Goal: Task Accomplishment & Management: Manage account settings

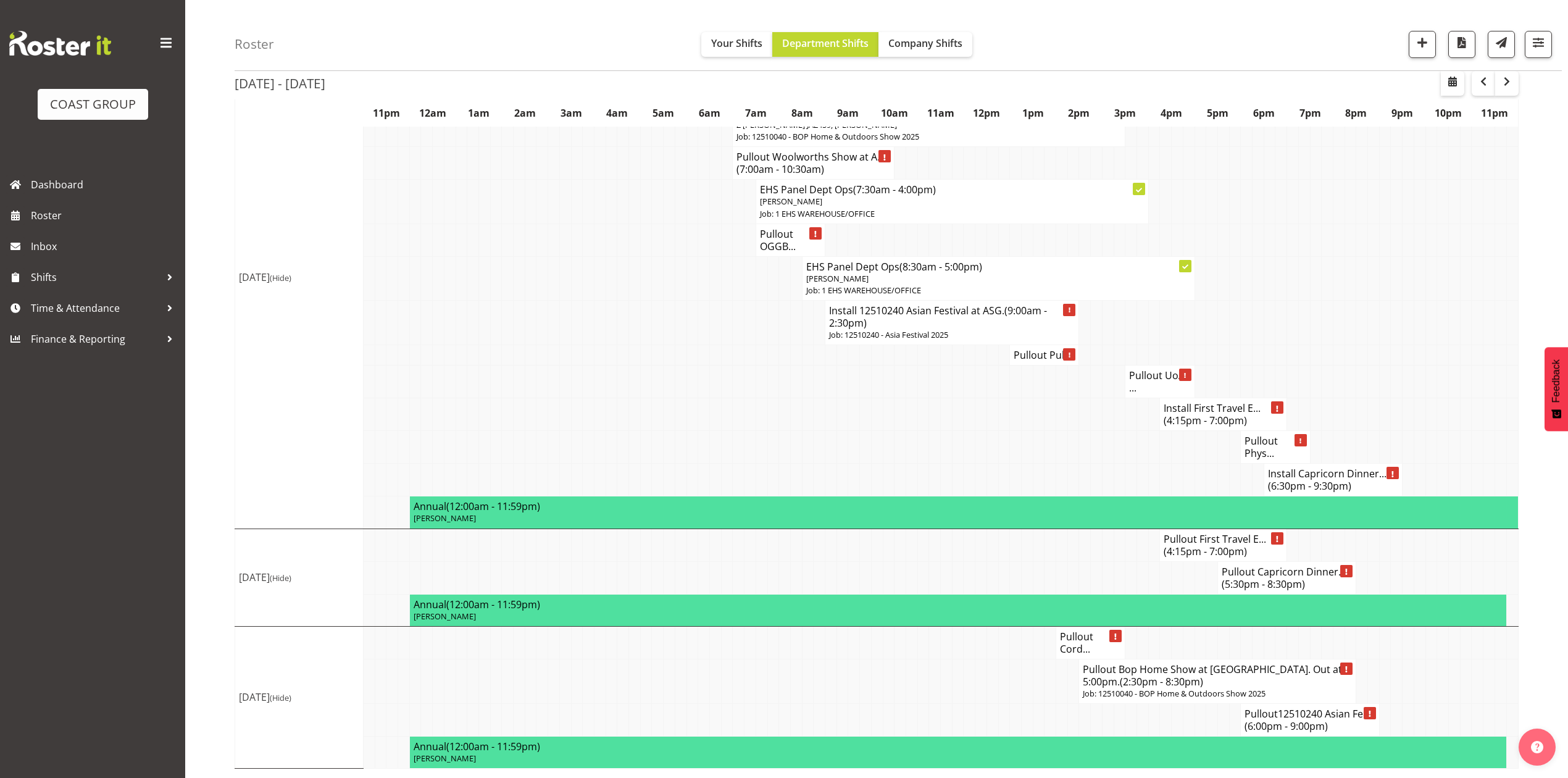
click at [776, 453] on td at bounding box center [773, 446] width 12 height 32
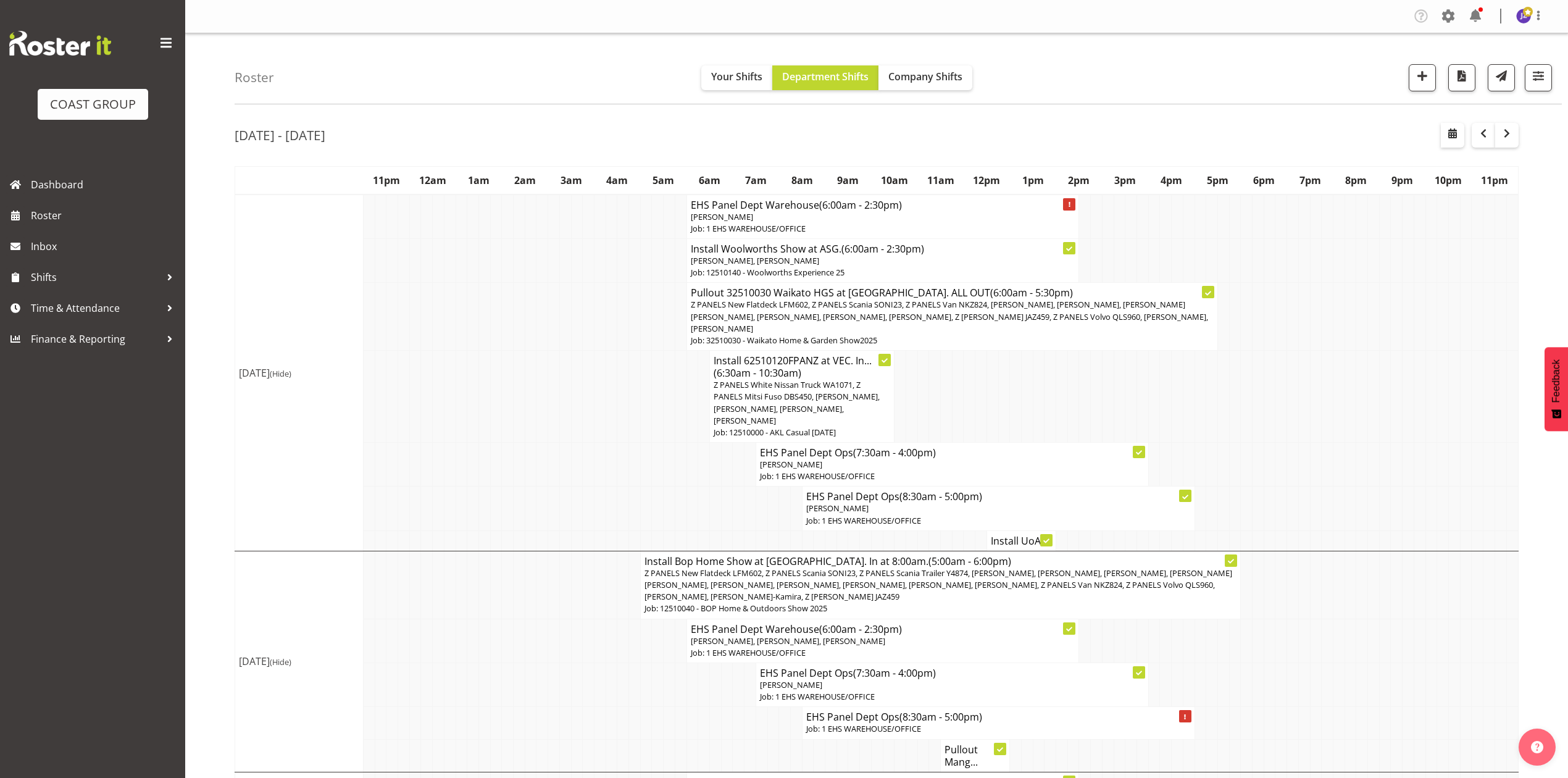
click at [779, 404] on span "Z PANELS White Nissan Truck WA1071, Z PANELS Mitsi Fuso DBS450, [PERSON_NAME], …" at bounding box center [797, 402] width 166 height 47
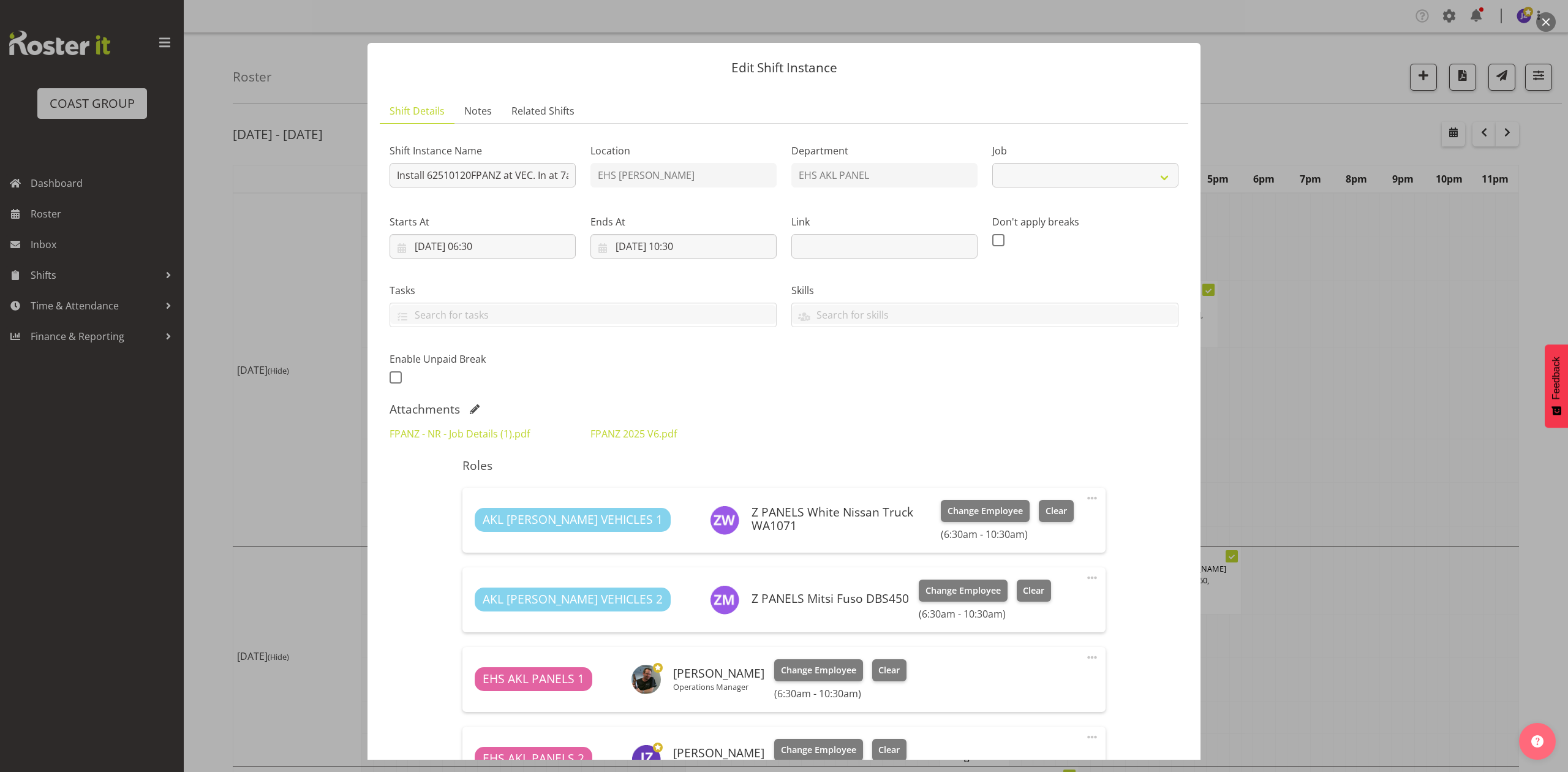
select select "8654"
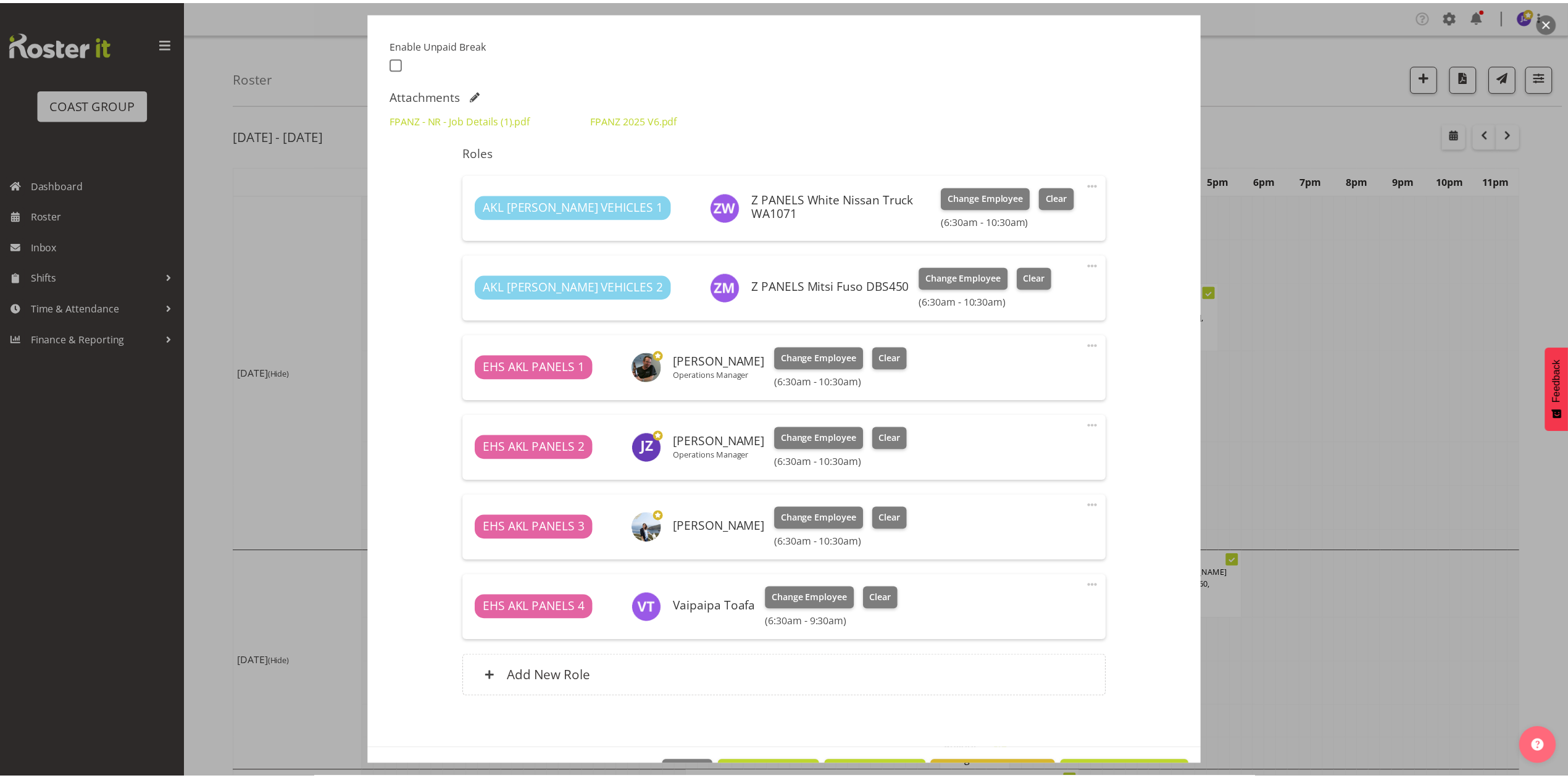
scroll to position [329, 0]
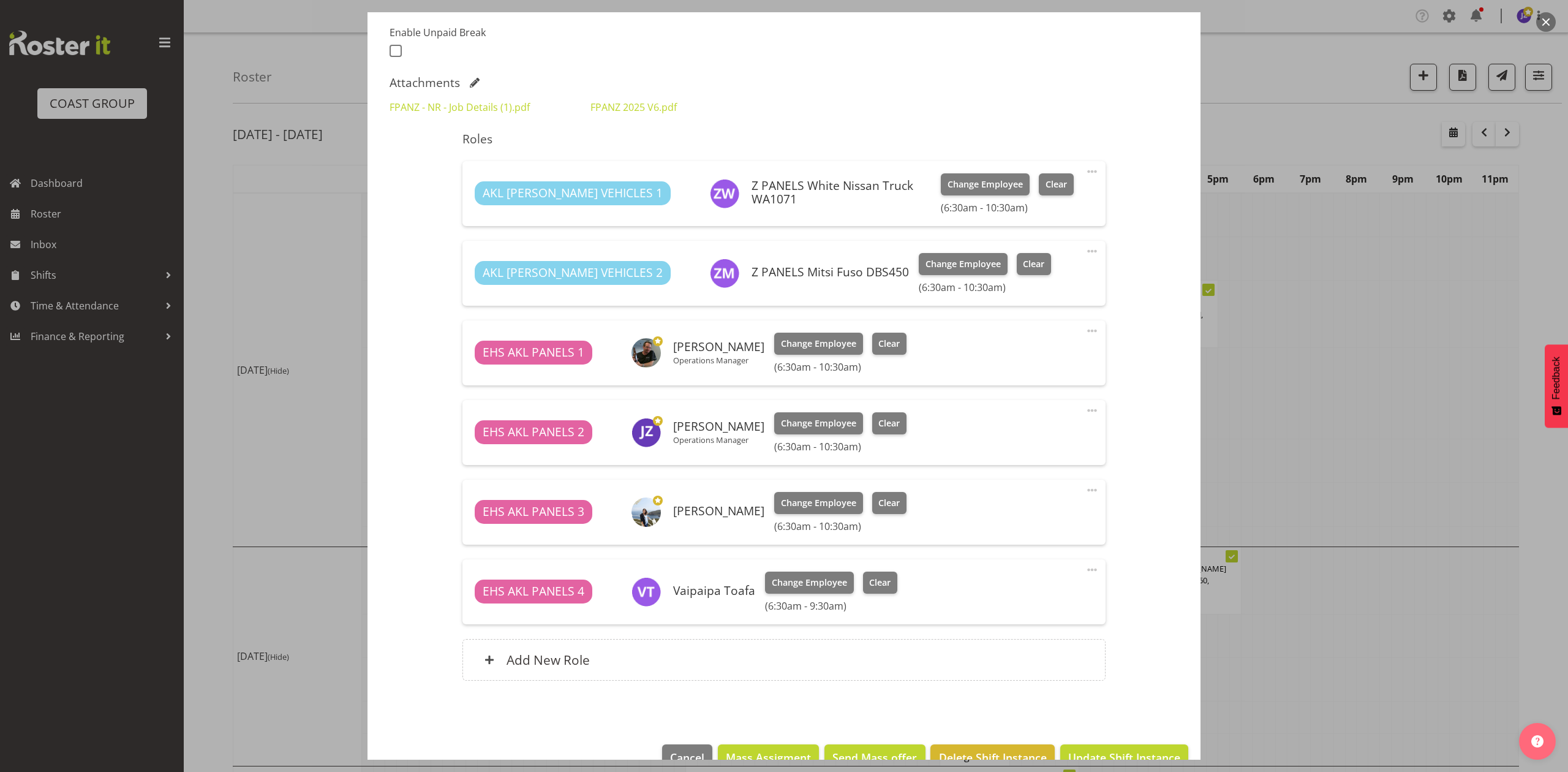
click at [1378, 346] on div at bounding box center [784, 386] width 1568 height 772
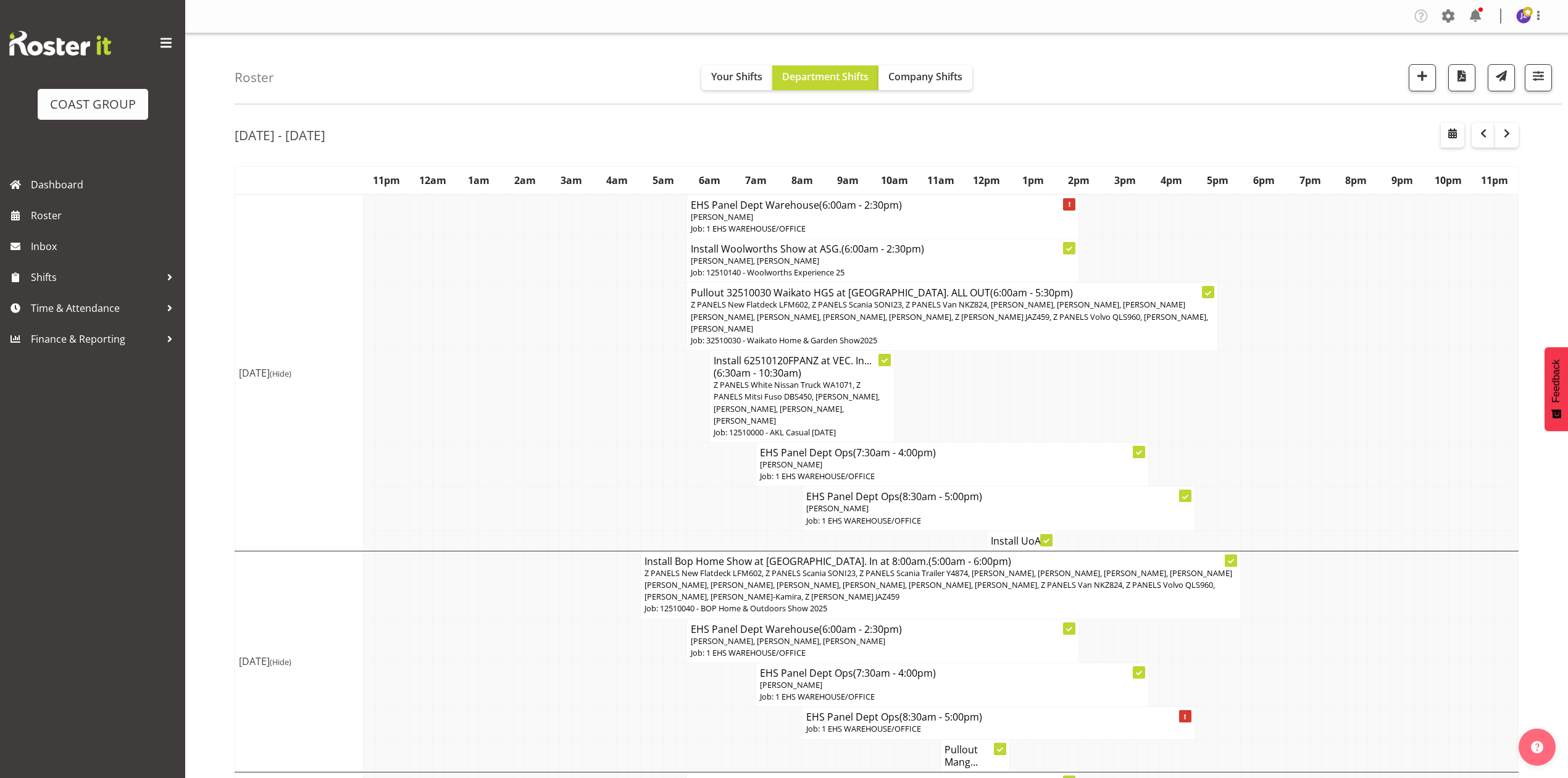
click at [1006, 534] on h4 "Install UoA ..." at bounding box center [1021, 541] width 61 height 13
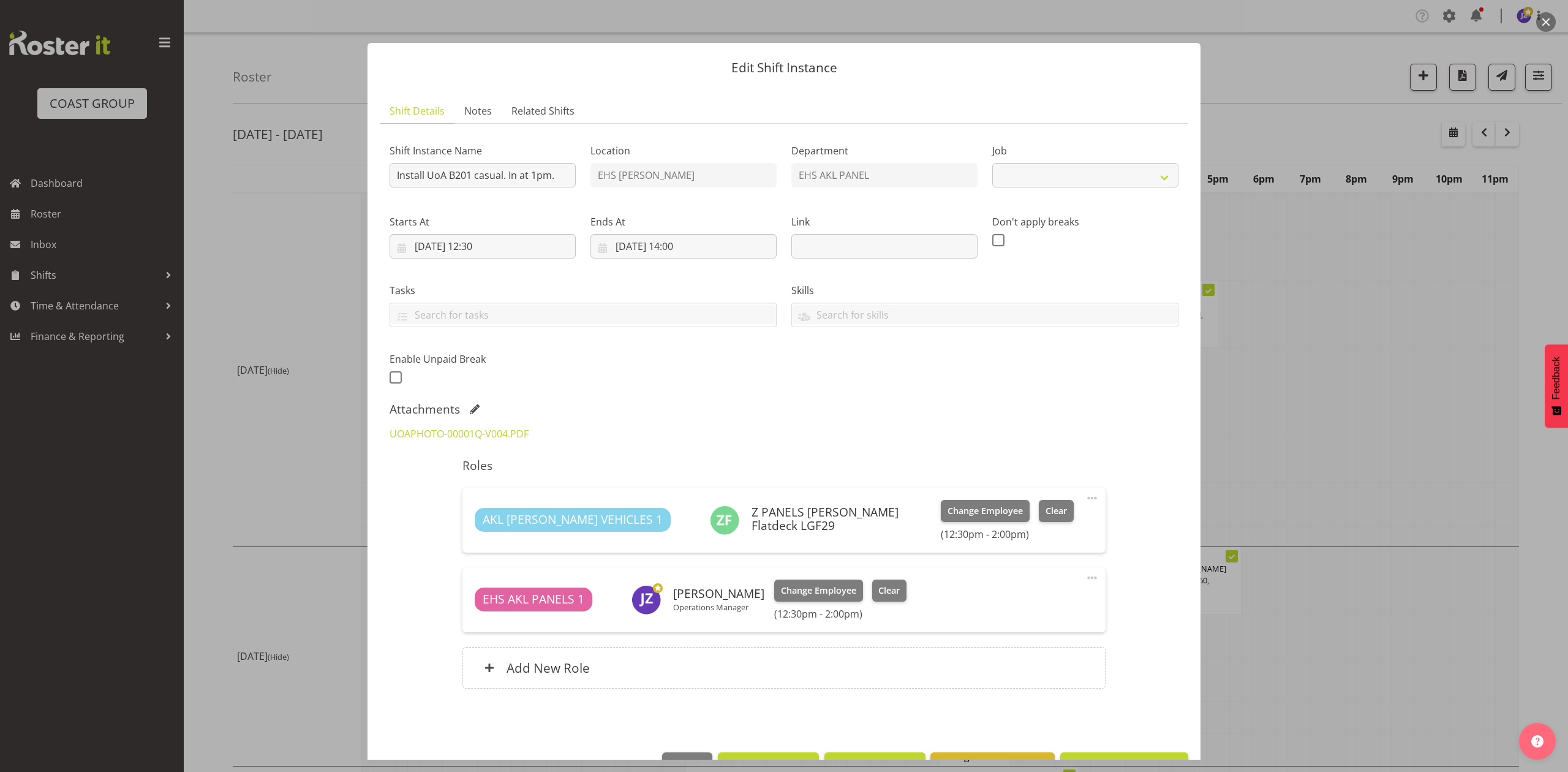
select select "8654"
click at [516, 434] on link "UOAPHOTO-00001Q-V004.PDF" at bounding box center [459, 434] width 139 height 13
click at [1551, 27] on button "button" at bounding box center [1545, 22] width 20 height 20
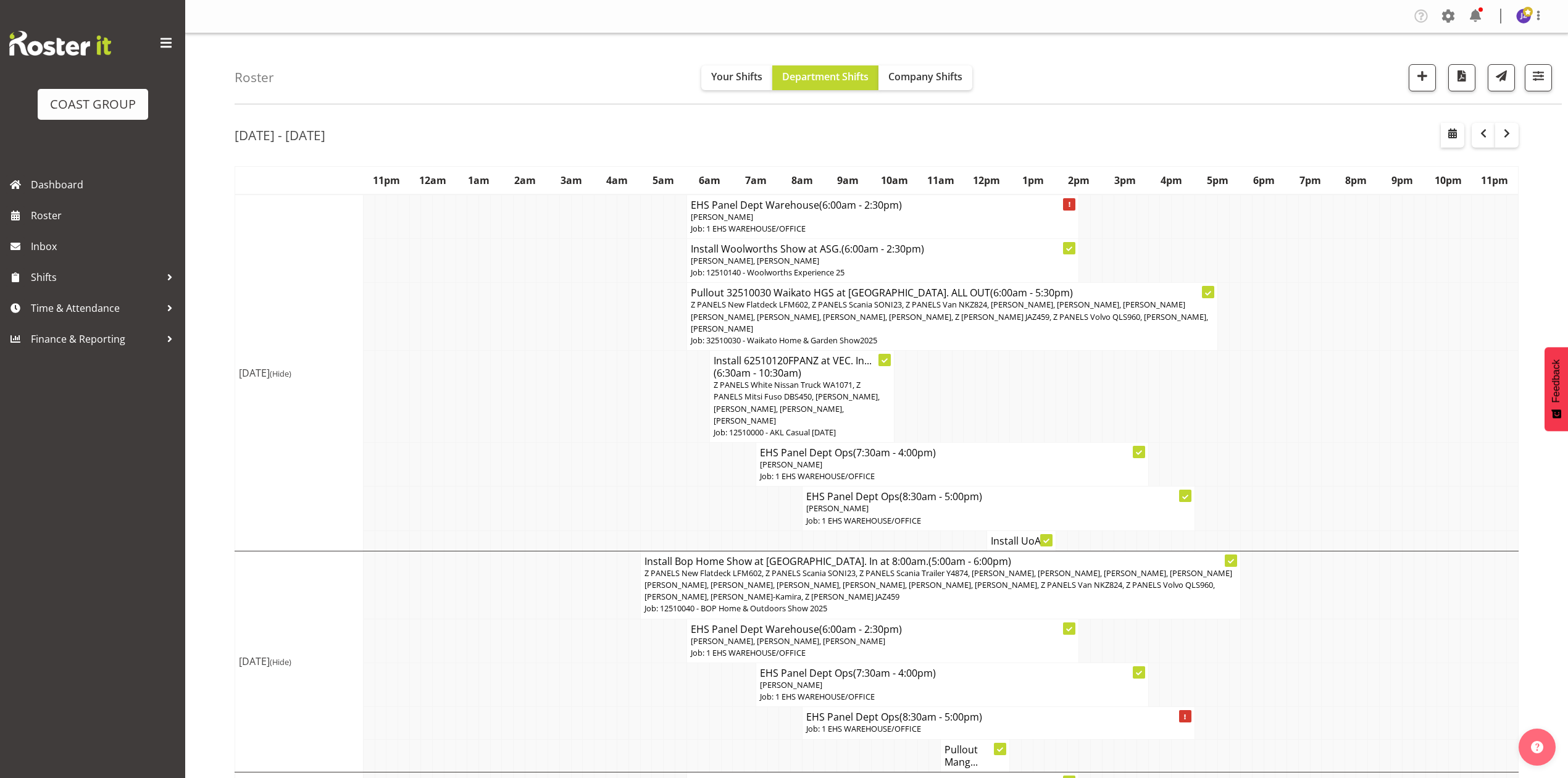
click at [1003, 534] on h4 "Install UoA ..." at bounding box center [1021, 541] width 61 height 13
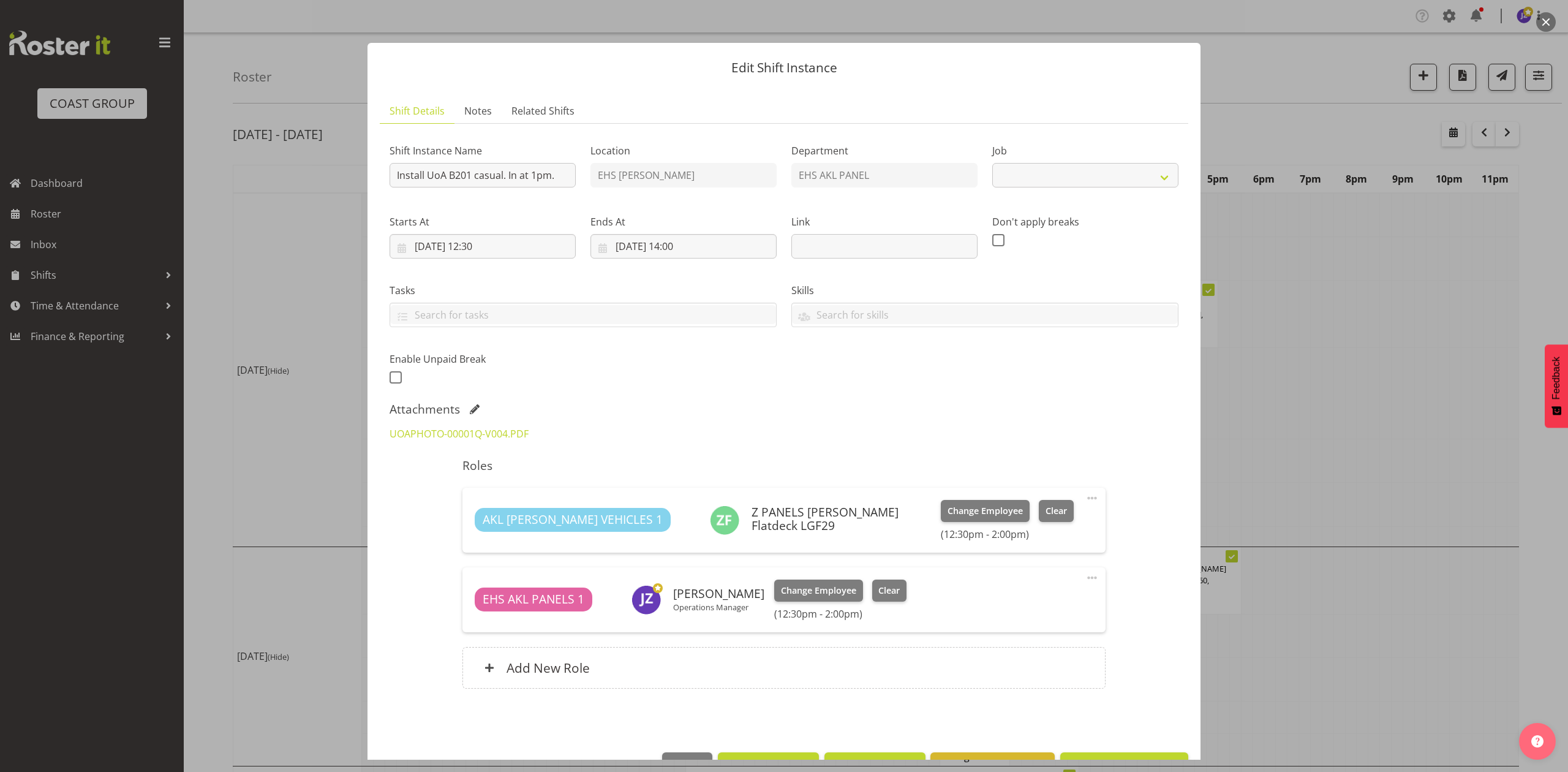
select select "8654"
click at [518, 430] on link "UOAPHOTO-00001Q-V004.PDF" at bounding box center [459, 434] width 139 height 13
click at [1421, 436] on div at bounding box center [784, 386] width 1568 height 772
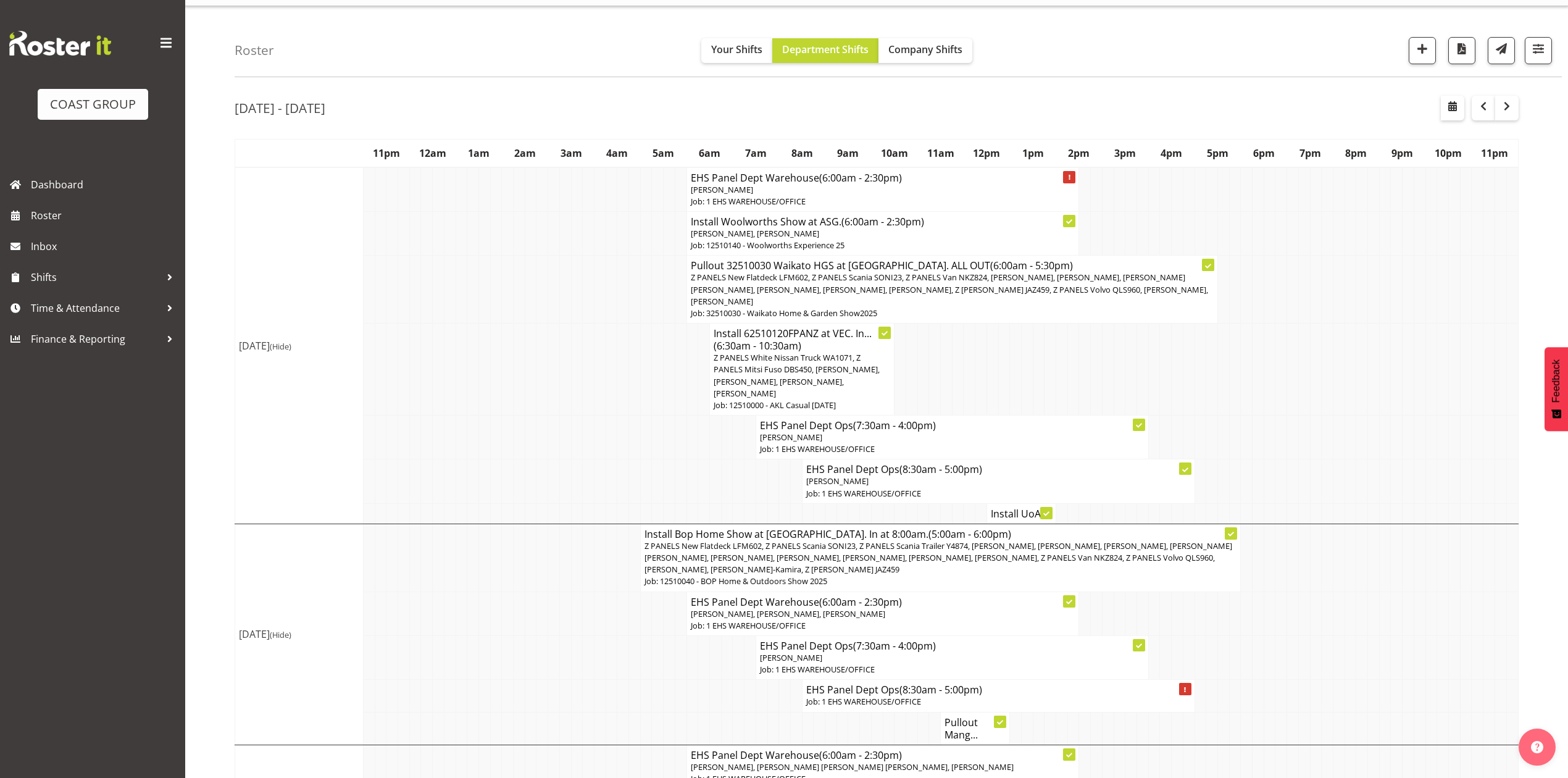
scroll to position [0, 0]
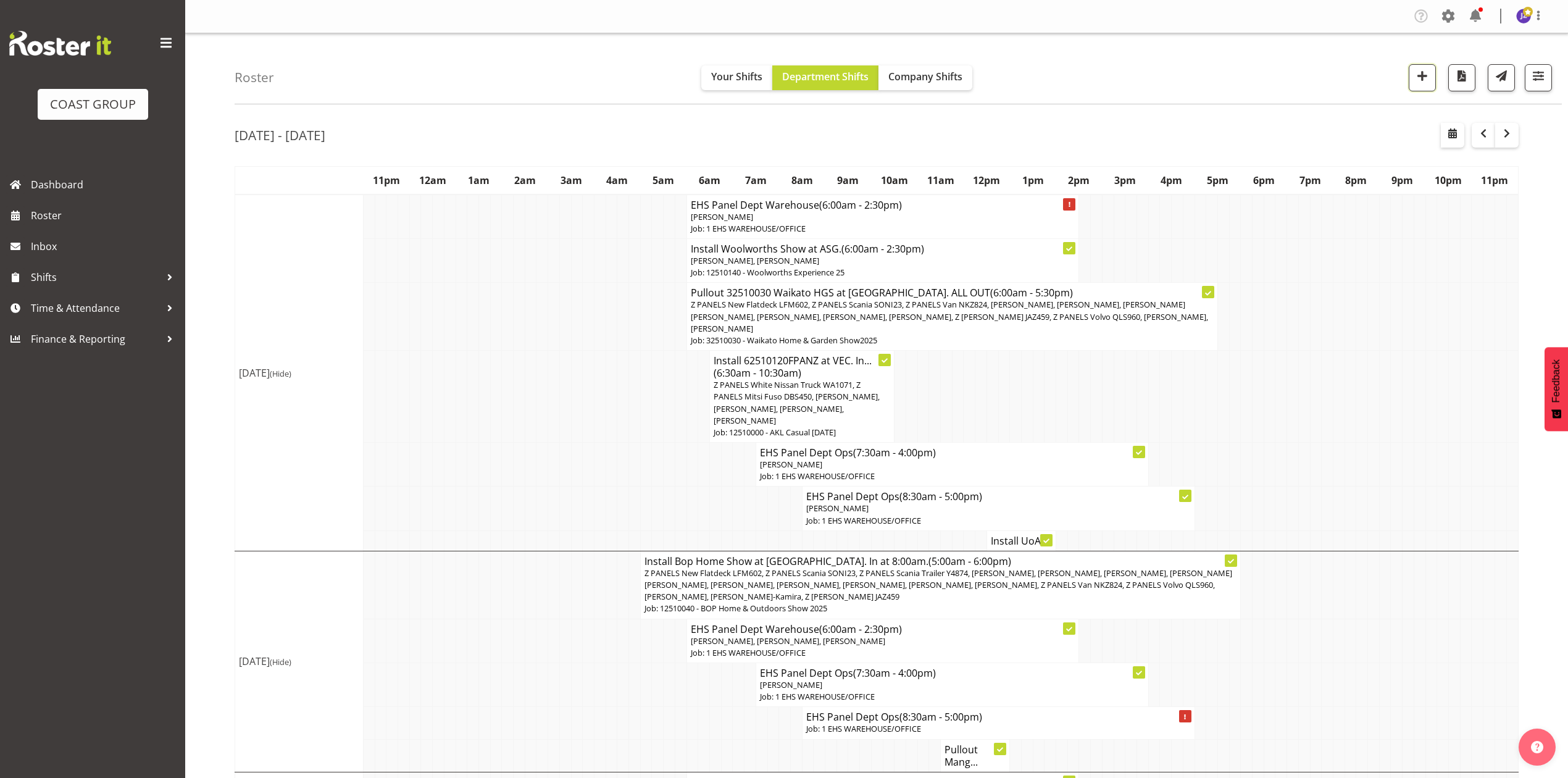
drag, startPoint x: 1418, startPoint y: 74, endPoint x: 1542, endPoint y: 122, distance: 133.0
click at [1418, 74] on span "button" at bounding box center [1422, 76] width 16 height 16
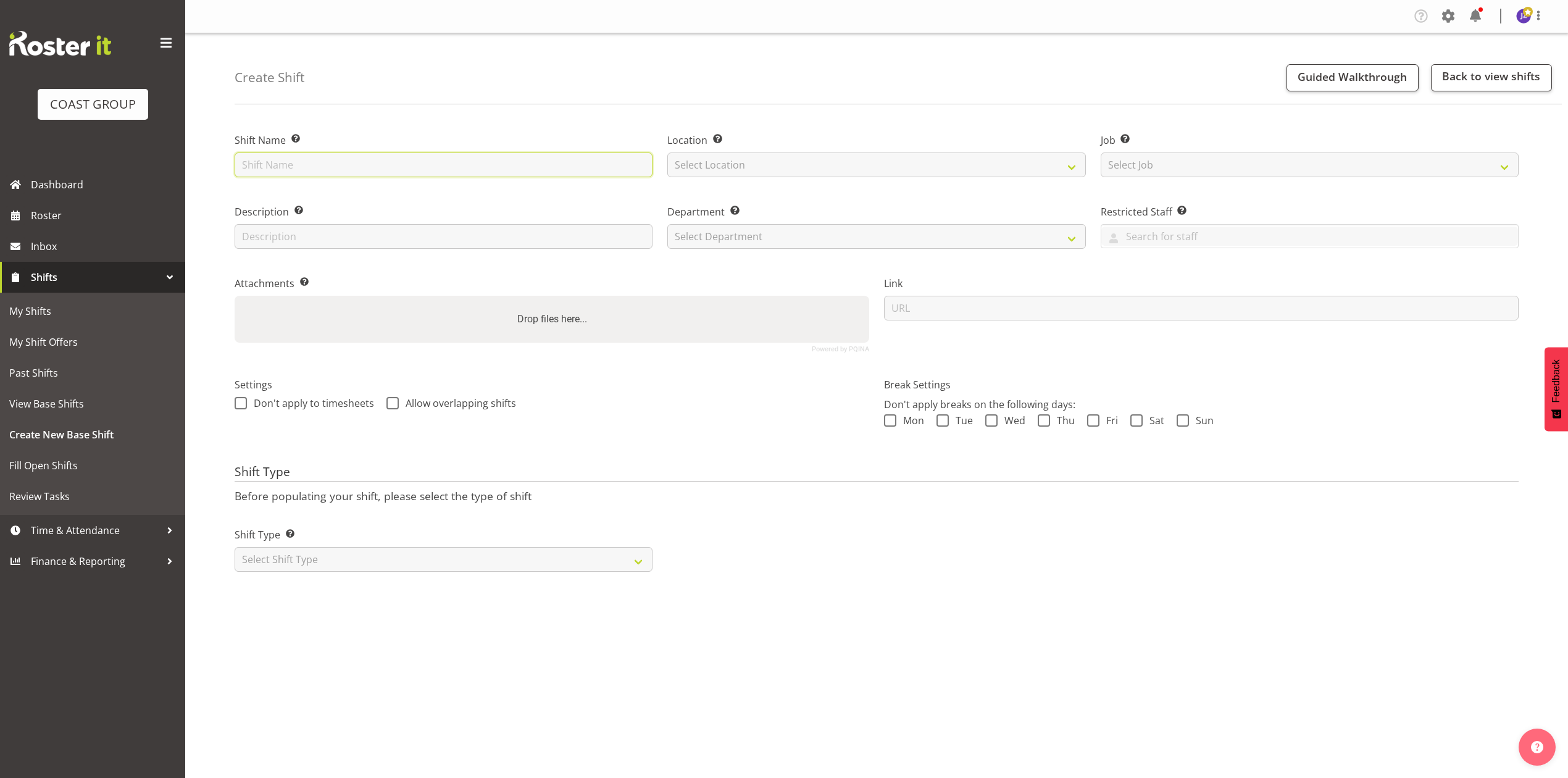
click at [260, 167] on input "text" at bounding box center [443, 165] width 418 height 25
click at [256, 169] on input "UopA Library casual" at bounding box center [443, 165] width 418 height 25
click at [262, 168] on input "UopA Library casual" at bounding box center [443, 165] width 418 height 25
type input "UoA Library casual"
click at [743, 176] on select "Select Location EHS RYMER" at bounding box center [876, 165] width 418 height 25
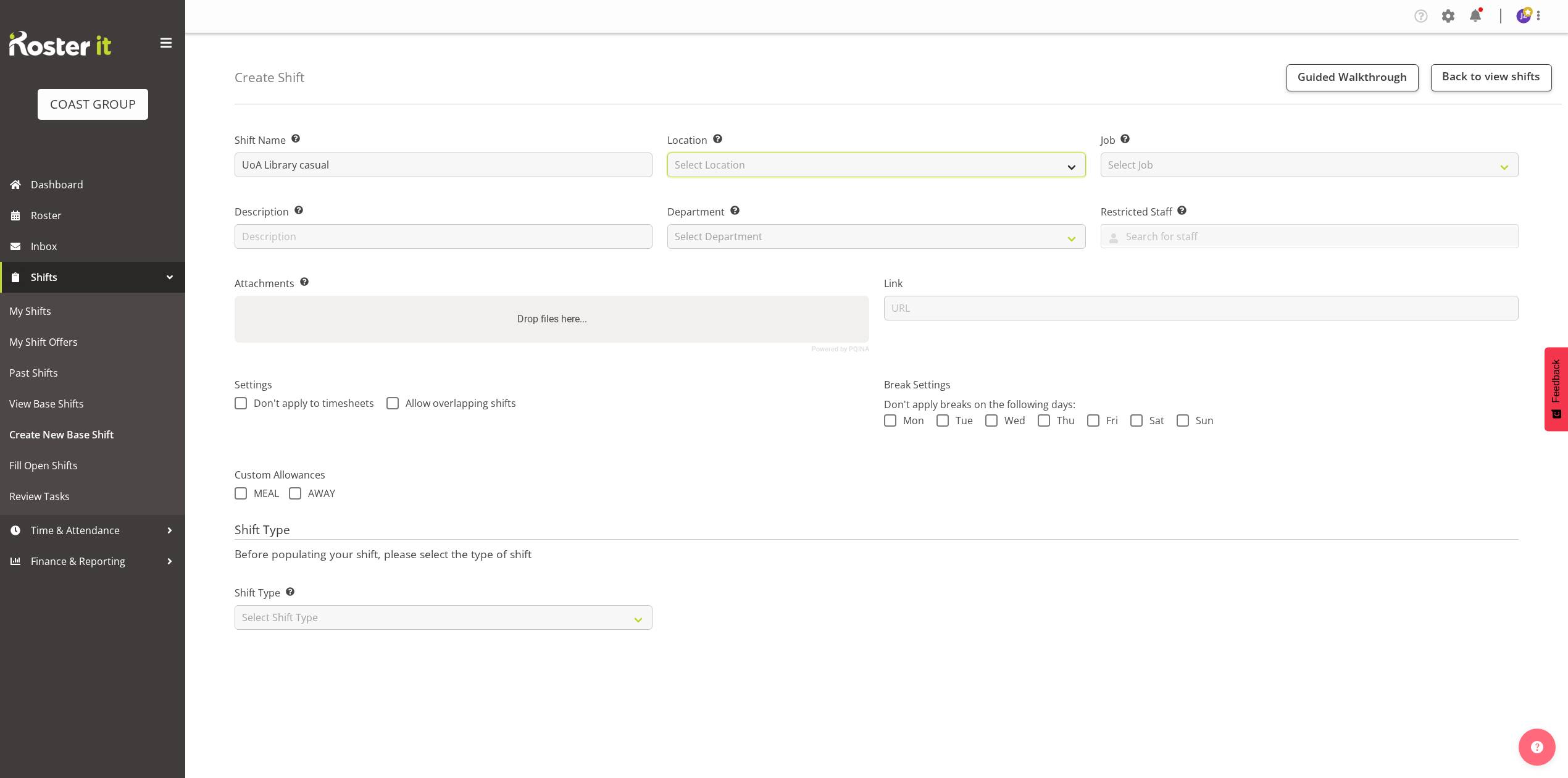
select select "35"
click at [667, 153] on select "Select Location EHS RYMER" at bounding box center [876, 165] width 418 height 25
drag, startPoint x: 1188, startPoint y: 164, endPoint x: 1185, endPoint y: 173, distance: 9.5
click at [1188, 164] on select "Select Job Create new job 1 Carlton Events 1 Carlton Hamilton 1 Carlton Welling…" at bounding box center [1310, 165] width 418 height 25
select select "8654"
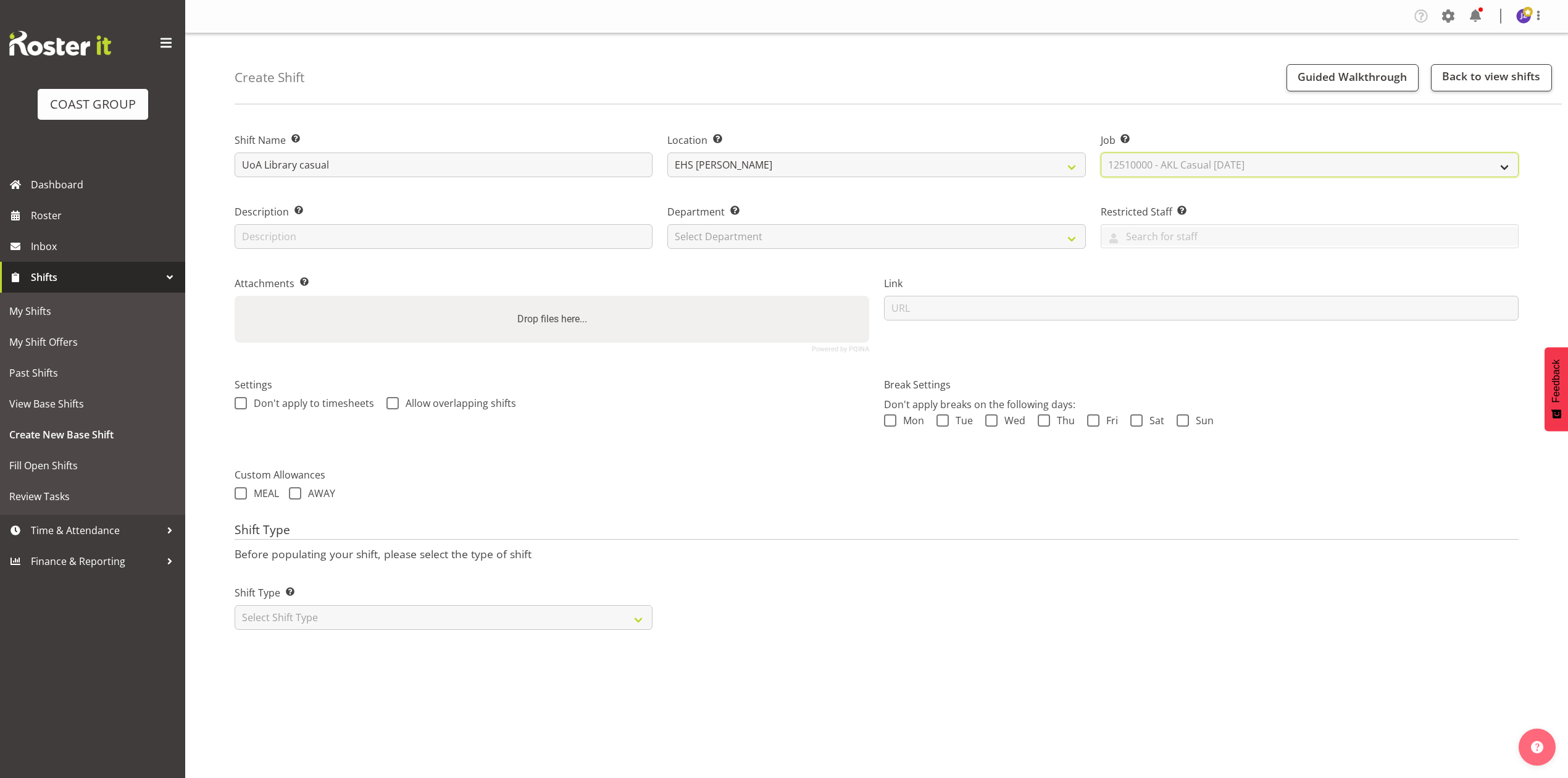
click at [1101, 153] on select "Select Job Create new job 1 Carlton Events 1 Carlton Hamilton 1 Carlton Welling…" at bounding box center [1310, 165] width 418 height 25
click at [794, 228] on select "Select Department EHS AKL PANEL EHS AKL PANEL" at bounding box center [876, 236] width 418 height 25
select select "39"
click at [667, 224] on select "Select Department EHS AKL PANEL EHS AKL PANEL" at bounding box center [876, 236] width 418 height 25
click at [694, 327] on div "Drop files here..." at bounding box center [552, 319] width 635 height 47
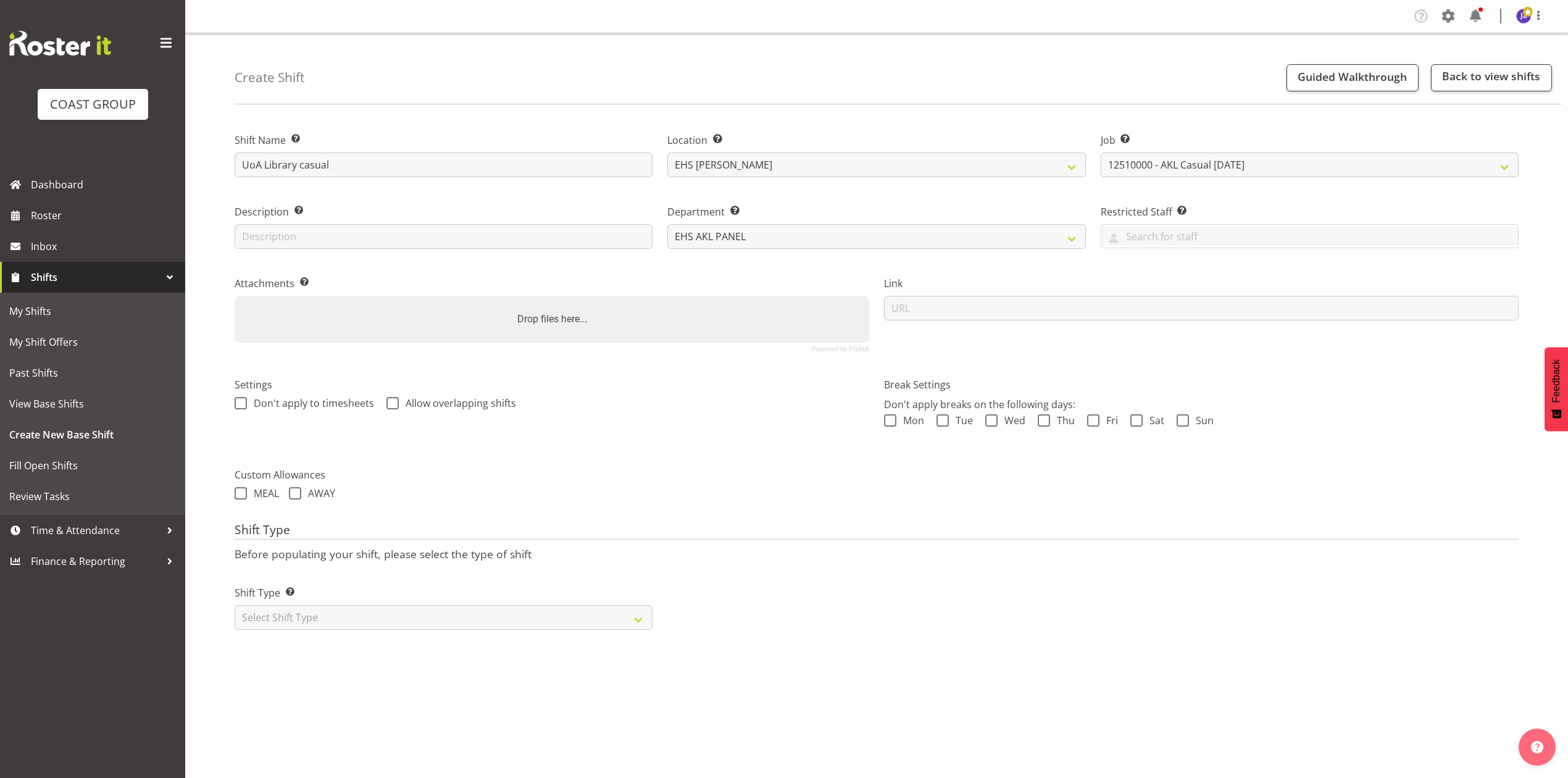
click at [234, 296] on input "Drop files here..." at bounding box center [552, 298] width 635 height 4
type input "C:\fakepath\UOAEVENT-00041Q-V002.PDF"
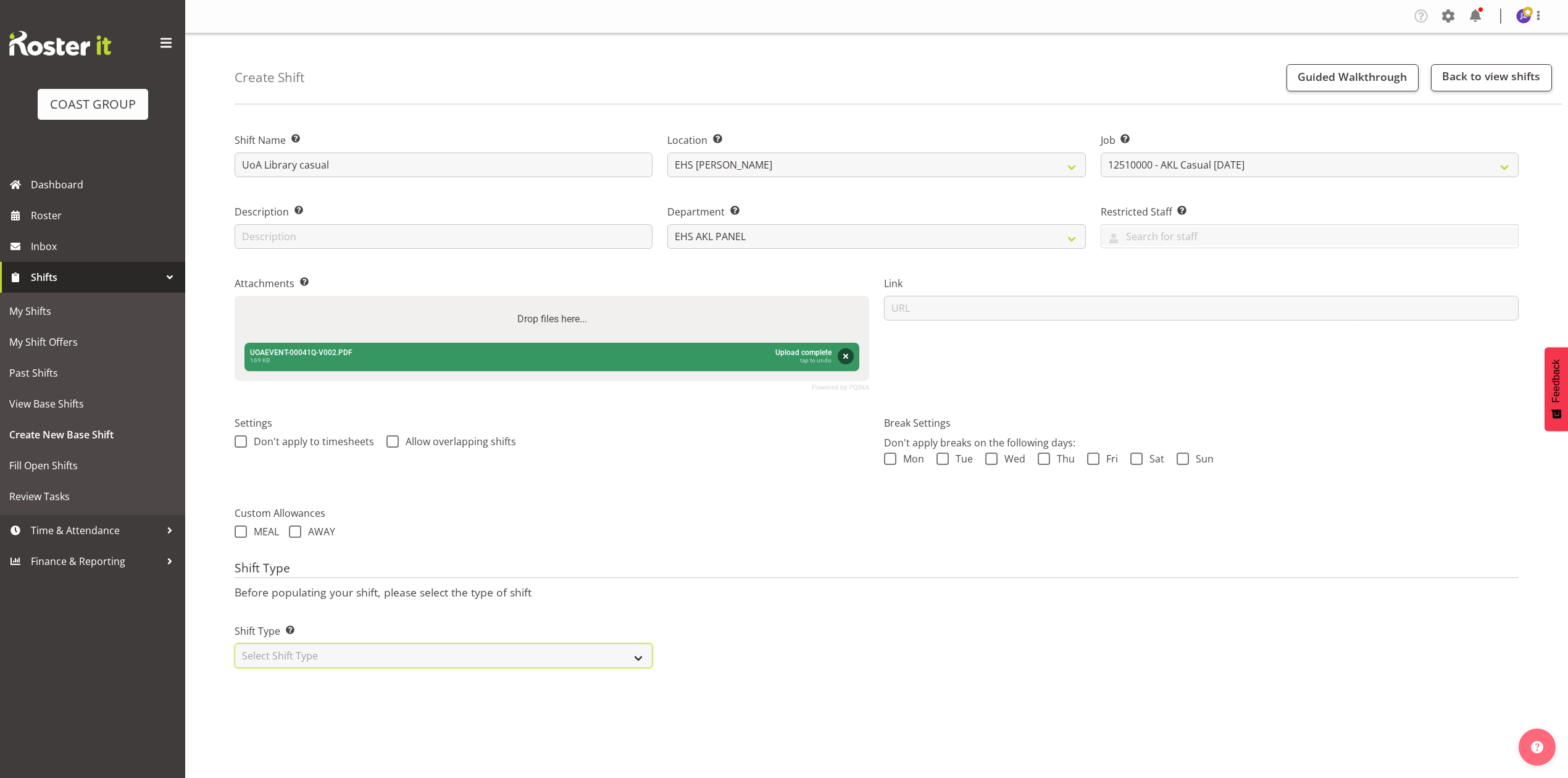
click at [420, 665] on select "Select Shift Type One Off Shift Recurring Shift Rotating Shift" at bounding box center [443, 655] width 418 height 25
select select "recurring"
click at [234, 645] on select "Select Shift Type One Off Shift Recurring Shift Rotating Shift" at bounding box center [443, 655] width 418 height 25
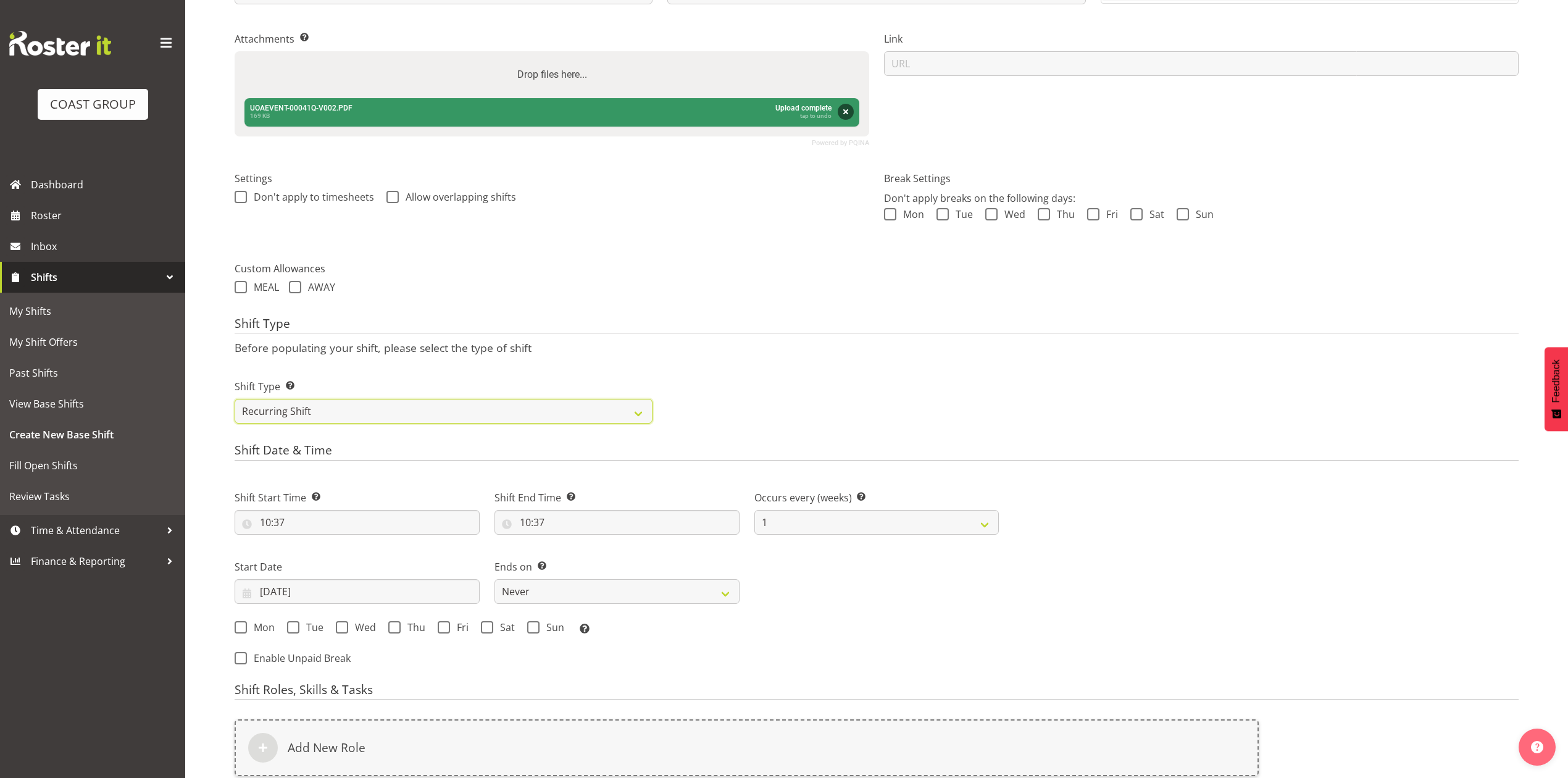
scroll to position [433, 0]
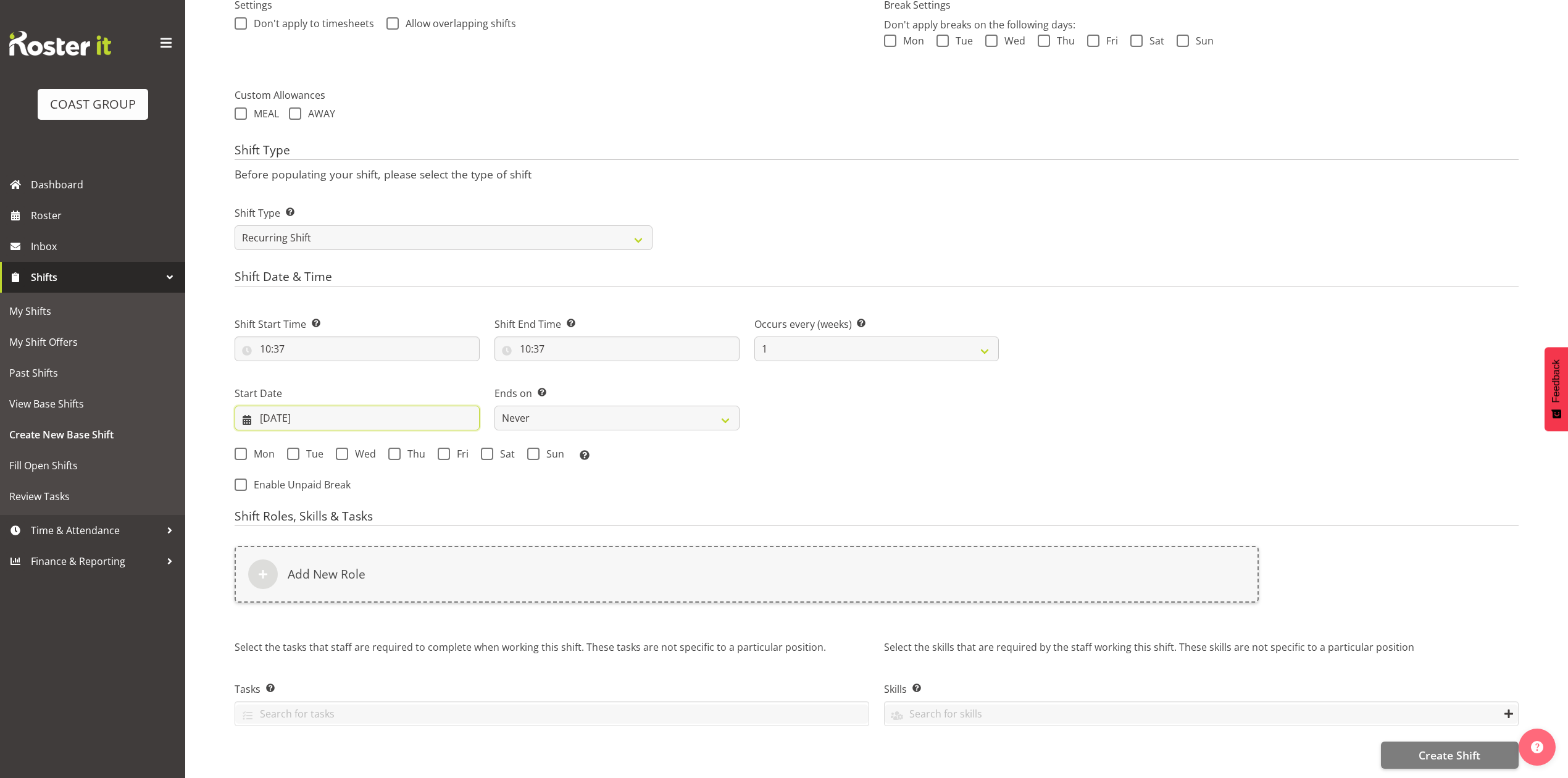
click at [284, 408] on input "02/10/2025" at bounding box center [357, 417] width 245 height 25
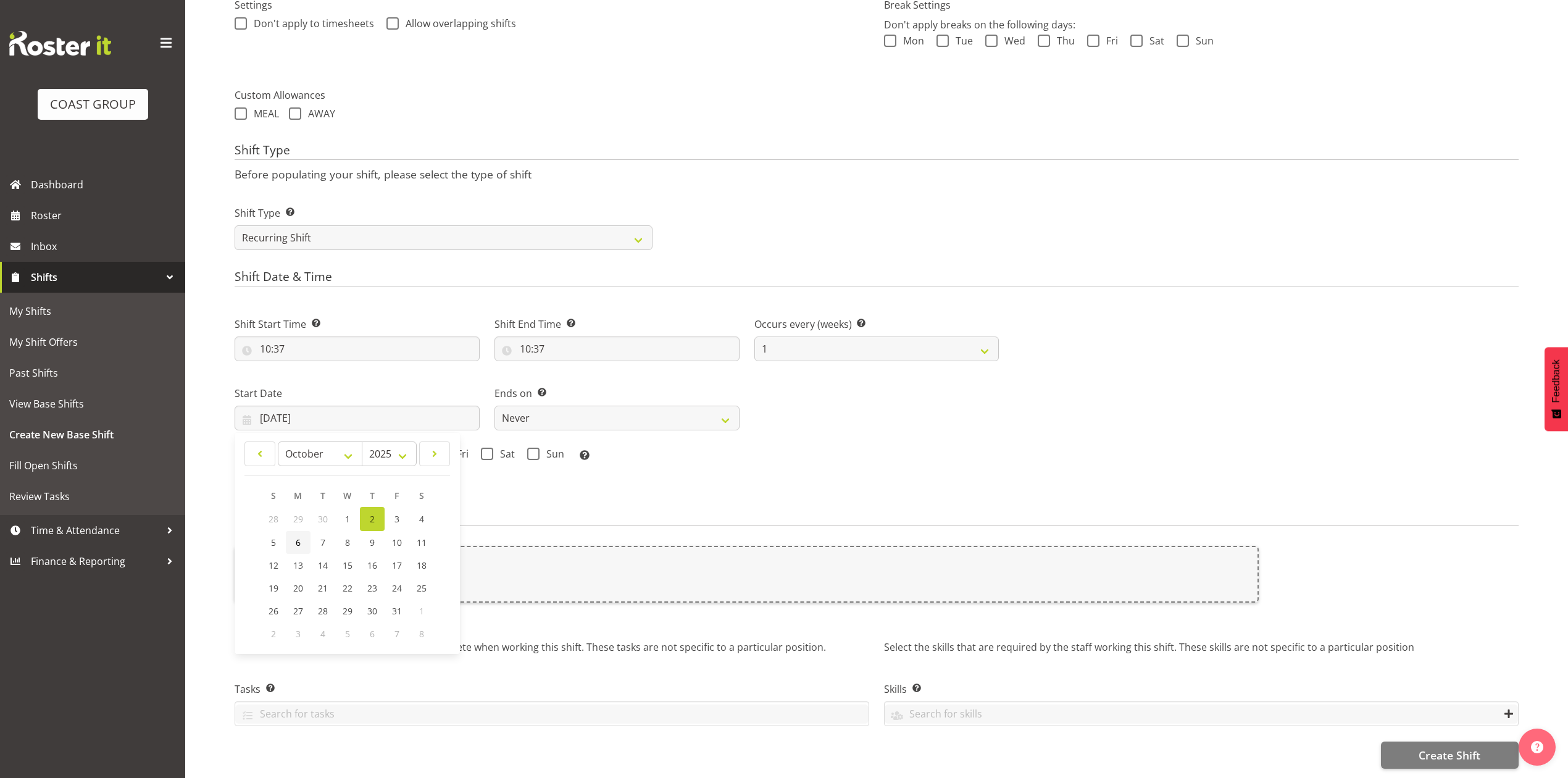
click at [290, 532] on link "6" at bounding box center [298, 542] width 25 height 23
type input "06/10/2025"
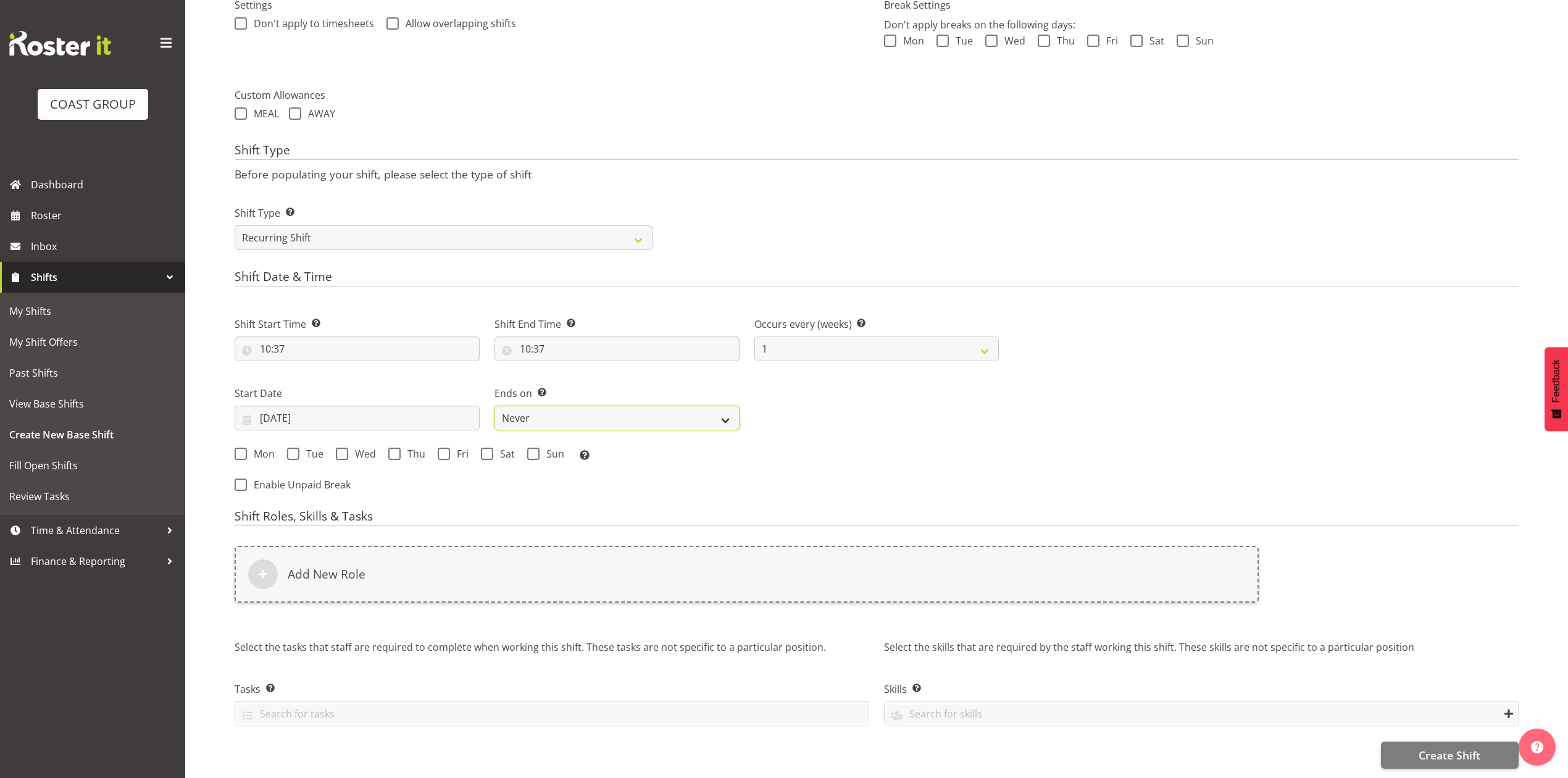
drag, startPoint x: 551, startPoint y: 406, endPoint x: 566, endPoint y: 413, distance: 16.6
click at [551, 406] on select "Never On Date" at bounding box center [617, 417] width 245 height 25
select select "date"
click at [495, 405] on select "Never On Date" at bounding box center [617, 417] width 245 height 25
select select "9"
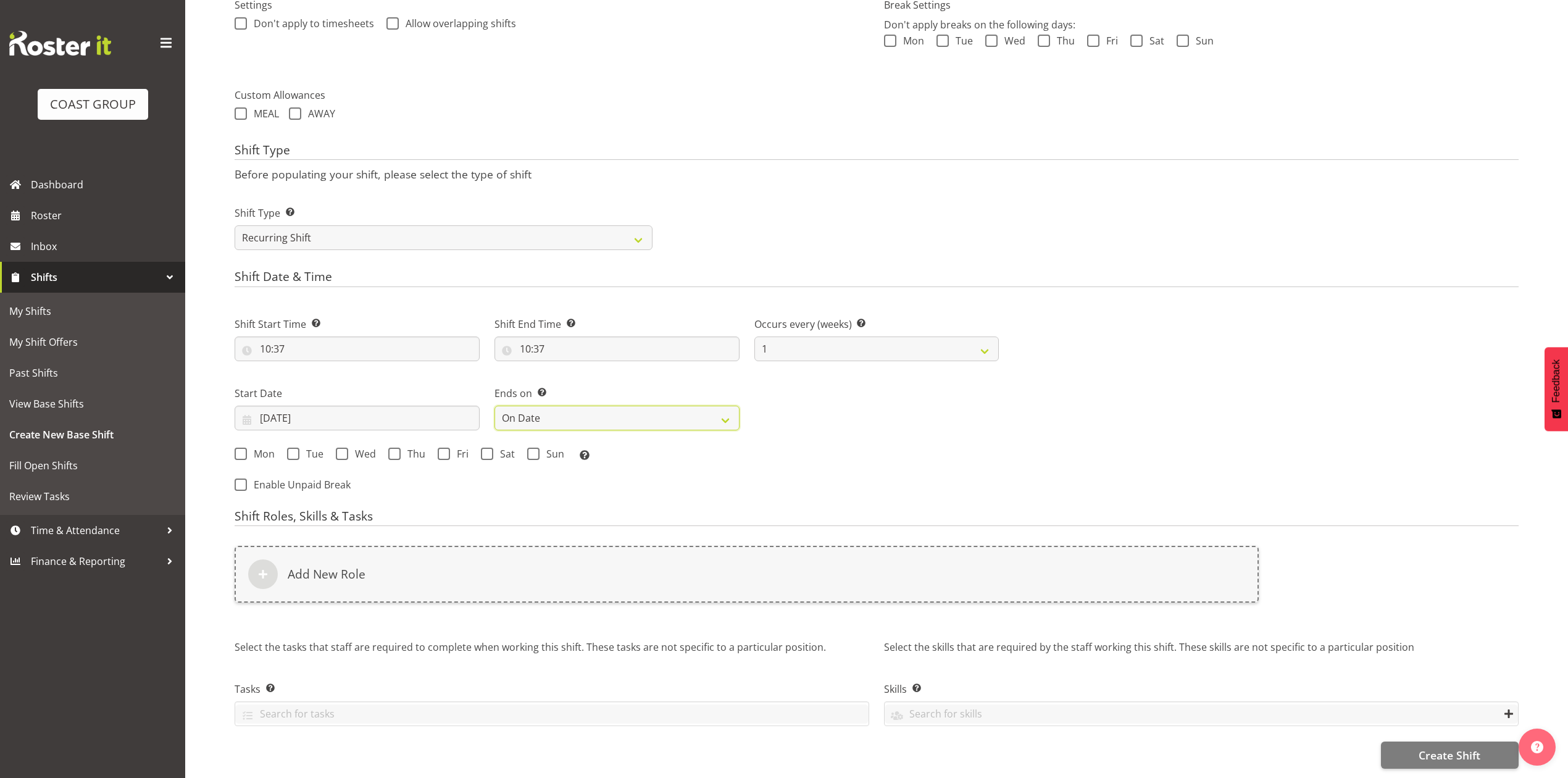
select select "2025"
click at [781, 410] on input "02/10/2025" at bounding box center [877, 417] width 245 height 25
click at [935, 537] on span "10" at bounding box center [936, 542] width 9 height 12
type input "10/10/2025"
click at [447, 447] on span at bounding box center [444, 454] width 13 height 13
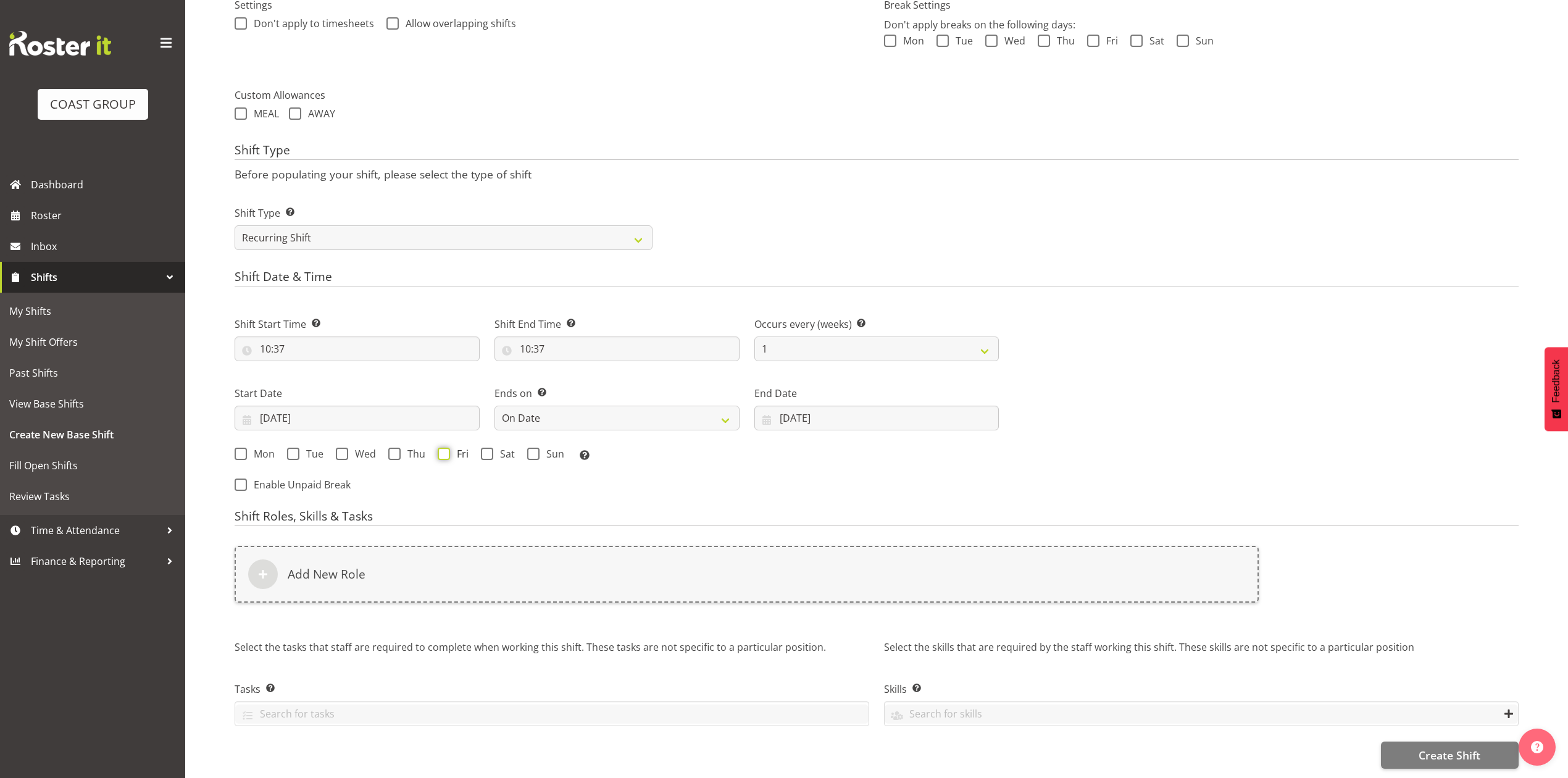
click at [446, 450] on input "Fri" at bounding box center [442, 454] width 8 height 8
checkbox input "true"
click at [366, 405] on input "06/10/2025" at bounding box center [357, 417] width 245 height 25
click at [596, 512] on h4 "Shift Roles, Skills & Tasks" at bounding box center [876, 518] width 1284 height 17
click at [240, 447] on span at bounding box center [241, 454] width 13 height 13
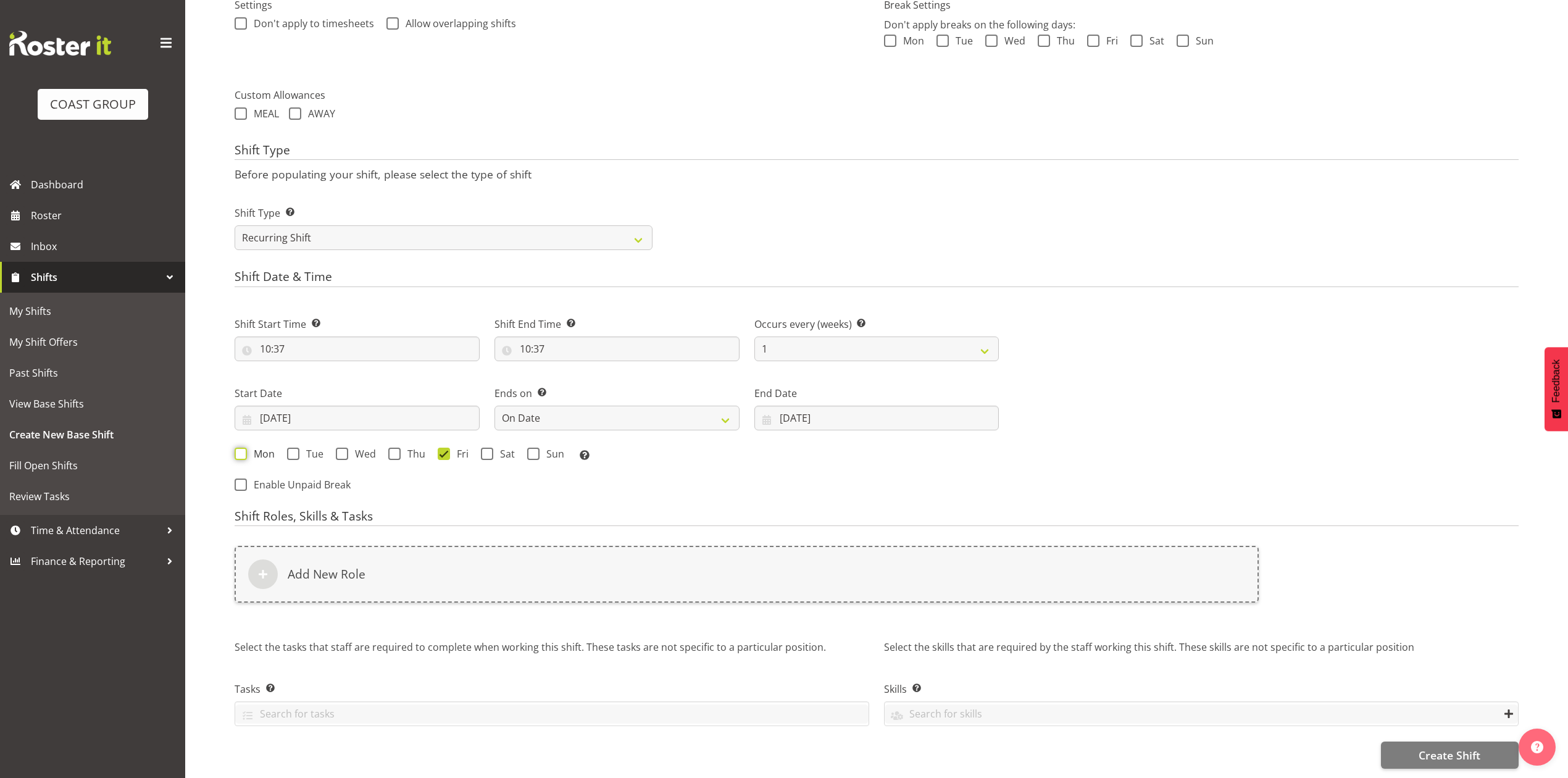
click at [240, 450] on input "Mon" at bounding box center [238, 454] width 8 height 8
checkbox input "true"
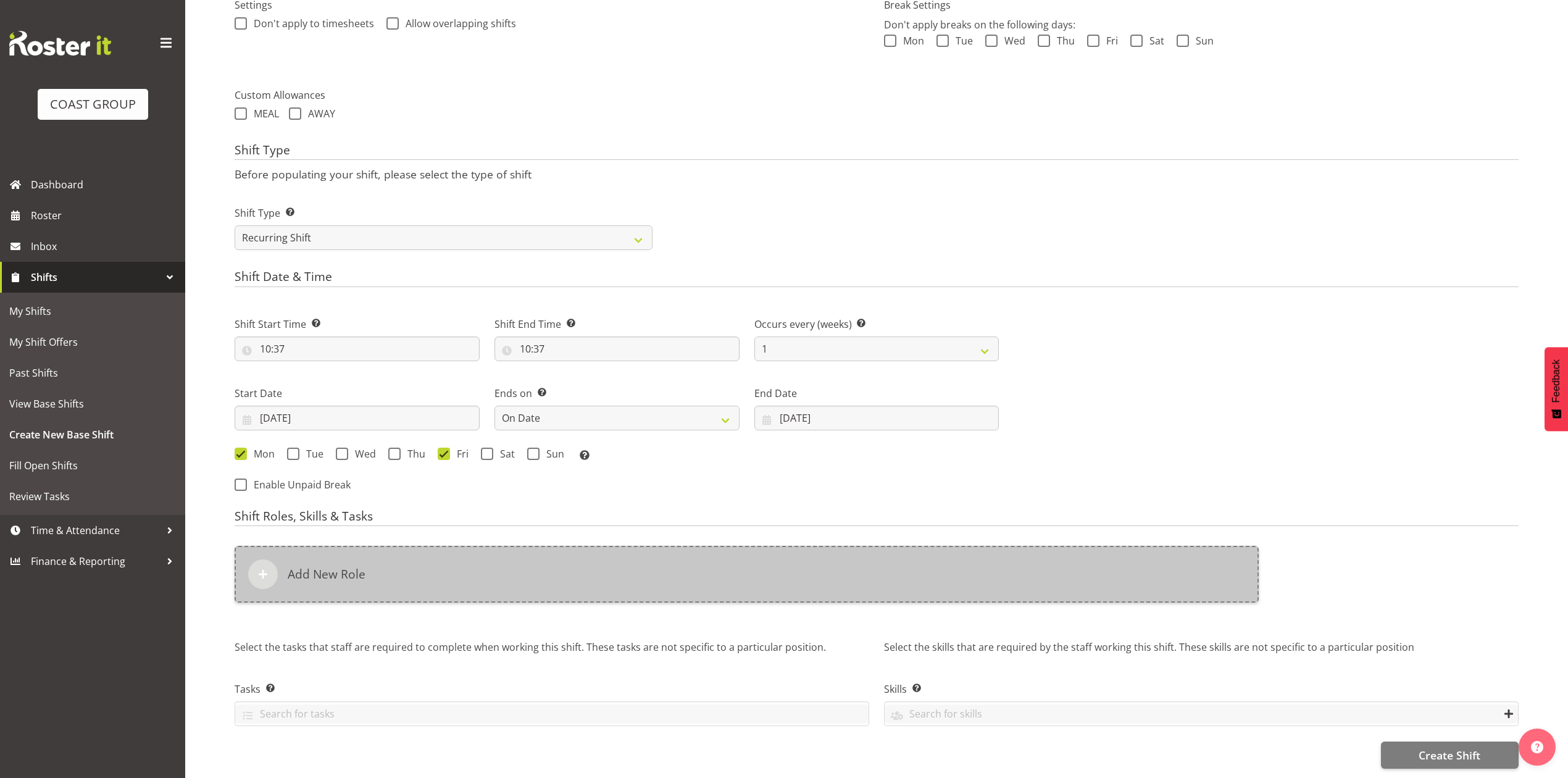
click at [403, 556] on div "Add New Role" at bounding box center [746, 574] width 1024 height 57
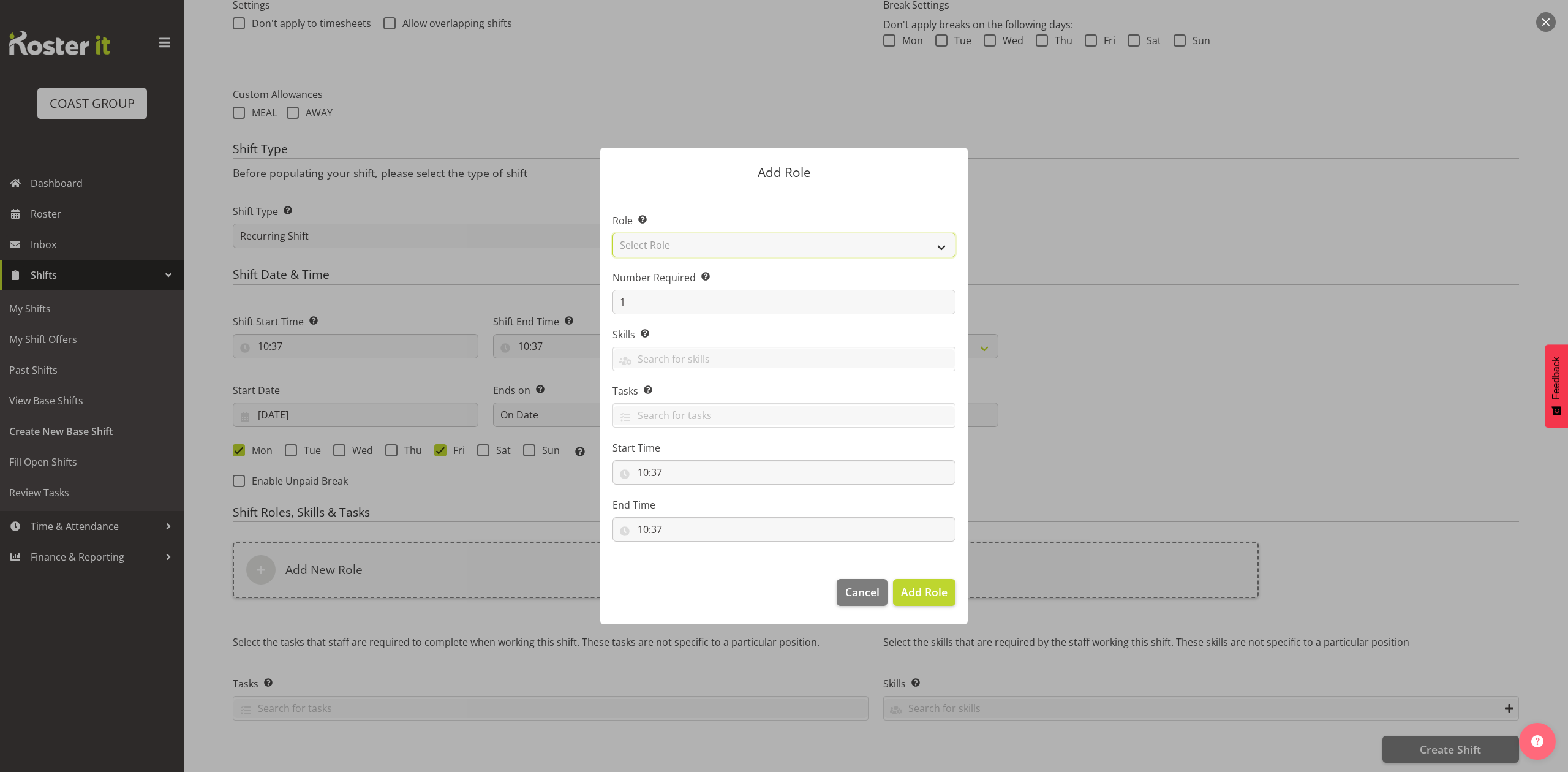
click at [814, 243] on select "Select Role ACCOUNT MANAGER ACCOUNT MANAGER DW ACCOUNTS AKL DIANNA VEHICLES AKL…" at bounding box center [784, 244] width 343 height 24
select select "81"
click at [612, 232] on select "Select Role ACCOUNT MANAGER ACCOUNT MANAGER DW ACCOUNTS AKL DIANNA VEHICLES AKL…" at bounding box center [784, 244] width 343 height 24
click at [910, 588] on span "Add Role" at bounding box center [923, 591] width 46 height 15
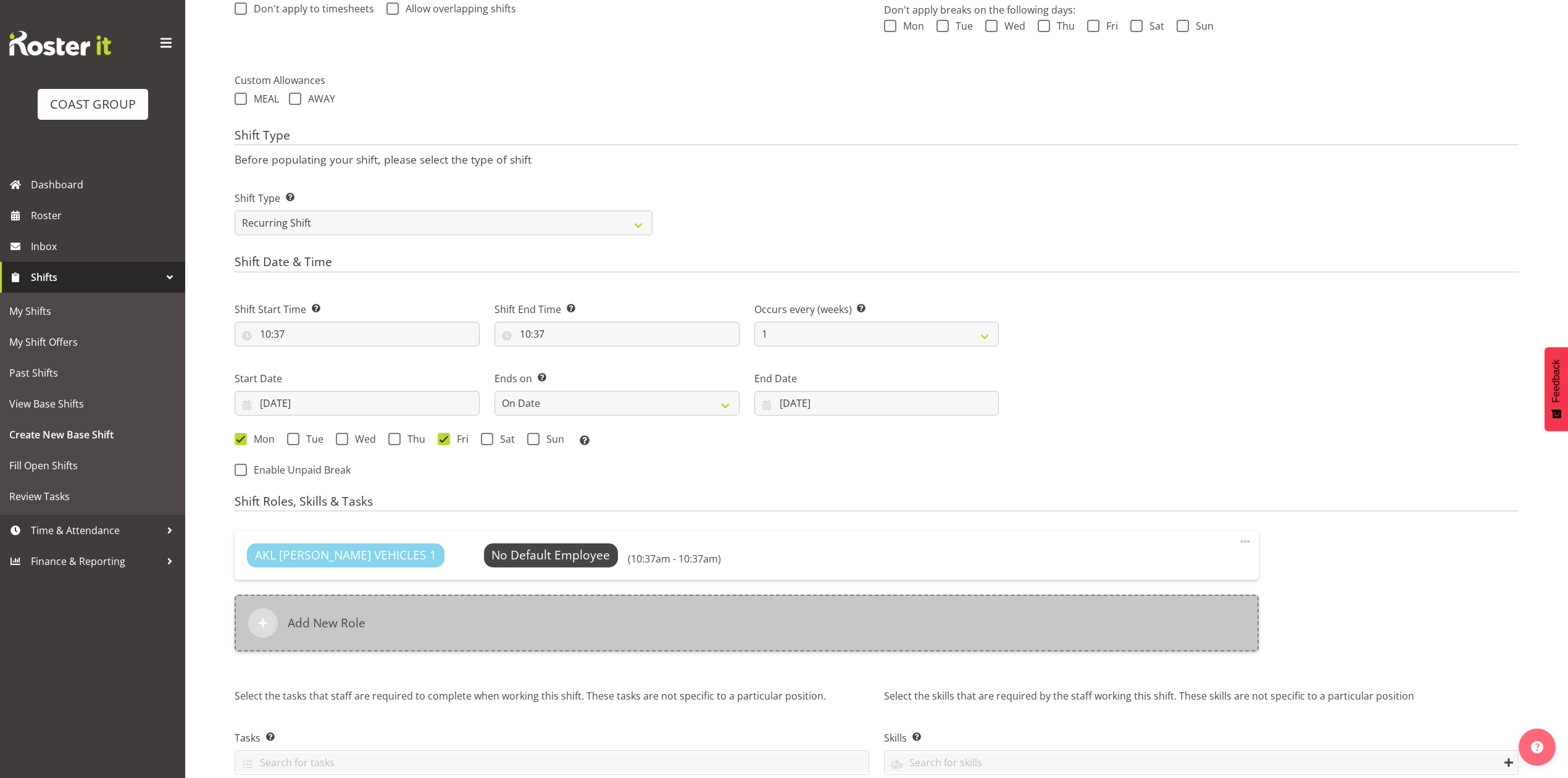
click at [579, 632] on div "Add New Role" at bounding box center [746, 623] width 1024 height 57
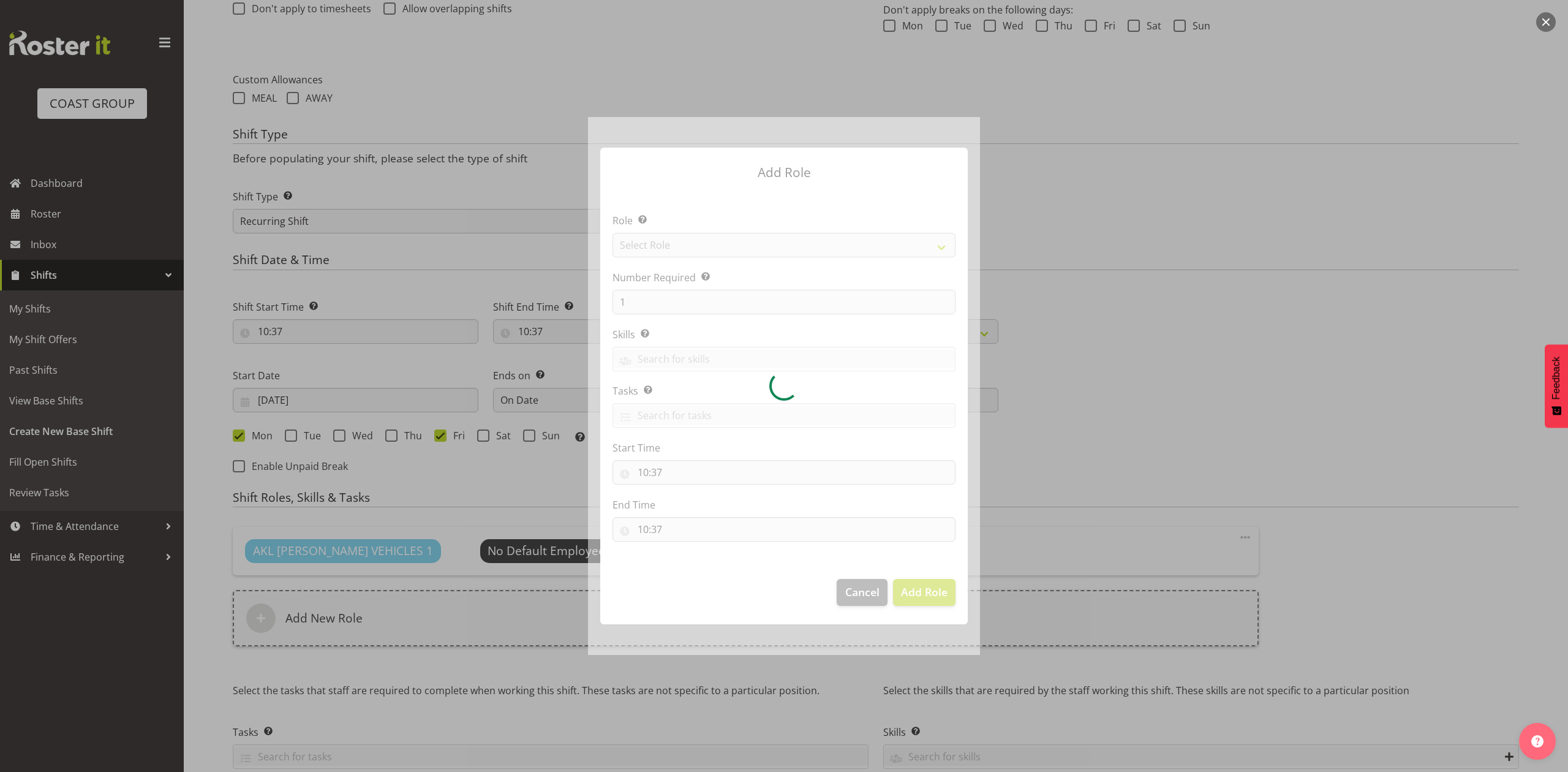
click at [675, 234] on div at bounding box center [784, 386] width 392 height 537
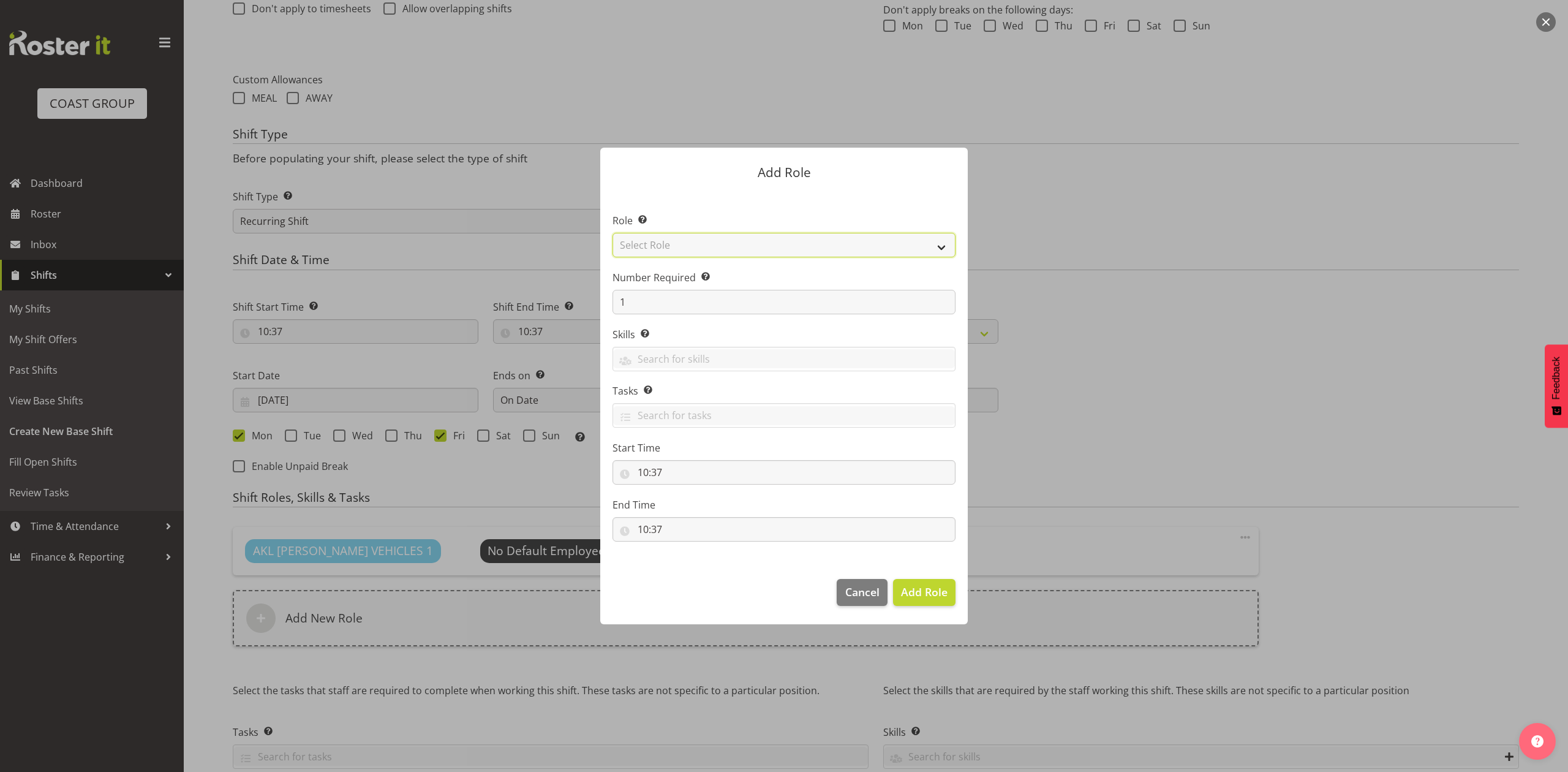
click at [680, 241] on select "Select Role ACCOUNT MANAGER ACCOUNT MANAGER DW ACCOUNTS AKL DIANNA VEHICLES AKL…" at bounding box center [784, 244] width 343 height 24
select select "188"
click at [612, 232] on select "Select Role ACCOUNT MANAGER ACCOUNT MANAGER DW ACCOUNTS AKL DIANNA VEHICLES AKL…" at bounding box center [784, 244] width 343 height 24
click at [915, 584] on span "Add Role" at bounding box center [923, 591] width 46 height 15
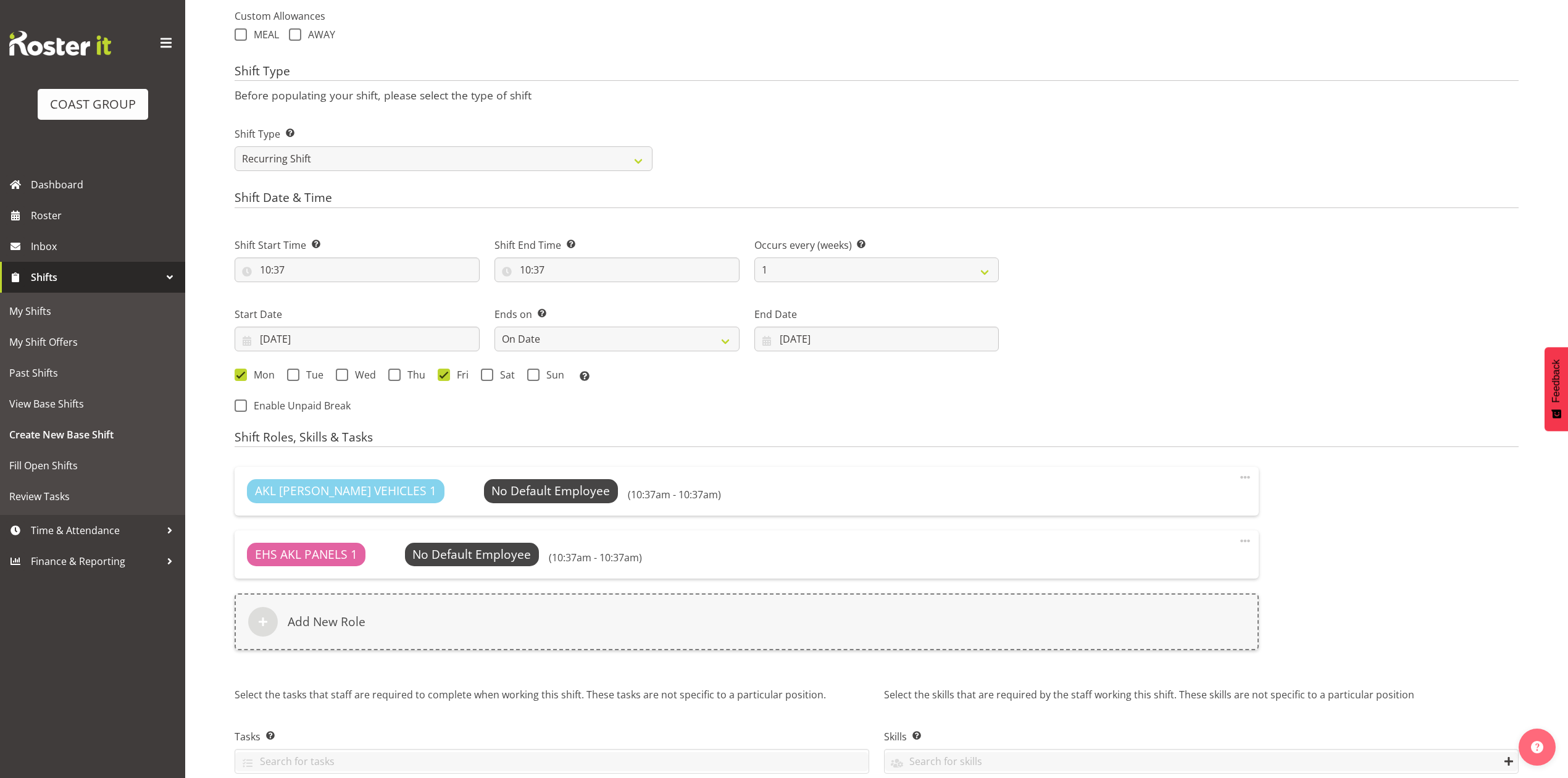
scroll to position [560, 0]
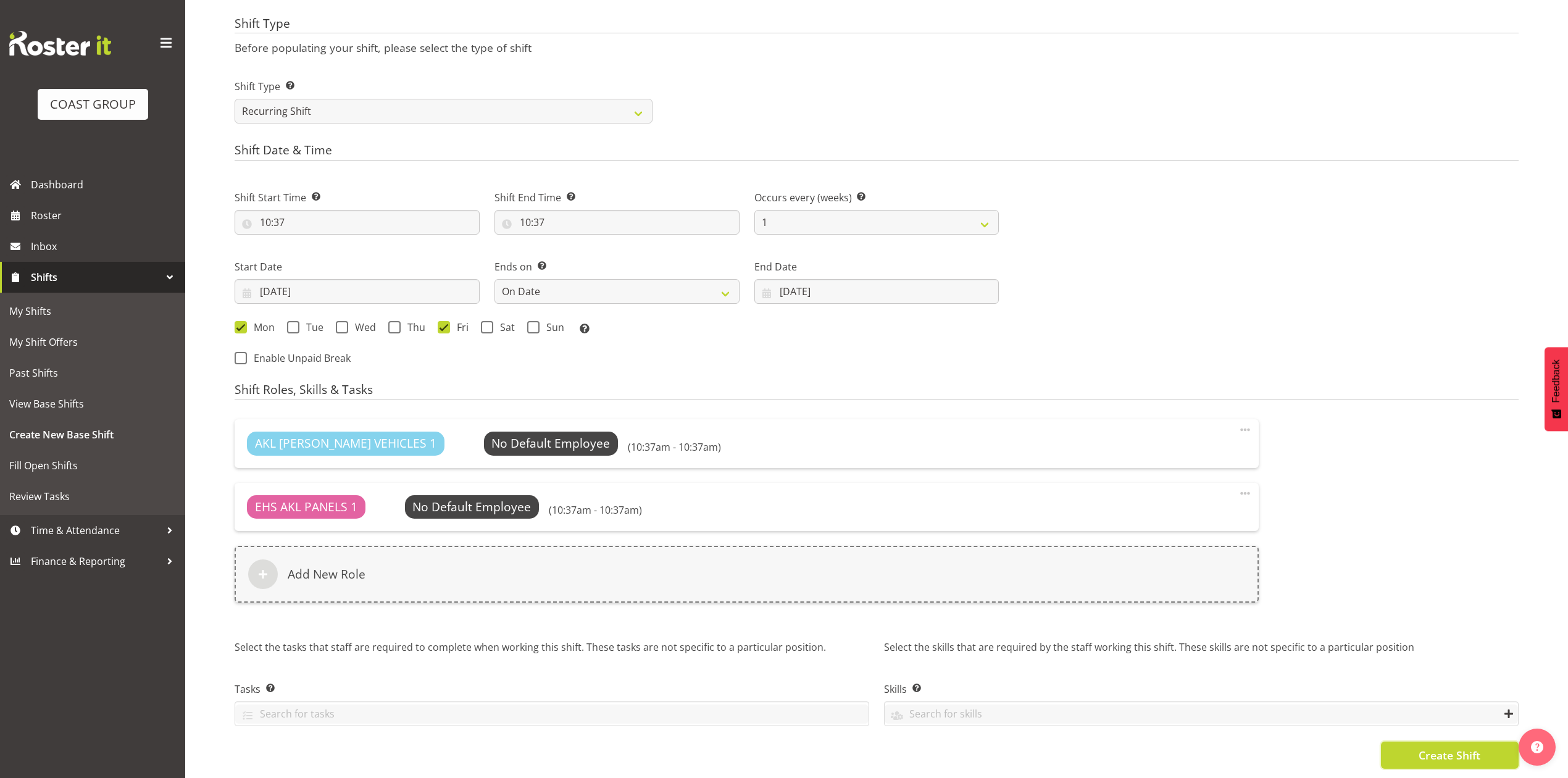
click at [1409, 749] on button "Create Shift" at bounding box center [1450, 755] width 138 height 27
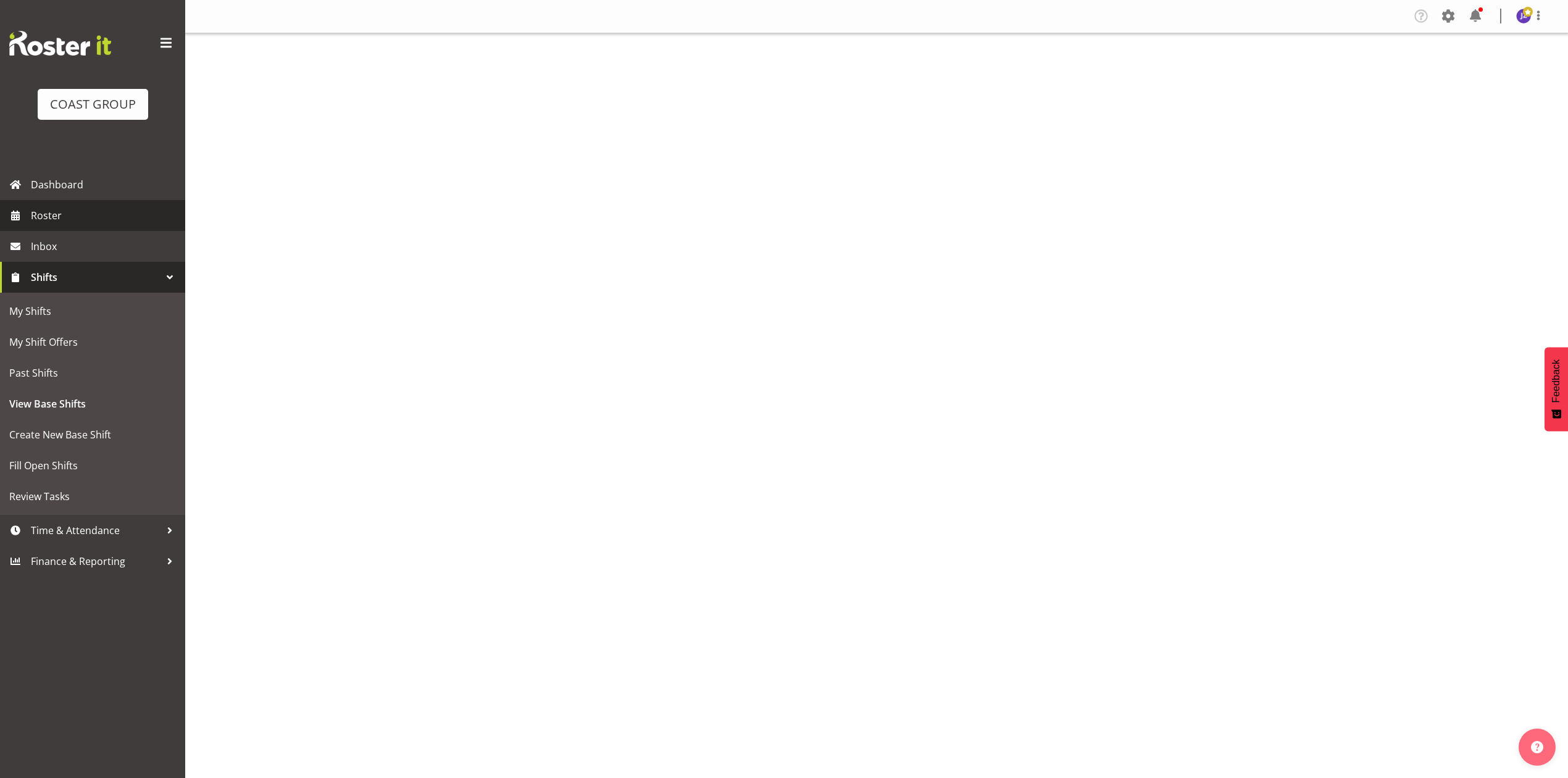
click at [106, 221] on span "Roster" at bounding box center [104, 215] width 148 height 18
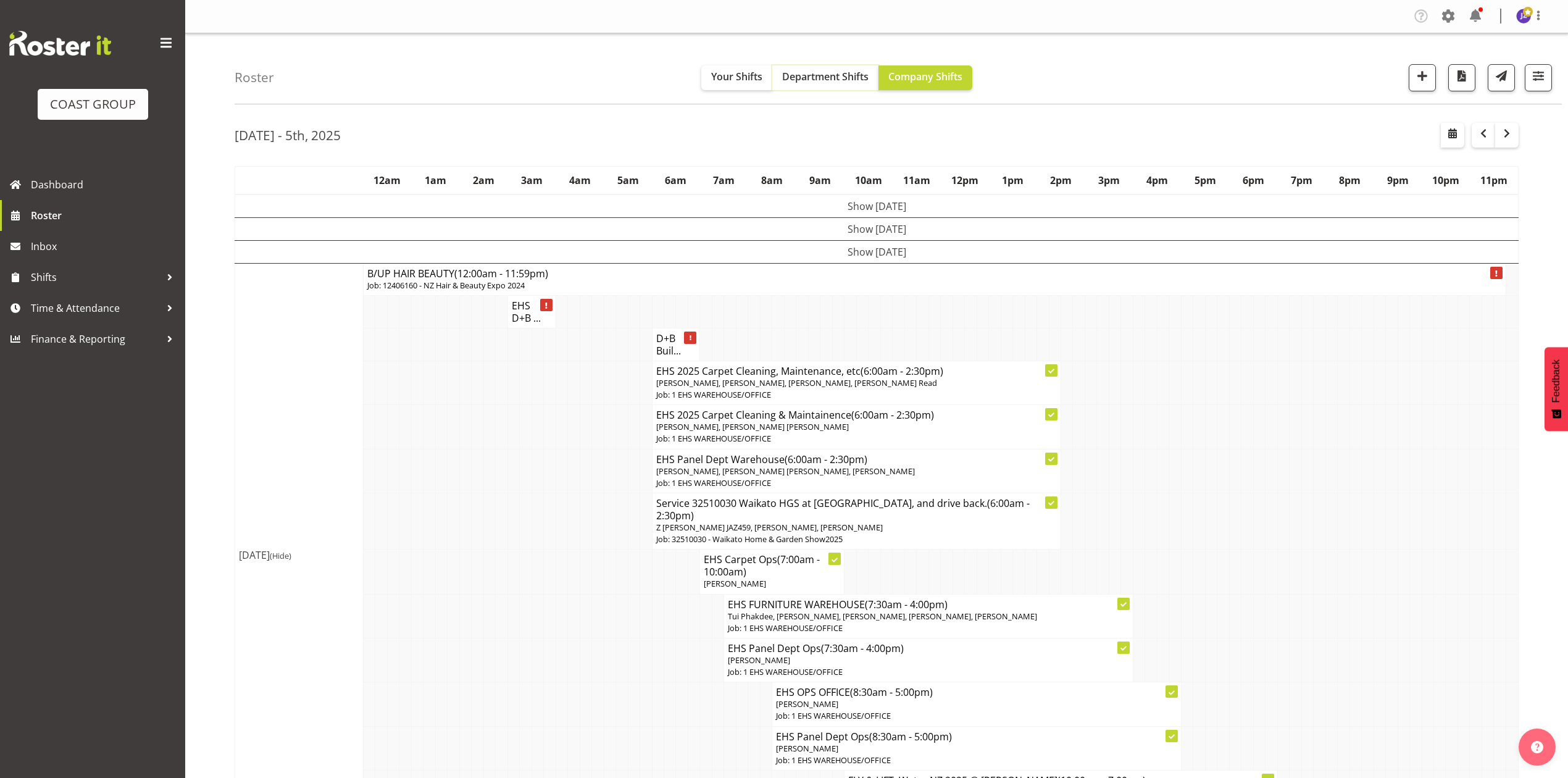
drag, startPoint x: 841, startPoint y: 70, endPoint x: 860, endPoint y: 70, distance: 19.0
click at [843, 70] on span "Department Shifts" at bounding box center [825, 76] width 86 height 13
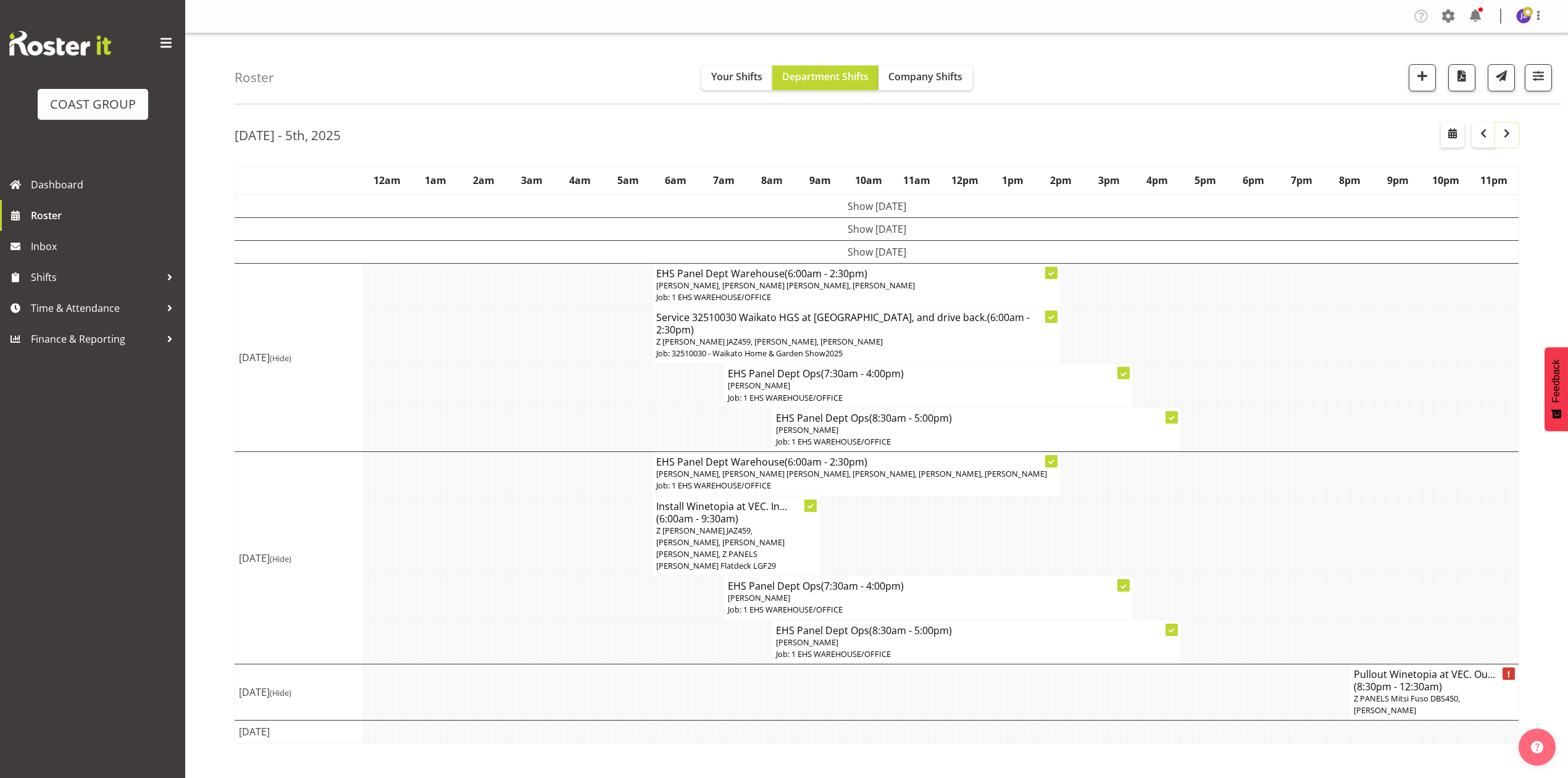
click at [1507, 128] on span "button" at bounding box center [1506, 133] width 15 height 15
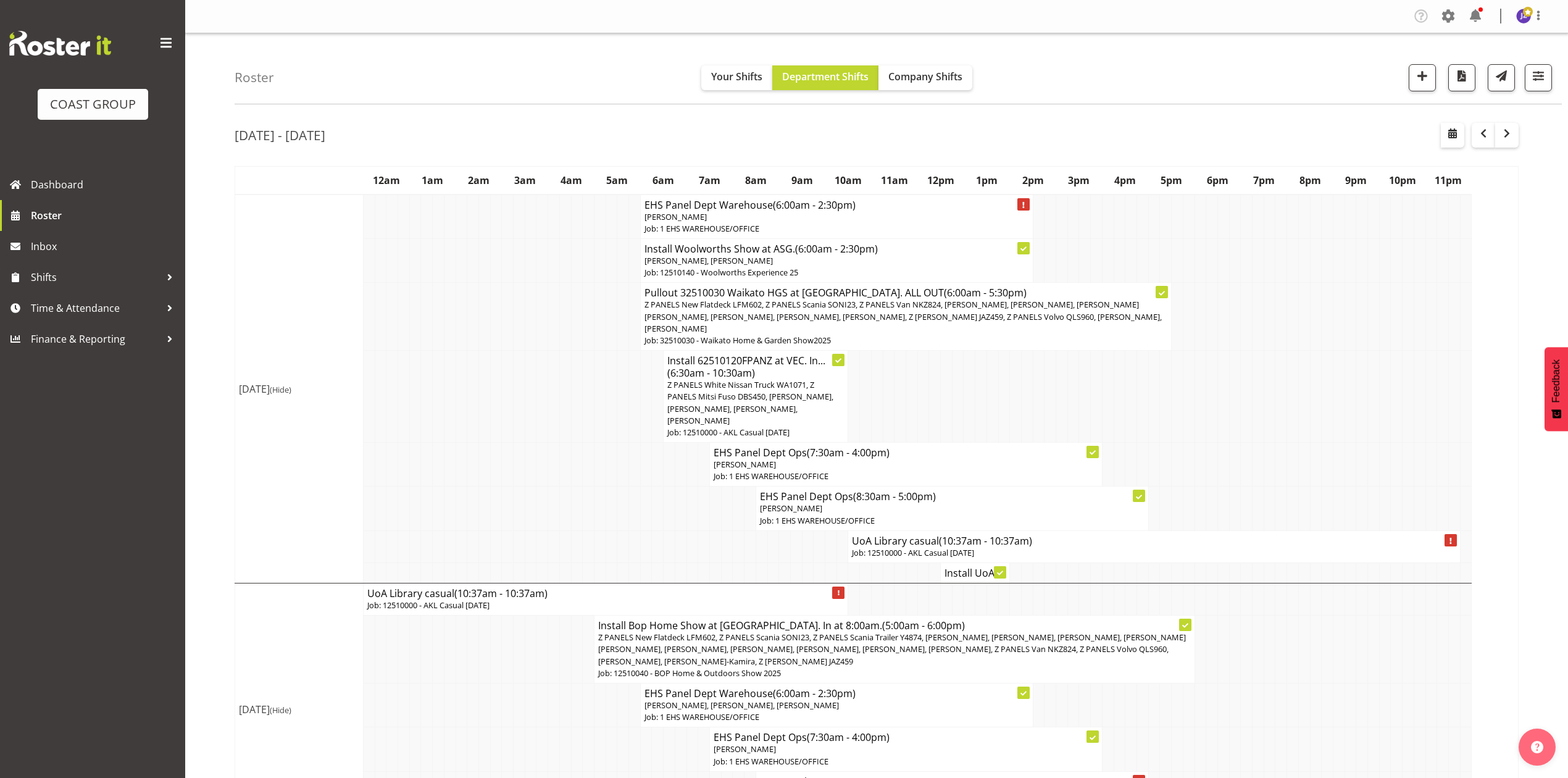
click at [1236, 408] on td at bounding box center [1235, 397] width 12 height 92
click at [1057, 534] on h4 "UoA Library casual (10:37am - 10:37am)" at bounding box center [1153, 541] width 604 height 13
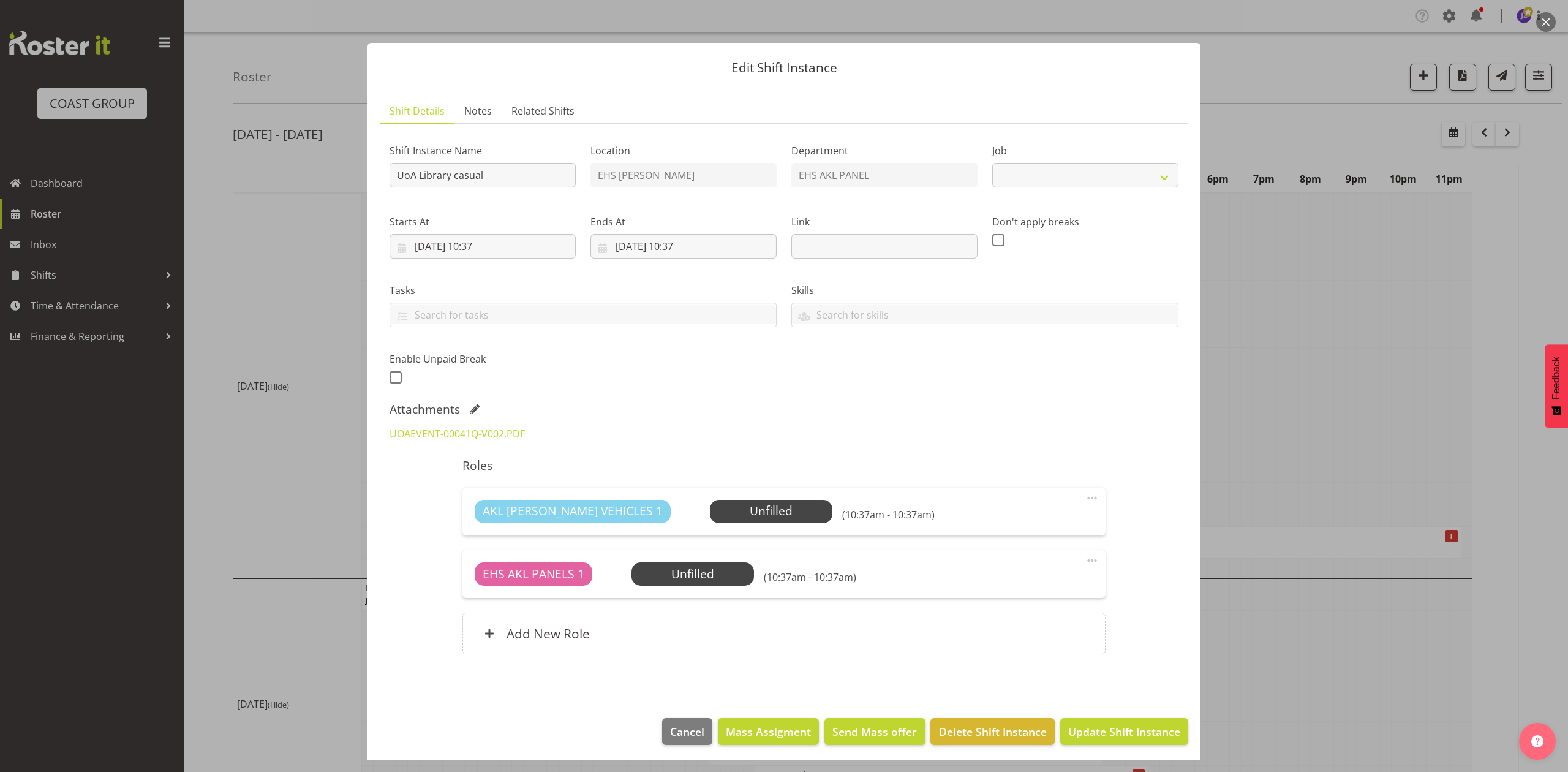
select select "8654"
click at [396, 175] on input "UoA Library casual" at bounding box center [482, 174] width 186 height 24
click at [515, 180] on input "Install UoA Library casual" at bounding box center [482, 174] width 186 height 24
type input "Install UoA Library casual. In at 9am."
click at [645, 245] on input "07/10/2025, 10:37" at bounding box center [683, 246] width 186 height 24
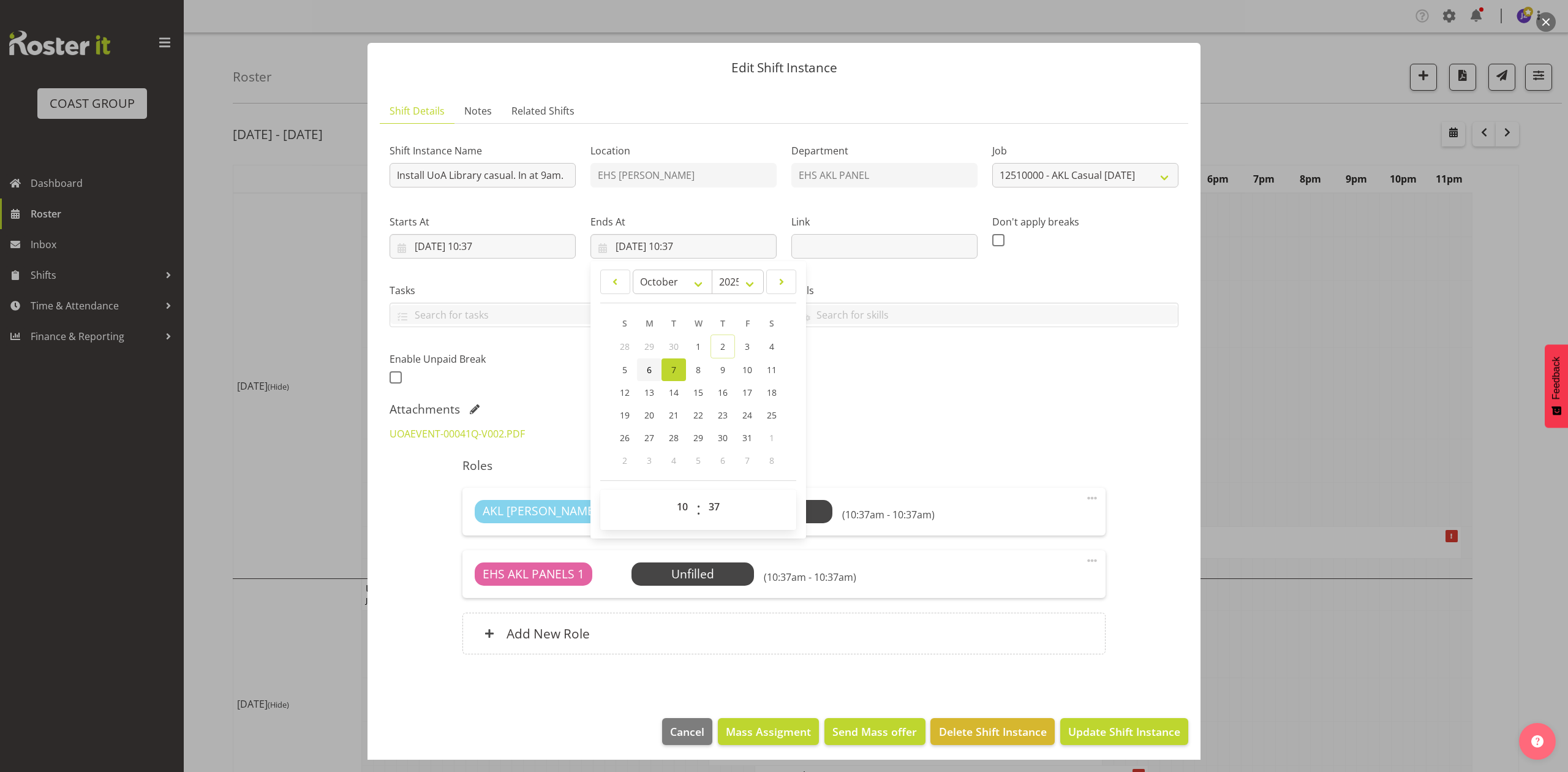
click at [639, 360] on link "6" at bounding box center [649, 369] width 24 height 23
type input "06/10/2025, 10:37"
click at [496, 239] on input "06/10/2025, 10:37" at bounding box center [482, 246] width 186 height 24
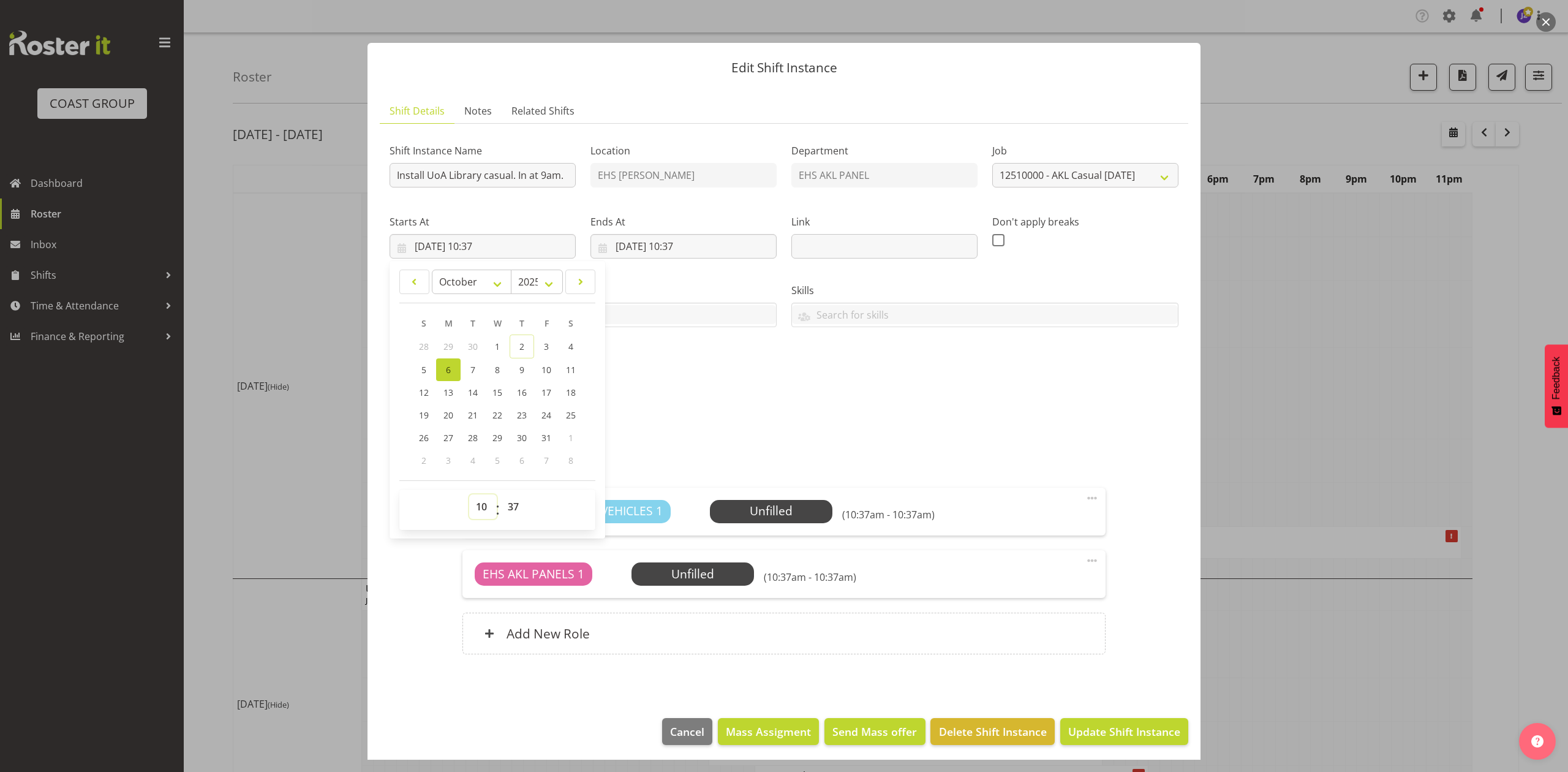
click at [483, 503] on select "00 01 02 03 04 05 06 07 08 09 10 11 12 13 14 15 16 17 18 19 20 21 22 23" at bounding box center [482, 506] width 27 height 24
select select "8"
click at [469, 495] on select "00 01 02 03 04 05 06 07 08 09 10 11 12 13 14 15 16 17 18 19 20 21 22 23" at bounding box center [482, 506] width 27 height 24
type input "06/10/2025, 08:37"
drag, startPoint x: 521, startPoint y: 503, endPoint x: 521, endPoint y: 496, distance: 7.0
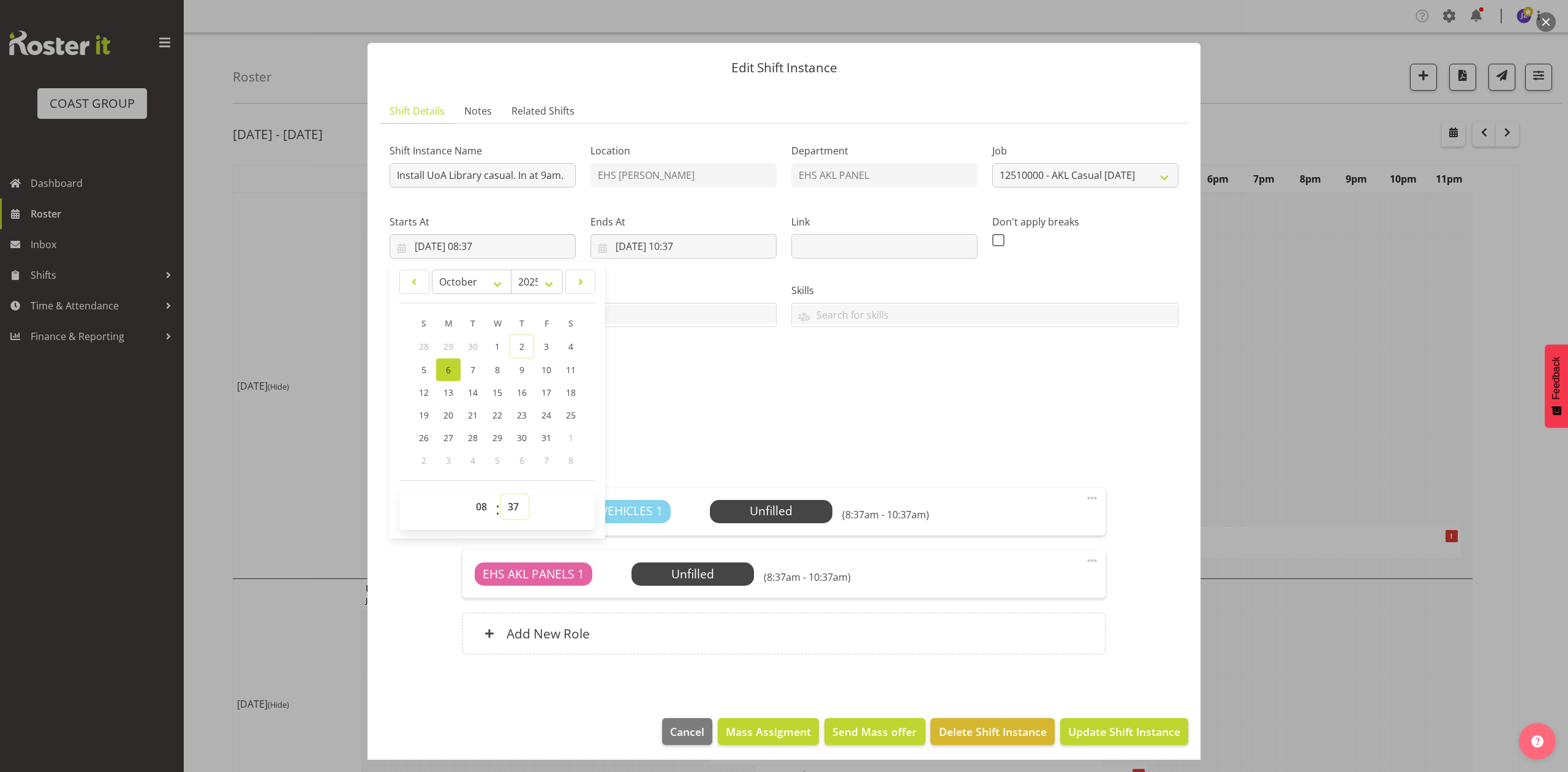
click at [521, 503] on select "00 01 02 03 04 05 06 07 08 09 10 11 12 13 14 15 16 17 18 19 20 21 22 23 24 25 2…" at bounding box center [514, 506] width 27 height 24
select select "30"
click at [501, 495] on select "00 01 02 03 04 05 06 07 08 09 10 11 12 13 14 15 16 17 18 19 20 21 22 23 24 25 2…" at bounding box center [514, 506] width 27 height 24
type input "[DATE] 08:30"
drag, startPoint x: 789, startPoint y: 405, endPoint x: 679, endPoint y: 236, distance: 201.6
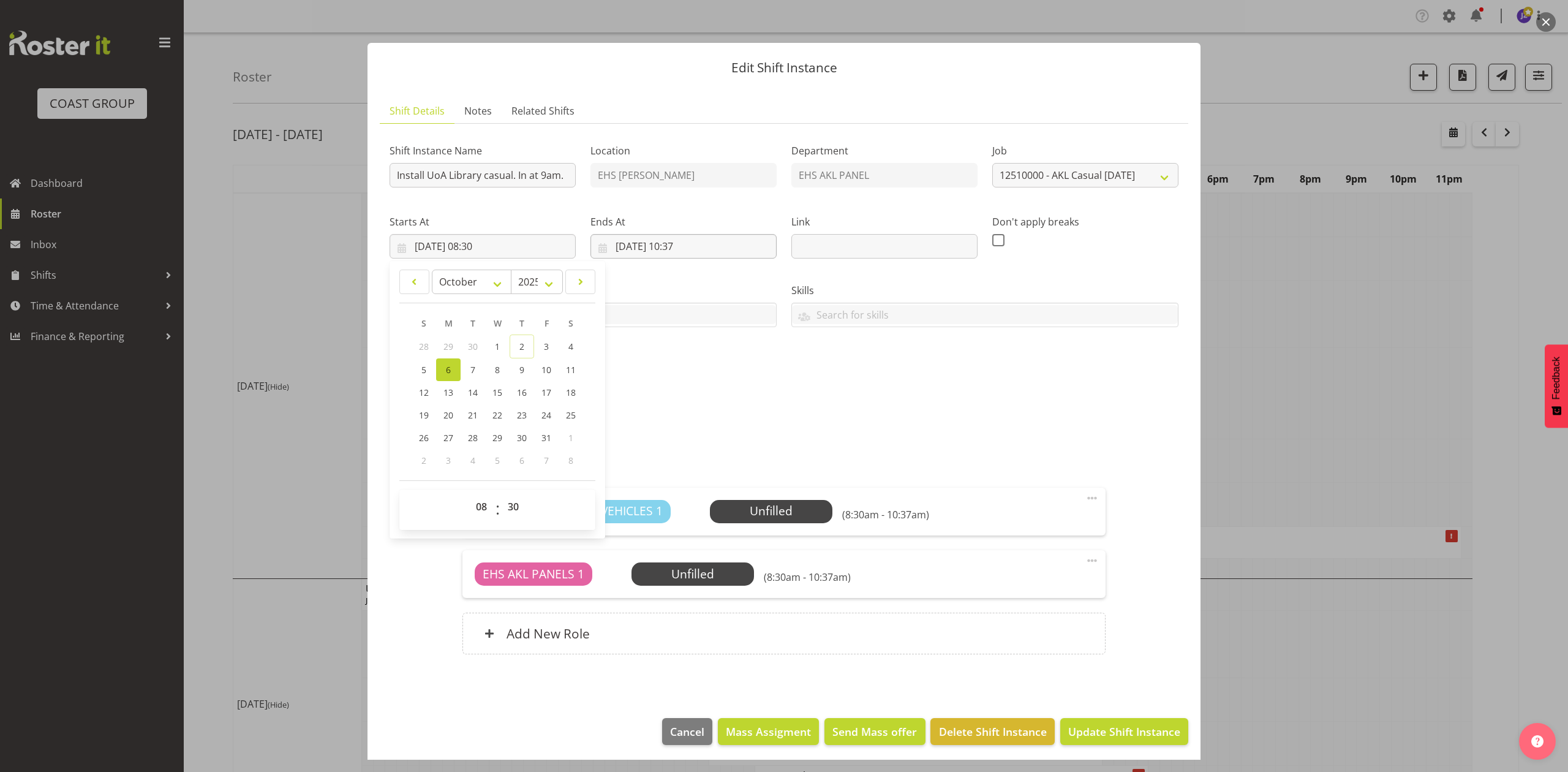
click at [788, 402] on div "Attachments" at bounding box center [784, 409] width 789 height 15
click at [680, 249] on input "06/10/2025, 10:37" at bounding box center [683, 246] width 186 height 24
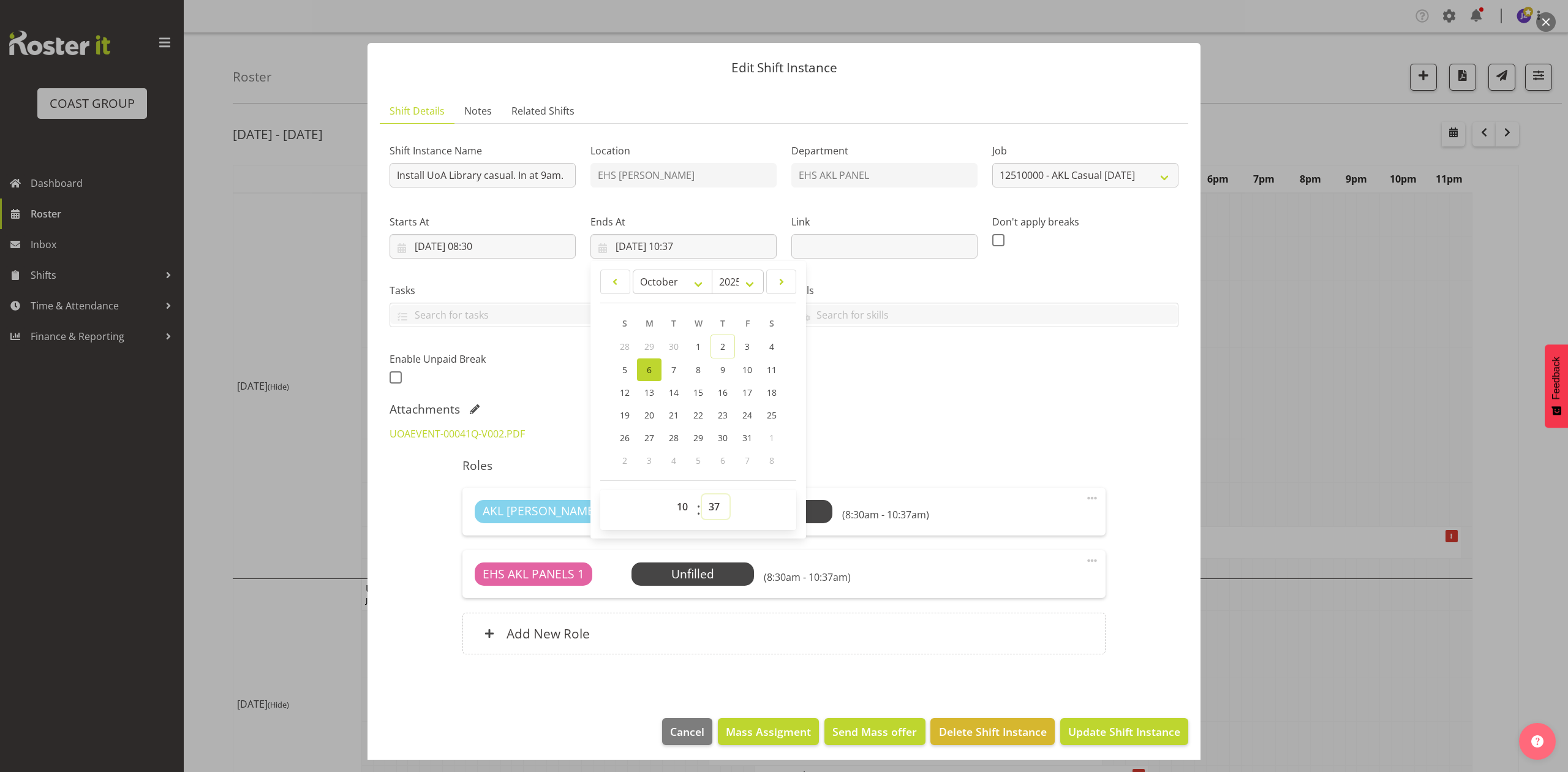
drag, startPoint x: 706, startPoint y: 510, endPoint x: 704, endPoint y: 496, distance: 14.1
click at [706, 510] on select "00 01 02 03 04 05 06 07 08 09 10 11 12 13 14 15 16 17 18 19 20 21 22 23 24 25 2…" at bounding box center [715, 506] width 27 height 24
select select "0"
click at [702, 495] on select "00 01 02 03 04 05 06 07 08 09 10 11 12 13 14 15 16 17 18 19 20 21 22 23 24 25 2…" at bounding box center [715, 506] width 27 height 24
type input "[DATE] 10:00"
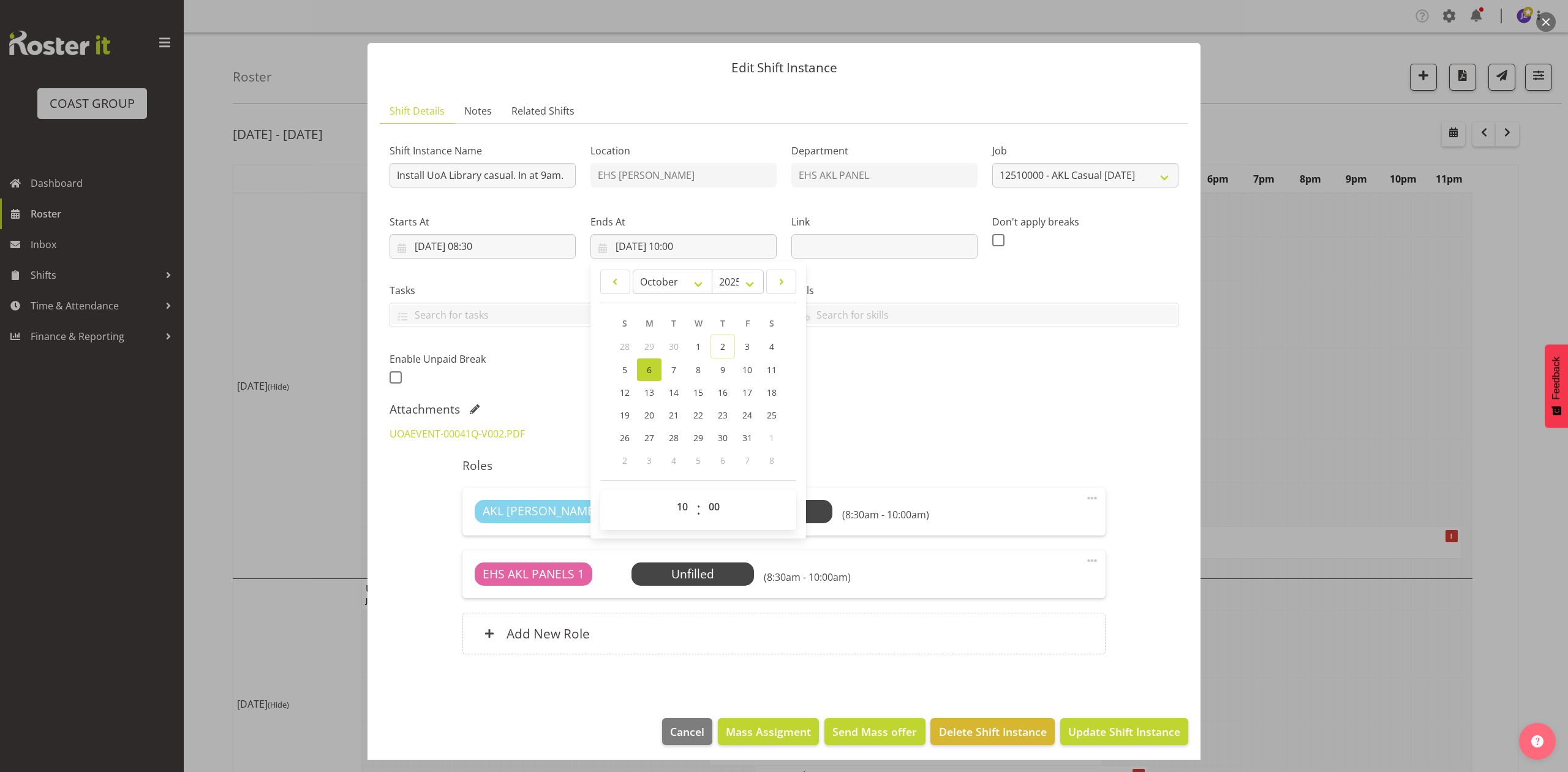
drag, startPoint x: 866, startPoint y: 374, endPoint x: 931, endPoint y: 386, distance: 66.1
click at [867, 375] on div "Shift Instance Name Install UoA Library casual. In at 9am. Location EHS [PERSON…" at bounding box center [784, 261] width 803 height 269
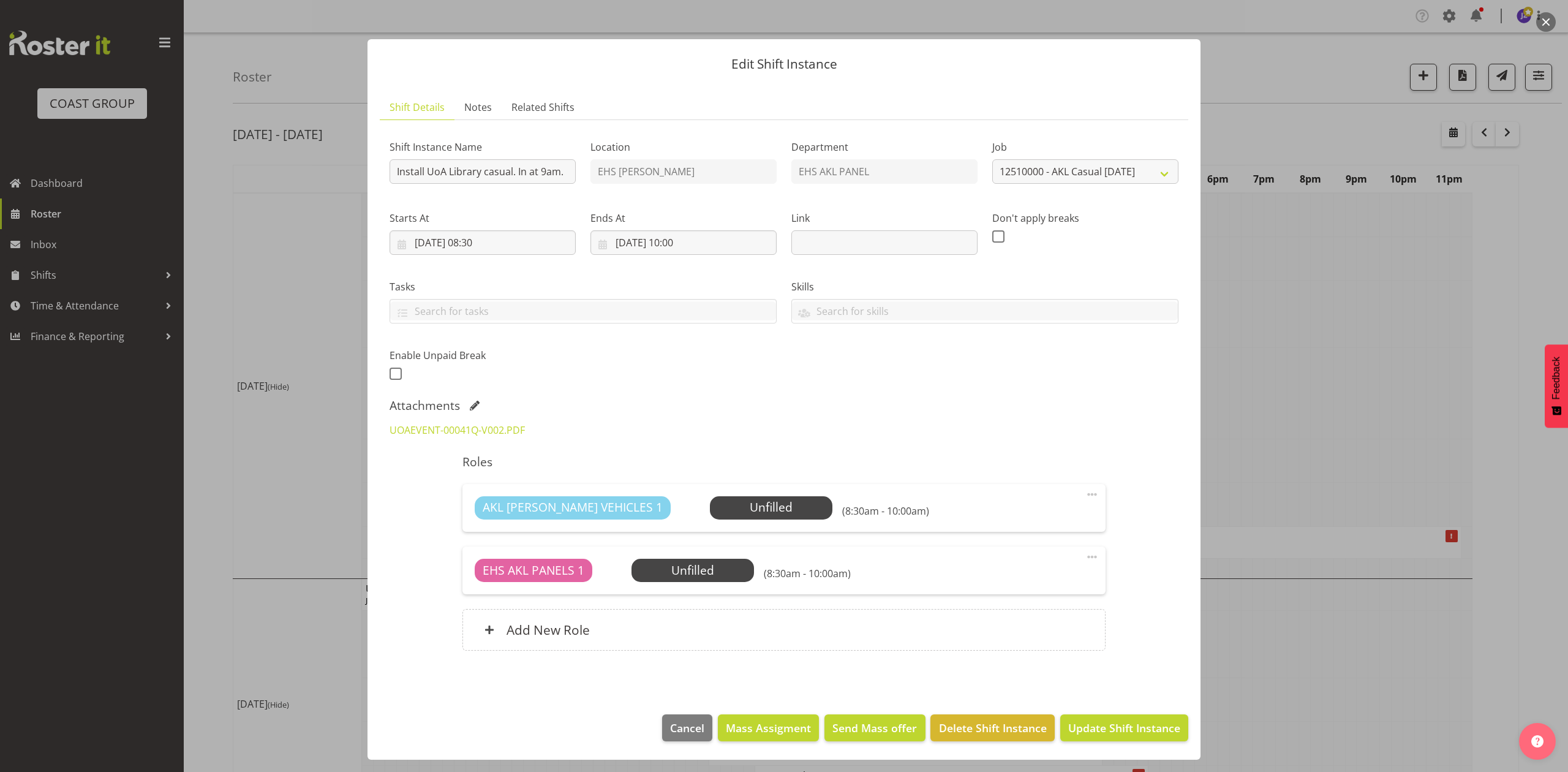
scroll to position [5, 0]
drag, startPoint x: 1084, startPoint y: 736, endPoint x: 1198, endPoint y: 701, distance: 119.3
click at [1085, 736] on button "Update Shift Instance" at bounding box center [1124, 727] width 128 height 27
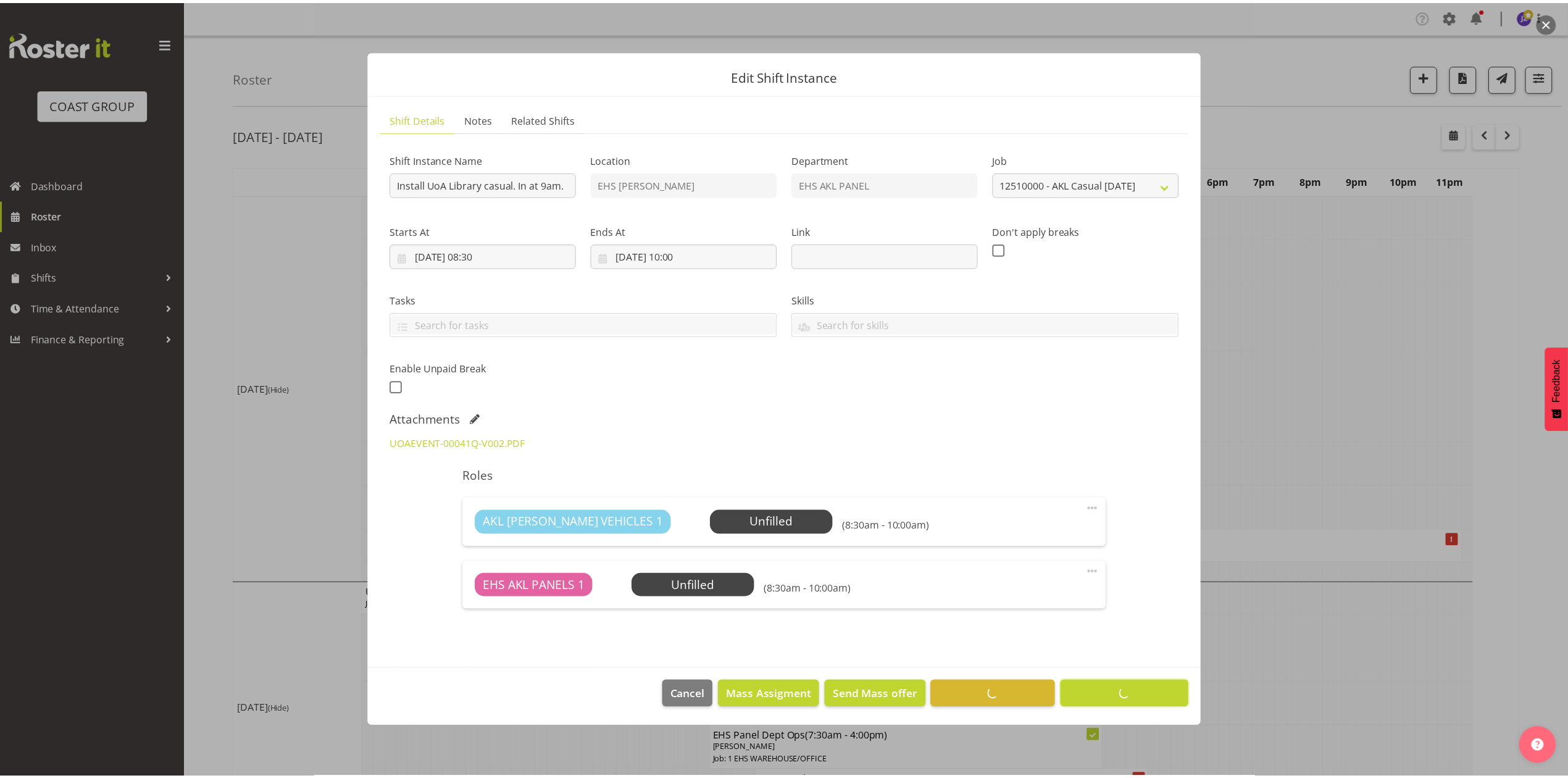
scroll to position [0, 0]
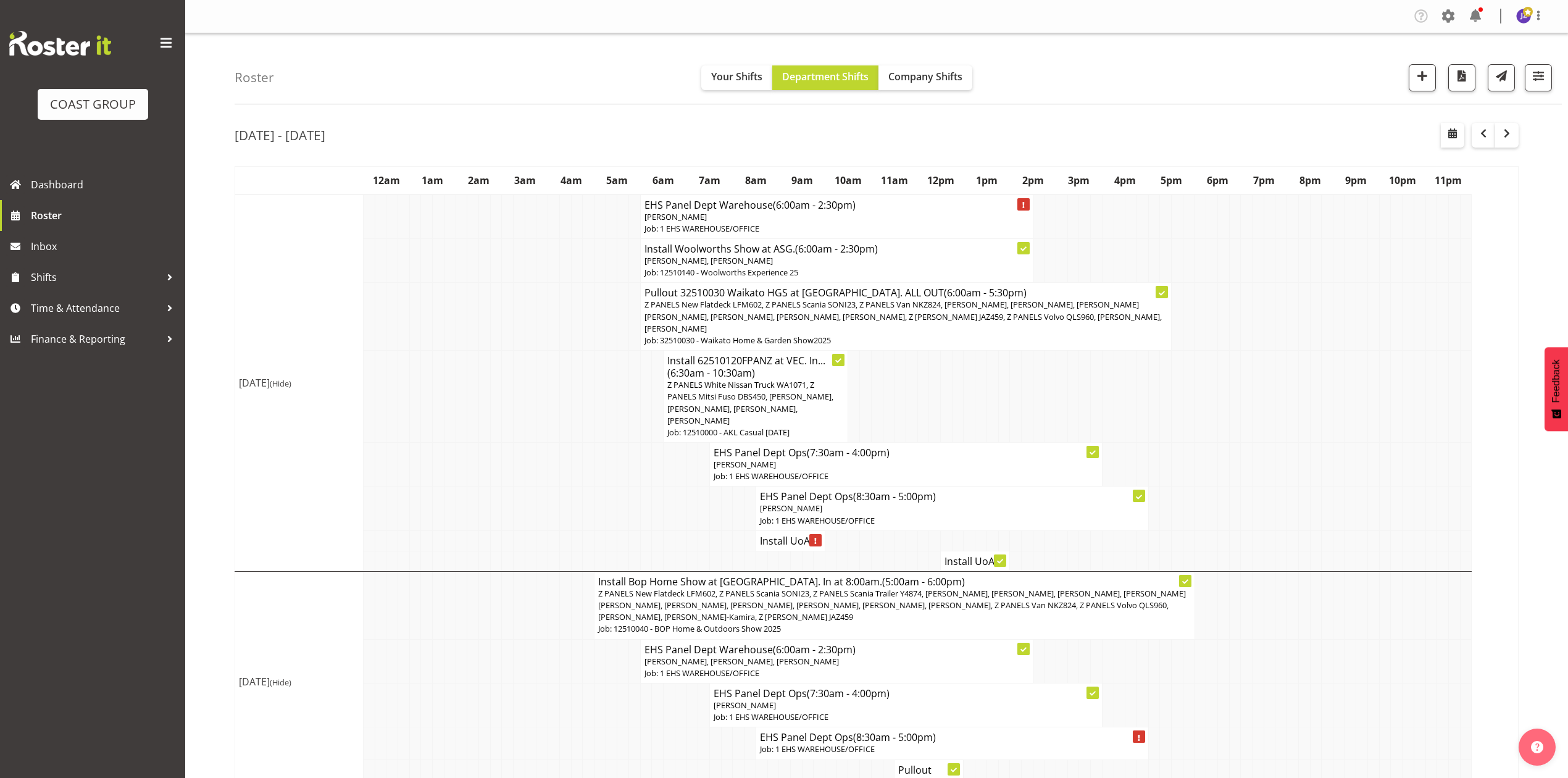
click at [957, 555] on h4 "Install UoA ..." at bounding box center [974, 561] width 61 height 13
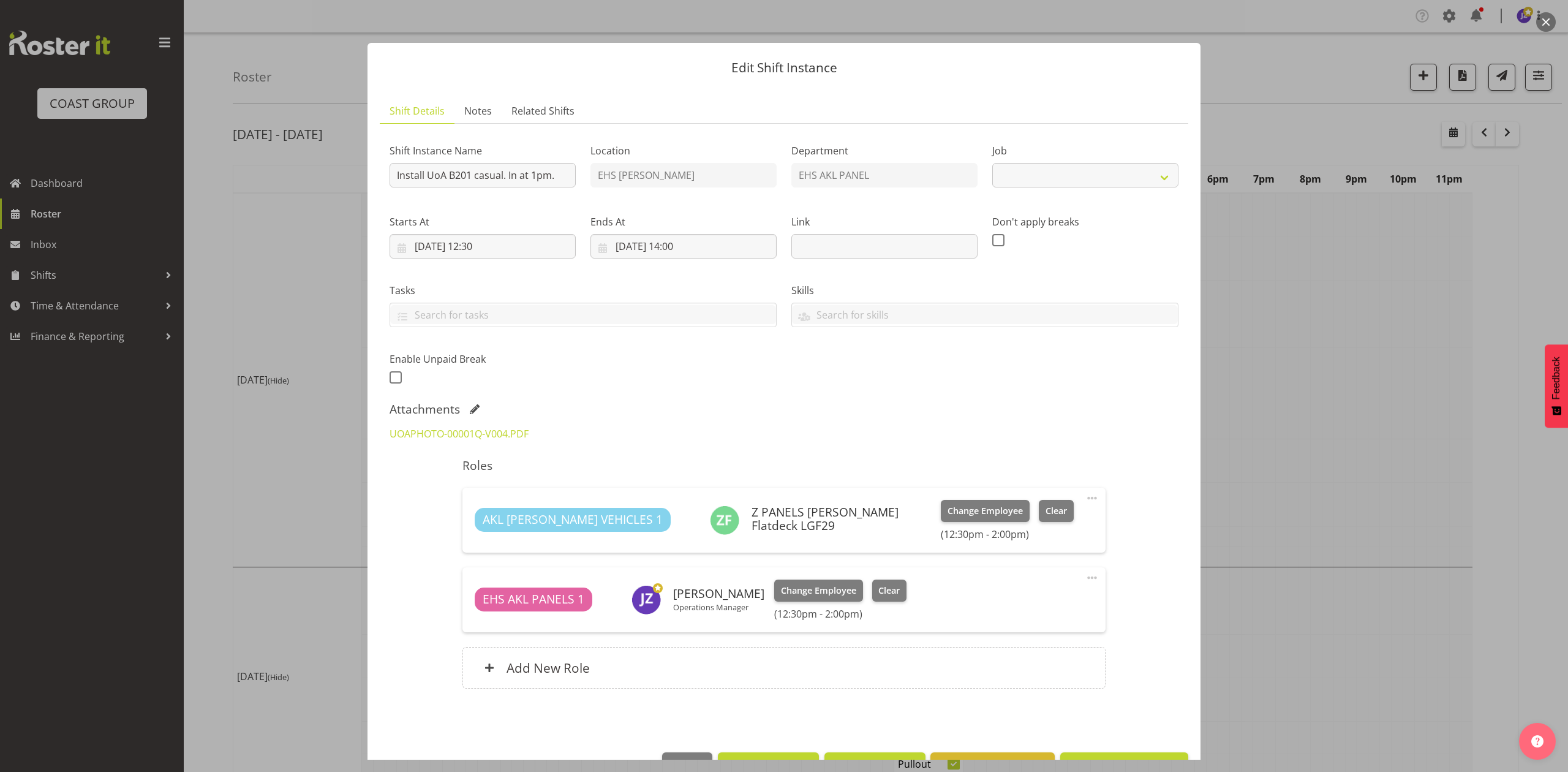
click at [1328, 394] on div at bounding box center [784, 386] width 1568 height 772
select select "8654"
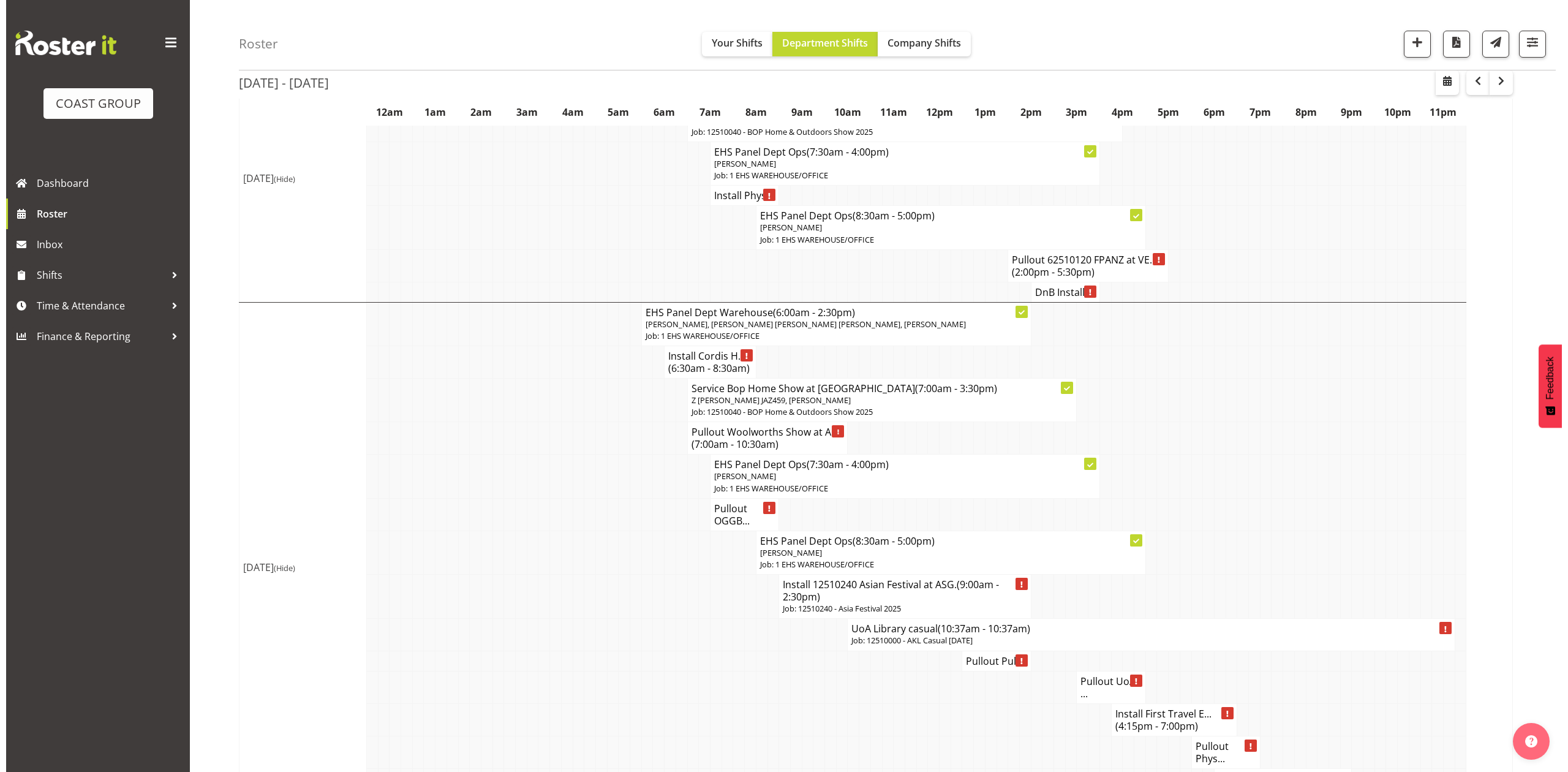
scroll to position [1143, 0]
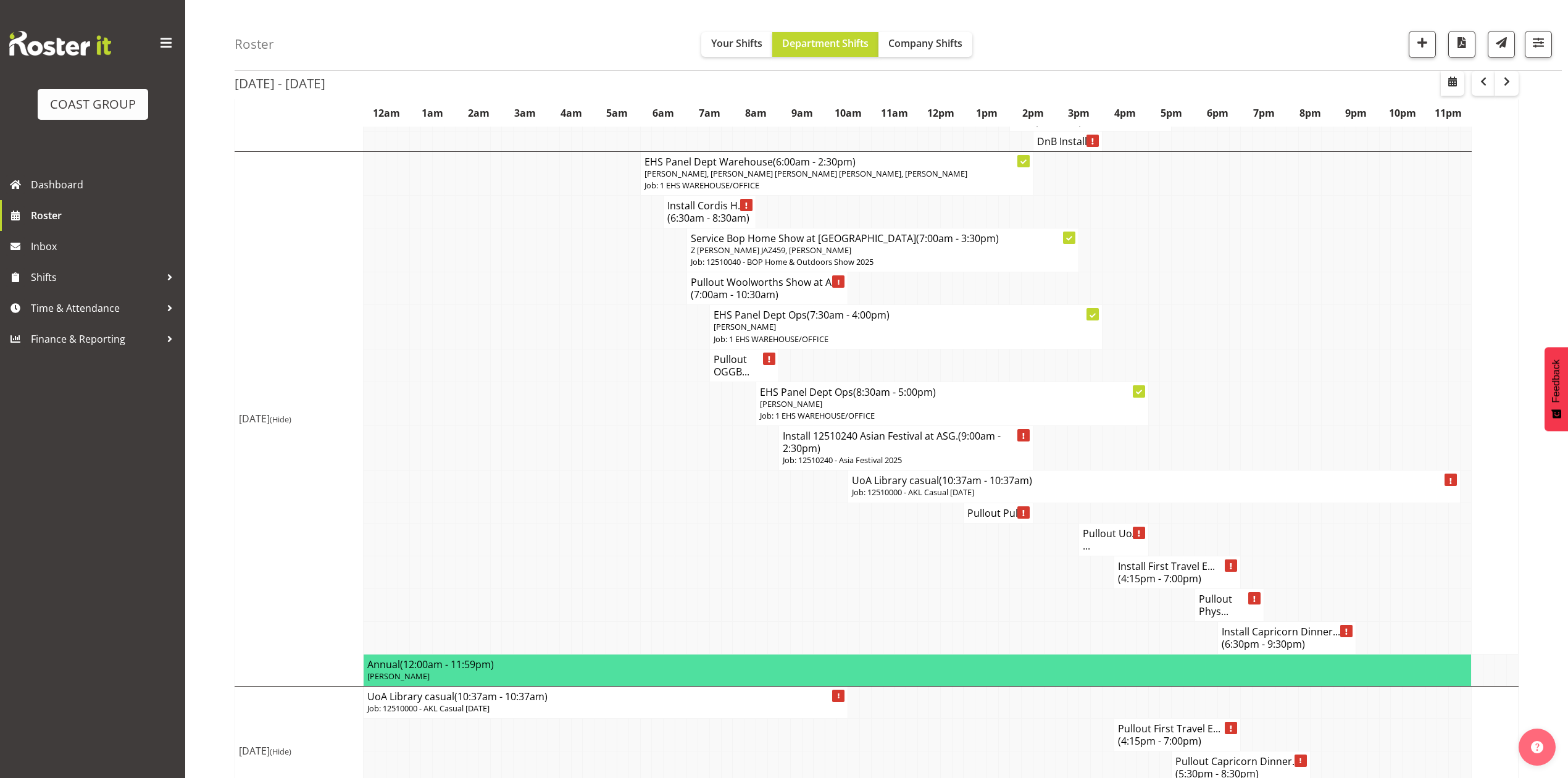
click at [1107, 487] on h4 "UoA Library casual (10:37am - 10:37am)" at bounding box center [1153, 480] width 604 height 13
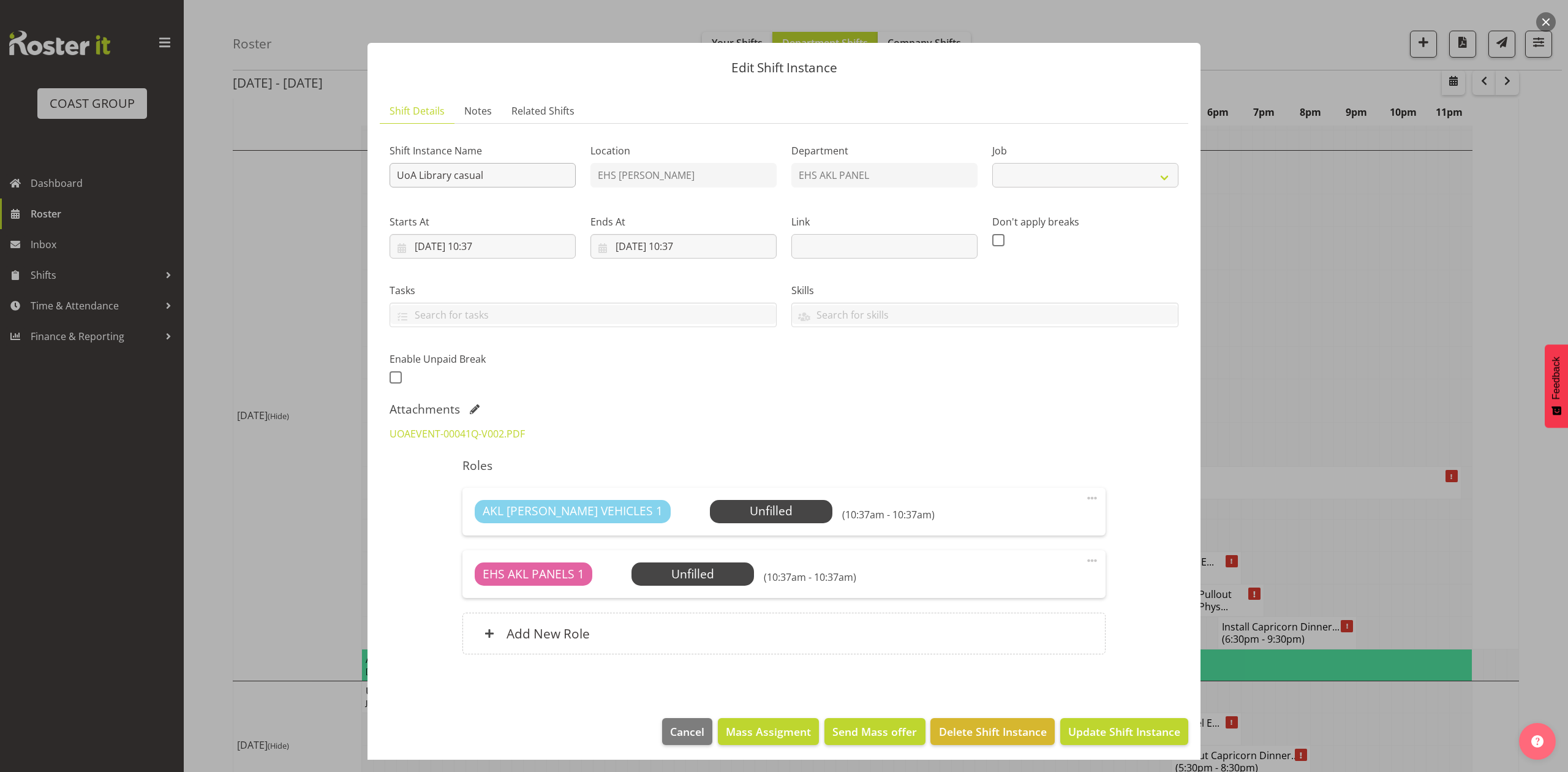
select select "8654"
click at [394, 177] on input "UoA Library casual" at bounding box center [482, 174] width 186 height 24
click at [541, 177] on input "Pullout UoA Library casual" at bounding box center [482, 174] width 186 height 24
type input "Pullout UoA Library casual. Out at 2pm."
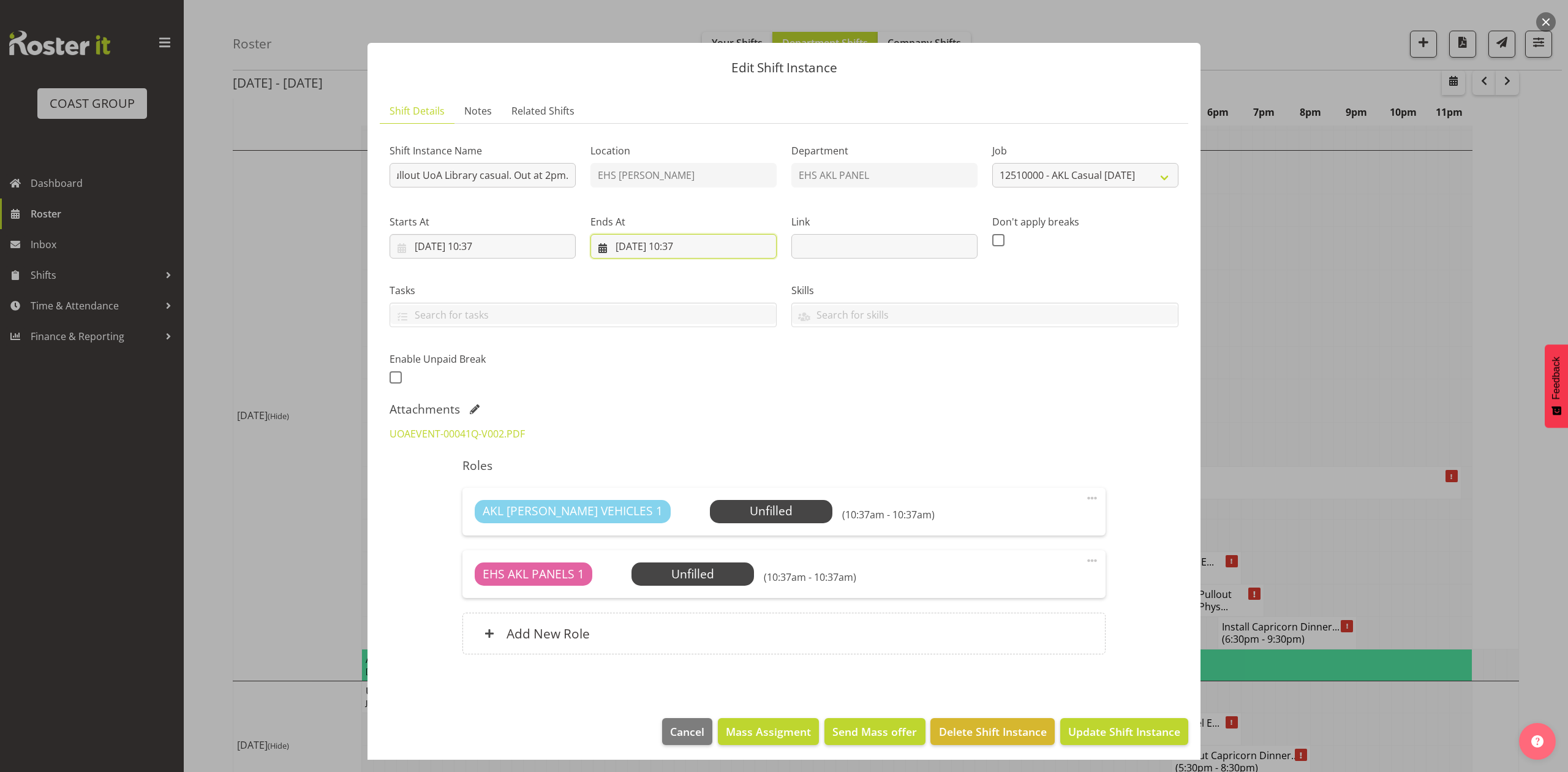
click at [638, 252] on input "11/10/2025, 10:37" at bounding box center [683, 246] width 186 height 24
click at [744, 372] on span "10" at bounding box center [747, 369] width 9 height 12
type input "10/10/2025, 10:37"
click at [532, 341] on div "Enable Unpaid Break" at bounding box center [483, 364] width 201 height 60
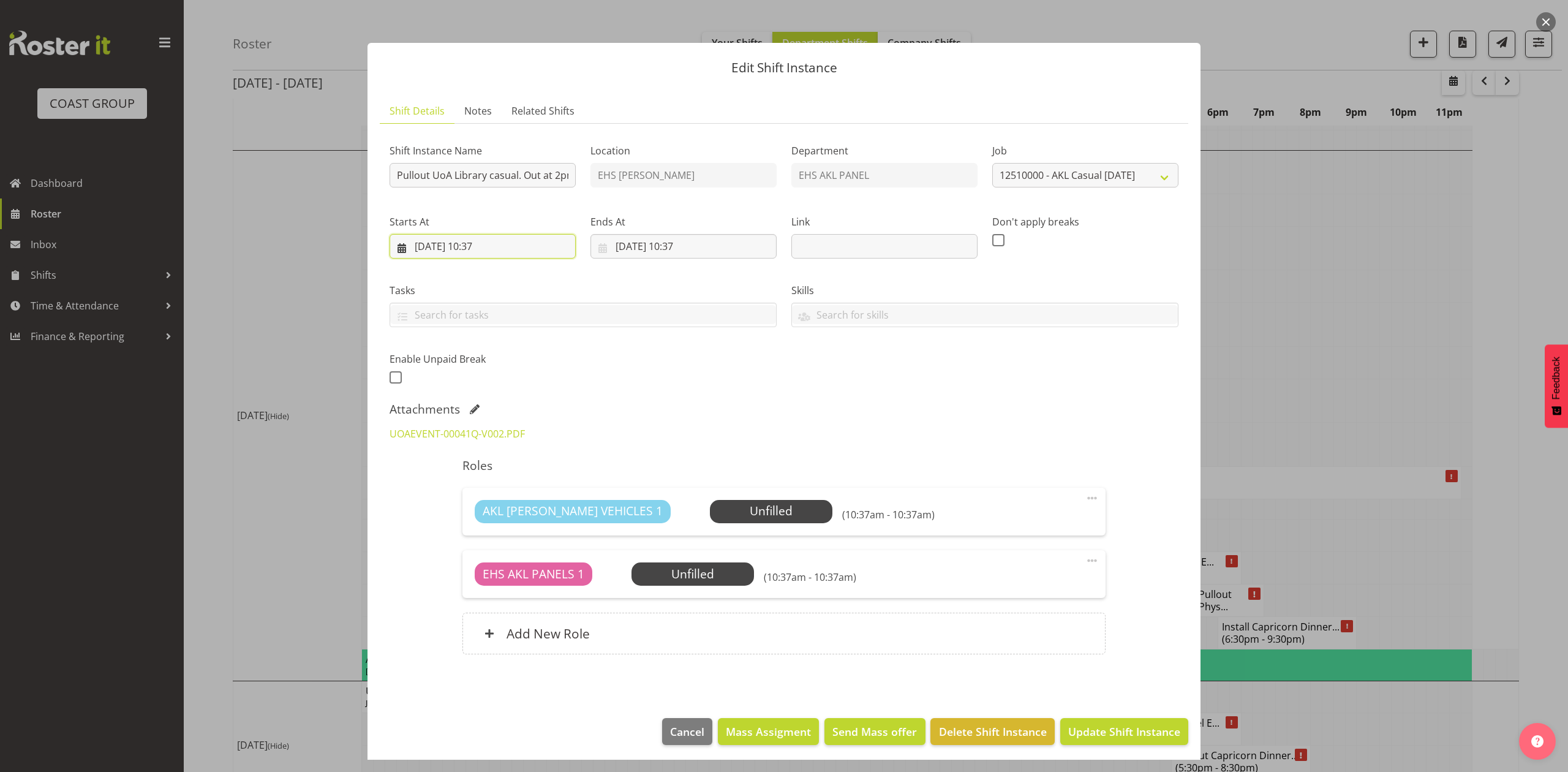
click at [494, 243] on input "10/10/2025, 10:37" at bounding box center [482, 246] width 186 height 24
click at [478, 505] on select "00 01 02 03 04 05 06 07 08 09 10 11 12 13 14 15 16 17 18 19 20 21 22 23" at bounding box center [482, 506] width 27 height 24
select select "13"
click at [469, 495] on select "00 01 02 03 04 05 06 07 08 09 10 11 12 13 14 15 16 17 18 19 20 21 22 23" at bounding box center [482, 506] width 27 height 24
type input "10/10/2025, 13:37"
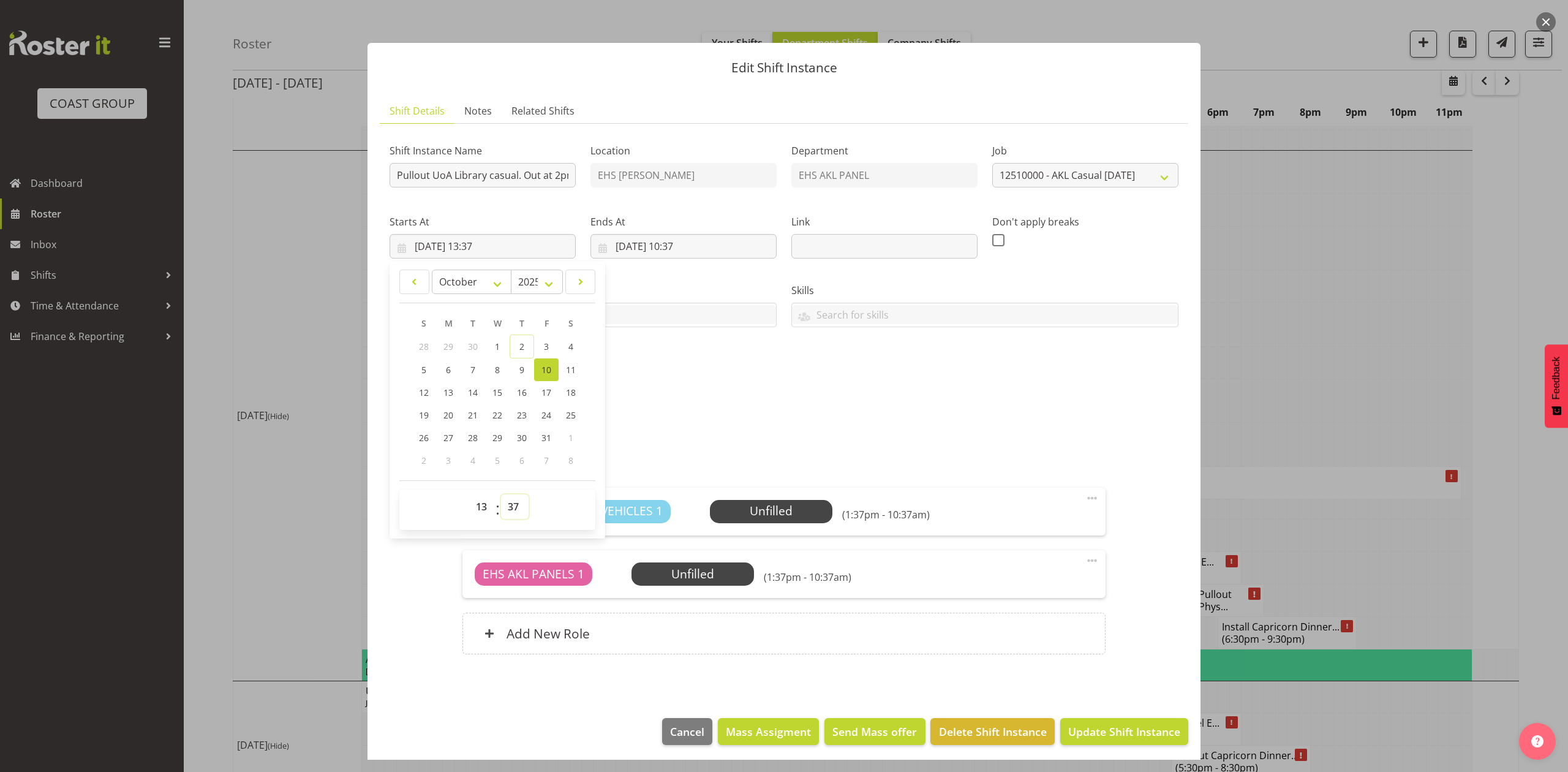
click at [510, 510] on select "00 01 02 03 04 05 06 07 08 09 10 11 12 13 14 15 16 17 18 19 20 21 22 23 24 25 2…" at bounding box center [514, 506] width 27 height 24
select select "30"
click at [501, 495] on select "00 01 02 03 04 05 06 07 08 09 10 11 12 13 14 15 16 17 18 19 20 21 22 23 24 25 2…" at bounding box center [514, 506] width 27 height 24
type input "10/10/2025, 13:30"
drag, startPoint x: 691, startPoint y: 451, endPoint x: 667, endPoint y: 313, distance: 140.1
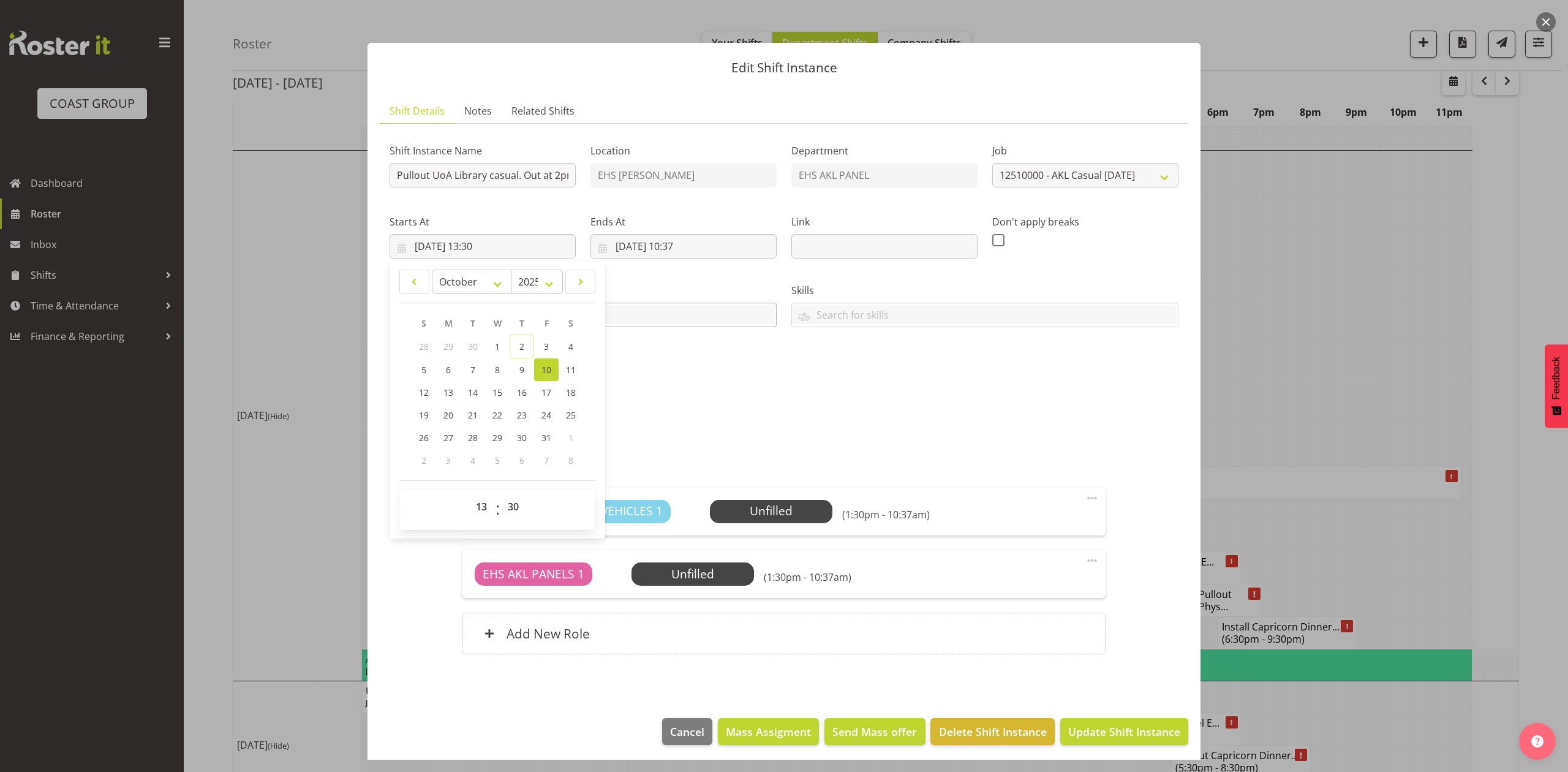
click at [689, 442] on div "Shift Instance Name Pullout UoA Library casual. Out at 2pm. Location EHS RYMER …" at bounding box center [784, 401] width 789 height 536
click at [683, 241] on input "10/10/2025, 10:37" at bounding box center [683, 246] width 186 height 24
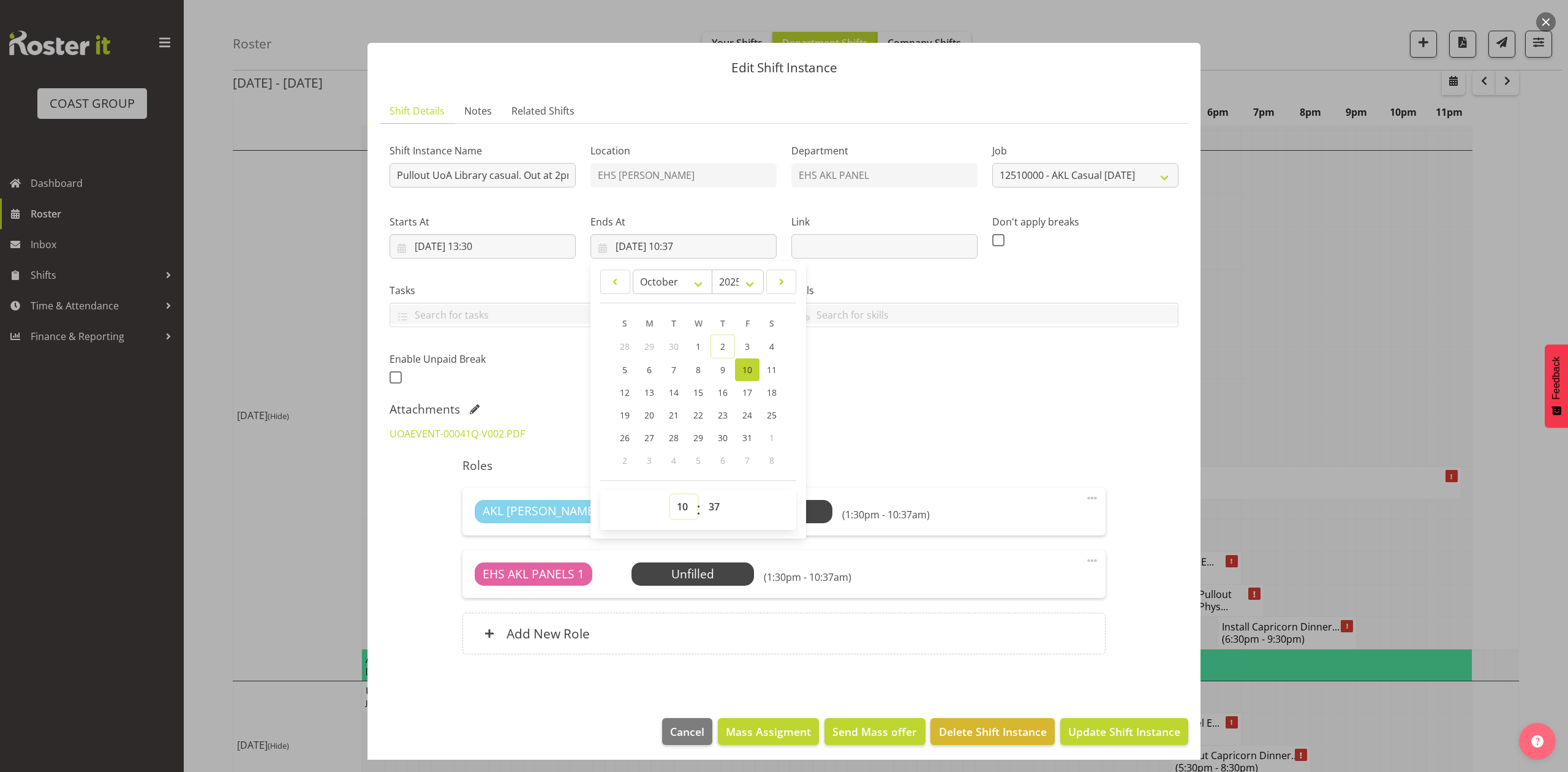
drag, startPoint x: 682, startPoint y: 512, endPoint x: 677, endPoint y: 496, distance: 16.8
click at [682, 512] on select "00 01 02 03 04 05 06 07 08 09 10 11 12 13 14 15 16 17 18 19 20 21 22 23" at bounding box center [683, 506] width 27 height 24
select select "15"
click at [670, 495] on select "00 01 02 03 04 05 06 07 08 09 10 11 12 13 14 15 16 17 18 19 20 21 22 23" at bounding box center [683, 506] width 27 height 24
type input "10/10/2025, 15:37"
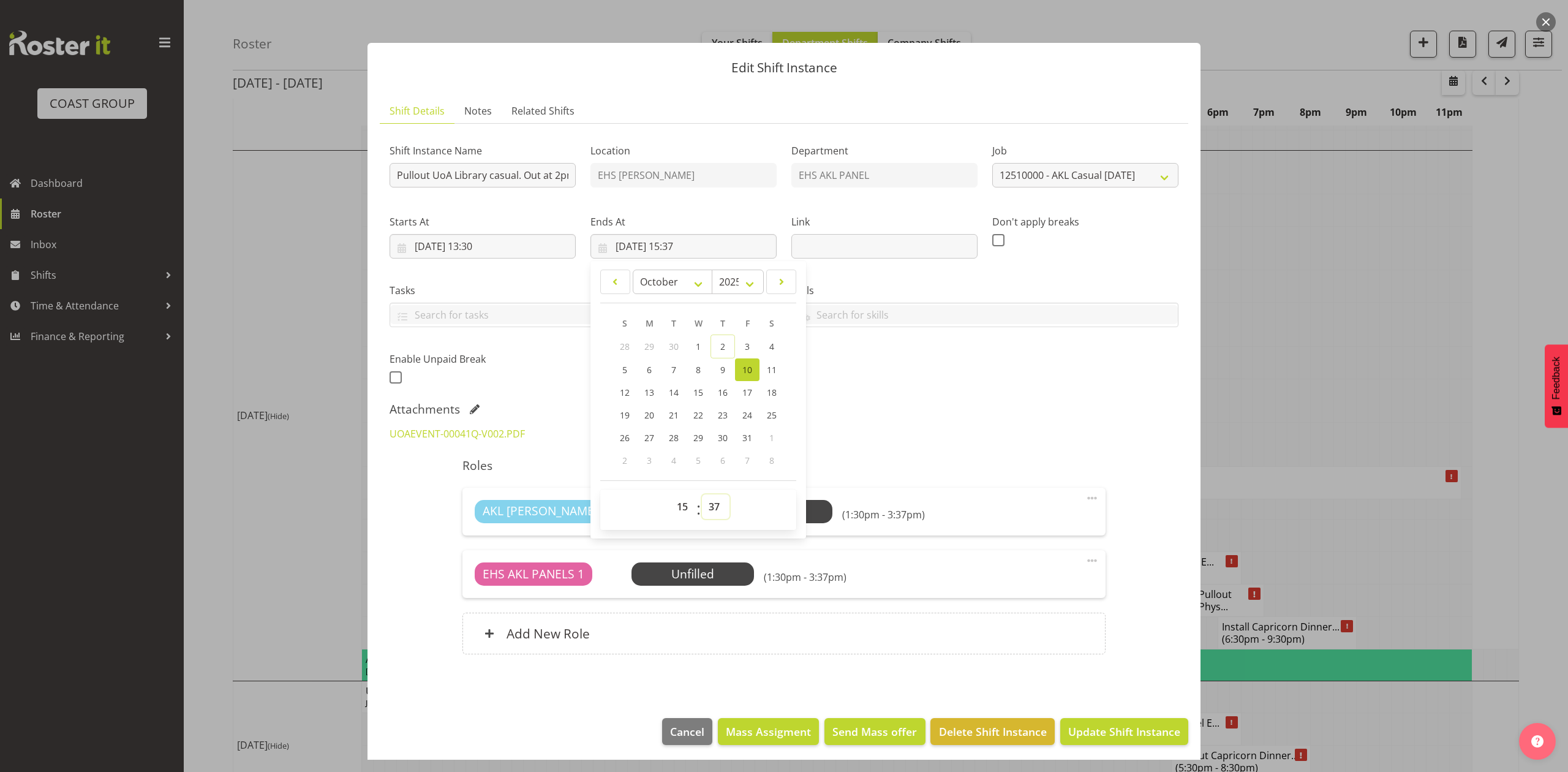
click at [720, 499] on select "00 01 02 03 04 05 06 07 08 09 10 11 12 13 14 15 16 17 18 19 20 21 22 23 24 25 2…" at bounding box center [715, 506] width 27 height 24
select select "0"
click at [702, 495] on select "00 01 02 03 04 05 06 07 08 09 10 11 12 13 14 15 16 17 18 19 20 21 22 23 24 25 2…" at bounding box center [715, 506] width 27 height 24
type input "10/10/2025, 15:00"
click at [937, 393] on div "Shift Instance Name Pullout UoA Library casual. Out at 2pm. Location EHS RYMER …" at bounding box center [784, 261] width 803 height 269
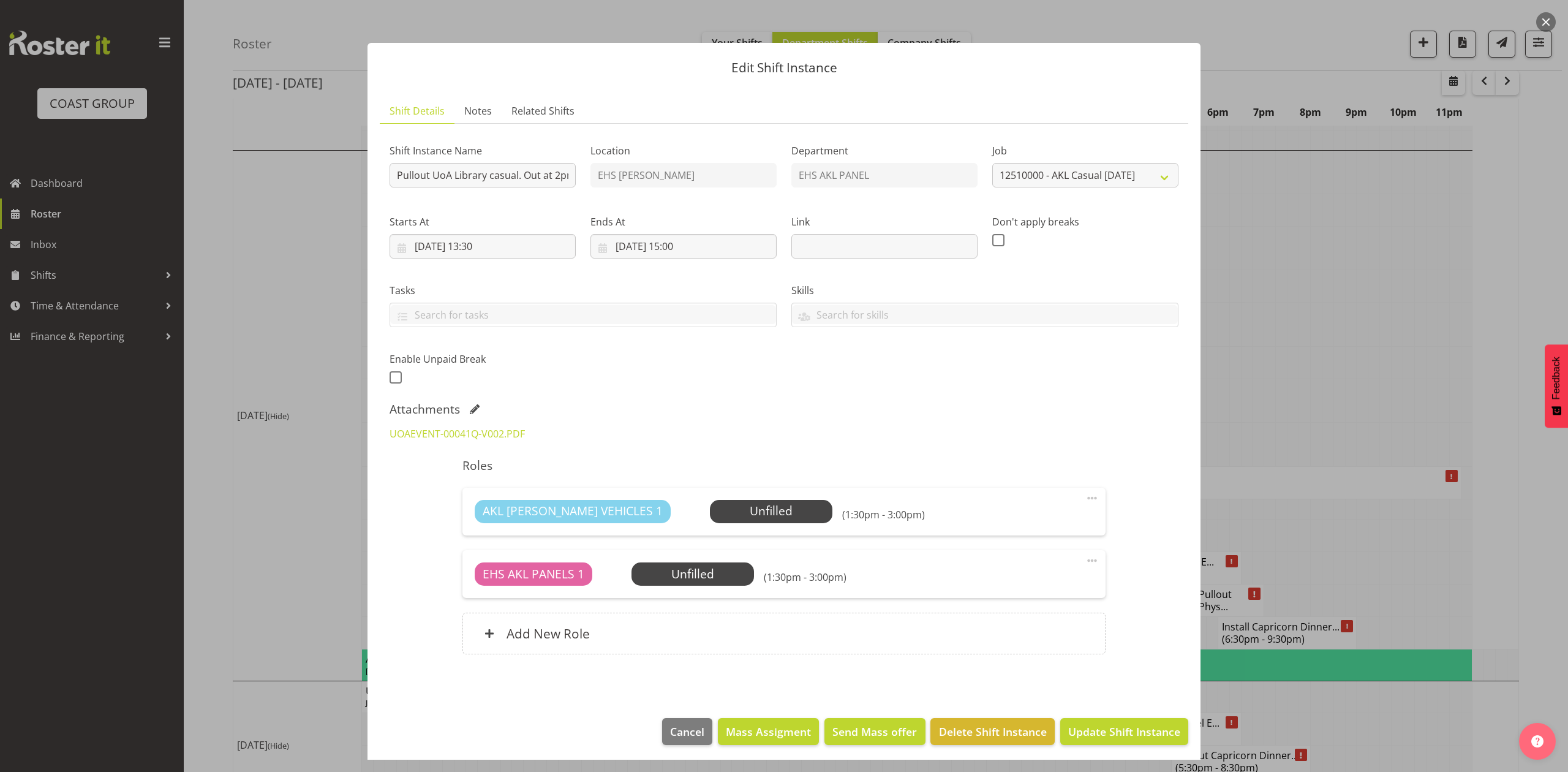
scroll to position [5, 0]
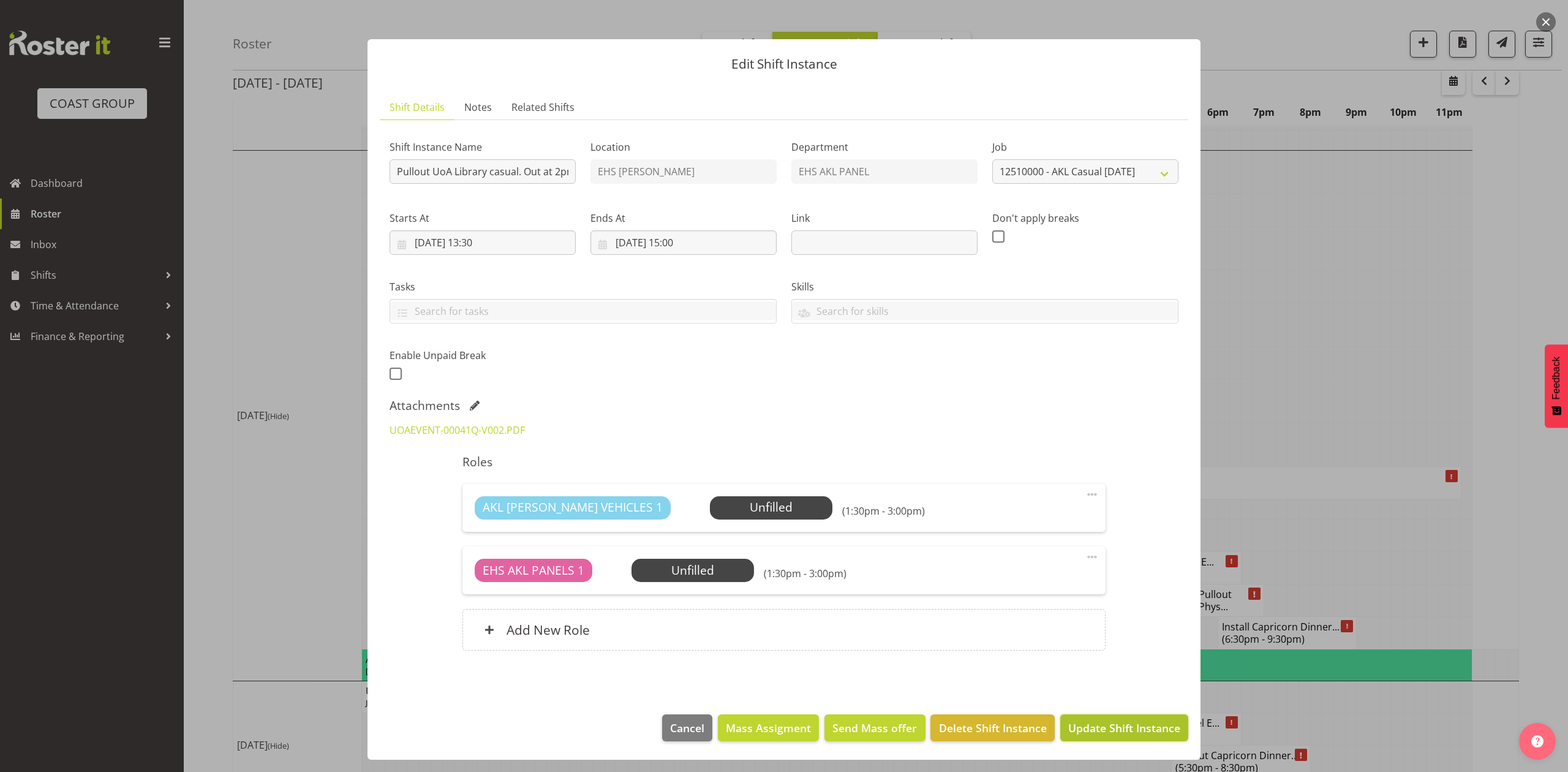
click at [1125, 728] on span "Update Shift Instance" at bounding box center [1124, 727] width 112 height 16
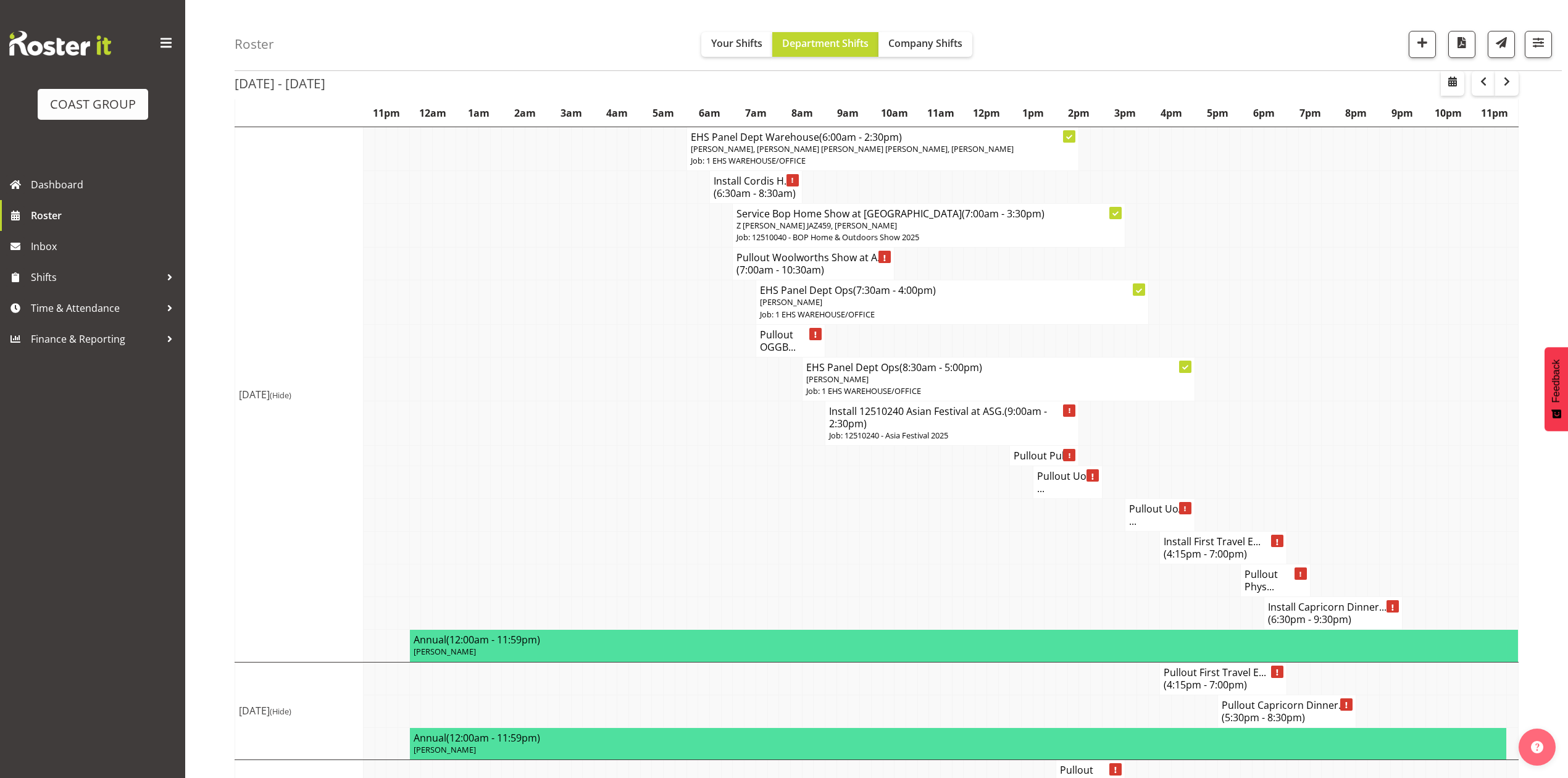
scroll to position [1152, 0]
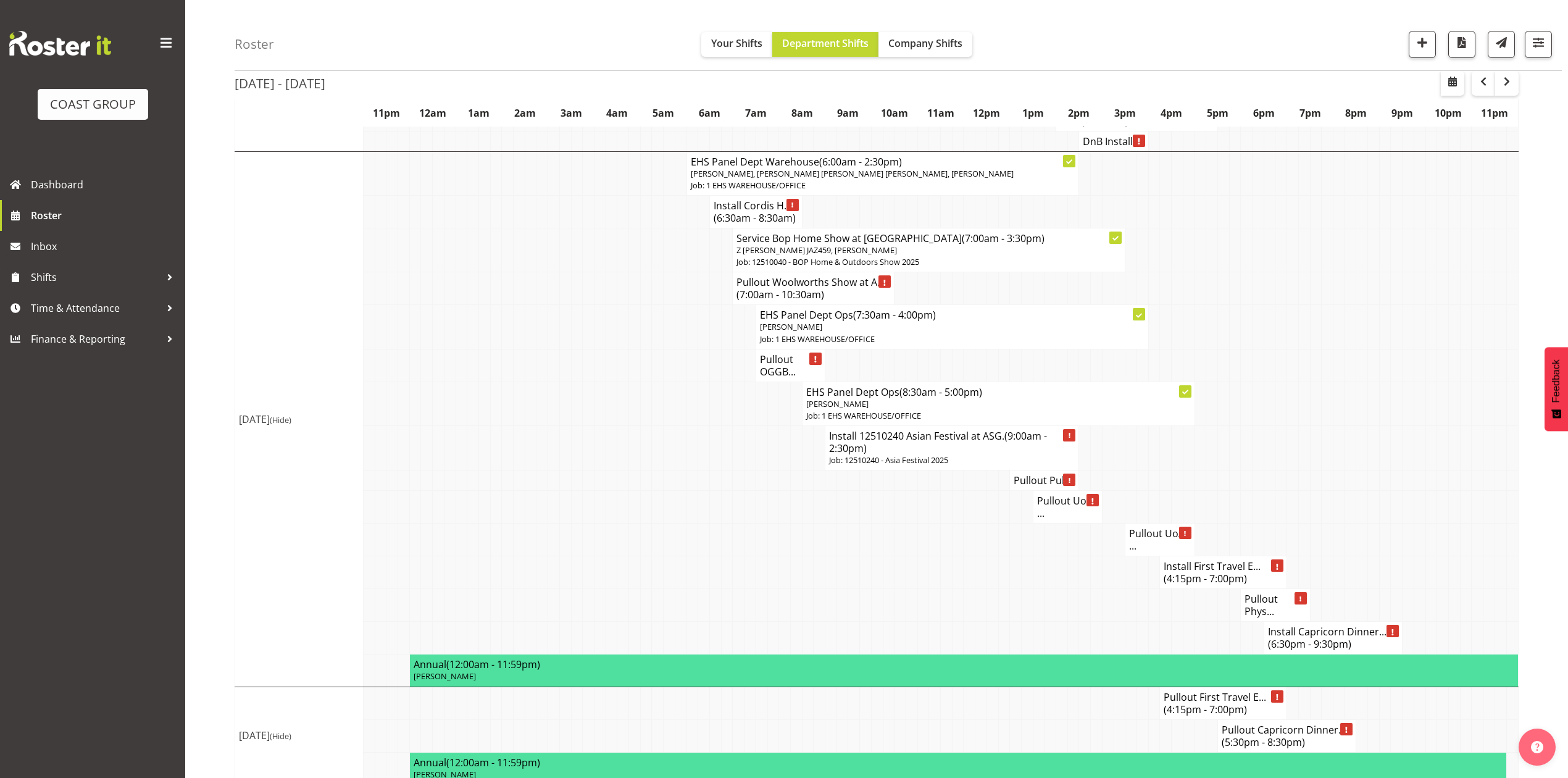
click at [1033, 523] on td "Pullout UoA ..." at bounding box center [1067, 507] width 69 height 32
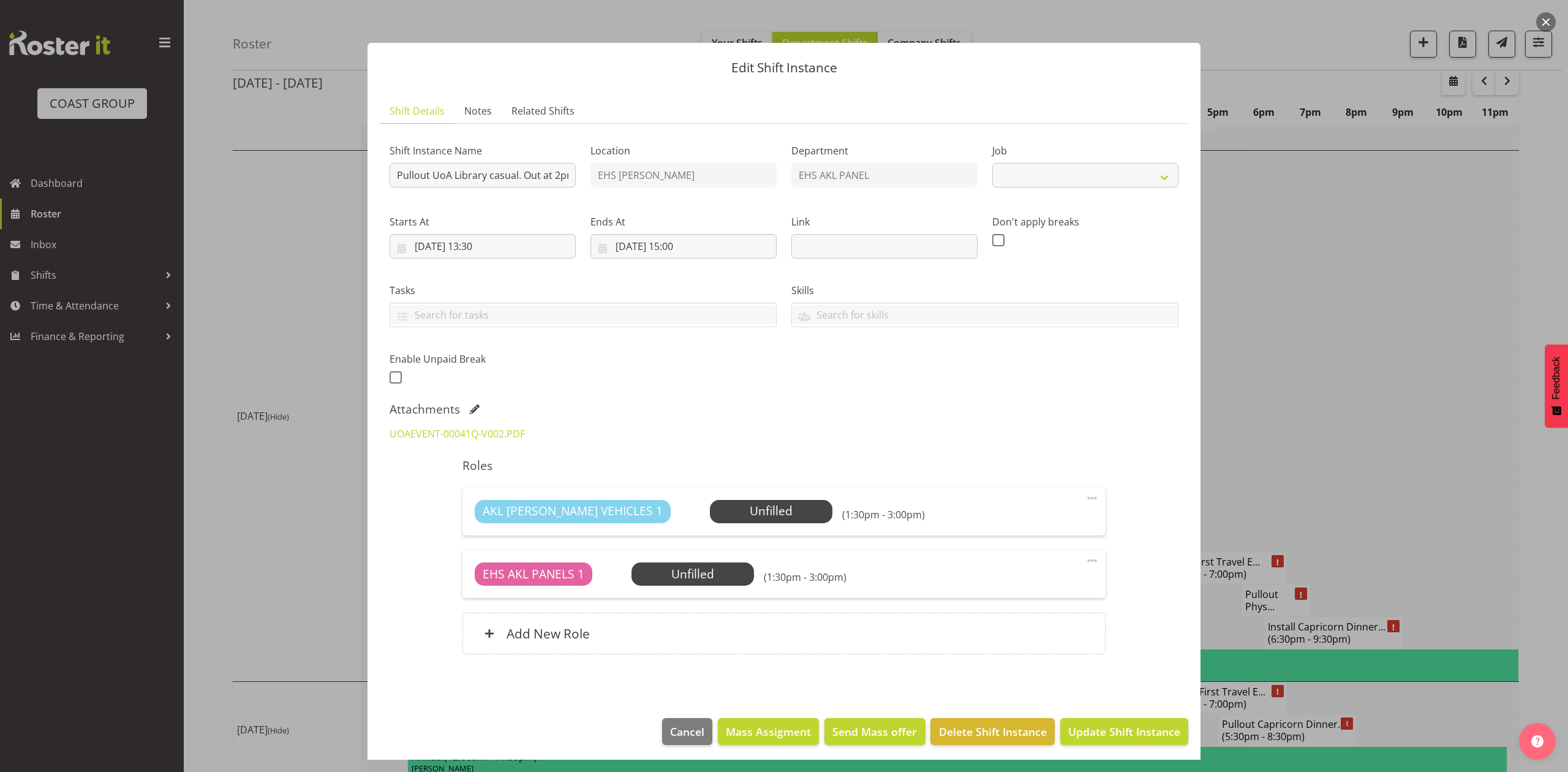
select select "8654"
click at [1402, 439] on div at bounding box center [784, 386] width 1568 height 772
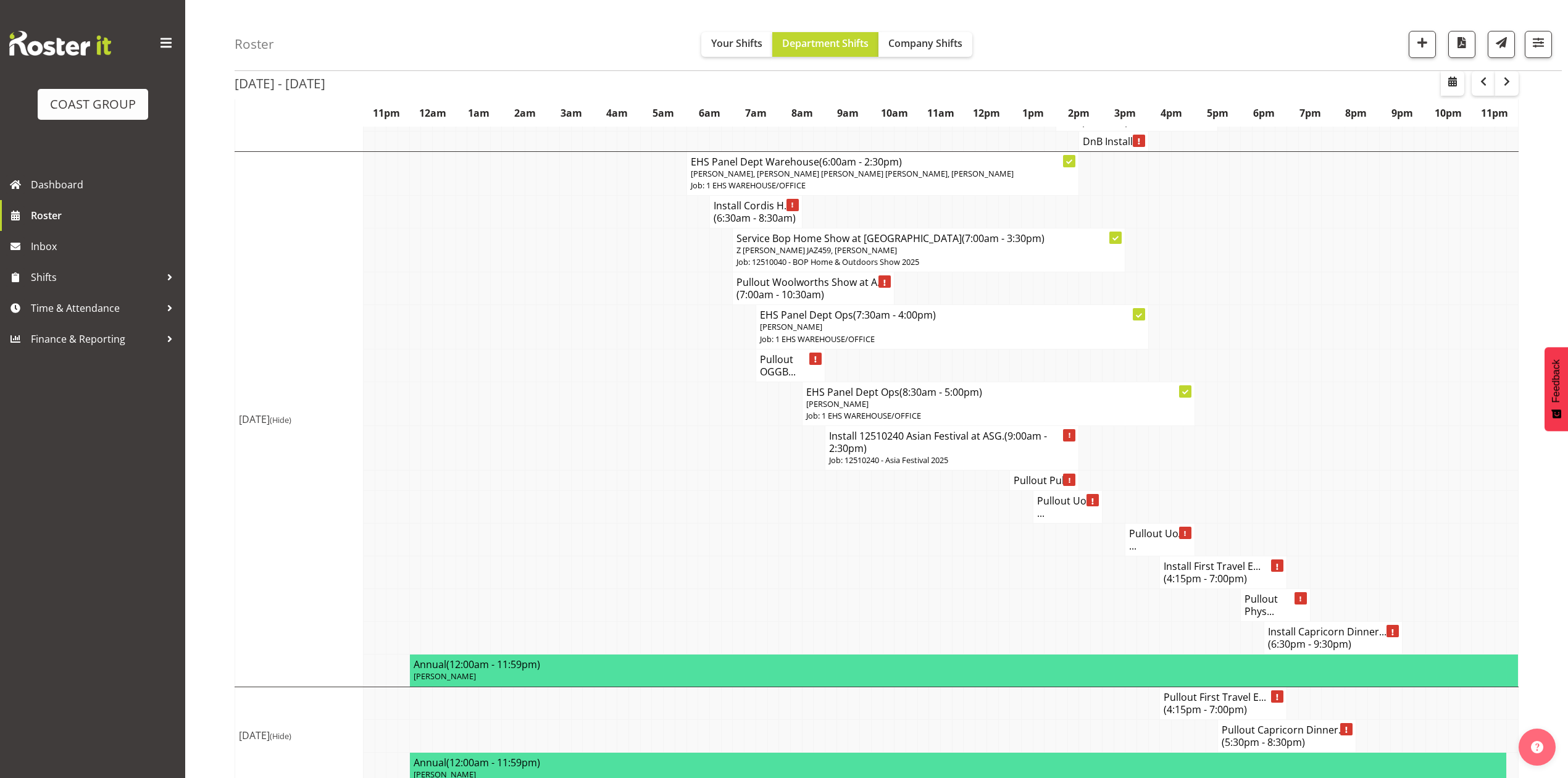
click at [1152, 552] on h4 "Pullout UoA ..." at bounding box center [1160, 539] width 61 height 25
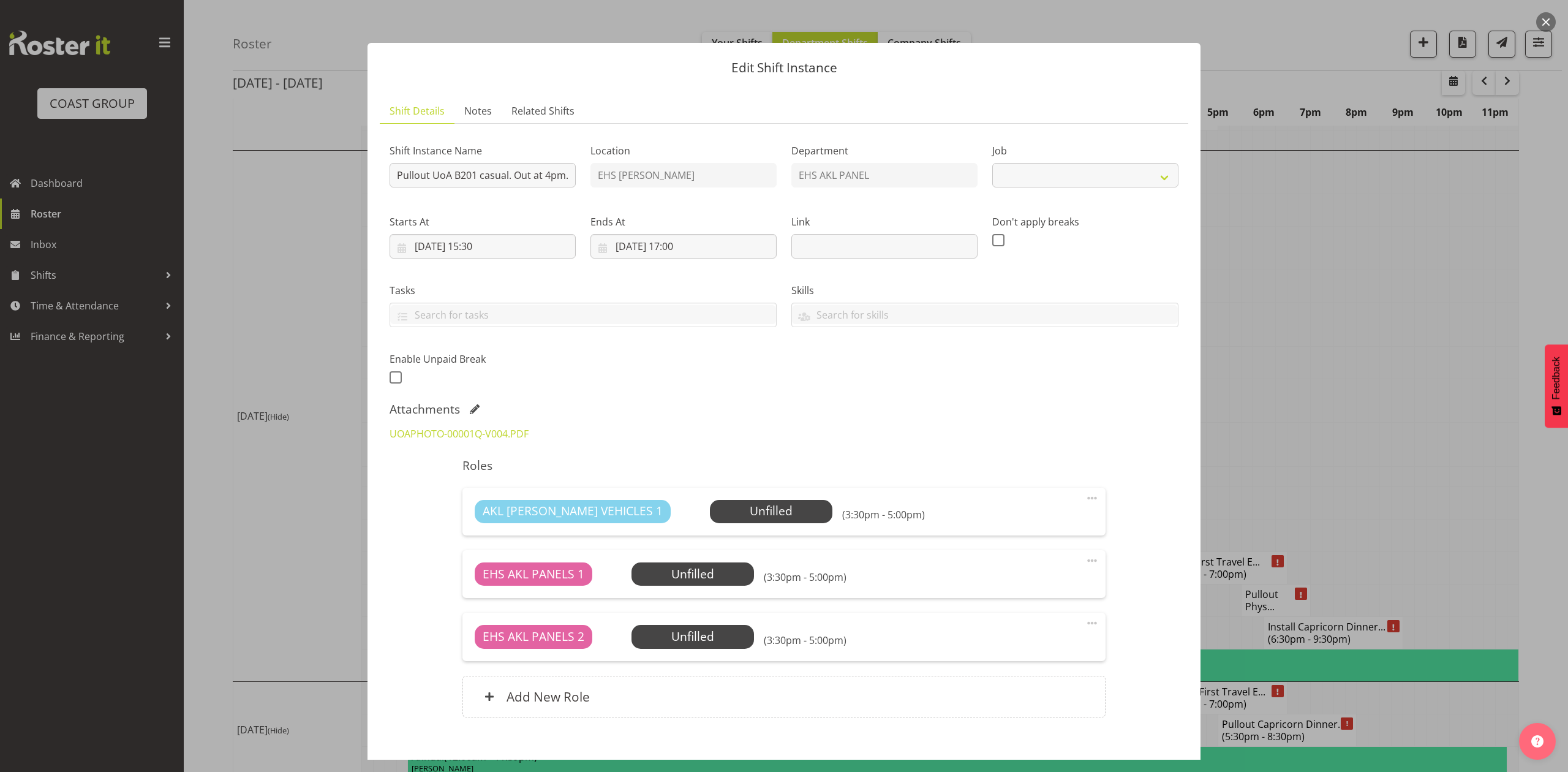
select select "8654"
click at [1380, 469] on div at bounding box center [784, 386] width 1568 height 772
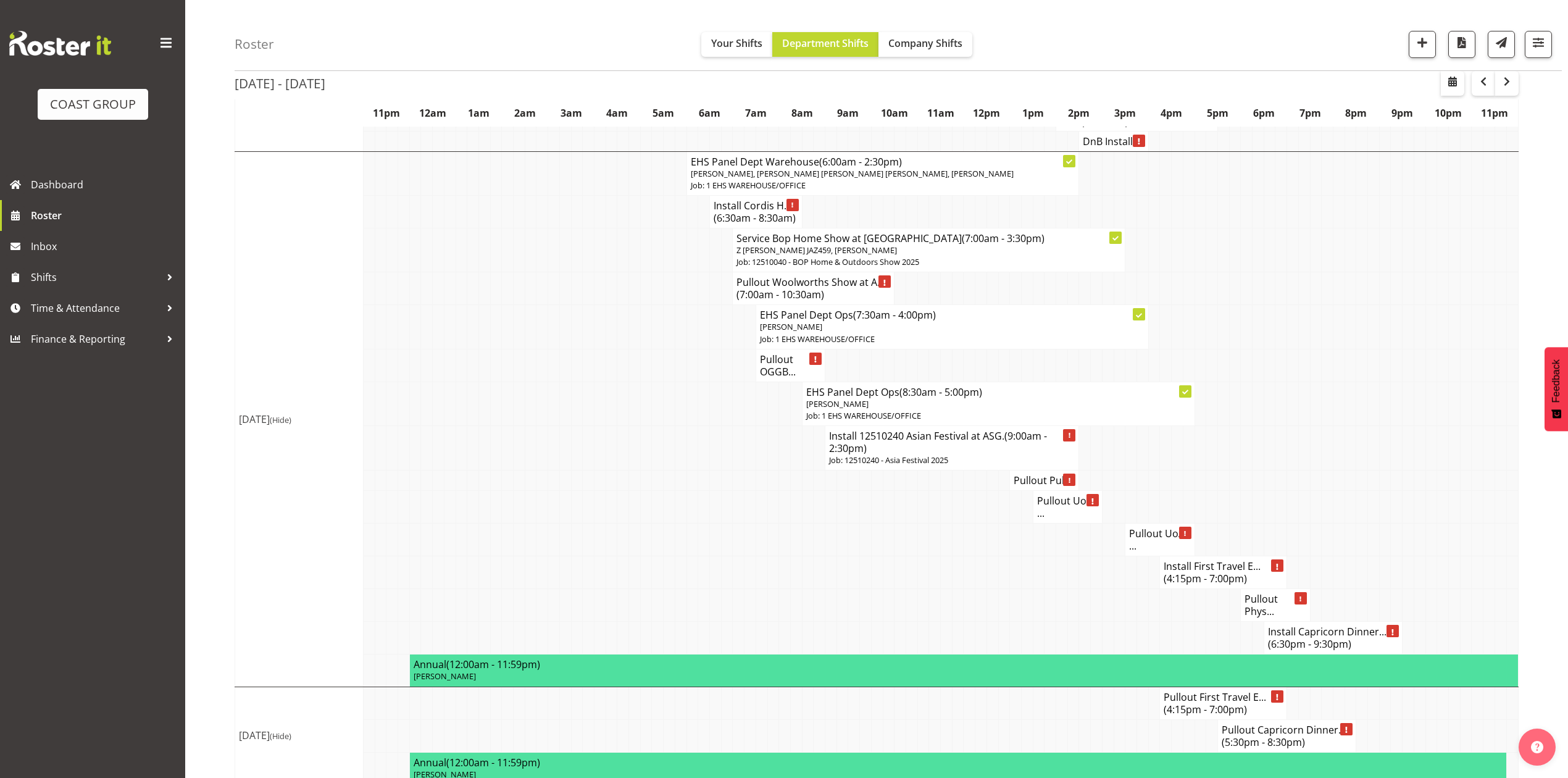
click at [1028, 487] on h4 "Pullout Pull..." at bounding box center [1044, 480] width 61 height 13
select select
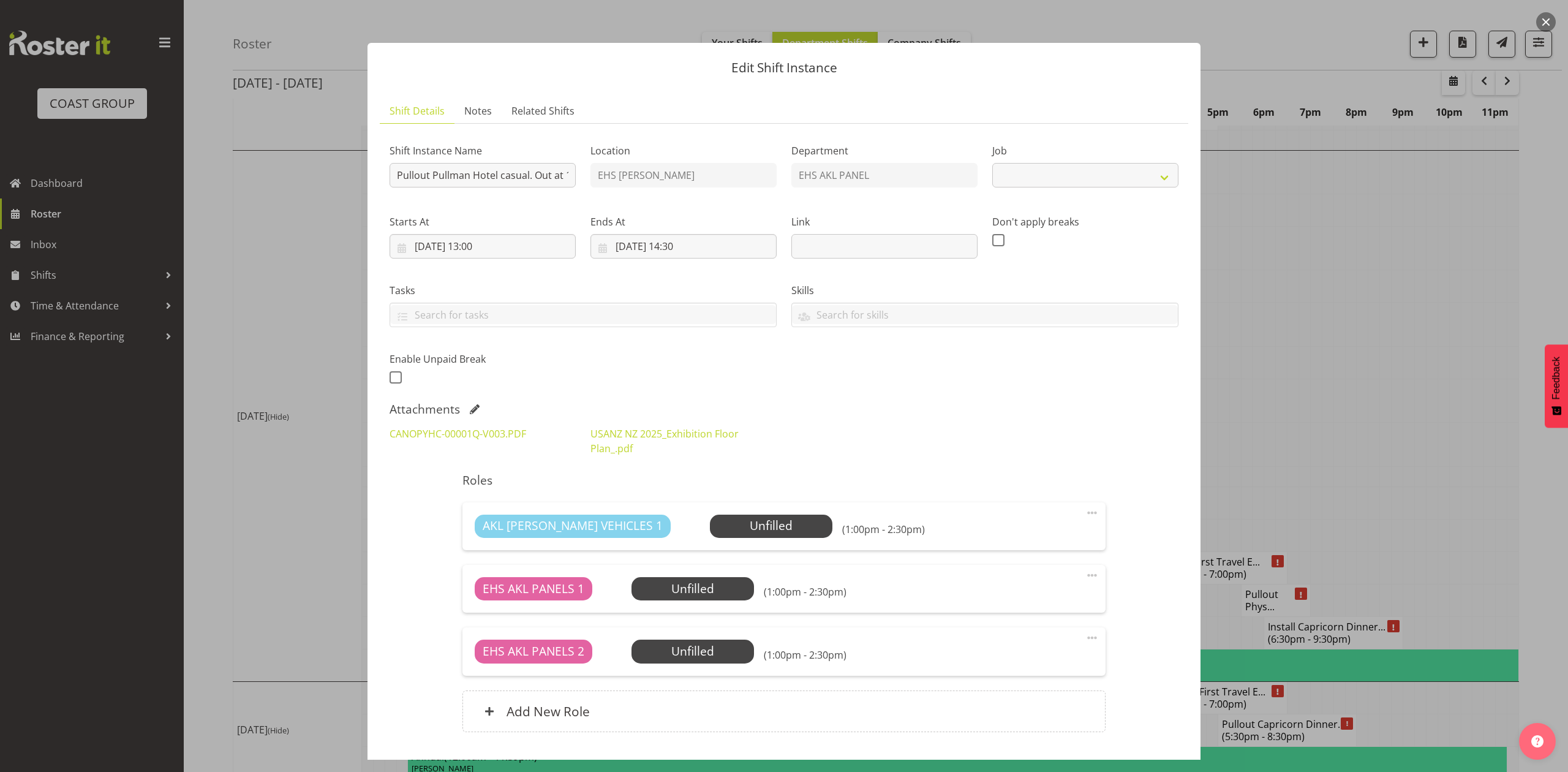
click at [1373, 452] on div at bounding box center [784, 386] width 1568 height 772
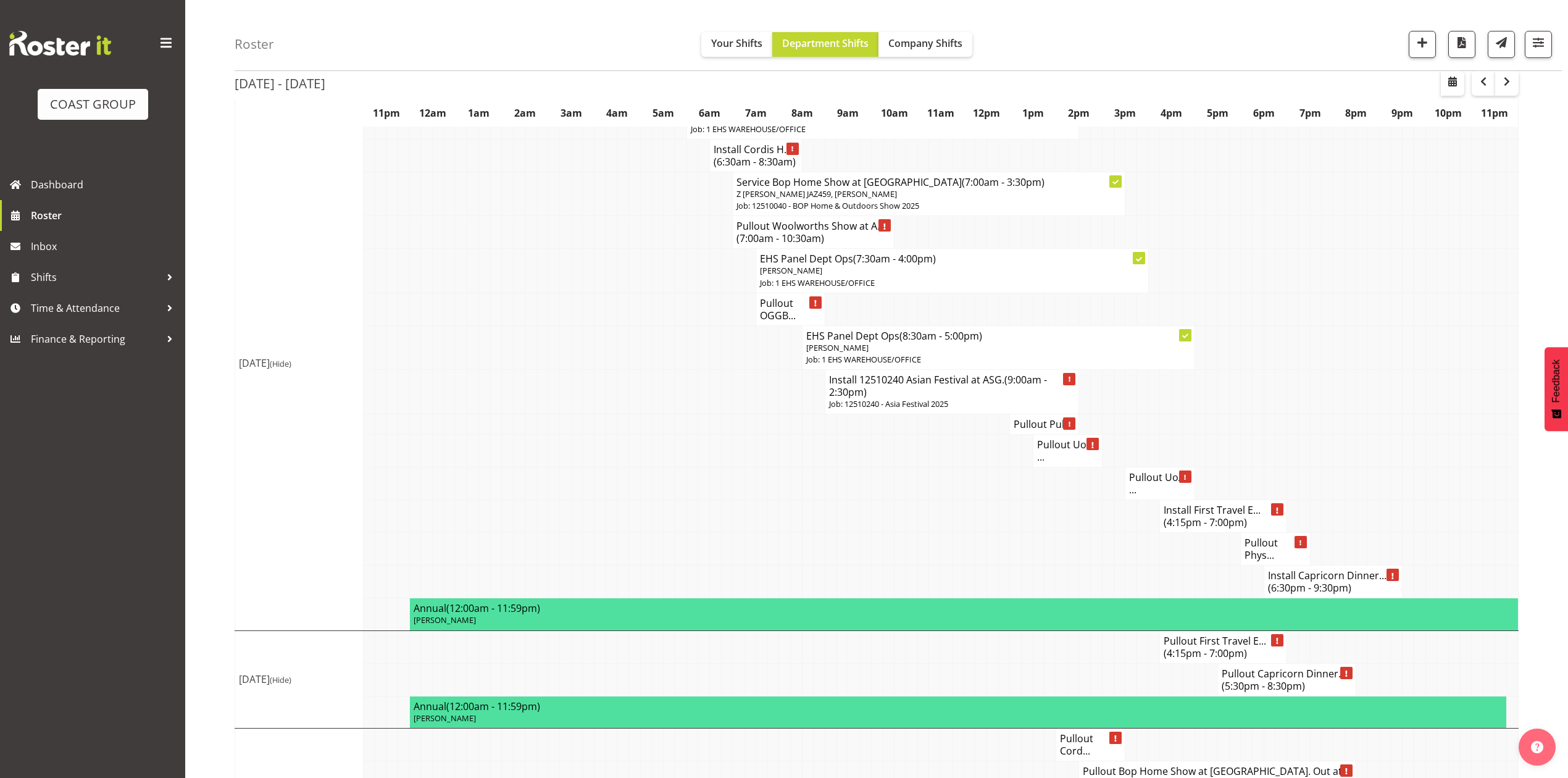
scroll to position [1235, 0]
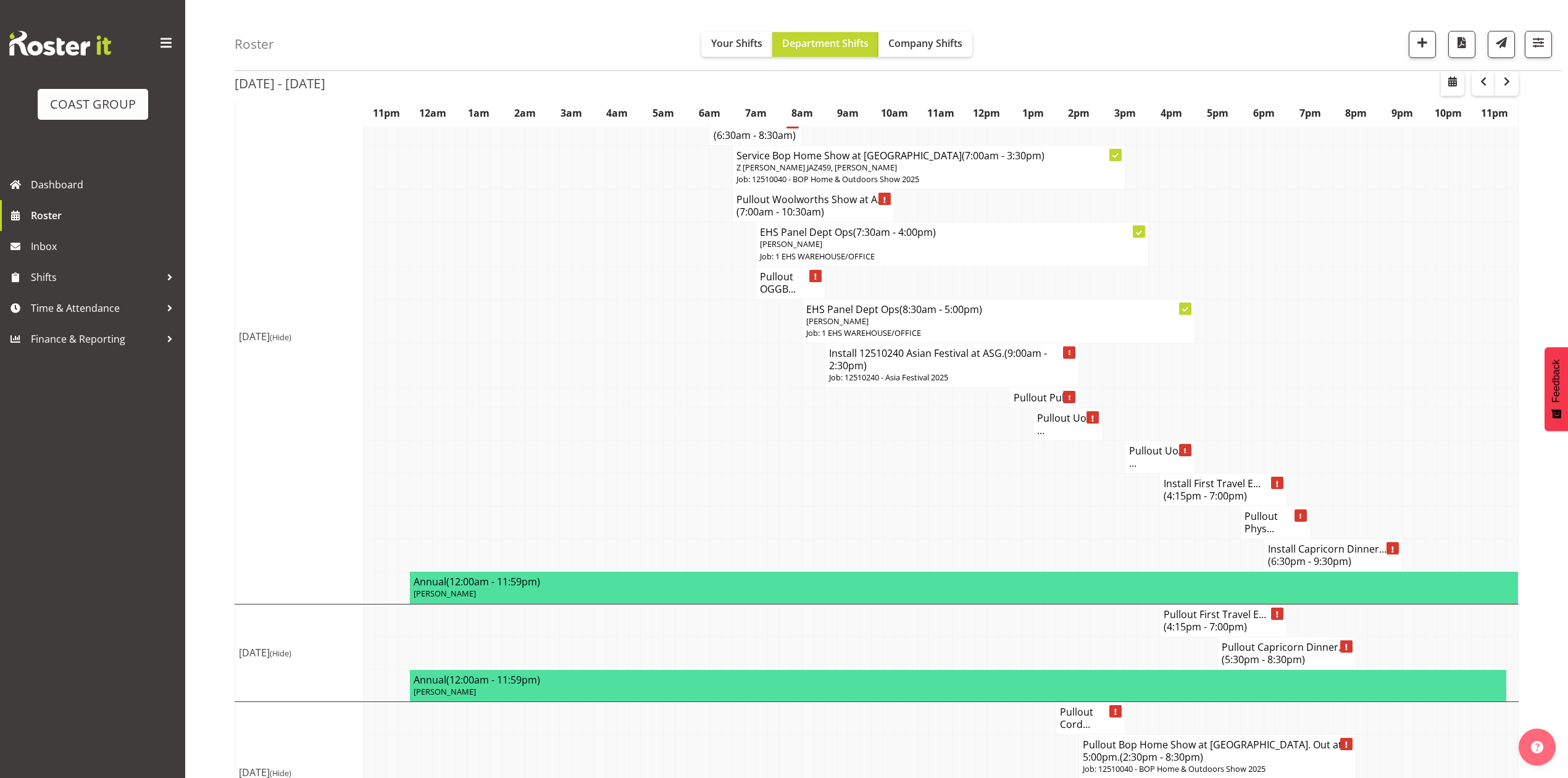
click at [1310, 343] on td at bounding box center [1316, 320] width 12 height 44
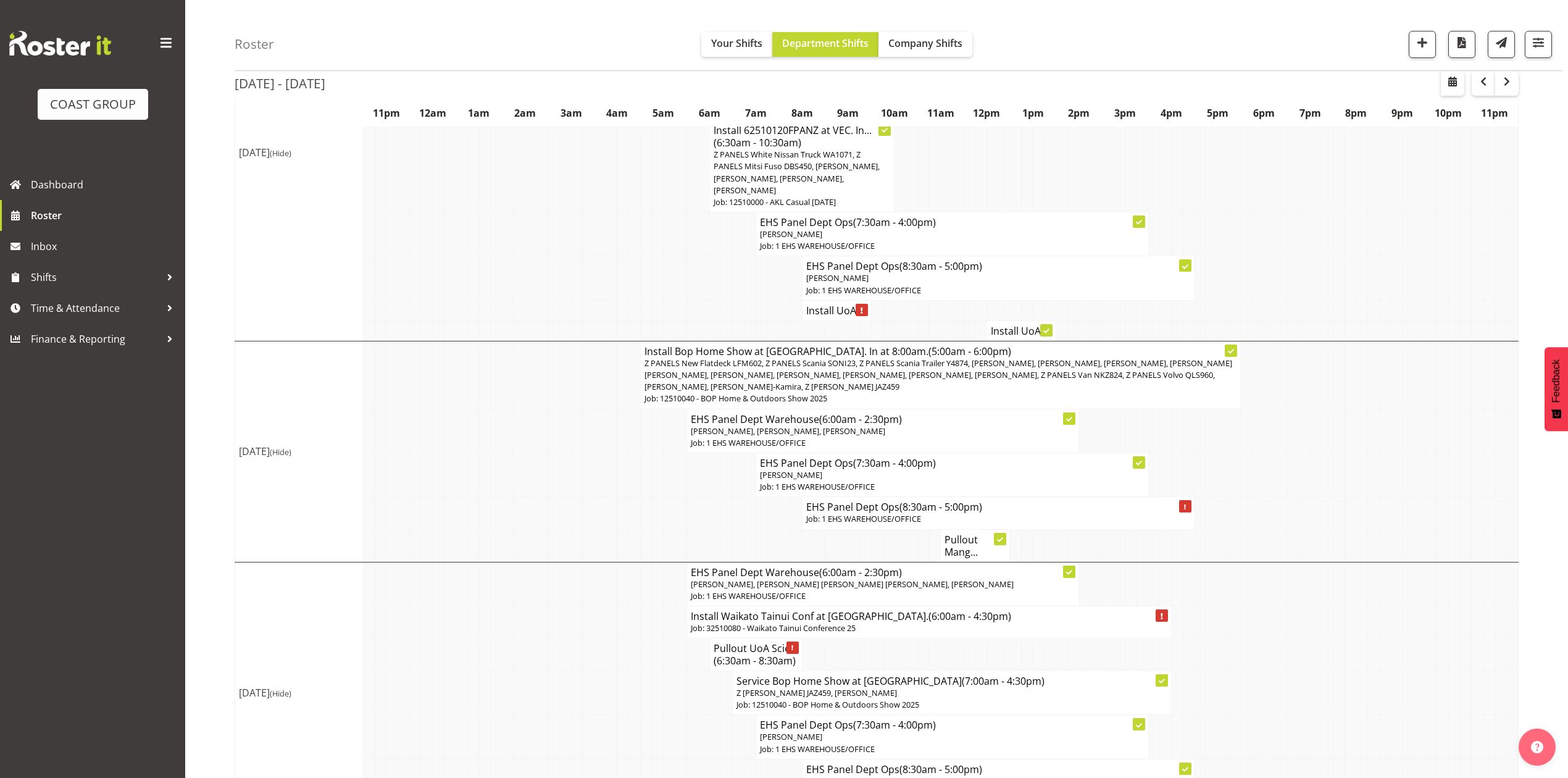
scroll to position [192, 0]
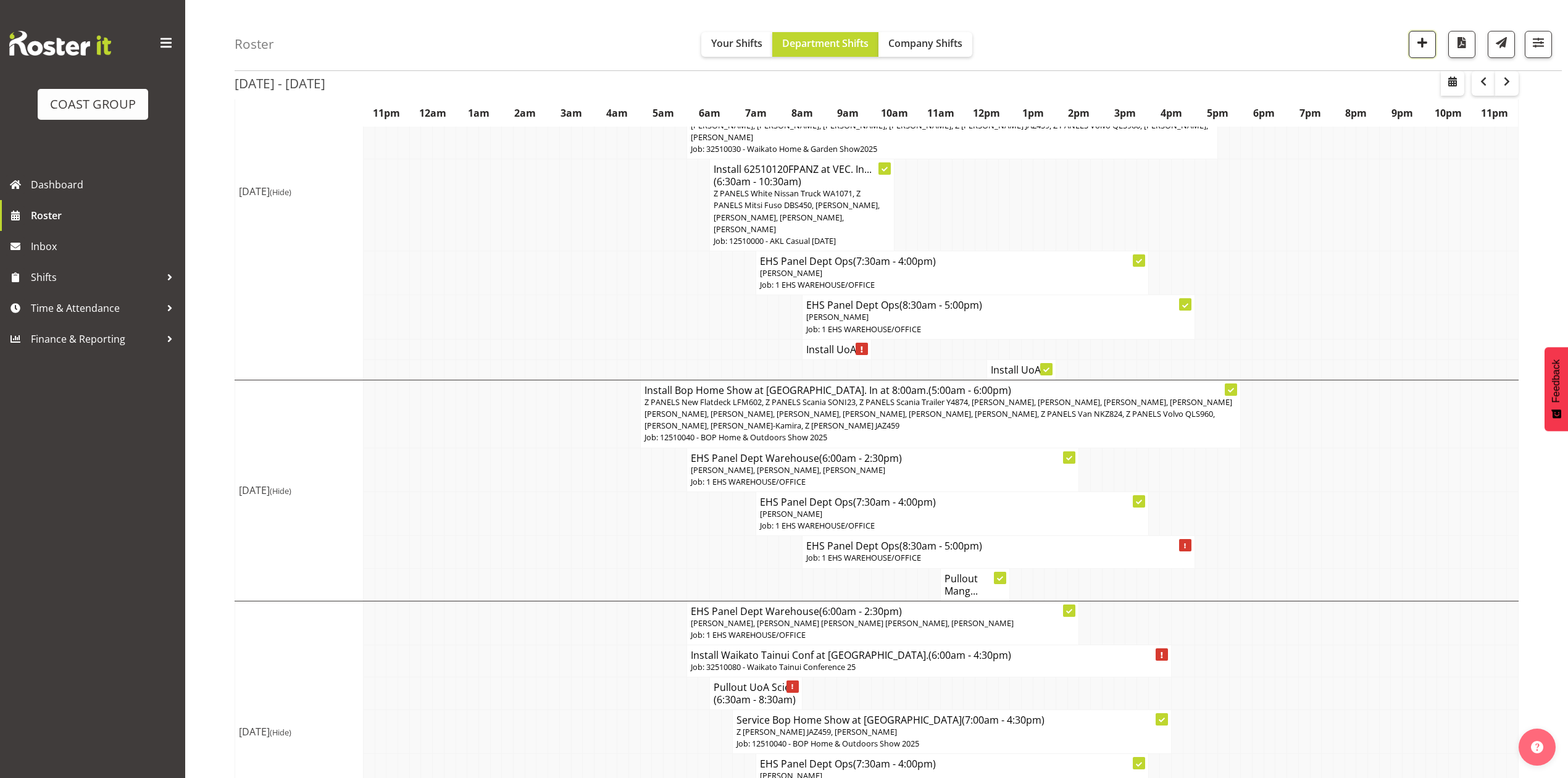
click at [1416, 50] on span "button" at bounding box center [1422, 43] width 16 height 16
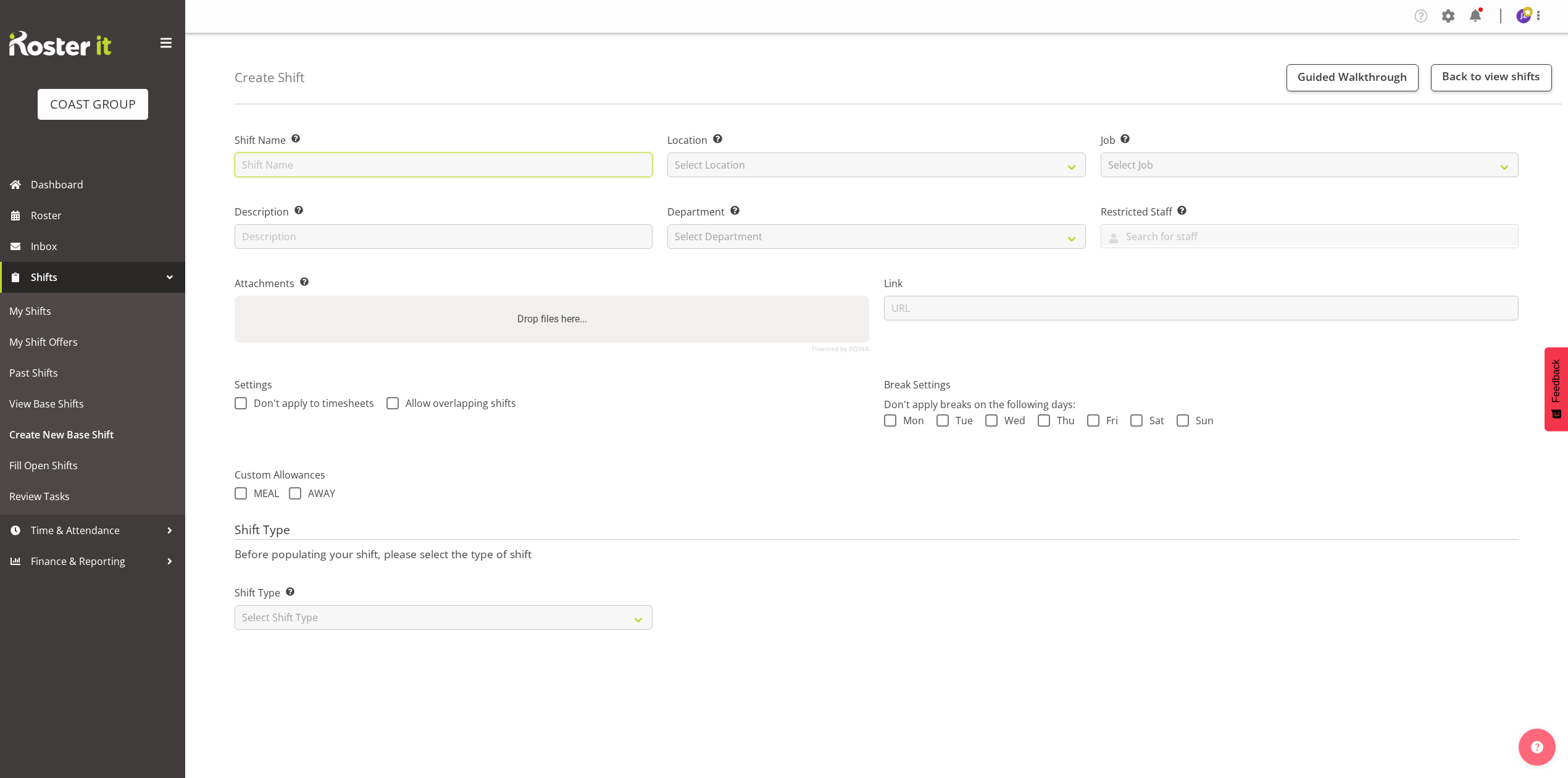
click at [447, 163] on input "text" at bounding box center [443, 165] width 418 height 25
type input "Aotea Centre casual"
drag, startPoint x: 734, startPoint y: 152, endPoint x: 737, endPoint y: 167, distance: 15.3
click at [734, 153] on select "Select Location EHS RYMER" at bounding box center [876, 165] width 418 height 25
select select "35"
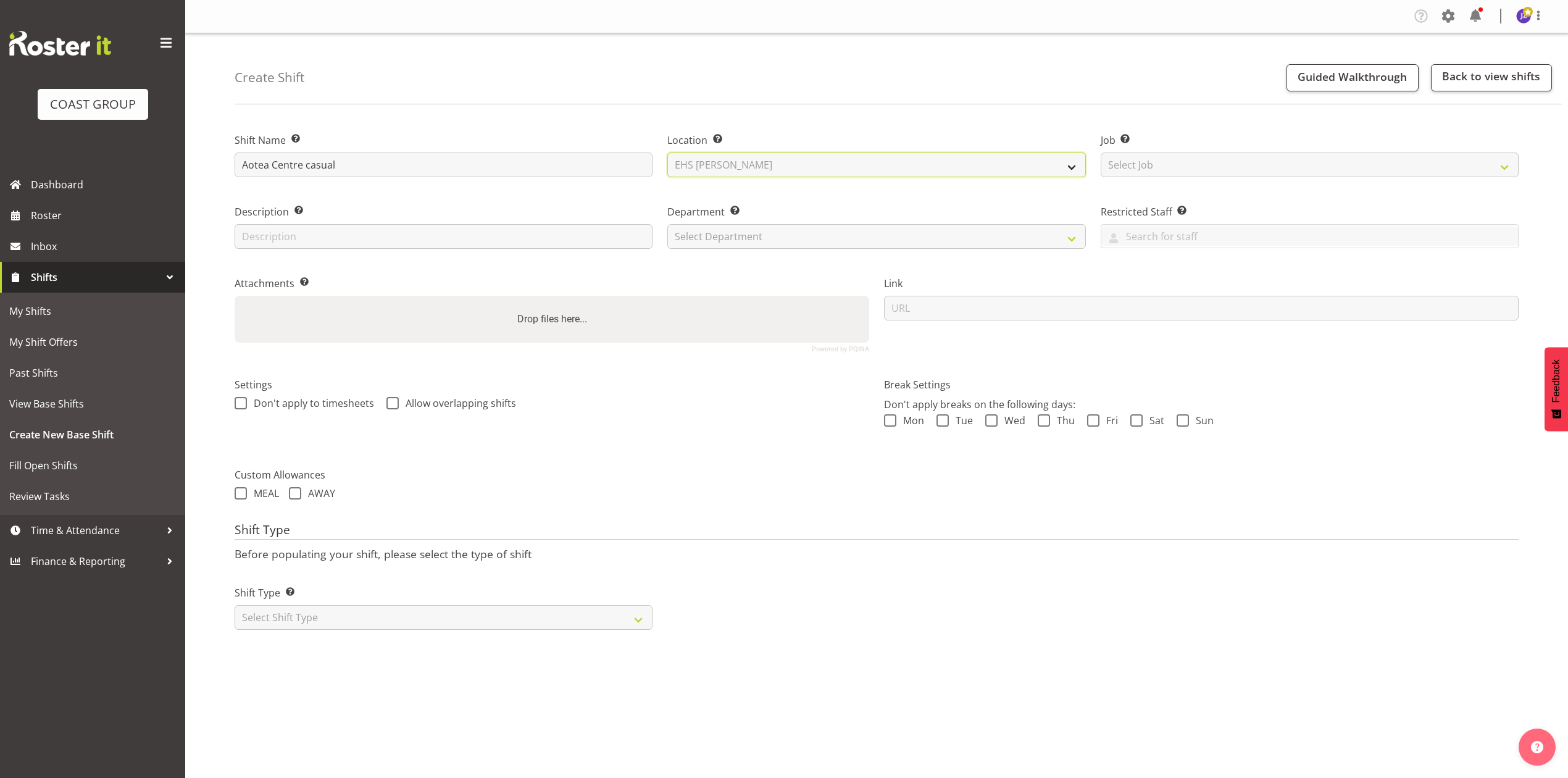
click at [667, 153] on select "Select Location EHS RYMER" at bounding box center [876, 165] width 418 height 25
click at [765, 218] on label "Department Set the department that the shift relates to." at bounding box center [876, 211] width 418 height 15
click at [764, 237] on select "Select Department EHS AKL PANEL EHS AKL PANEL" at bounding box center [876, 236] width 418 height 25
select select "39"
click at [667, 224] on select "Select Department EHS AKL PANEL EHS AKL PANEL" at bounding box center [876, 236] width 418 height 25
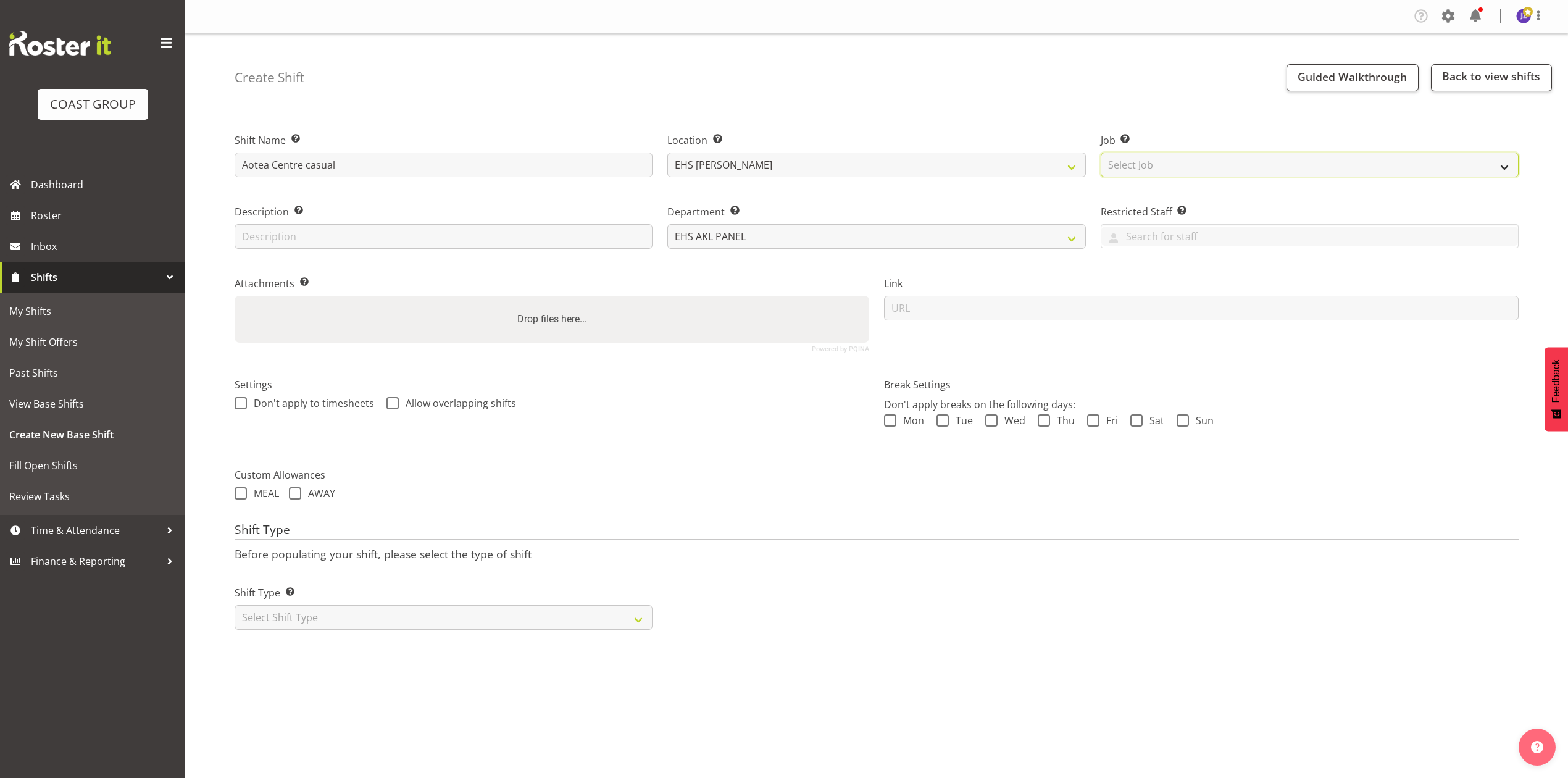
drag, startPoint x: 1242, startPoint y: 161, endPoint x: 1243, endPoint y: 173, distance: 12.0
click at [1242, 161] on select "Select Job Create new job 1 Carlton Events 1 Carlton Hamilton 1 Carlton Welling…" at bounding box center [1310, 165] width 418 height 25
select select "8654"
click at [1101, 153] on select "Select Job Create new job 1 Carlton Events 1 Carlton Hamilton 1 Carlton Welling…" at bounding box center [1310, 165] width 418 height 25
click at [830, 232] on select "EHS AKL PANEL EHS AKL PANEL" at bounding box center [876, 236] width 418 height 25
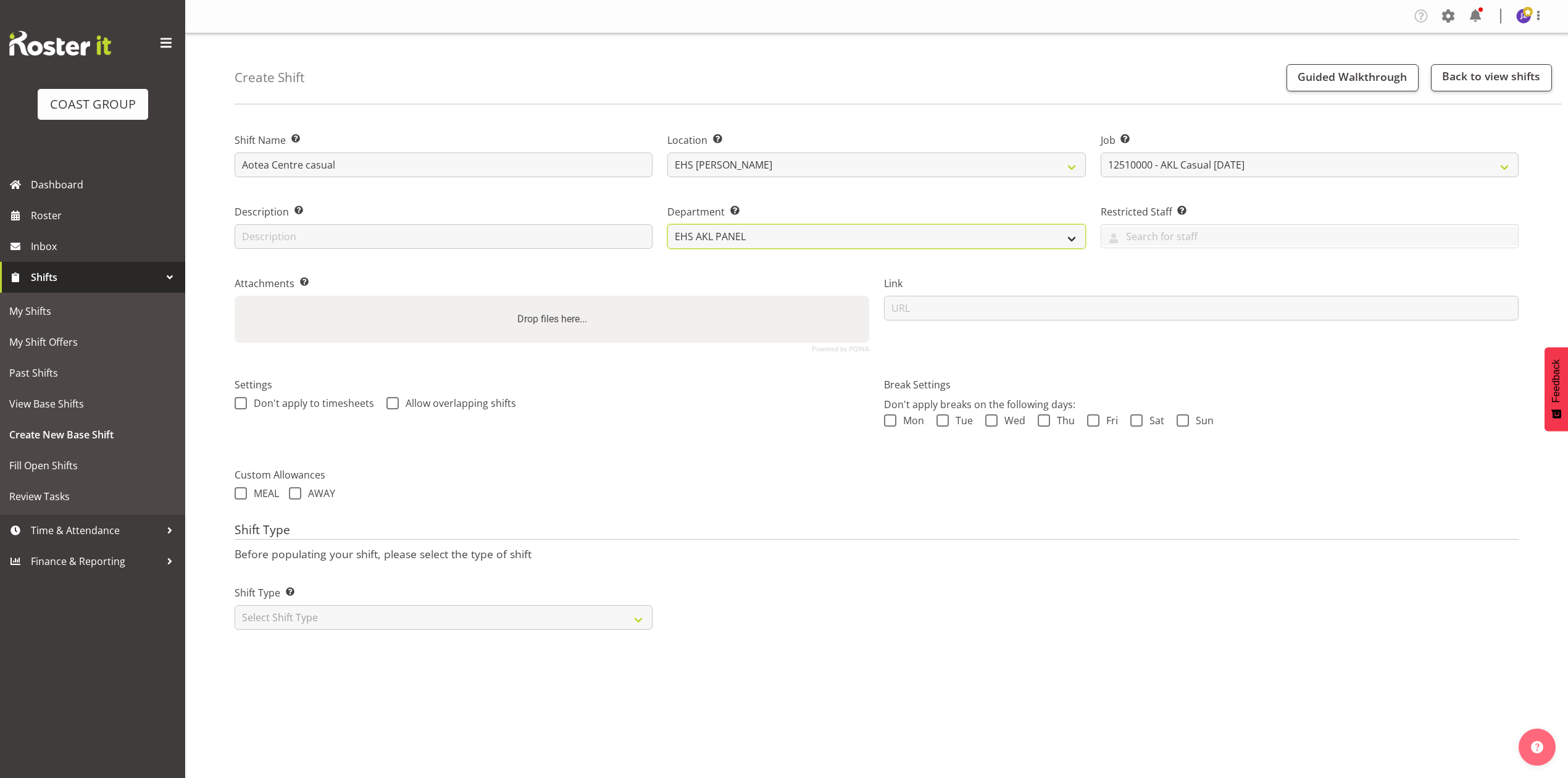
click at [667, 224] on select "EHS AKL PANEL EHS AKL PANEL" at bounding box center [876, 236] width 418 height 25
click at [681, 324] on div "Drop files here..." at bounding box center [552, 319] width 635 height 47
click at [234, 296] on input "Drop files here..." at bounding box center [552, 298] width 635 height 4
type input "C:\fakepath\NATURALH-00005Q-V006.PDF"
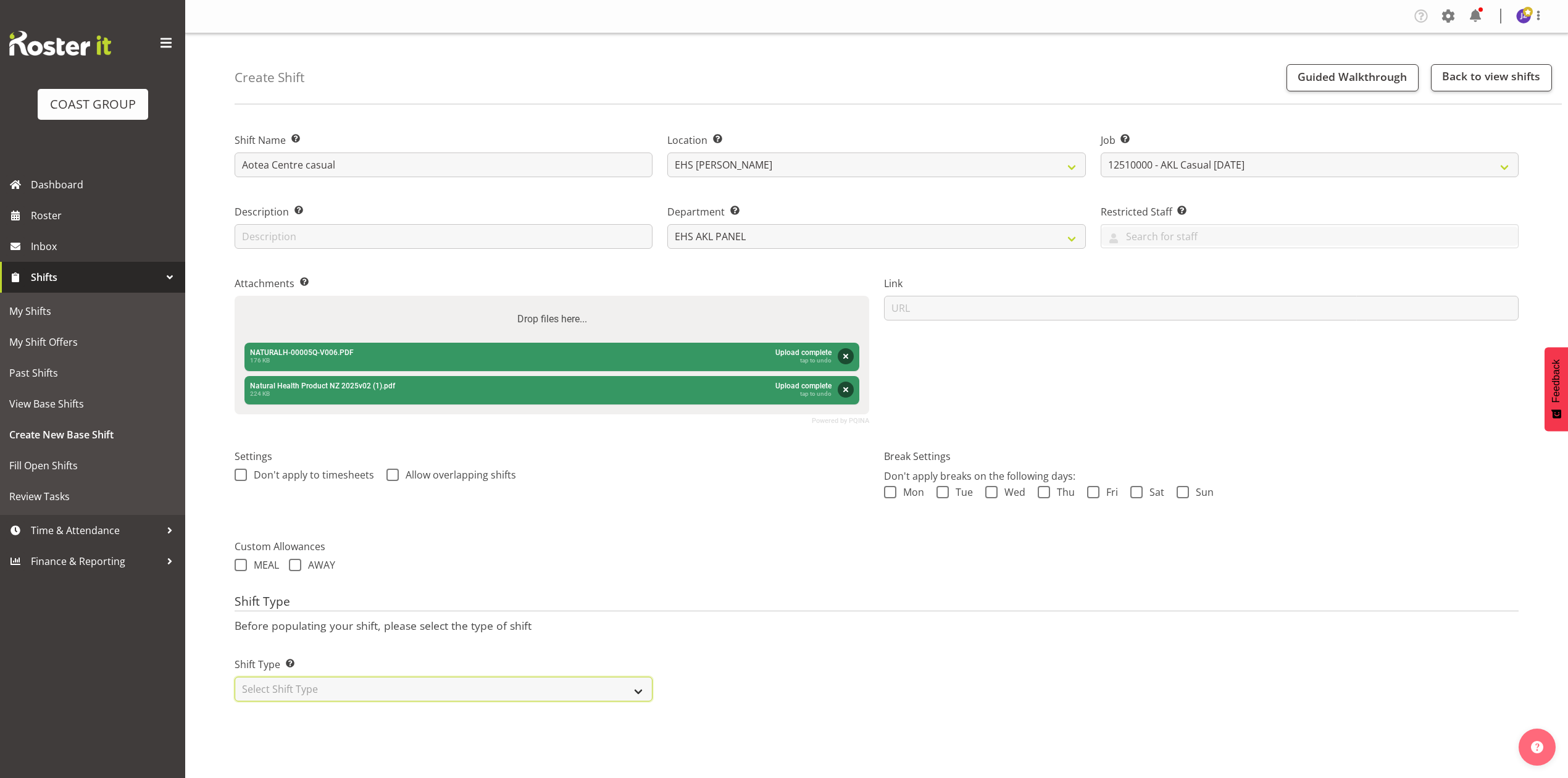
drag, startPoint x: 428, startPoint y: 685, endPoint x: 421, endPoint y: 701, distance: 17.5
click at [428, 685] on select "Select Shift Type One Off Shift Recurring Shift Rotating Shift" at bounding box center [443, 689] width 418 height 25
select select "recurring"
click at [234, 678] on select "Select Shift Type One Off Shift Recurring Shift Rotating Shift" at bounding box center [443, 689] width 418 height 25
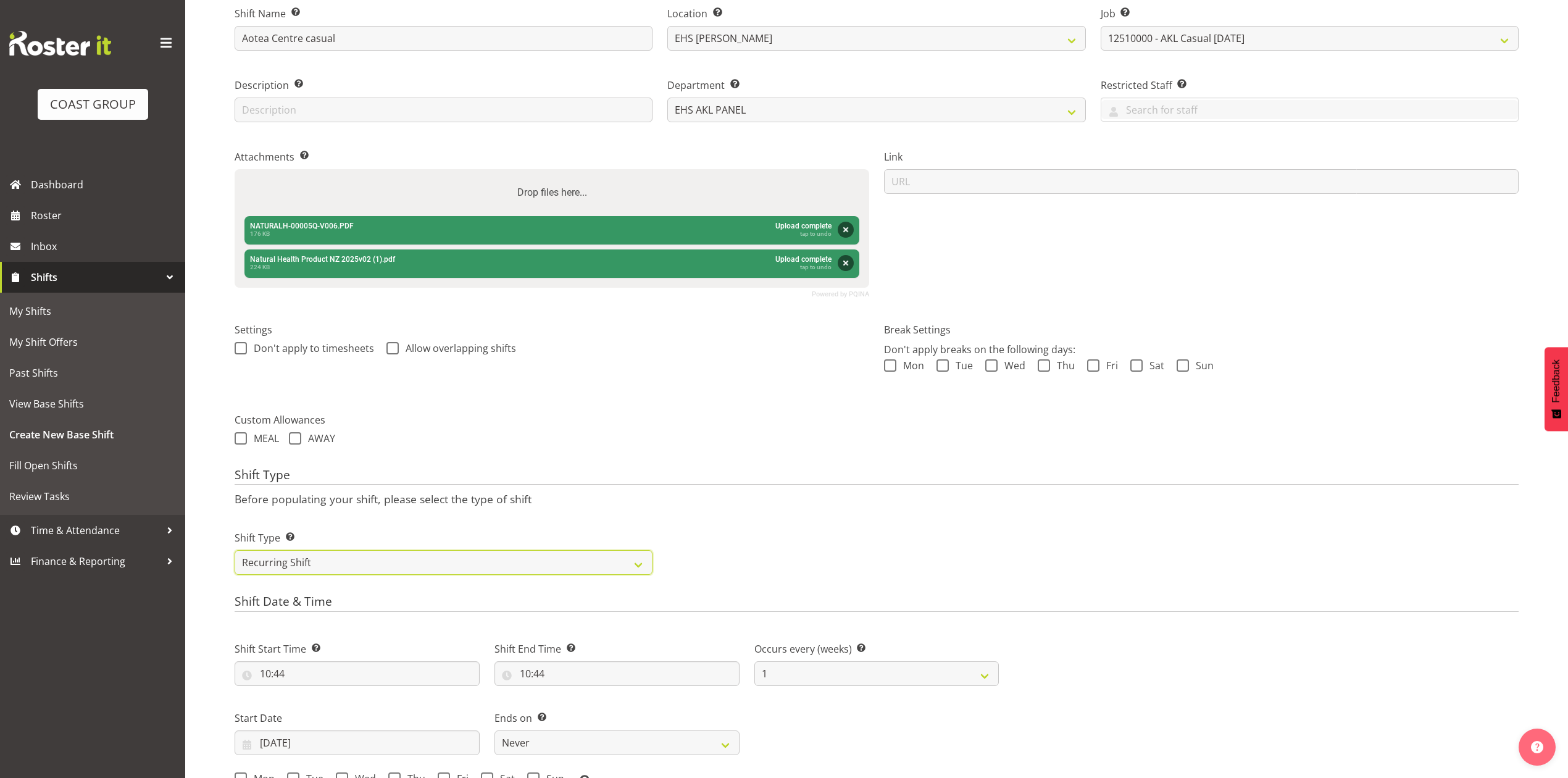
scroll to position [247, 0]
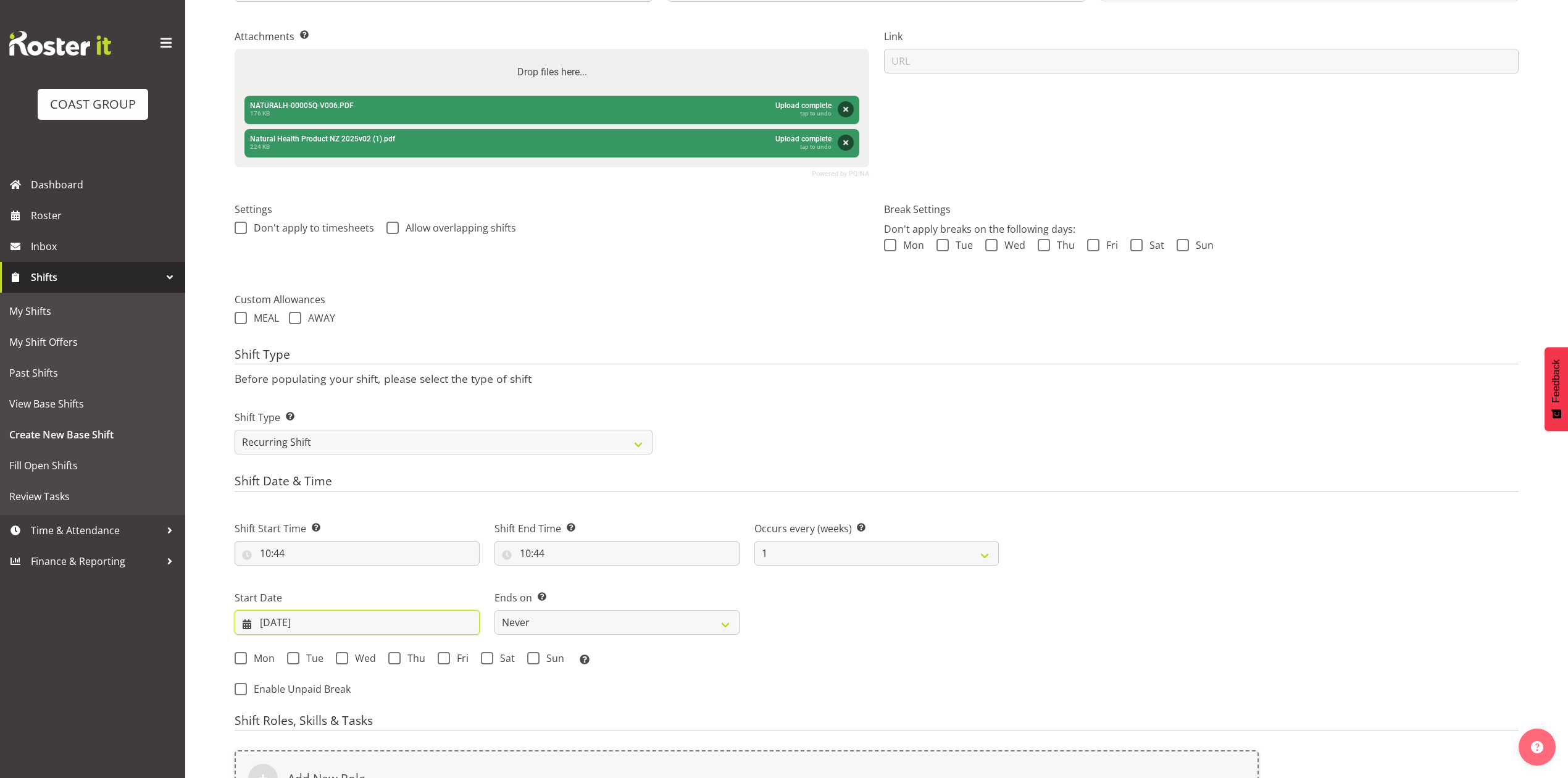
click at [287, 616] on input "02/10/2025" at bounding box center [357, 622] width 245 height 25
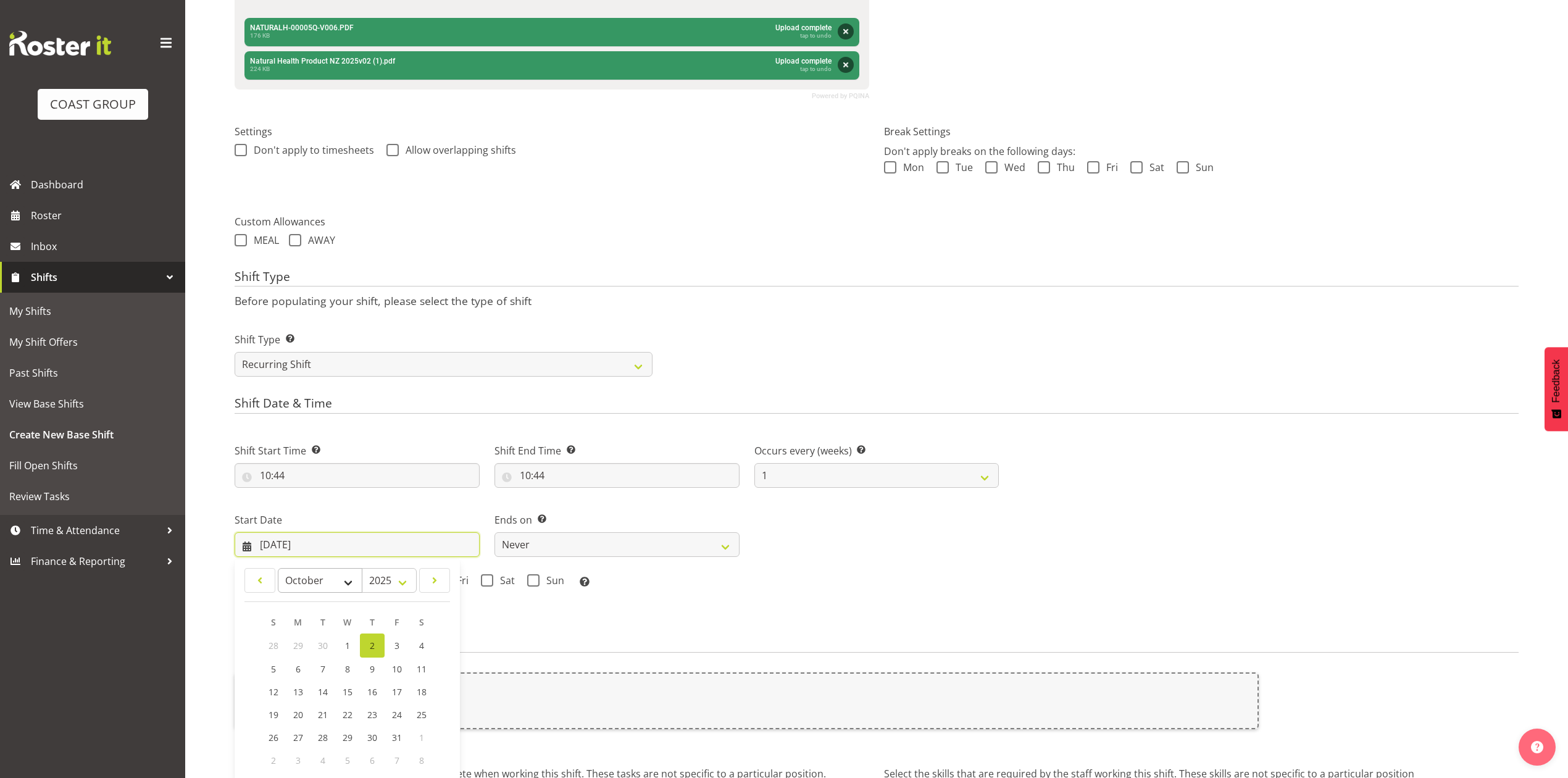
scroll to position [467, 0]
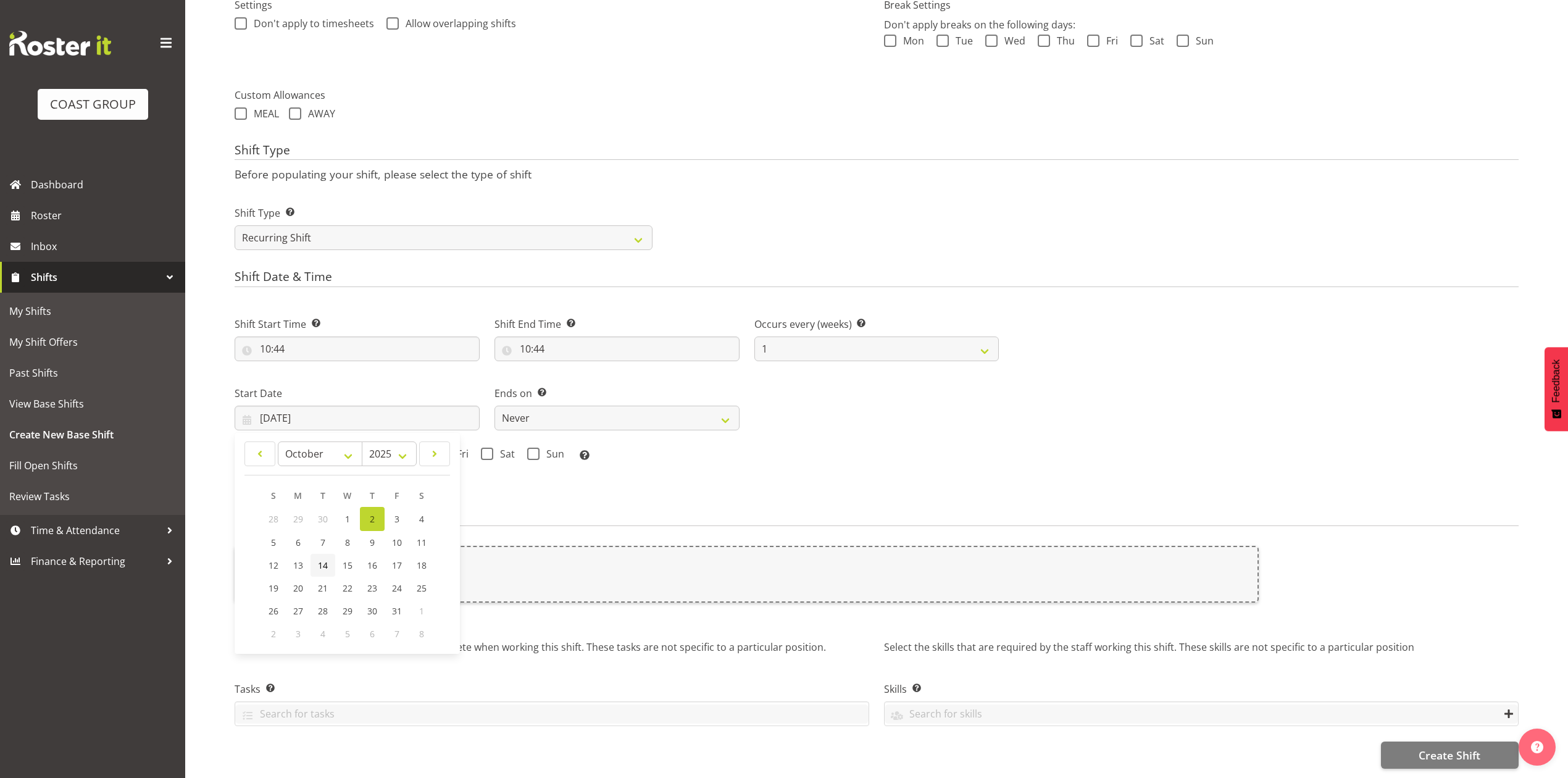
click at [324, 560] on span "14" at bounding box center [323, 565] width 9 height 12
type input "14/10/2025"
click at [295, 447] on span at bounding box center [294, 454] width 13 height 13
click at [295, 450] on input "Tue" at bounding box center [291, 454] width 8 height 8
checkbox input "true"
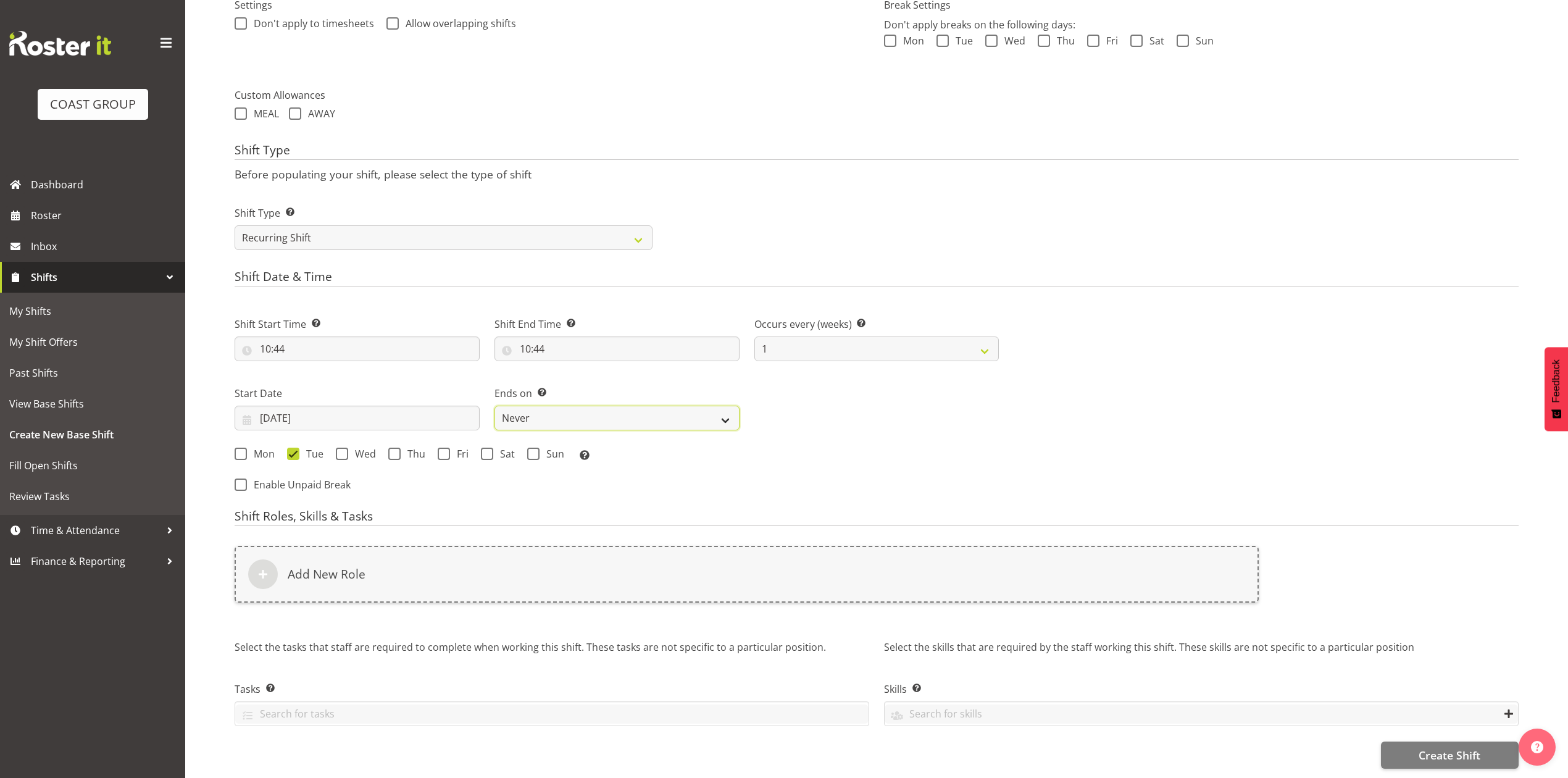
click at [549, 408] on select "Never On Date" at bounding box center [617, 417] width 245 height 25
select select "date"
click at [495, 405] on select "Never On Date" at bounding box center [617, 417] width 245 height 25
click at [805, 405] on input "02/10/2025" at bounding box center [877, 417] width 245 height 25
click at [883, 560] on span "15" at bounding box center [887, 565] width 9 height 12
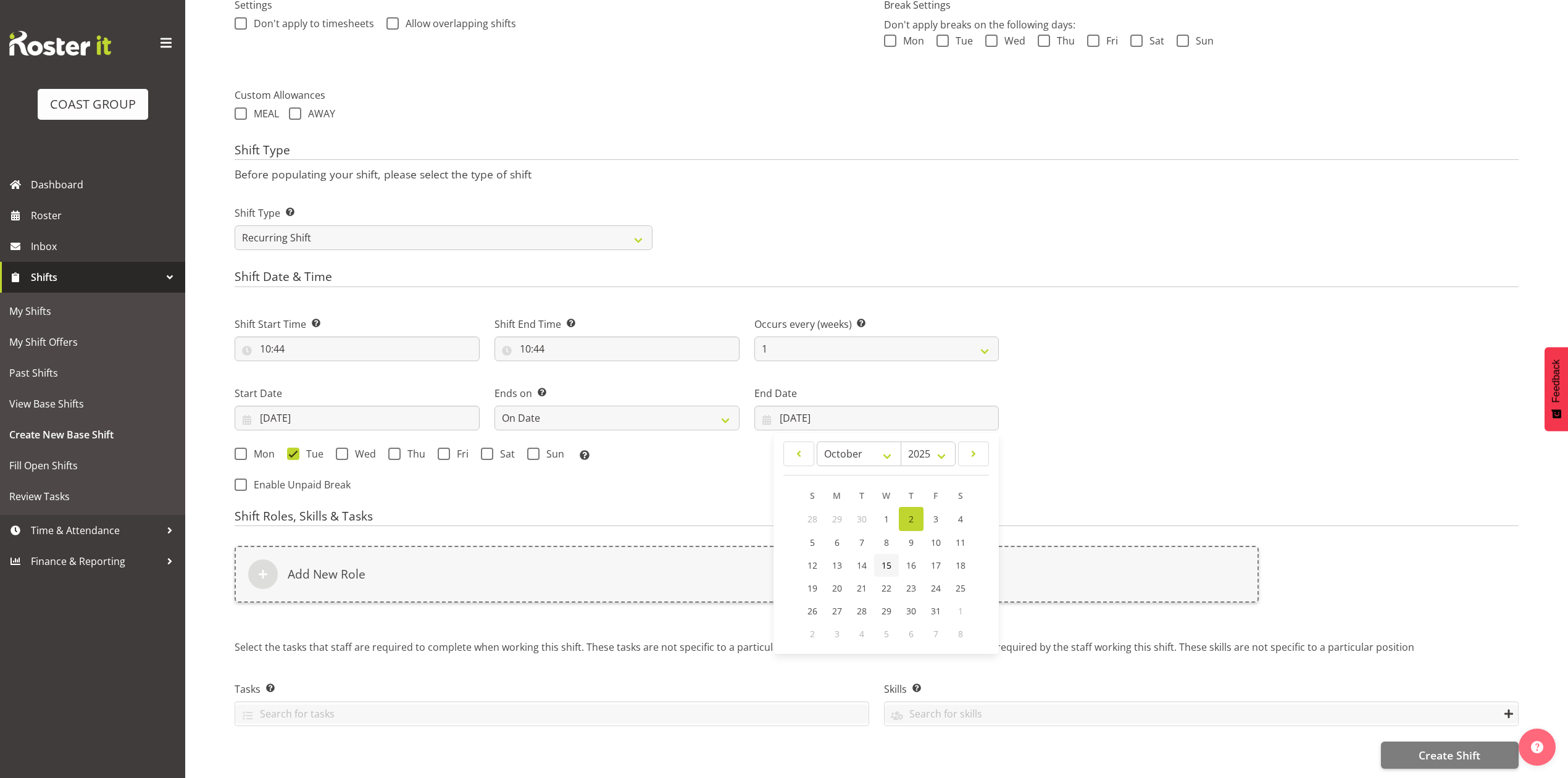
type input "15/10/2025"
click at [340, 447] on span at bounding box center [342, 454] width 13 height 13
click at [340, 450] on input "Wed" at bounding box center [340, 454] width 8 height 8
checkbox input "true"
click at [849, 405] on input "15/10/2025" at bounding box center [877, 417] width 245 height 25
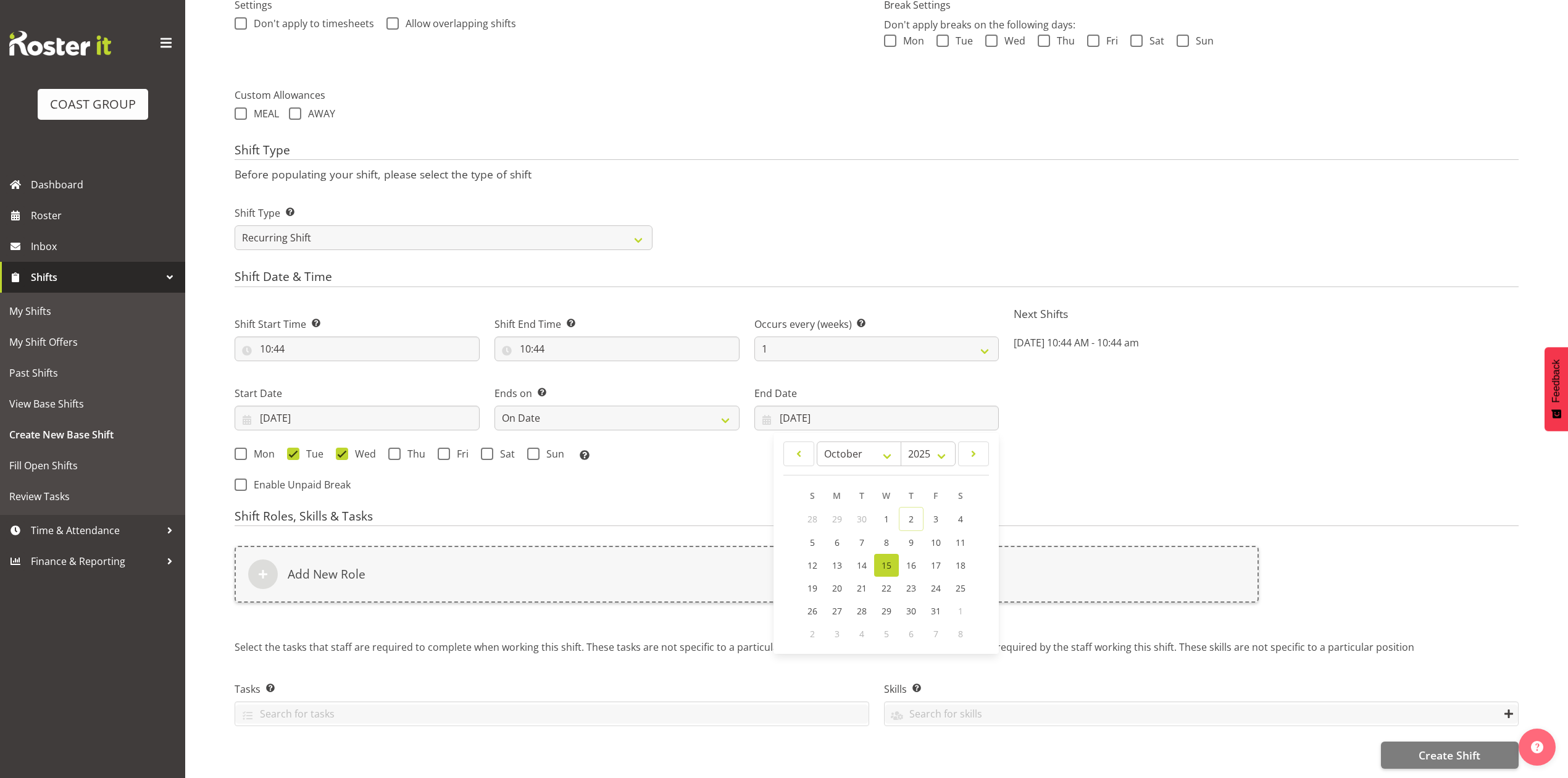
click at [1080, 445] on div "Next Shifts Tue, Oct 14, 2025 10:44 AM - 10:44 am" at bounding box center [1266, 400] width 520 height 203
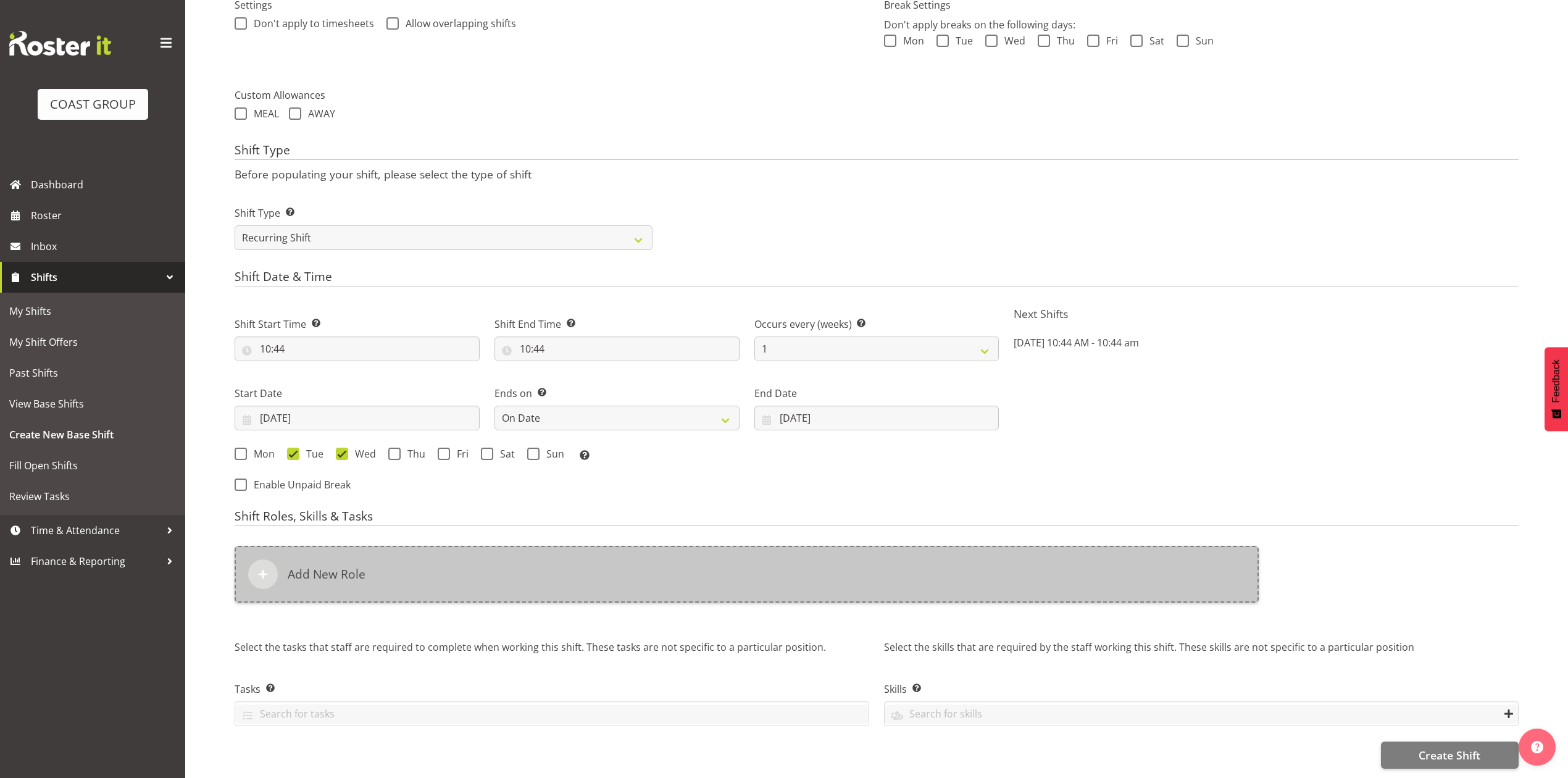
click at [549, 557] on div "Add New Role" at bounding box center [746, 574] width 1024 height 57
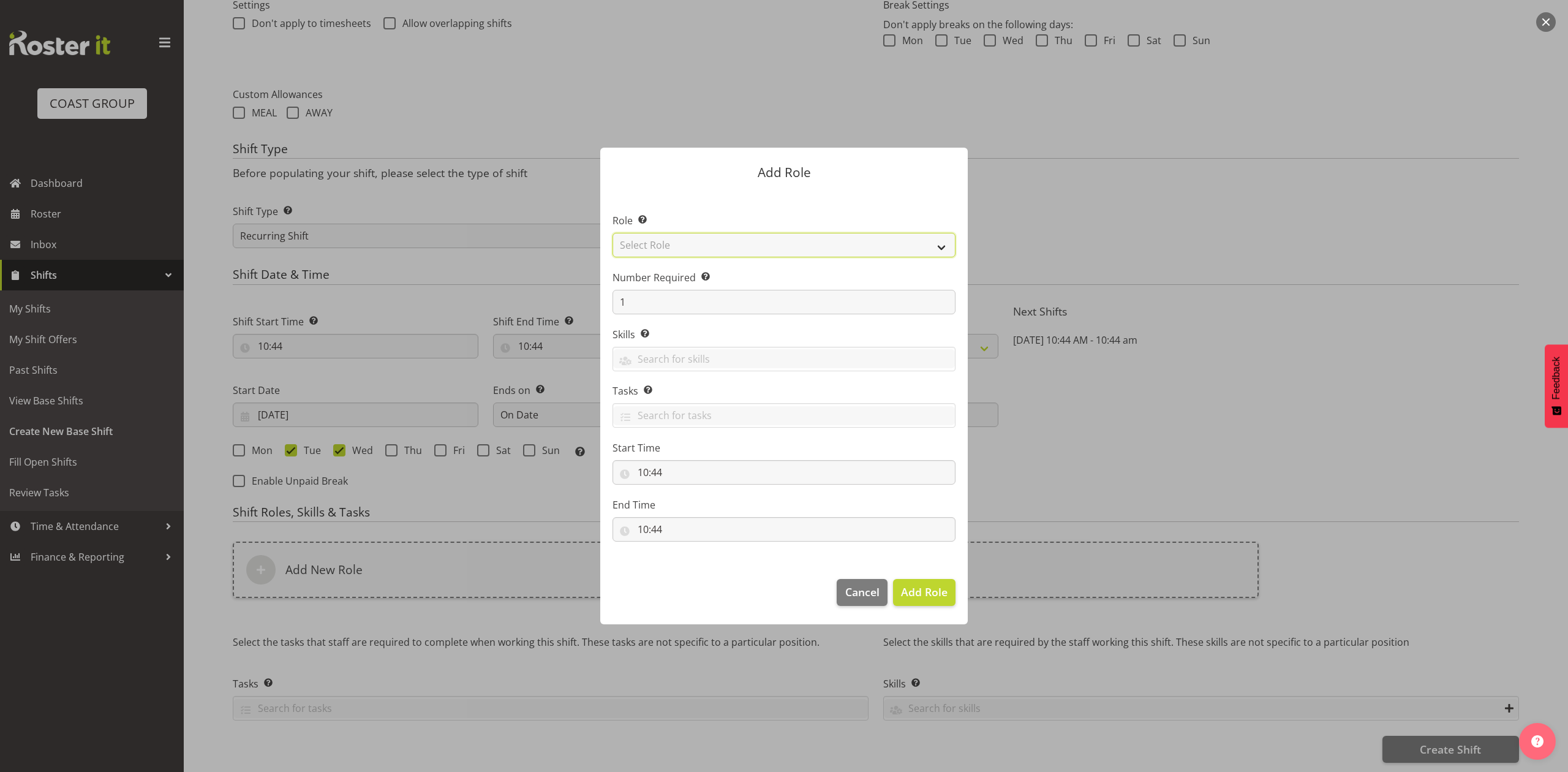
click at [692, 247] on select "Select Role ACCOUNT MANAGER ACCOUNT MANAGER DW ACCOUNTS AKL DIANNA VEHICLES AKL…" at bounding box center [784, 244] width 343 height 24
select select "81"
click at [612, 232] on select "Select Role ACCOUNT MANAGER ACCOUNT MANAGER DW ACCOUNTS AKL DIANNA VEHICLES AKL…" at bounding box center [784, 244] width 343 height 24
click at [919, 595] on span "Add Role" at bounding box center [923, 591] width 46 height 15
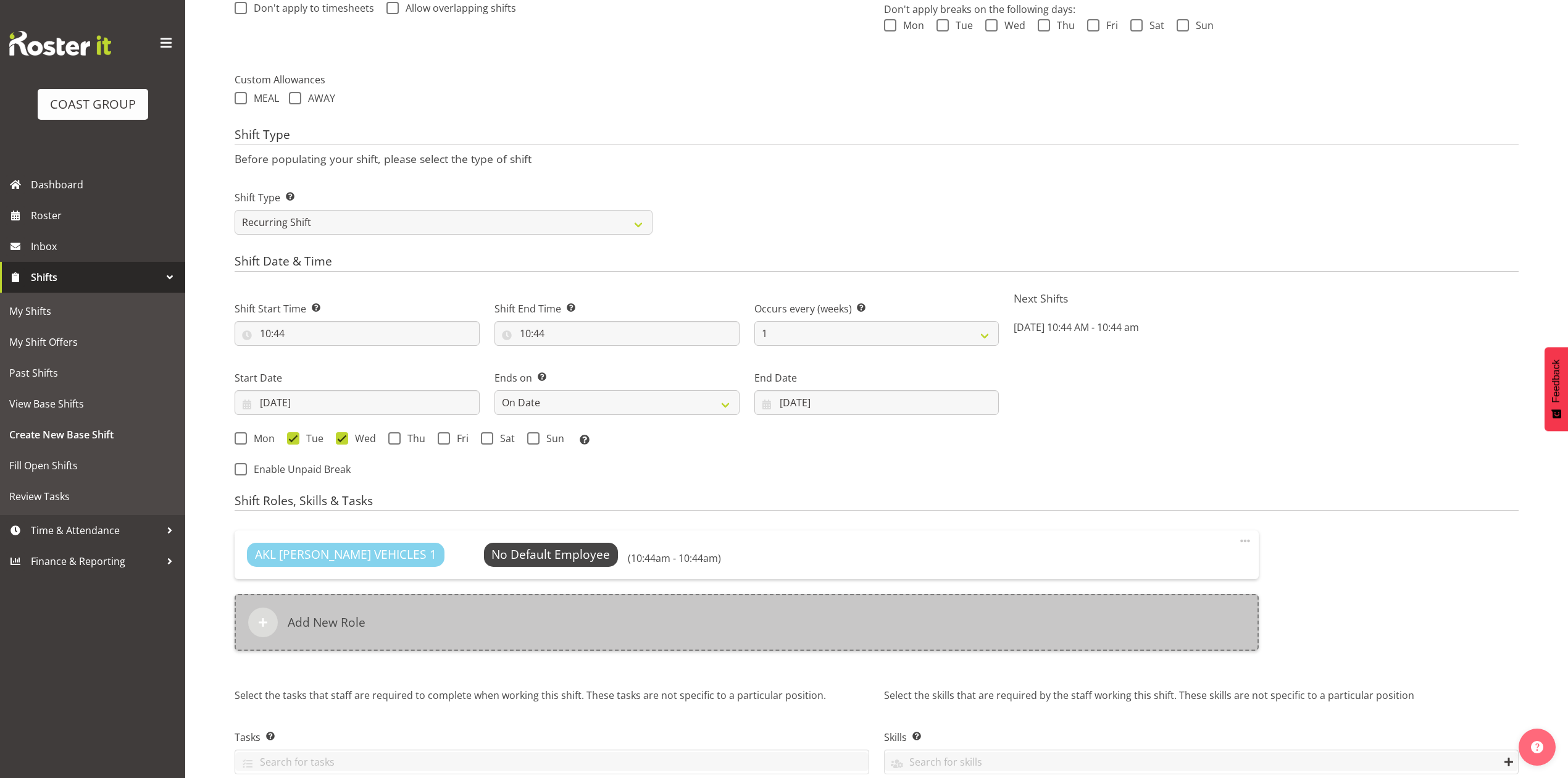
click at [477, 632] on div "Add New Role" at bounding box center [746, 622] width 1024 height 57
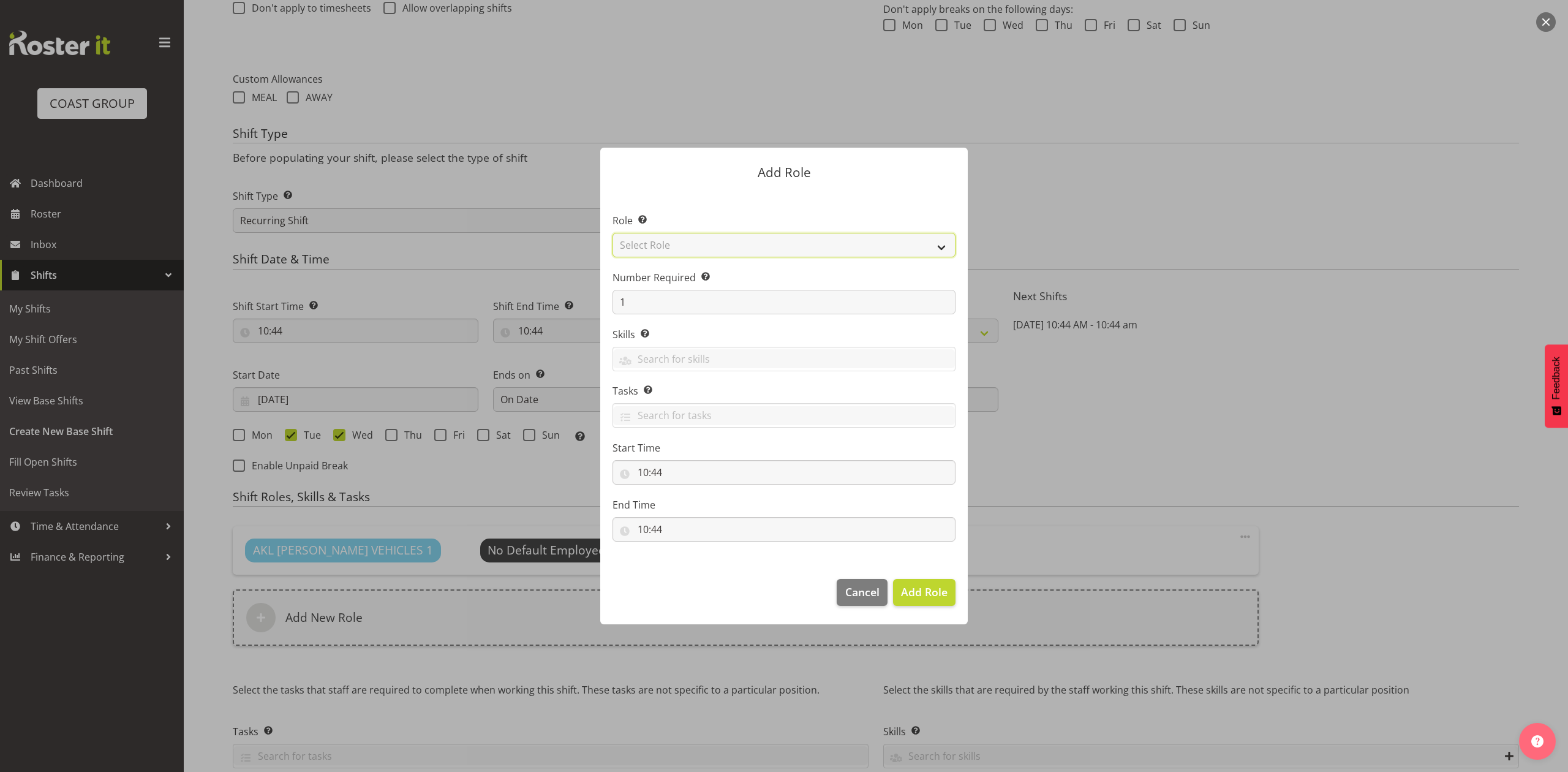
click at [697, 236] on select "Select Role ACCOUNT MANAGER ACCOUNT MANAGER DW ACCOUNTS AKL DIANNA VEHICLES AKL…" at bounding box center [784, 244] width 343 height 24
click at [1218, 289] on div at bounding box center [784, 386] width 1568 height 772
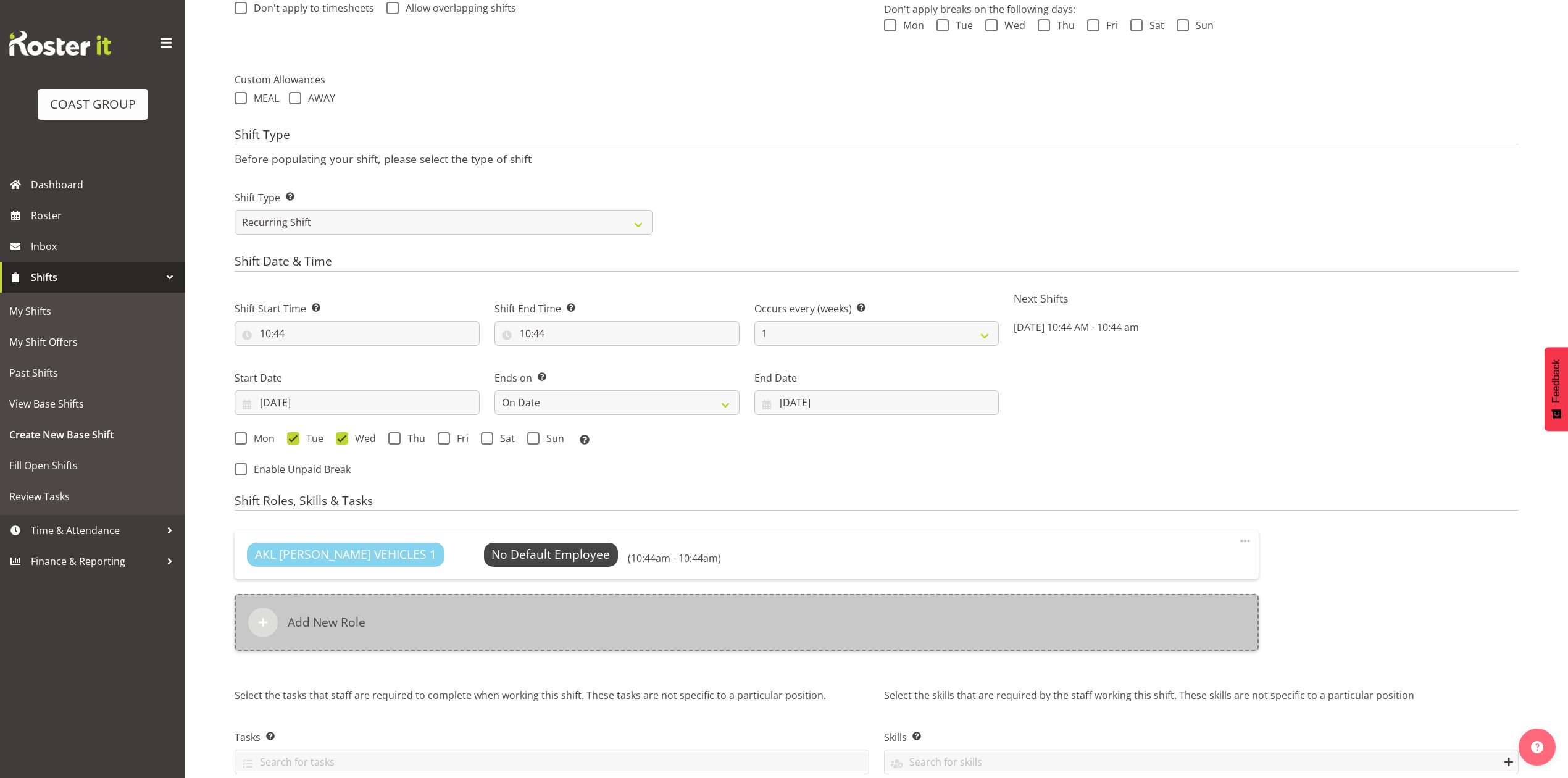
click at [530, 604] on div "Add New Role" at bounding box center [746, 622] width 1024 height 57
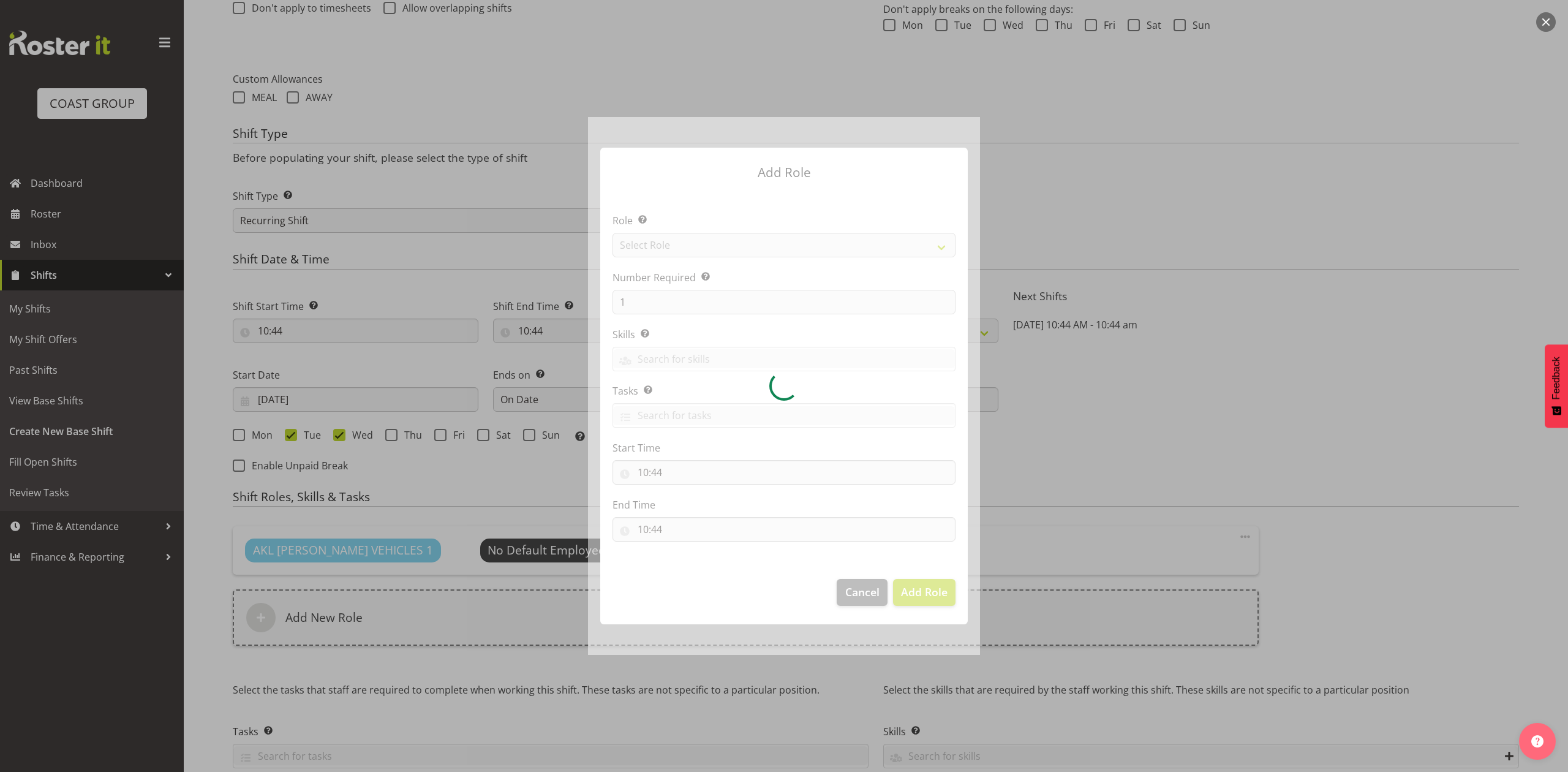
click at [711, 241] on div at bounding box center [784, 386] width 392 height 537
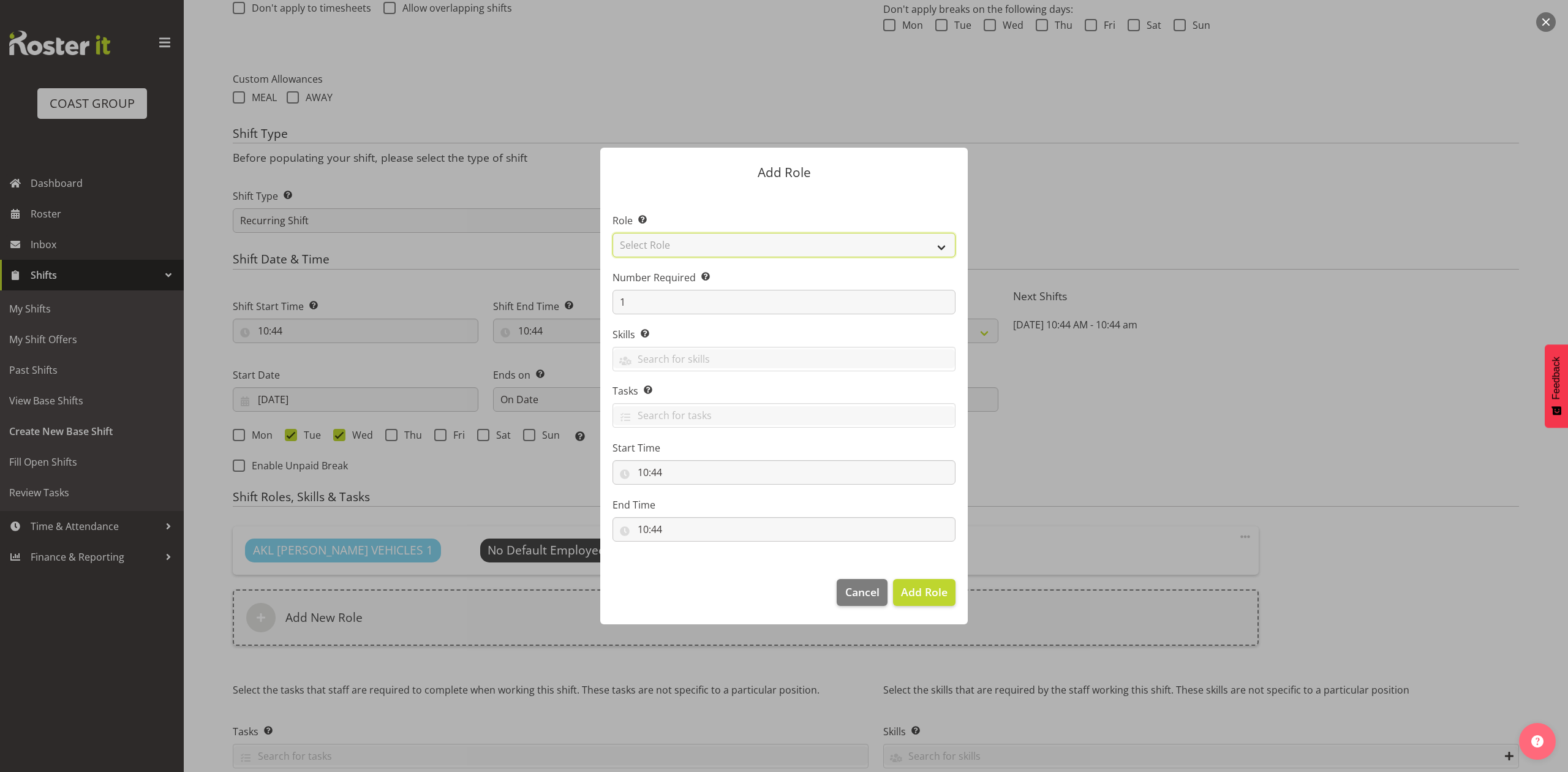
click at [711, 241] on select "Select Role ACCOUNT MANAGER ACCOUNT MANAGER DW ACCOUNTS AKL DIANNA VEHICLES AKL…" at bounding box center [784, 244] width 343 height 24
select select "188"
click at [612, 232] on select "Select Role ACCOUNT MANAGER ACCOUNT MANAGER DW ACCOUNTS AKL DIANNA VEHICLES AKL…" at bounding box center [784, 244] width 343 height 24
click at [645, 305] on input "1" at bounding box center [784, 302] width 343 height 24
type input "2"
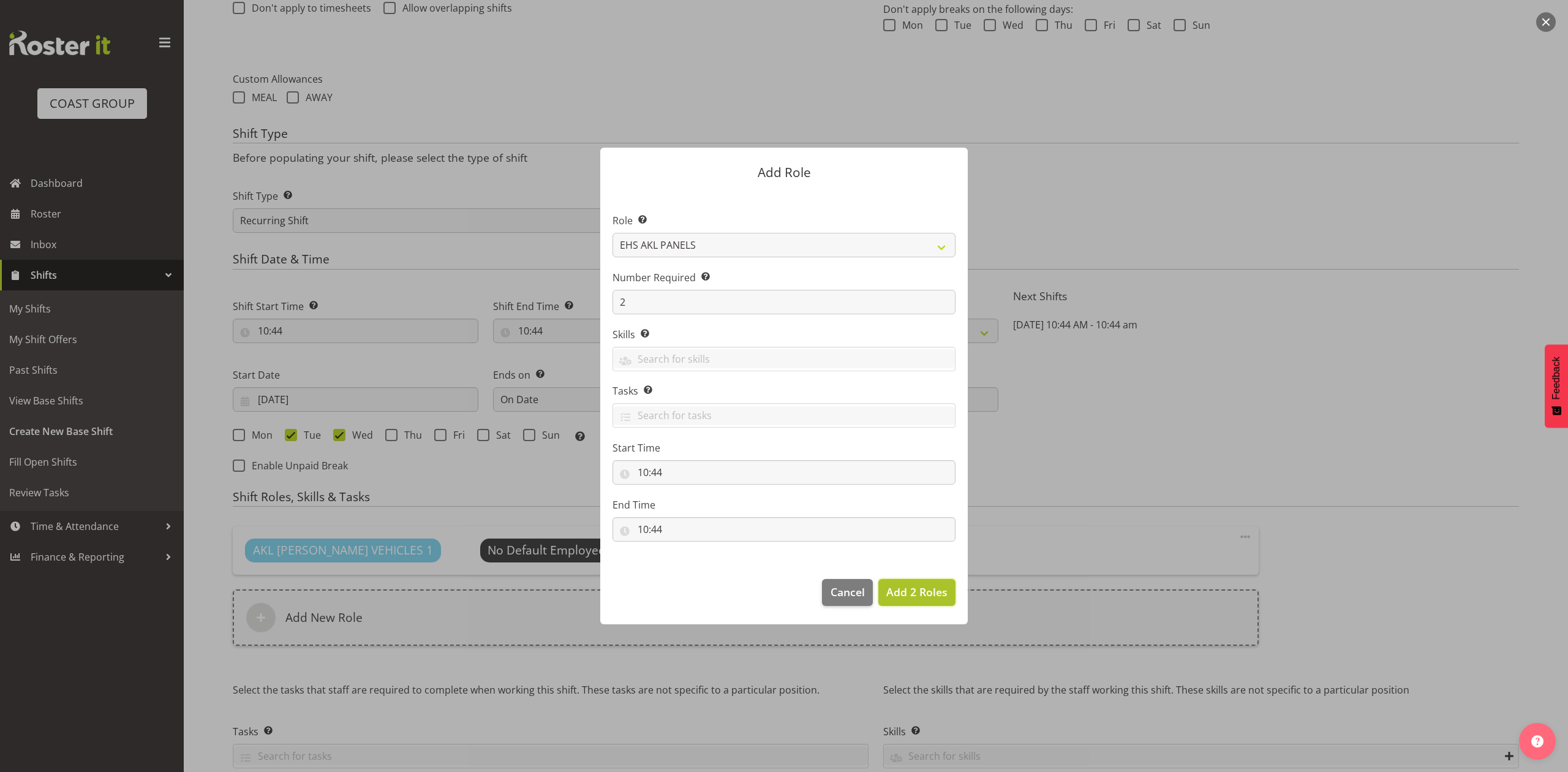
click at [912, 584] on button "Add 2 Roles" at bounding box center [916, 592] width 77 height 27
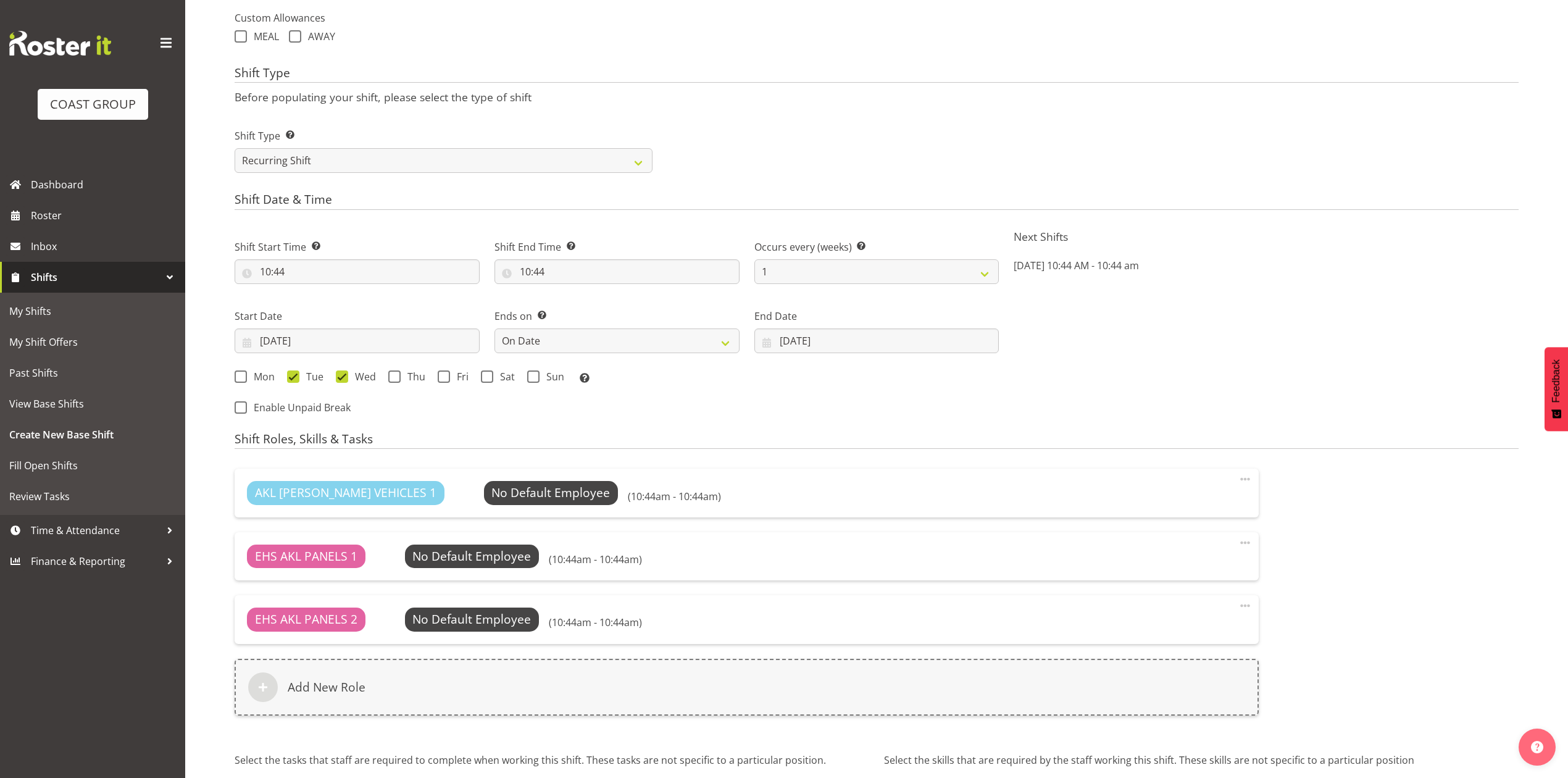
scroll to position [655, 0]
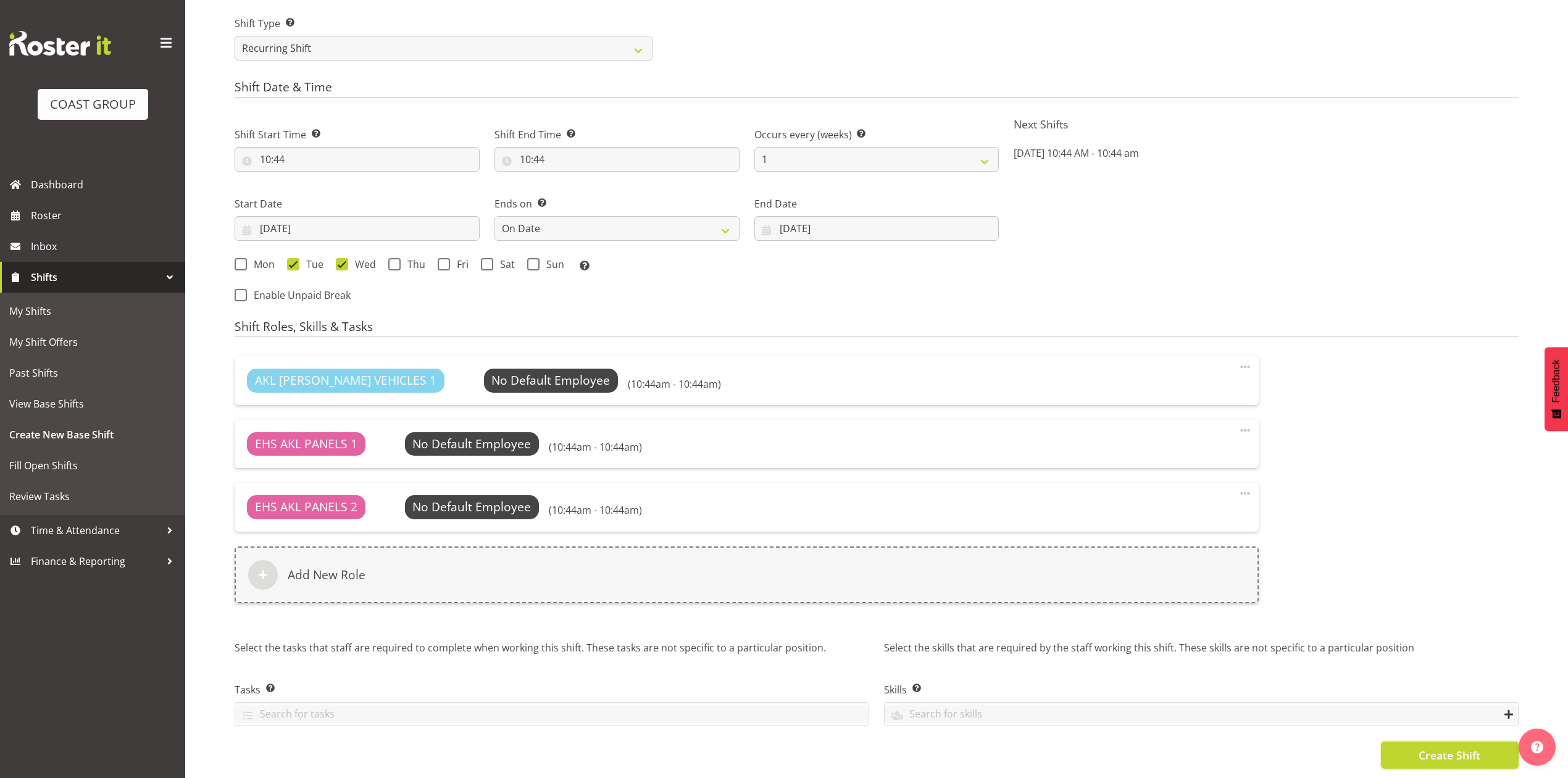
click at [1429, 747] on span "Create Shift" at bounding box center [1449, 755] width 62 height 16
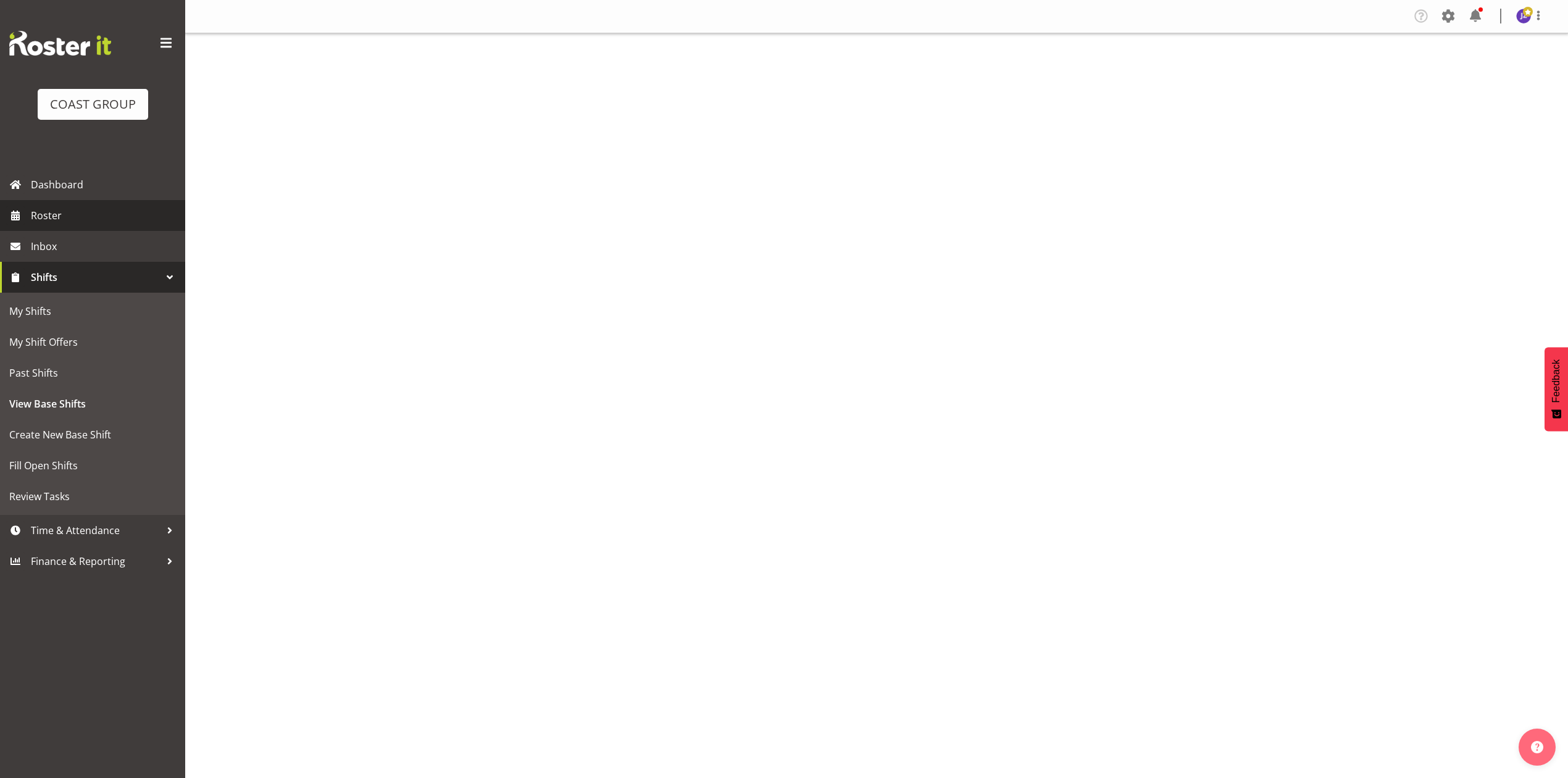
drag, startPoint x: 0, startPoint y: 0, endPoint x: 79, endPoint y: 221, distance: 234.7
click at [79, 221] on span "Roster" at bounding box center [104, 215] width 148 height 18
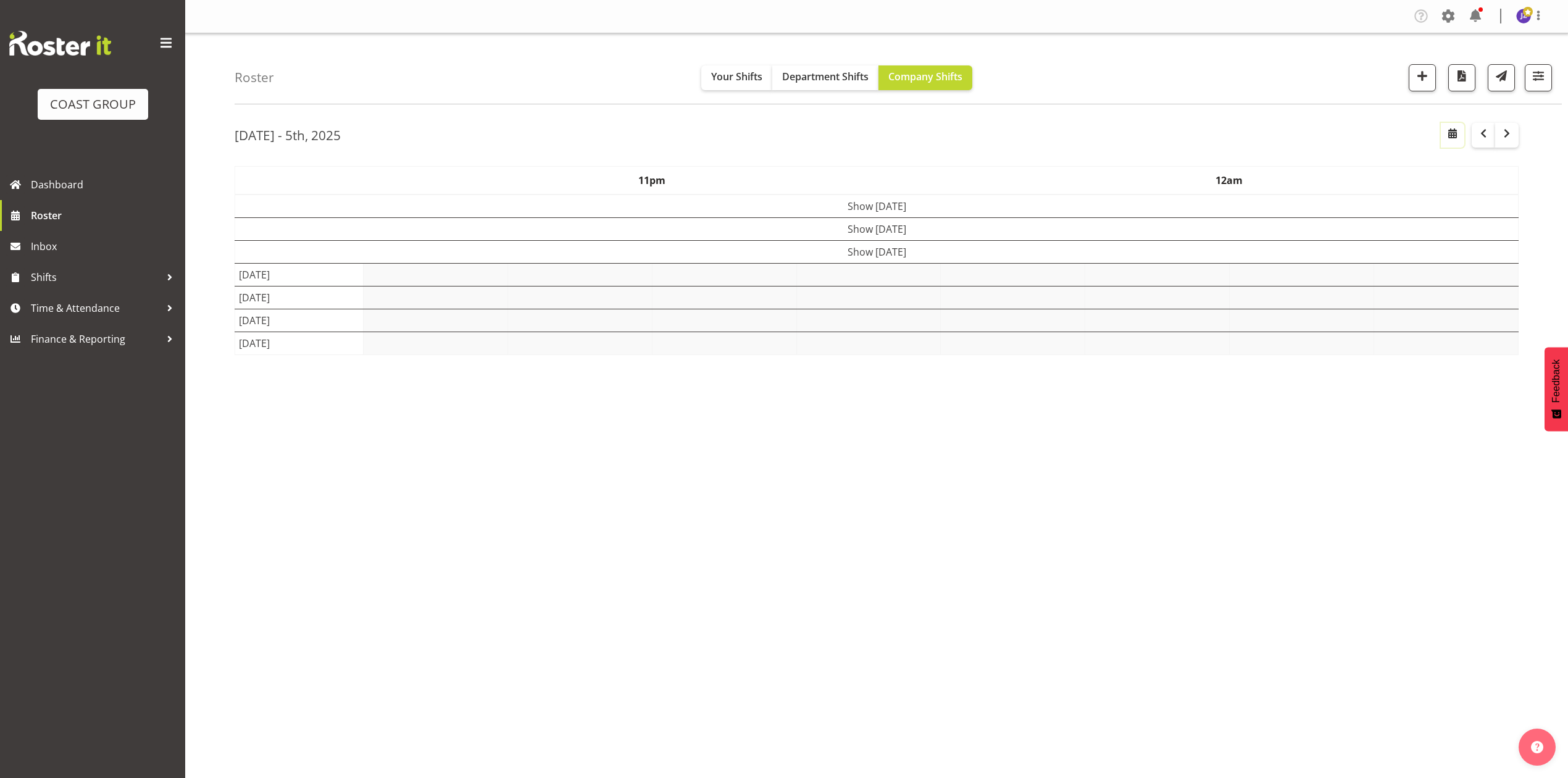
click at [1451, 123] on button "button" at bounding box center [1452, 135] width 24 height 25
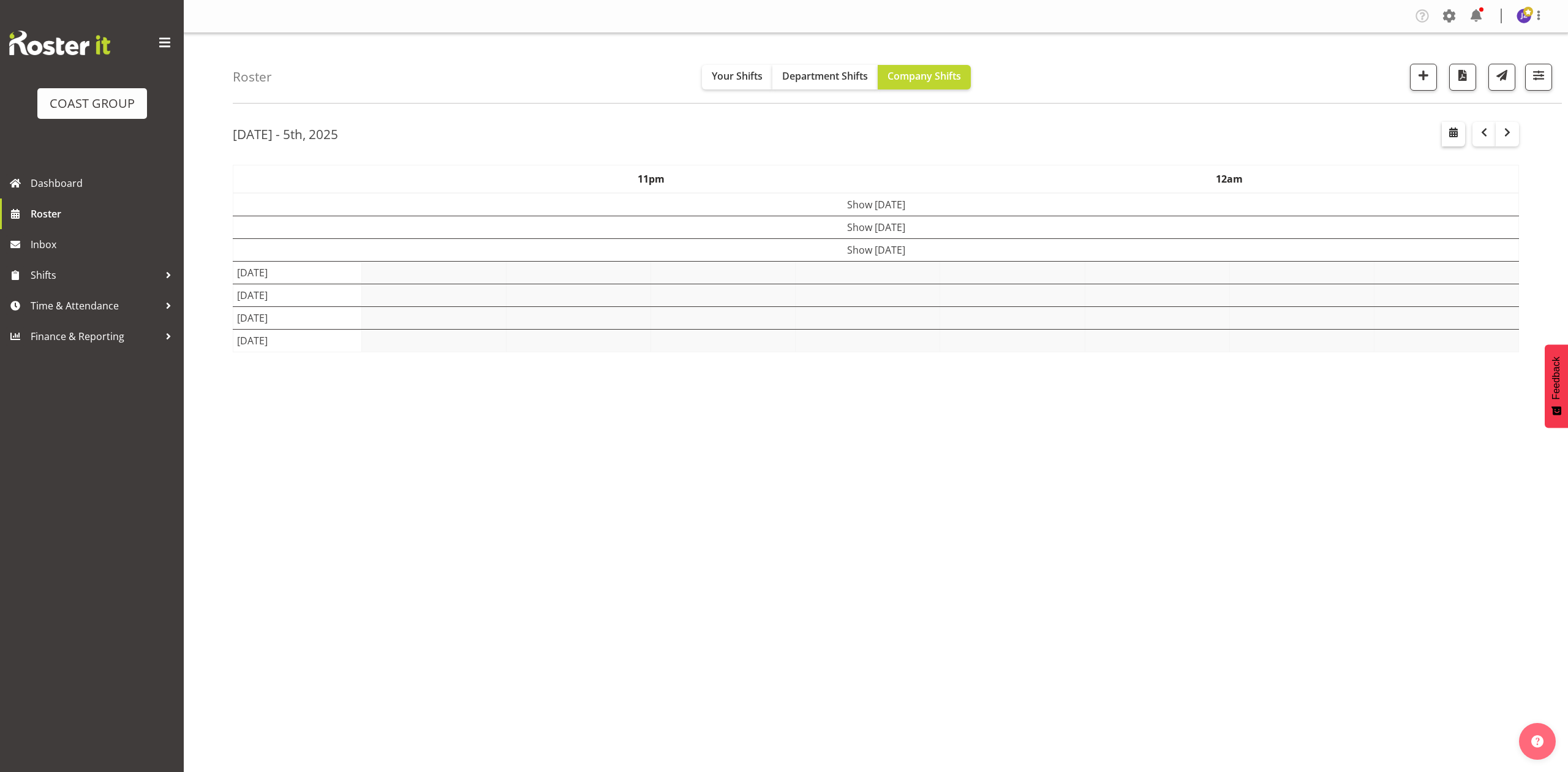
select select "9"
select select "2025"
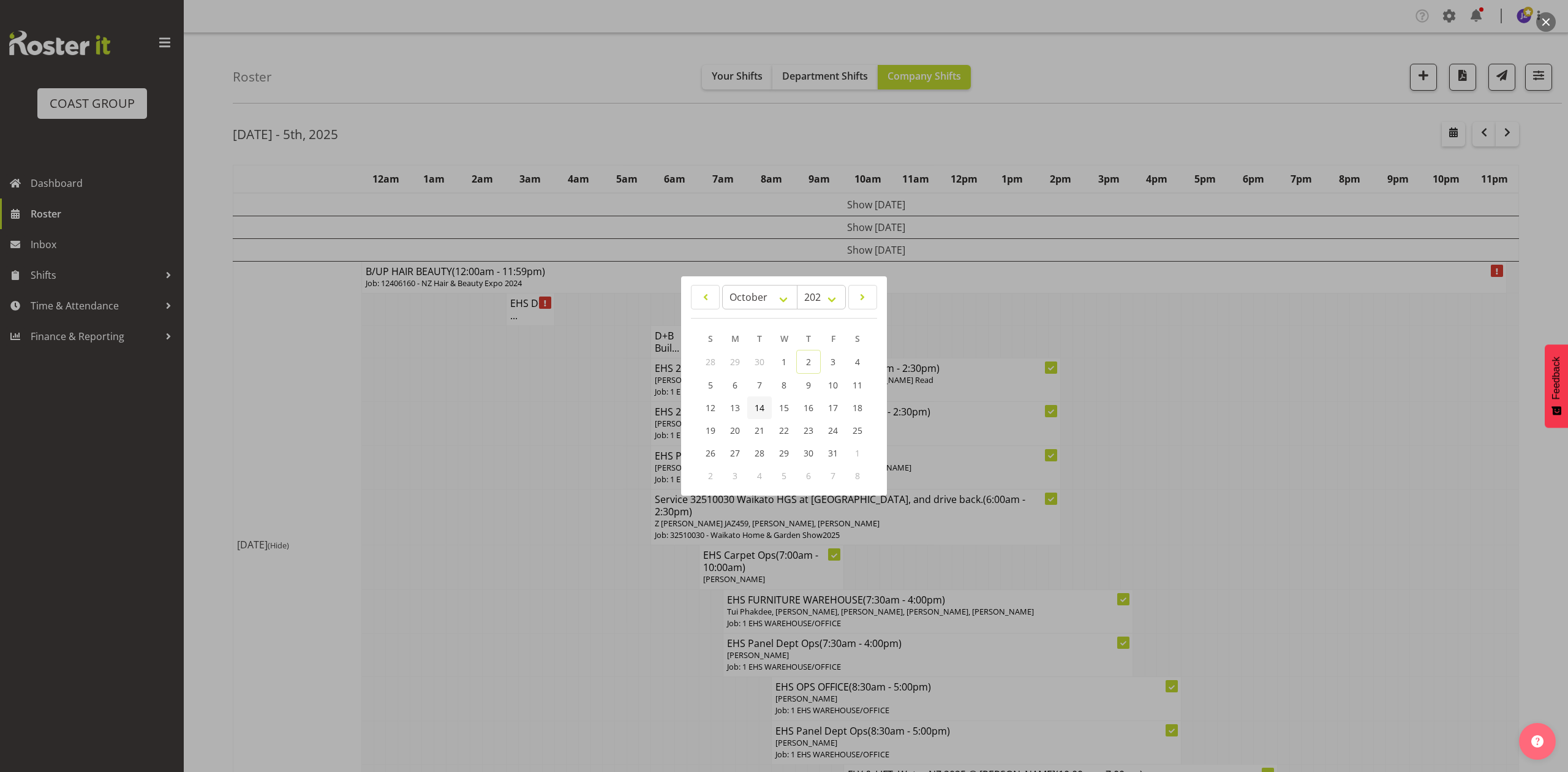
click at [748, 402] on link "14" at bounding box center [759, 408] width 24 height 23
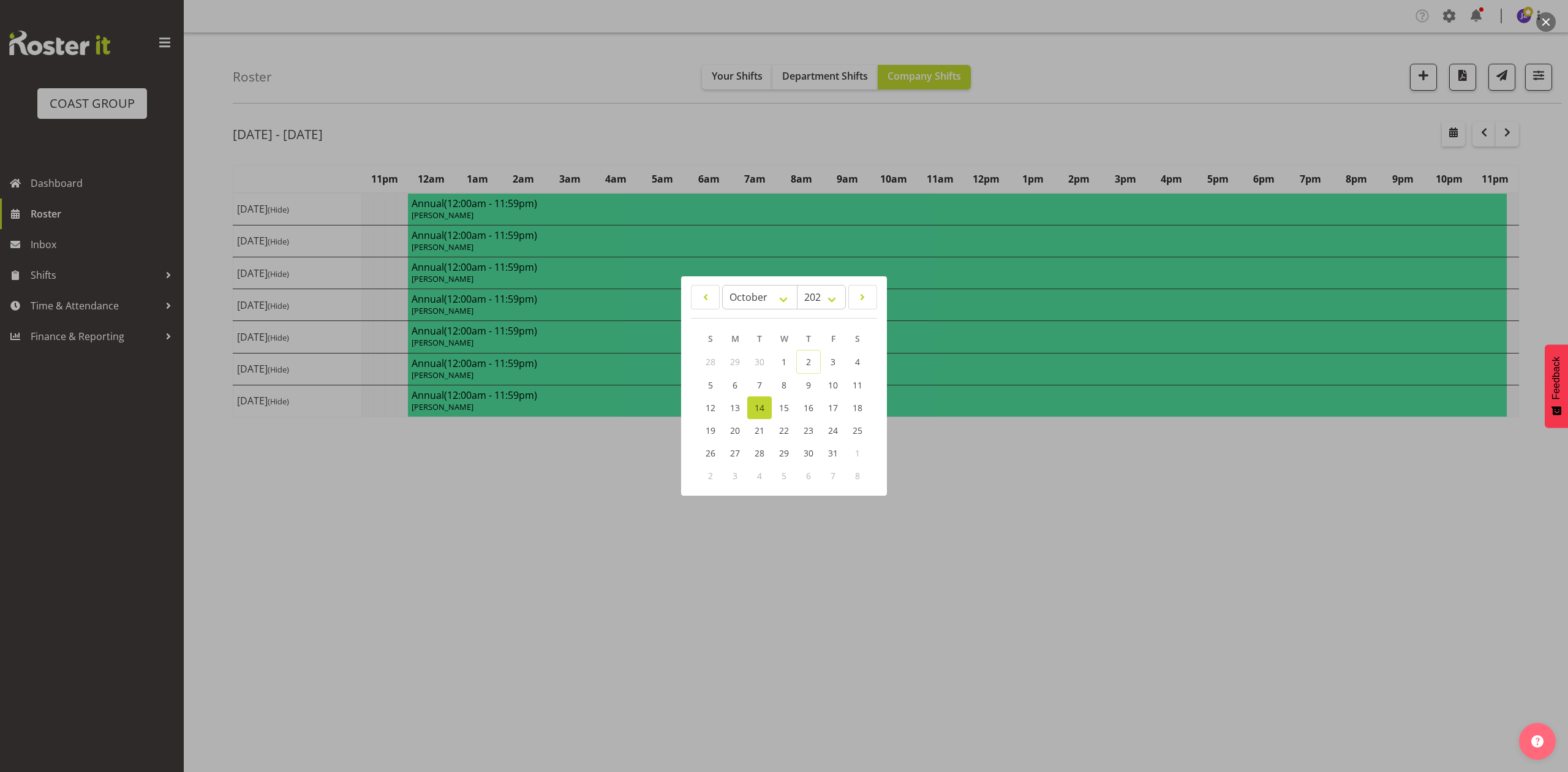
click at [1205, 121] on div at bounding box center [784, 386] width 1568 height 772
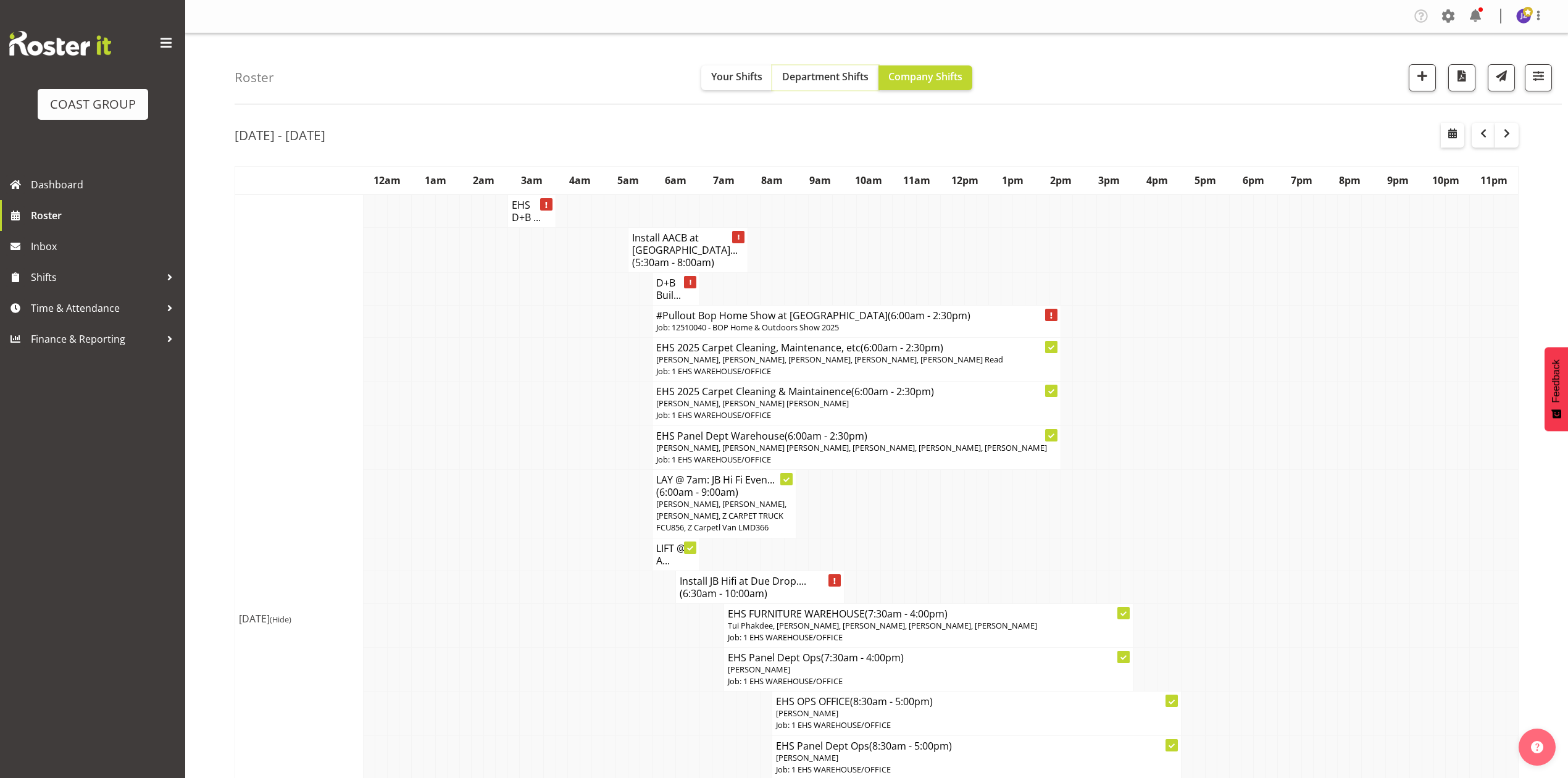
click at [811, 82] on span "Department Shifts" at bounding box center [825, 76] width 86 height 13
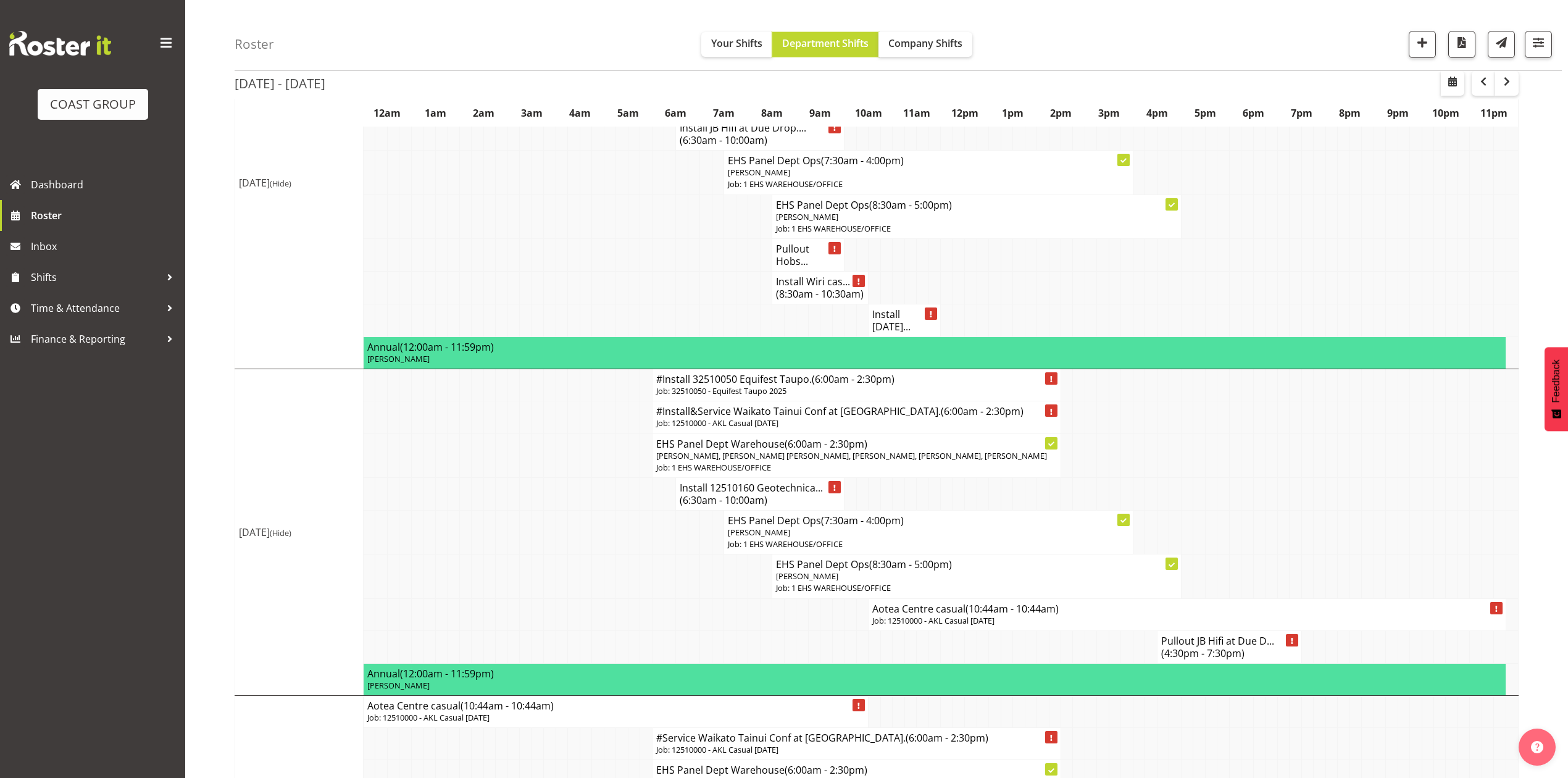
scroll to position [329, 0]
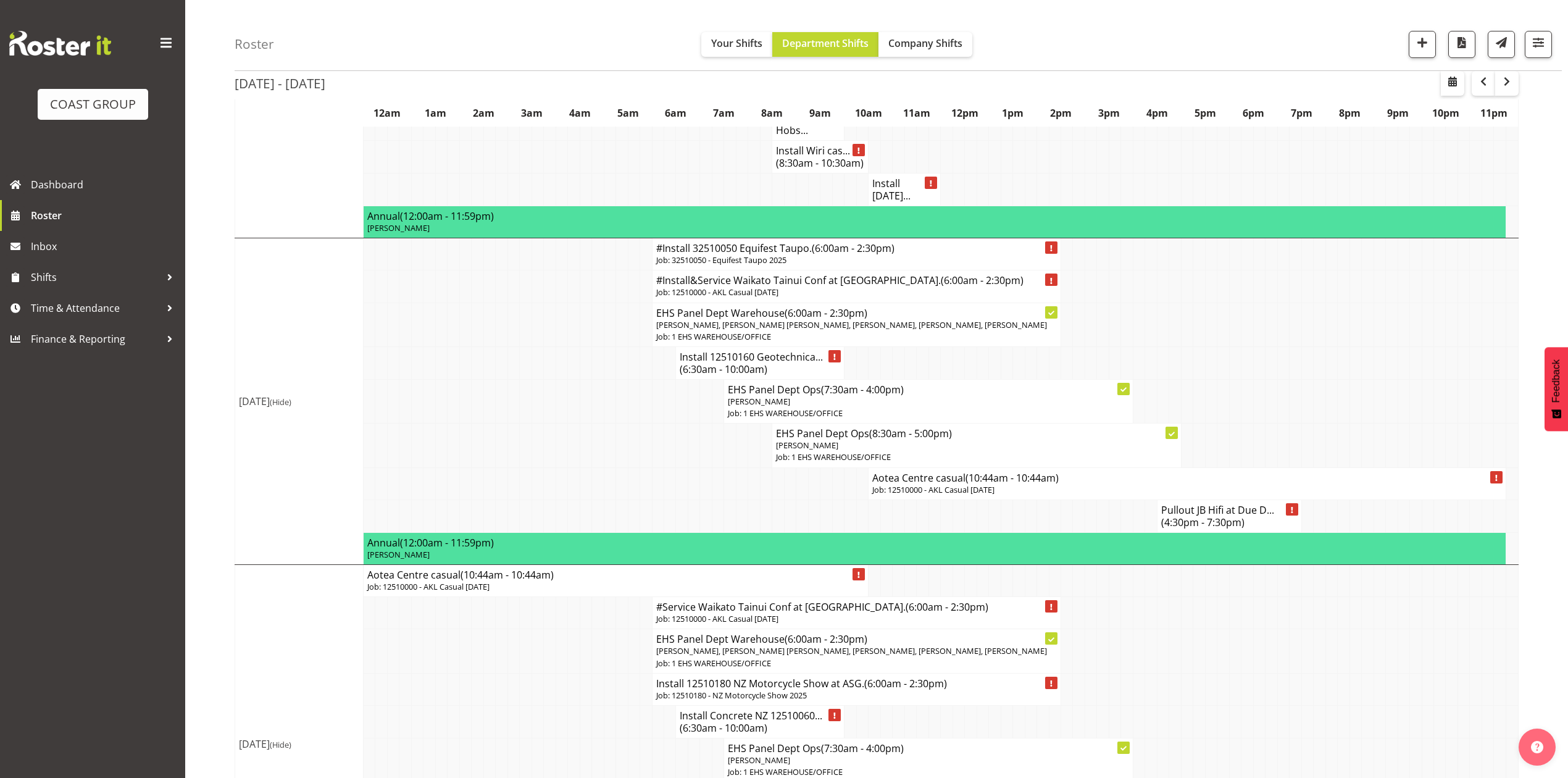
click at [937, 484] on h4 "Aotea Centre casual (10:44am - 10:44am)" at bounding box center [1187, 478] width 630 height 13
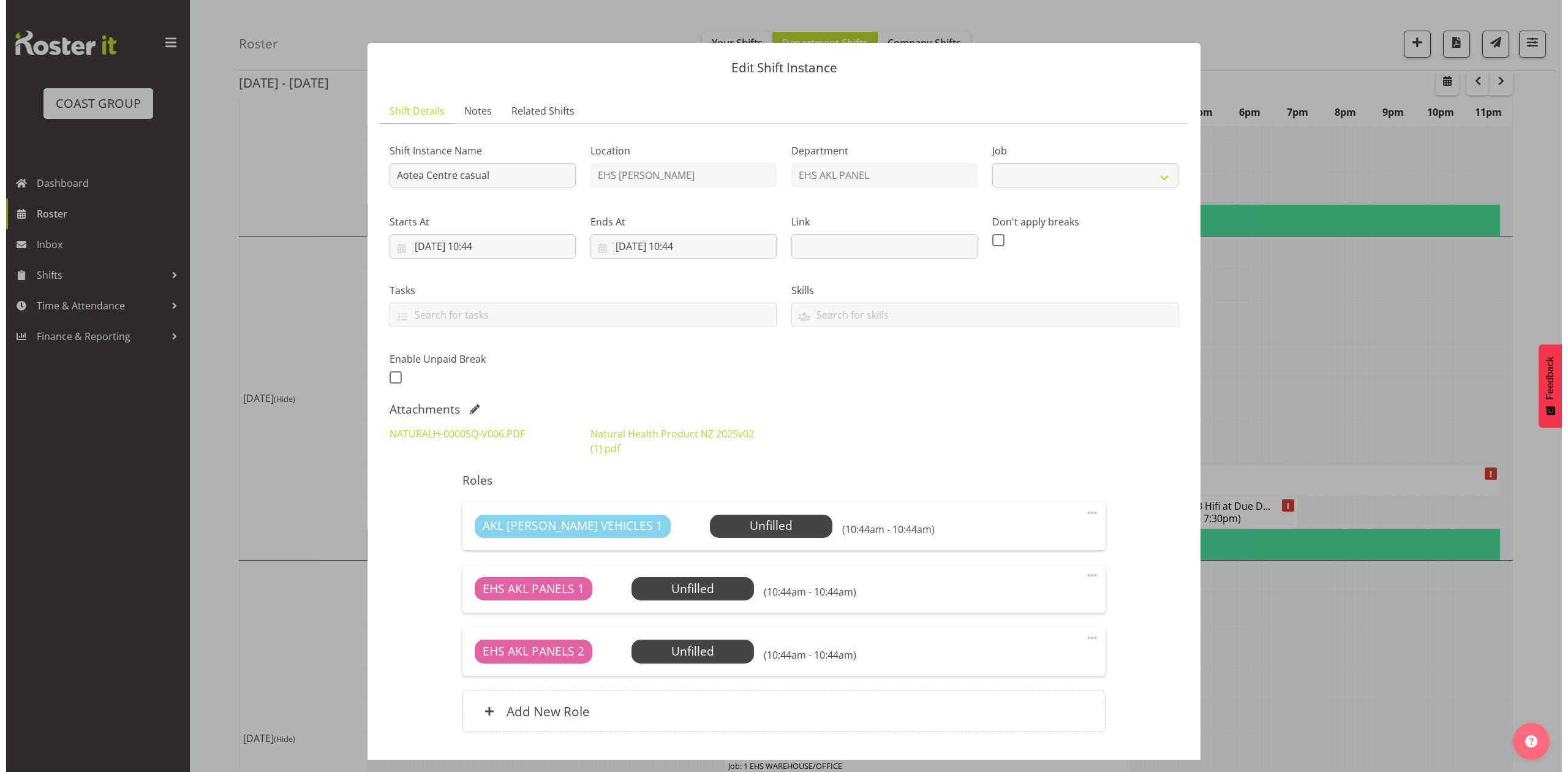
scroll to position [321, 0]
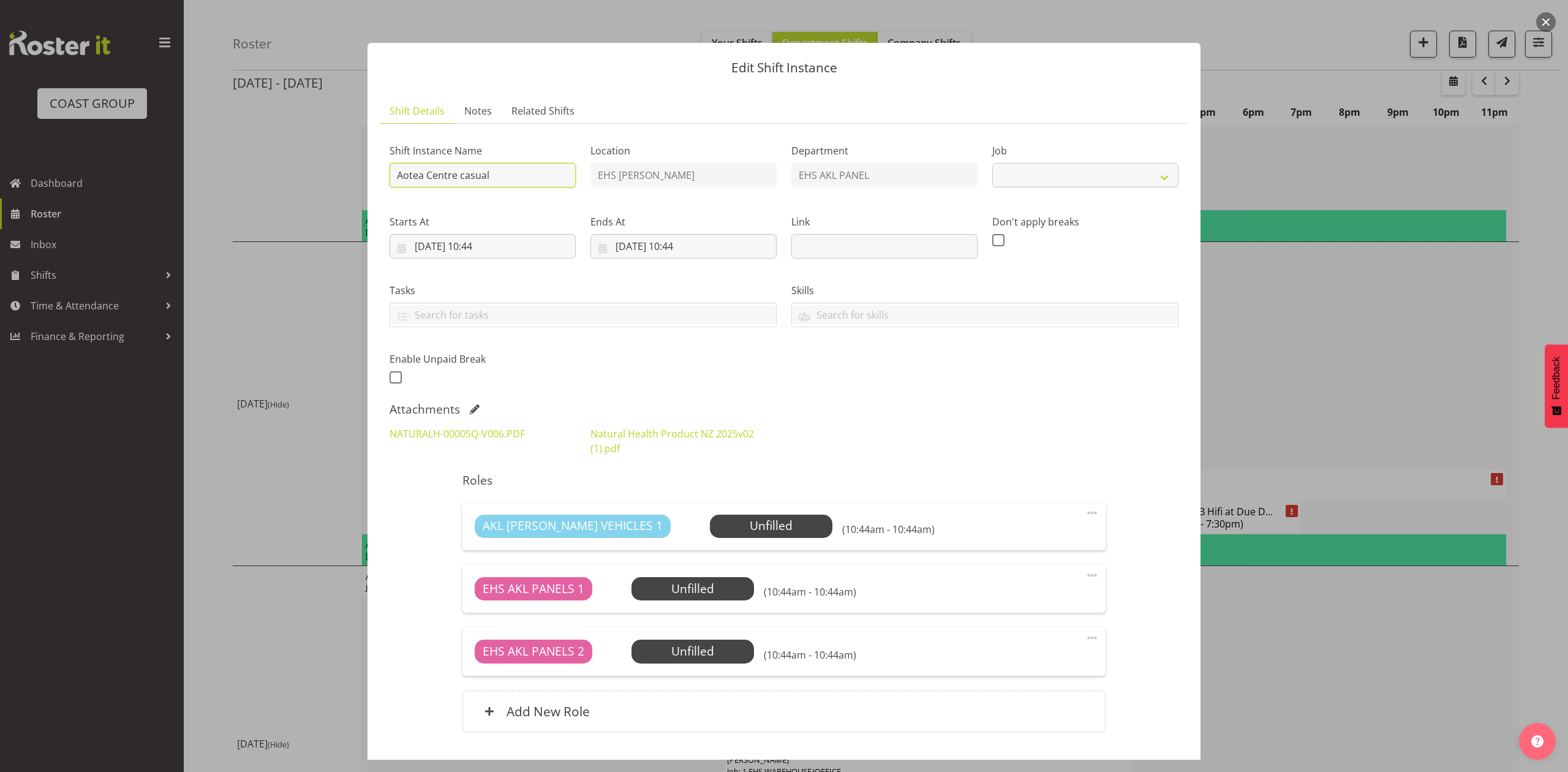
click at [395, 174] on input "Aotea Centre casual" at bounding box center [482, 174] width 186 height 24
select select "8654"
click at [539, 163] on input "Install Aotea Centre casual" at bounding box center [482, 174] width 186 height 24
type input "Install Aotea Centre casual. In at 7am."
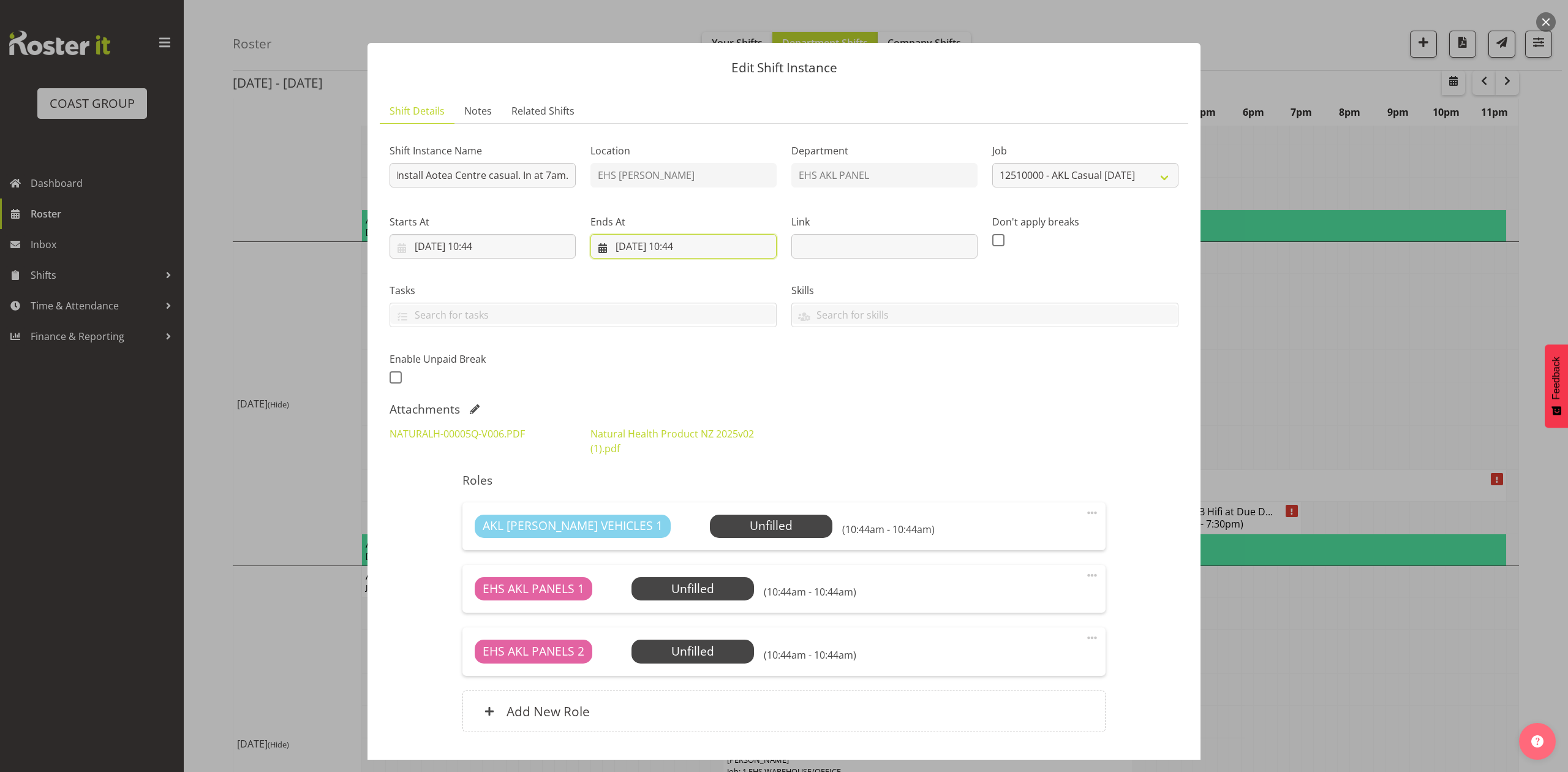
drag, startPoint x: 630, startPoint y: 243, endPoint x: 714, endPoint y: 353, distance: 138.4
click at [633, 243] on input "[DATE] 10:44" at bounding box center [683, 246] width 186 height 24
click at [671, 397] on span "14" at bounding box center [674, 392] width 9 height 12
type input "[DATE] 10:44"
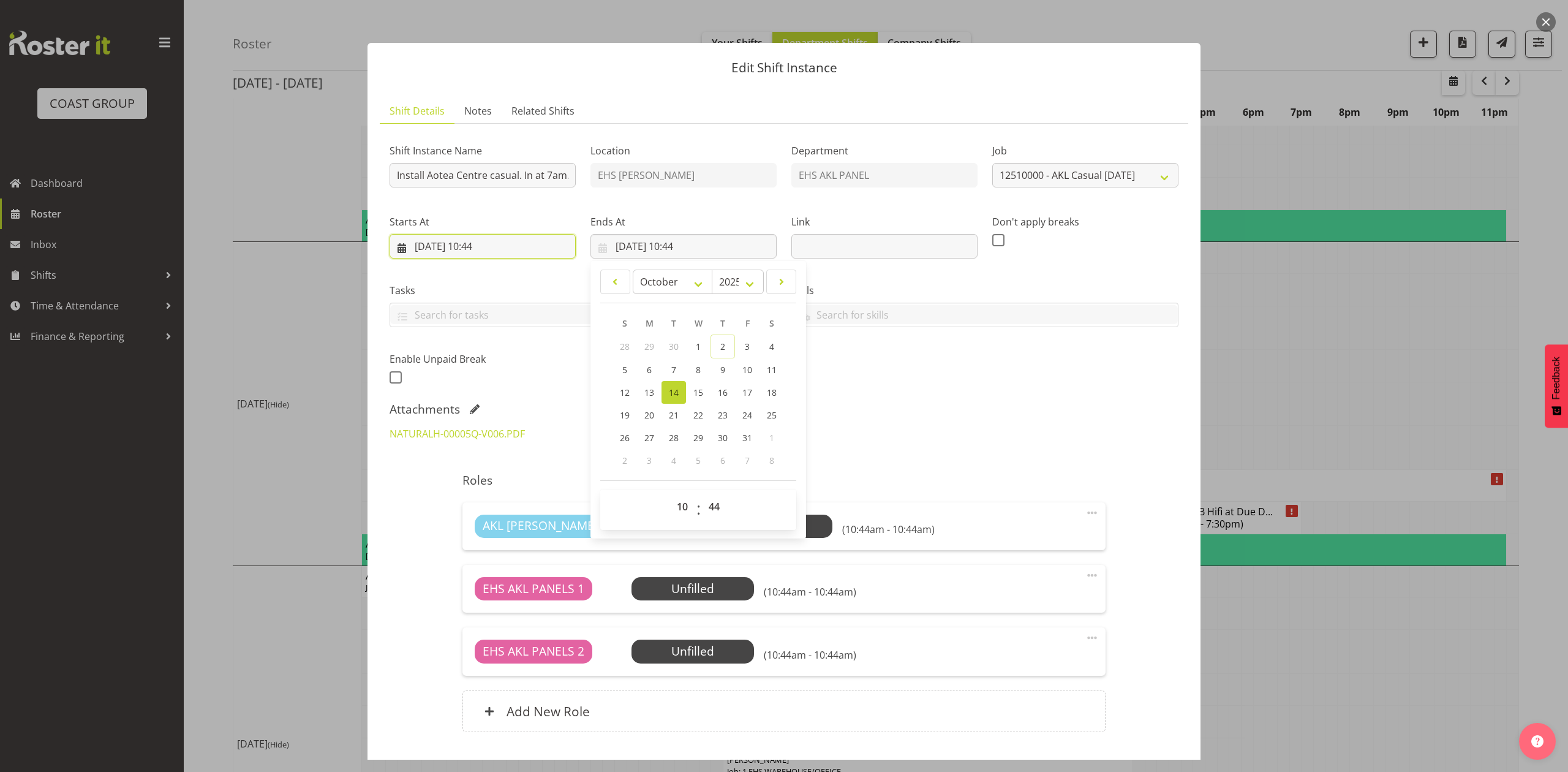
click at [535, 240] on input "[DATE] 10:44" at bounding box center [482, 246] width 186 height 24
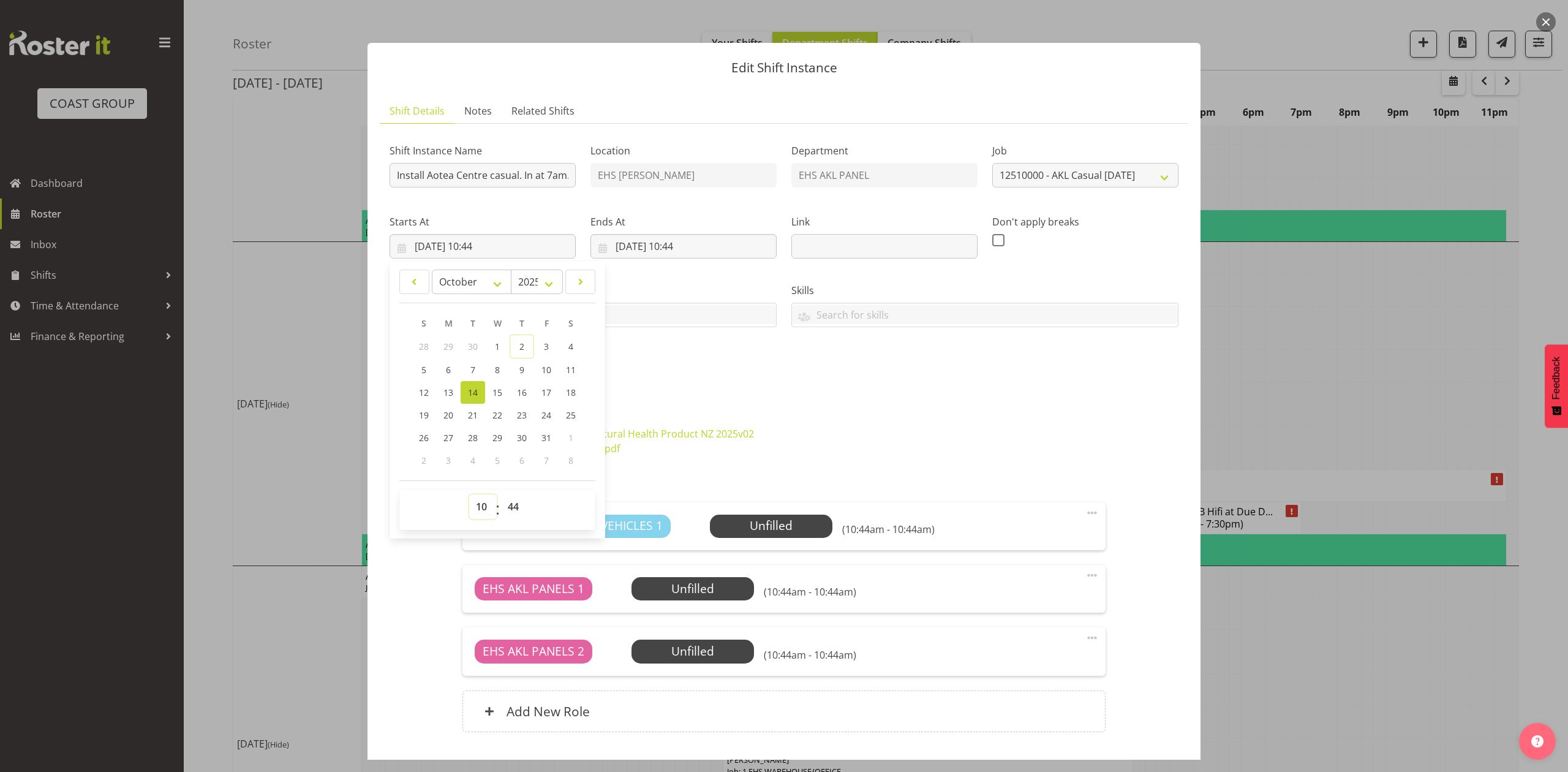
click at [488, 507] on select "00 01 02 03 04 05 06 07 08 09 10 11 12 13 14 15 16 17 18 19 20 21 22 23" at bounding box center [482, 506] width 27 height 24
select select "6"
click at [469, 495] on select "00 01 02 03 04 05 06 07 08 09 10 11 12 13 14 15 16 17 18 19 20 21 22 23" at bounding box center [482, 506] width 27 height 24
type input "[DATE] 06:44"
click at [510, 503] on select "00 01 02 03 04 05 06 07 08 09 10 11 12 13 14 15 16 17 18 19 20 21 22 23 24 25 2…" at bounding box center [514, 506] width 27 height 24
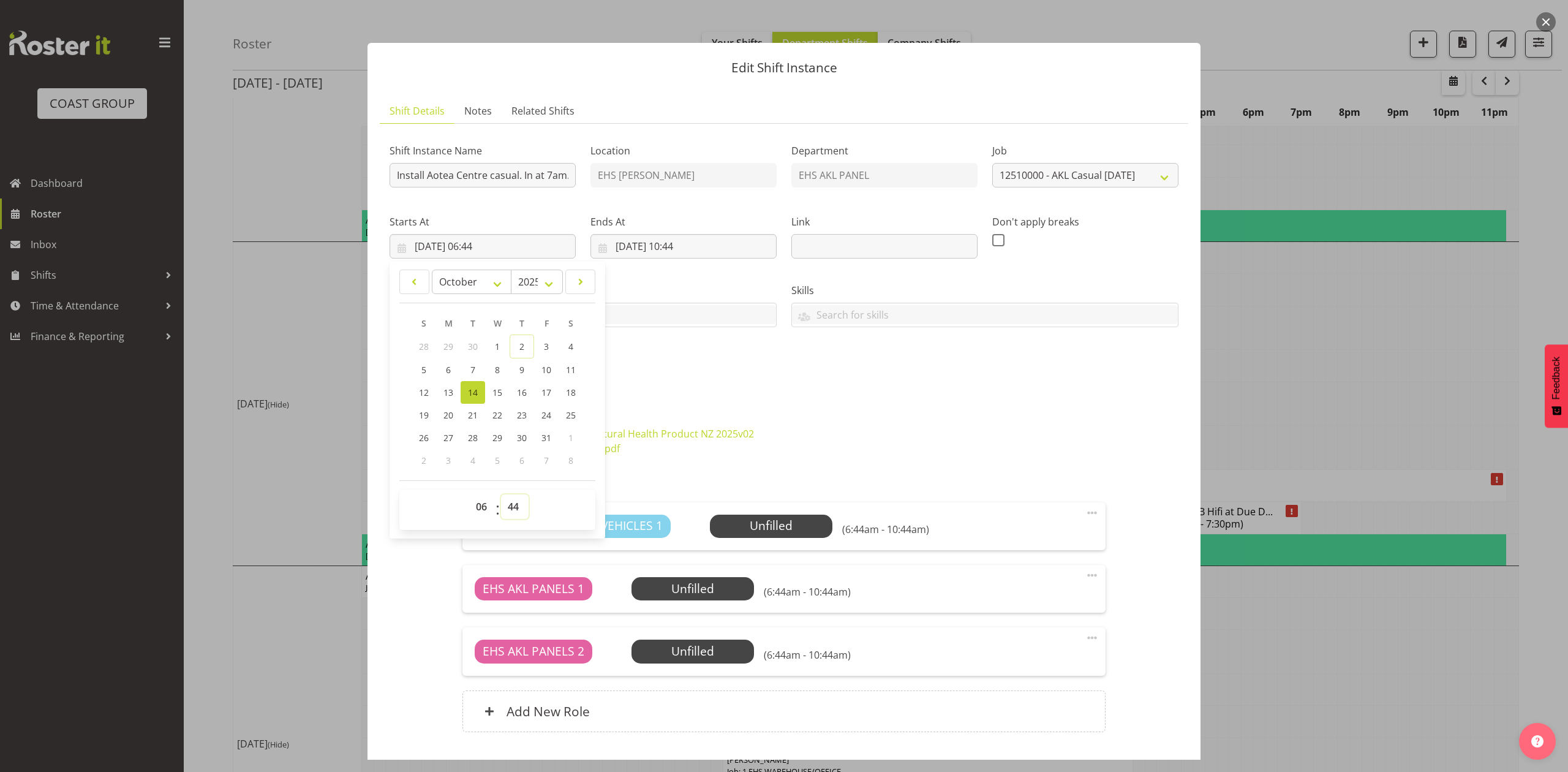
select select "30"
click at [501, 495] on select "00 01 02 03 04 05 06 07 08 09 10 11 12 13 14 15 16 17 18 19 20 21 22 23 24 25 2…" at bounding box center [514, 506] width 27 height 24
type input "[DATE] 06:30"
click at [905, 453] on div "NATURALH-00005Q-V006.PDF Natural Health Product NZ 2025v02 (1).pdf" at bounding box center [784, 441] width 803 height 44
click at [689, 243] on input "[DATE] 10:44" at bounding box center [683, 246] width 186 height 24
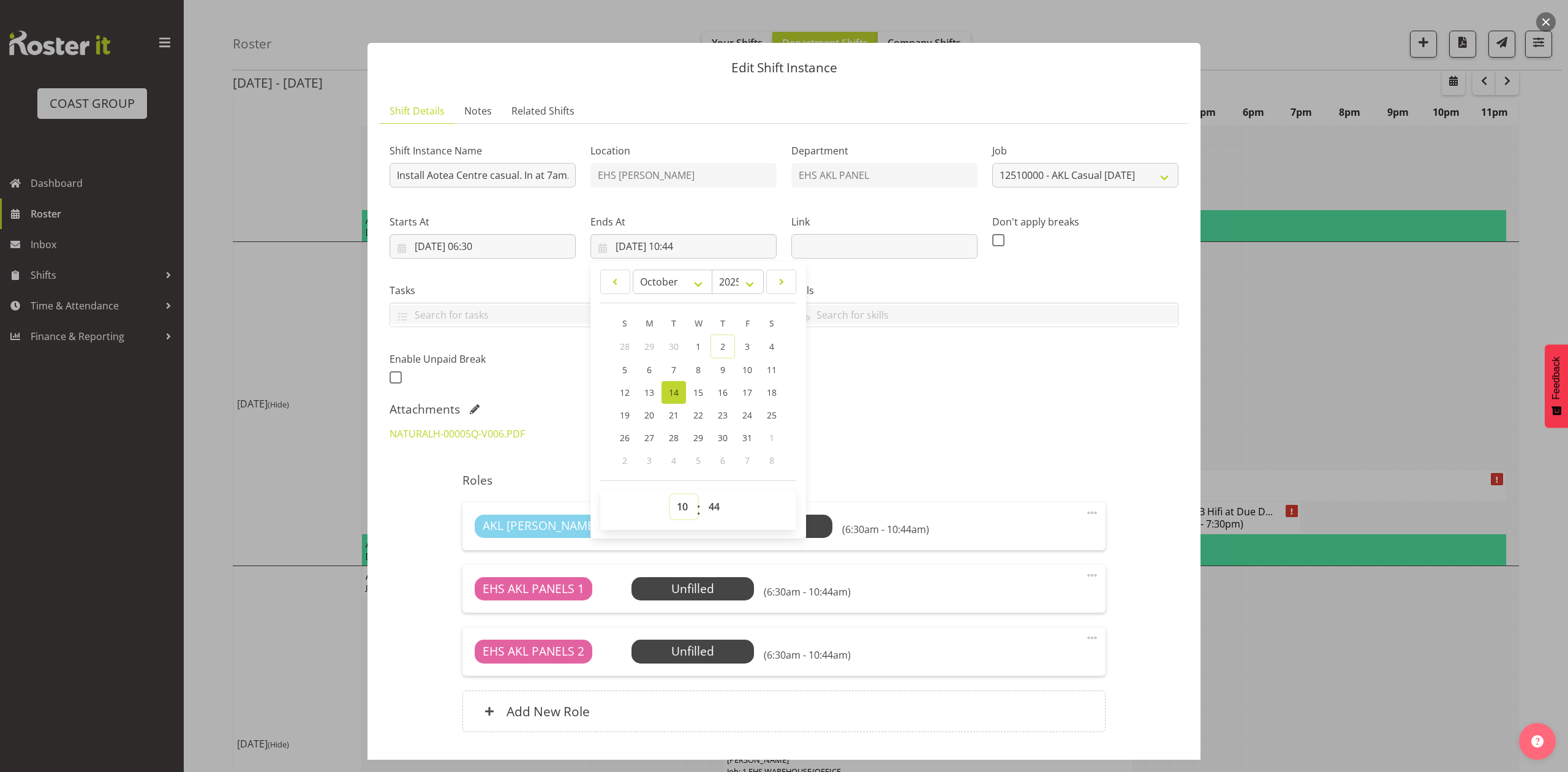
click at [682, 508] on select "00 01 02 03 04 05 06 07 08 09 10 11 12 13 14 15 16 17 18 19 20 21 22 23" at bounding box center [683, 506] width 27 height 24
select select "9"
click at [670, 495] on select "00 01 02 03 04 05 06 07 08 09 10 11 12 13 14 15 16 17 18 19 20 21 22 23" at bounding box center [683, 506] width 27 height 24
type input "[DATE] 09:44"
click at [702, 520] on span "00 01 02 03 04 05 06 07 08 09 10 11 12 13 14 15 16 17 18 19 20 21 22 23 24 25 2…" at bounding box center [715, 509] width 27 height 31
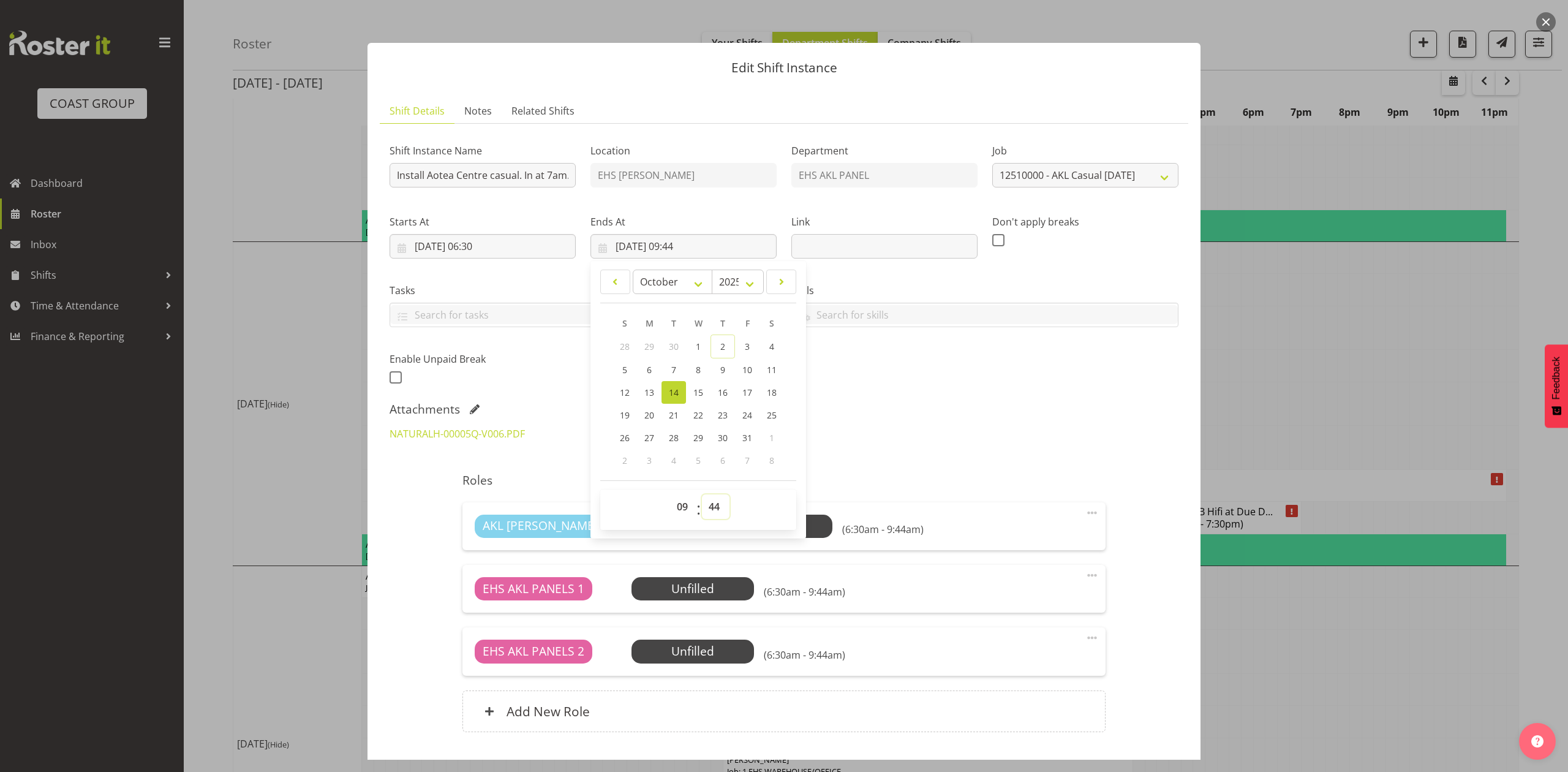
click at [704, 499] on select "00 01 02 03 04 05 06 07 08 09 10 11 12 13 14 15 16 17 18 19 20 21 22 23 24 25 2…" at bounding box center [715, 506] width 27 height 24
select select "0"
click at [702, 495] on select "00 01 02 03 04 05 06 07 08 09 10 11 12 13 14 15 16 17 18 19 20 21 22 23 24 25 2…" at bounding box center [715, 506] width 27 height 24
type input "[DATE] 09:00"
click at [1057, 394] on div "Shift Instance Name Install Aotea Centre casual. In at 7am. Location EHS [PERSO…" at bounding box center [784, 261] width 803 height 269
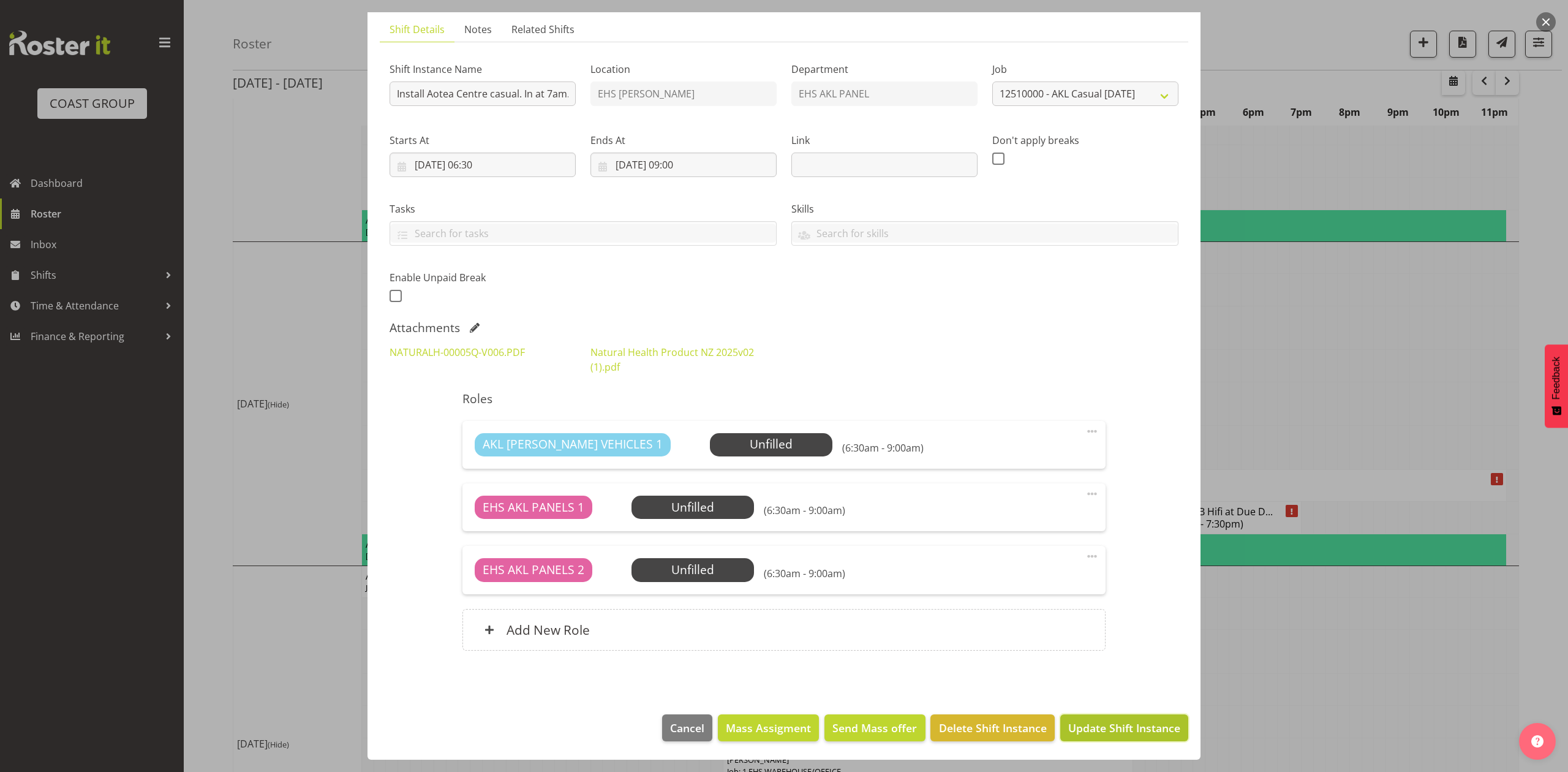
click at [1116, 717] on button "Update Shift Instance" at bounding box center [1124, 727] width 128 height 27
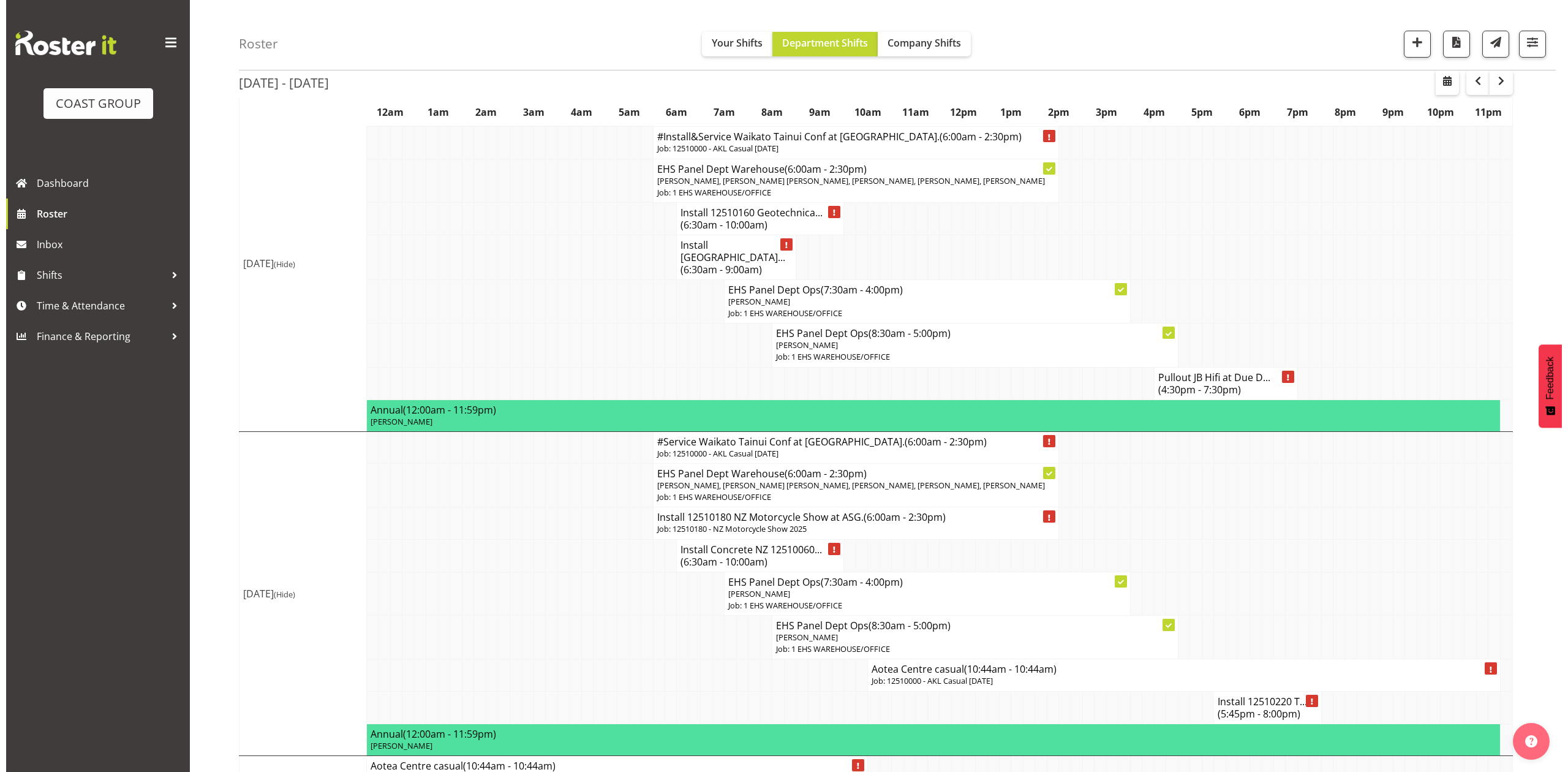
scroll to position [490, 0]
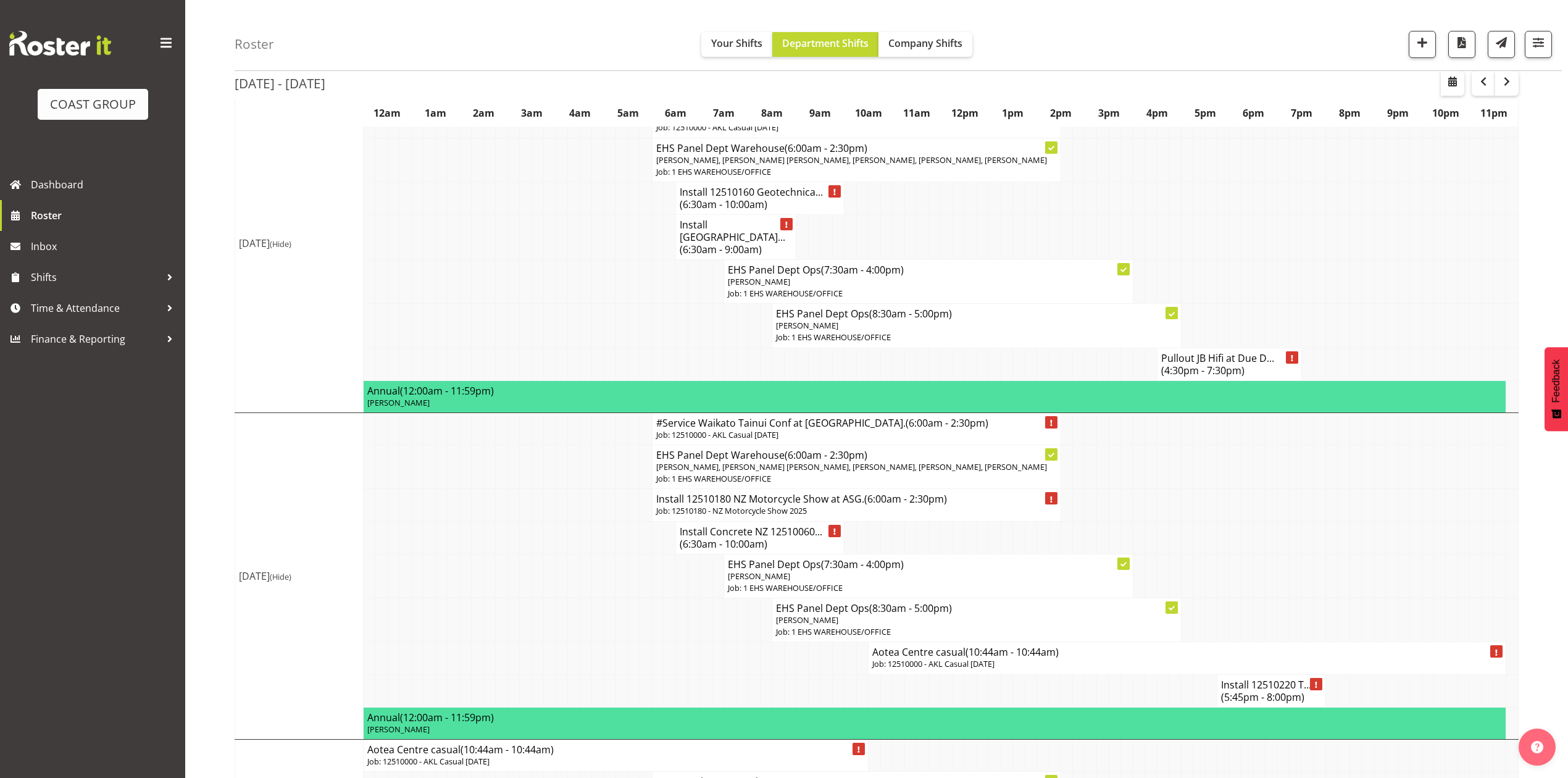
click at [1092, 658] on td "Aotea Centre casual (10:44am - 10:44am) Job: 12510000 - AKL Casual [DATE]" at bounding box center [1187, 658] width 638 height 32
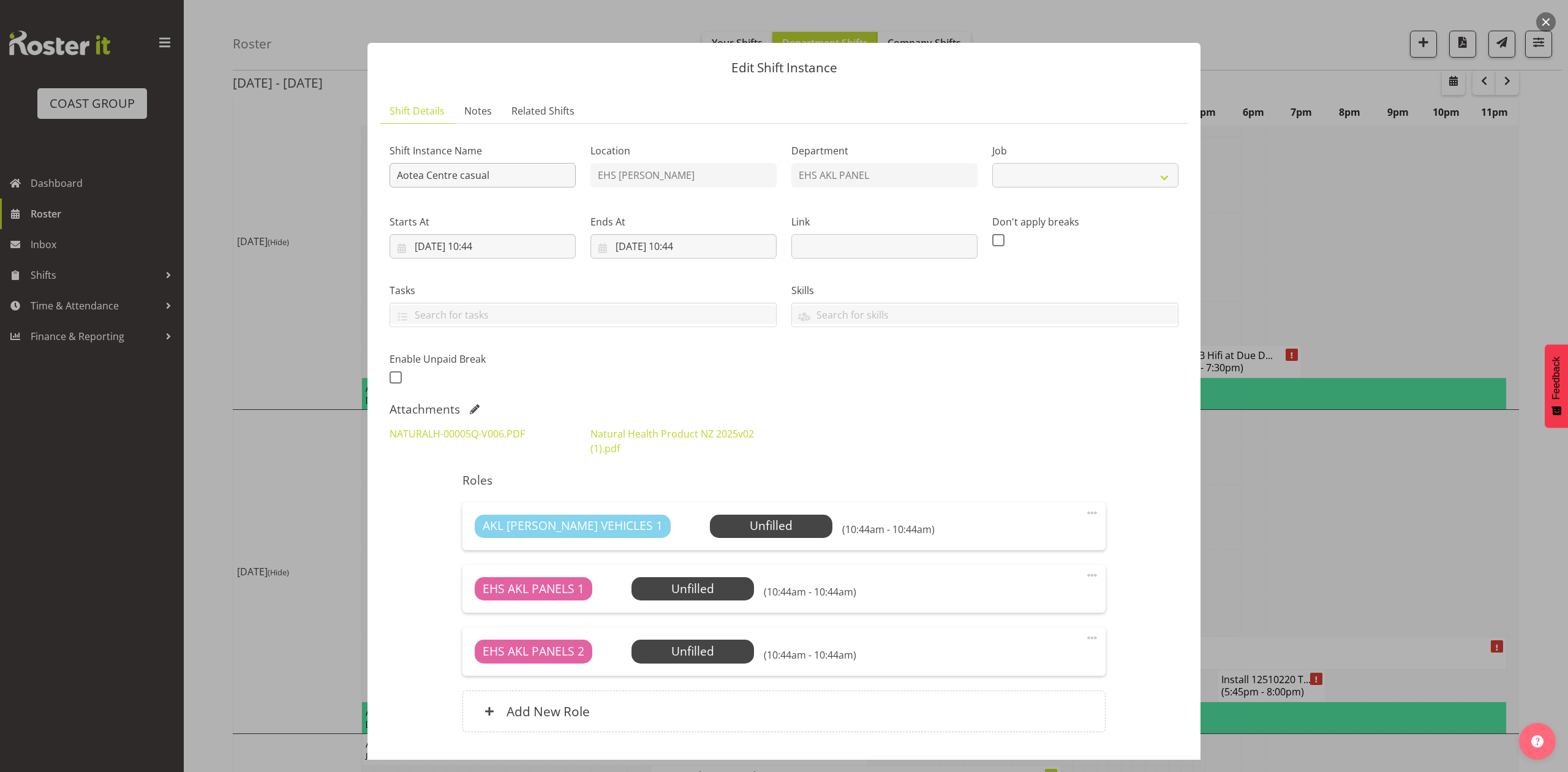
select select "8654"
click at [398, 172] on input "Aotea Centre casual" at bounding box center [482, 174] width 186 height 24
click at [564, 175] on input "[GEOGRAPHIC_DATA] casual" at bounding box center [482, 174] width 186 height 24
type input "[GEOGRAPHIC_DATA] casual. Out at 7pm."
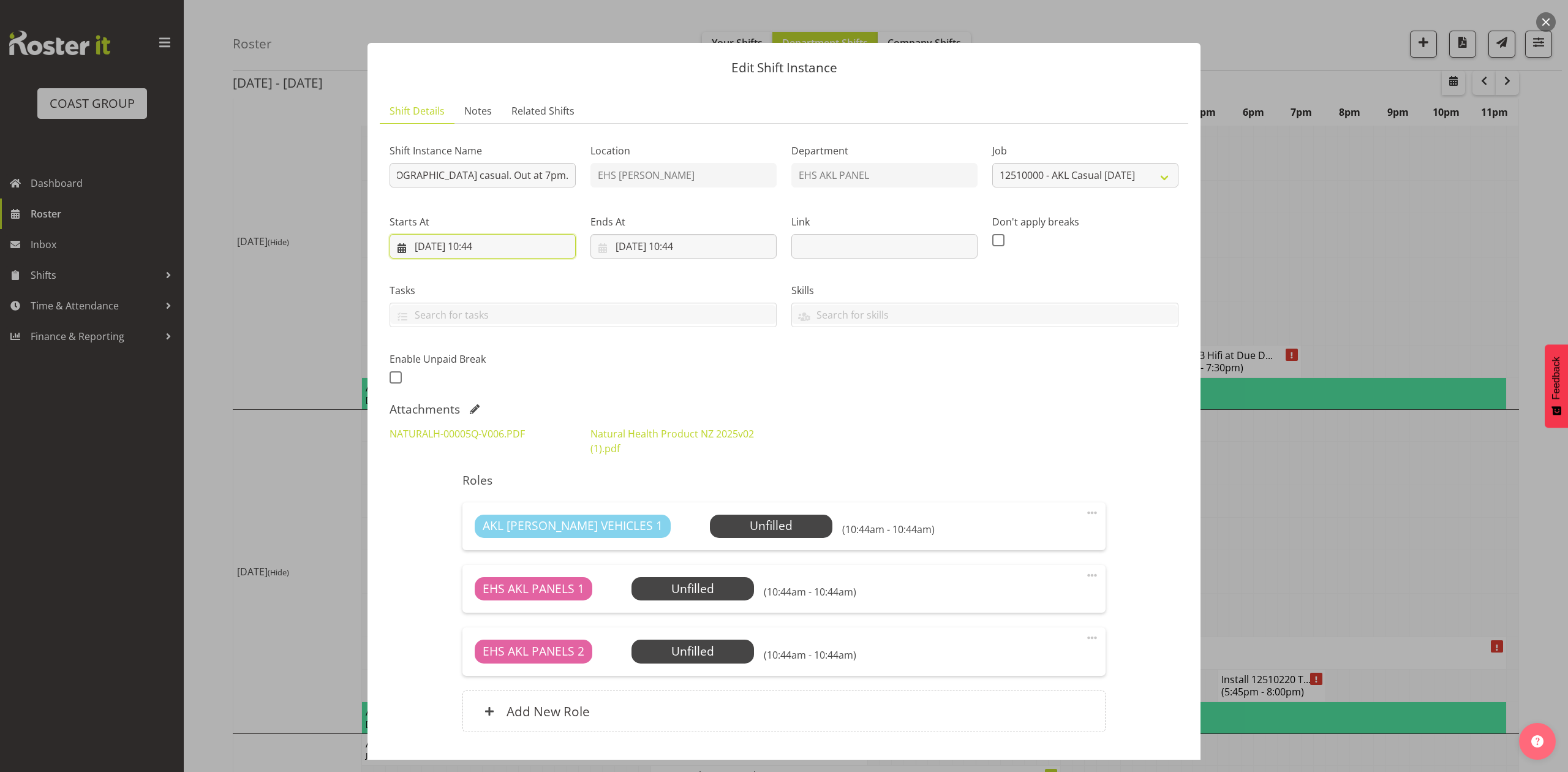
click at [430, 251] on input "[DATE] 10:44" at bounding box center [482, 246] width 186 height 24
click at [498, 396] on span "15" at bounding box center [497, 392] width 9 height 12
type input "[DATE] 00:00"
select select "0"
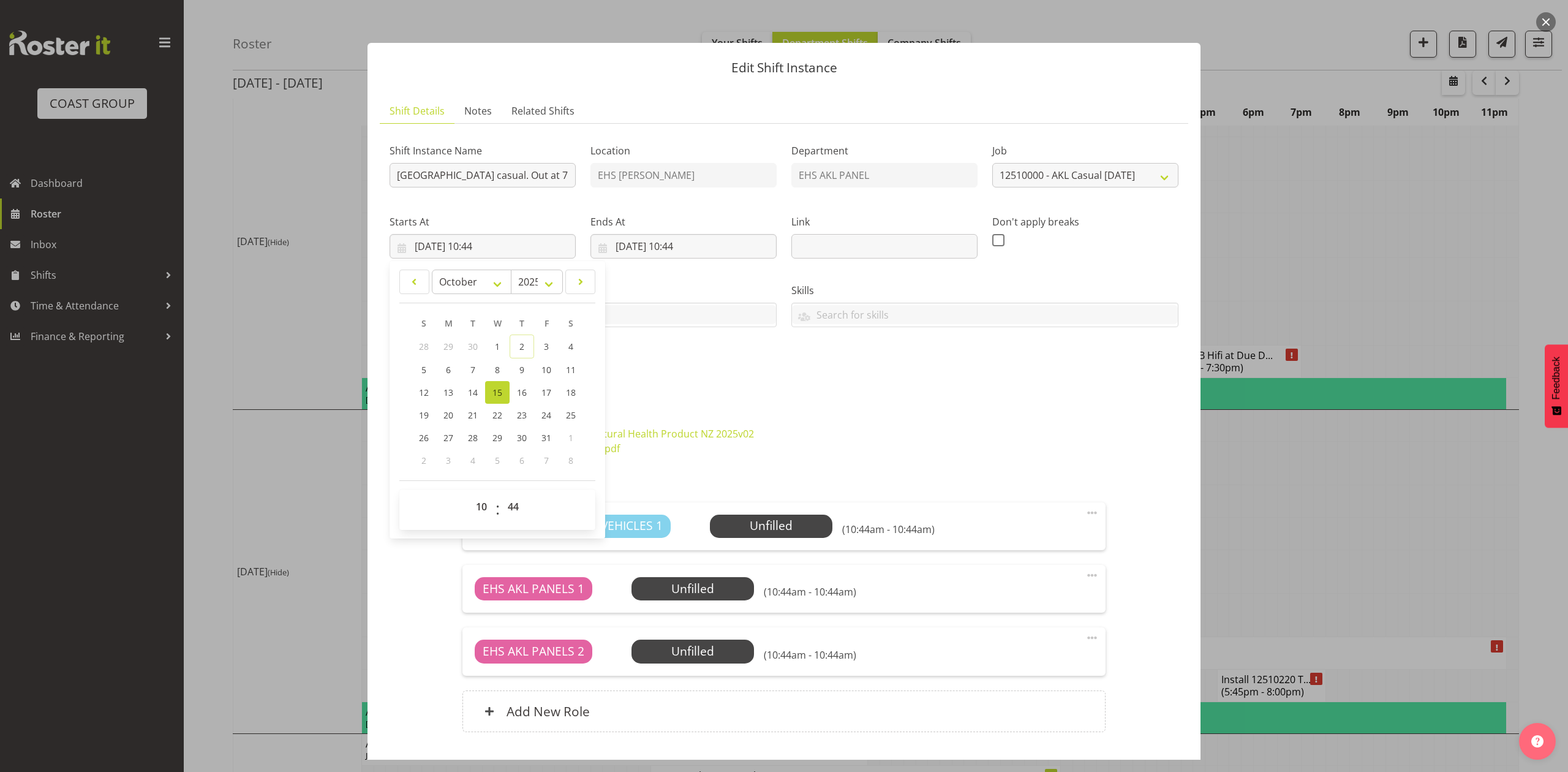
select select "0"
click at [474, 397] on span "14" at bounding box center [473, 392] width 9 height 12
type input "[DATE] 00:00"
click at [640, 238] on input "[DATE] 10:44" at bounding box center [683, 246] width 186 height 24
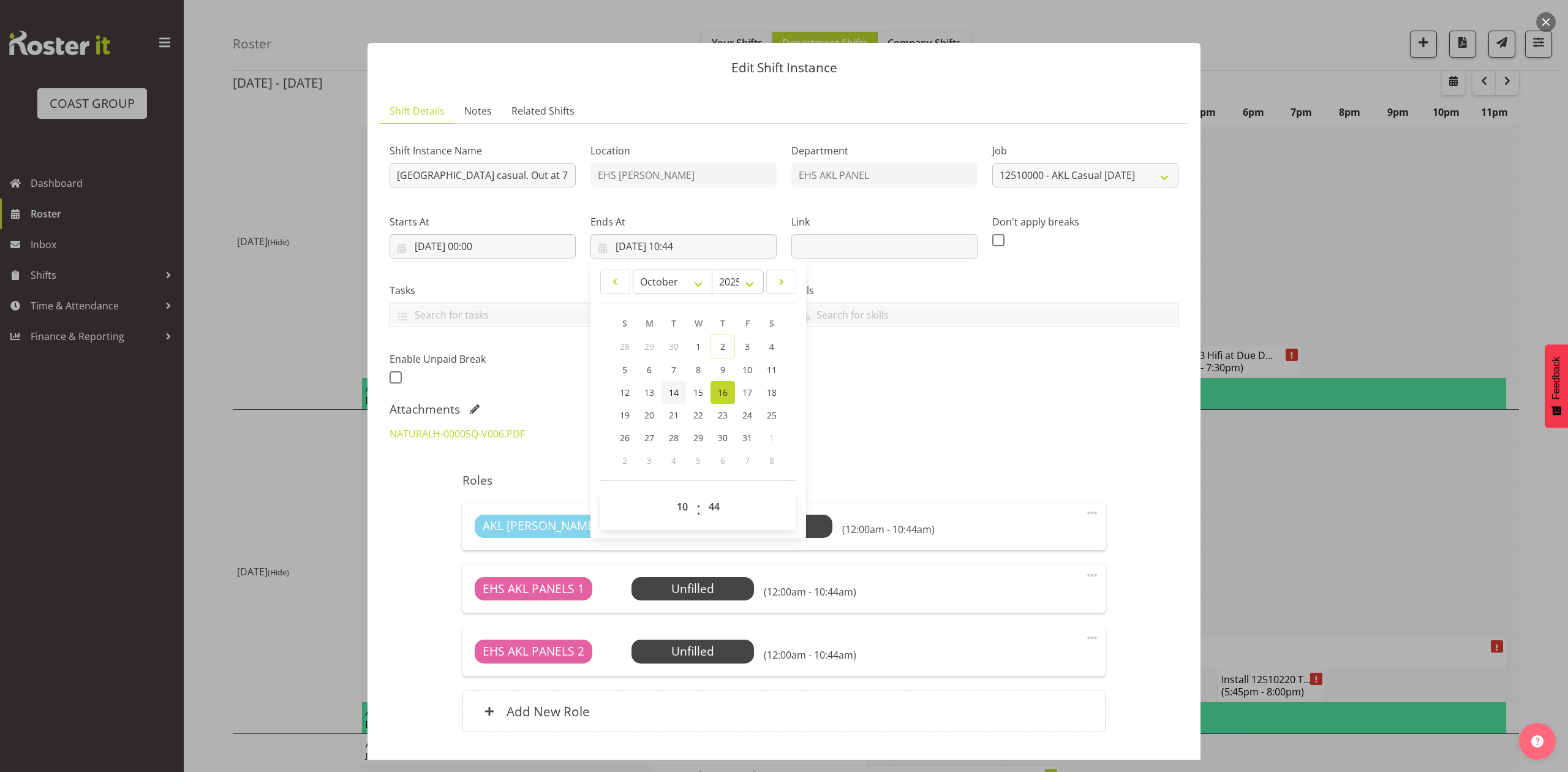
click at [678, 390] on link "14" at bounding box center [673, 392] width 24 height 23
type input "[DATE] 10:44"
click at [886, 396] on div "Shift Instance Name [GEOGRAPHIC_DATA] casual. Out at 7pm. Location EHS [PERSON_…" at bounding box center [784, 440] width 789 height 613
click at [488, 241] on input "[DATE] 00:00" at bounding box center [482, 246] width 186 height 24
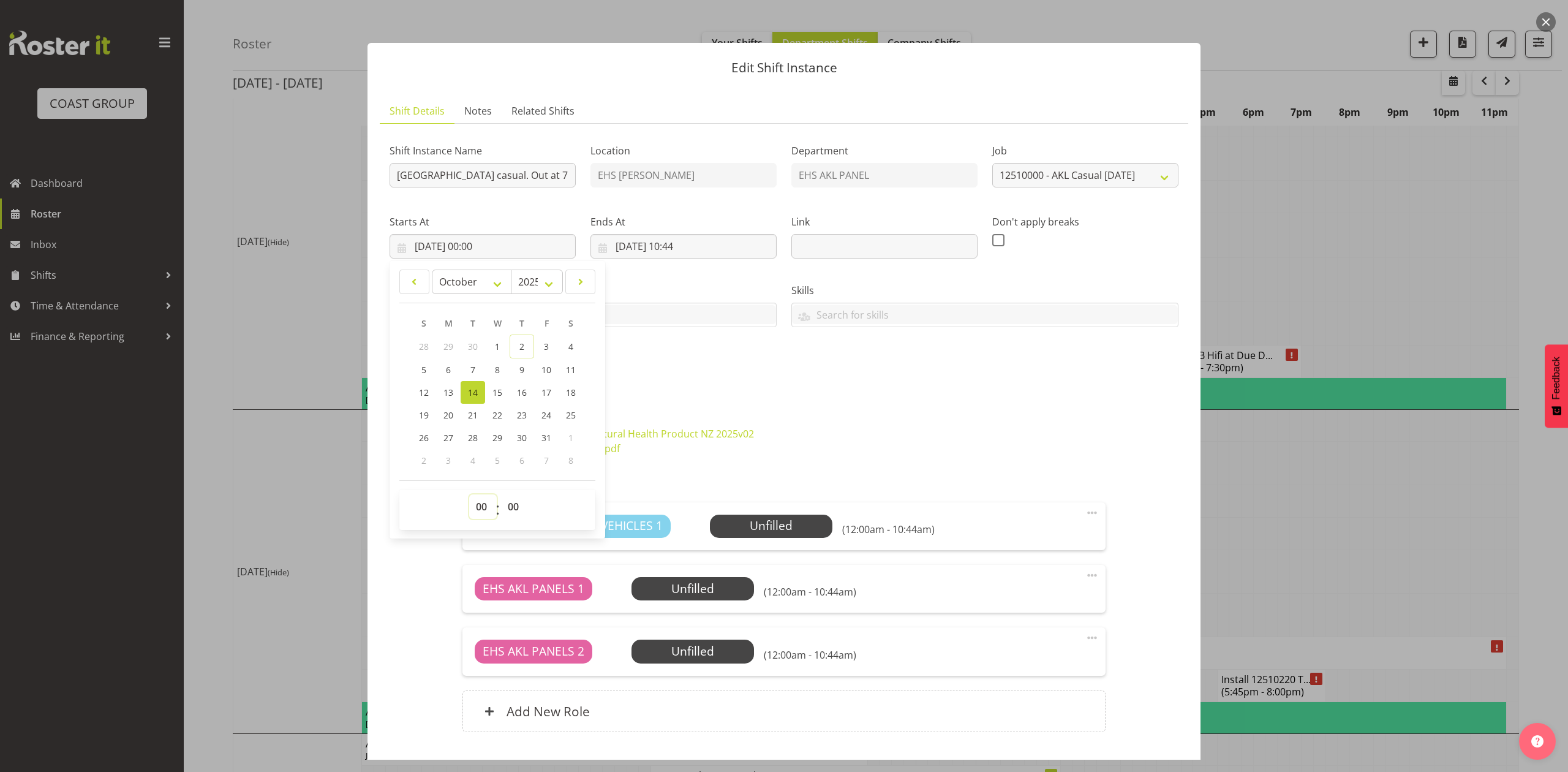
click at [474, 514] on select "00 01 02 03 04 05 06 07 08 09 10 11 12 13 14 15 16 17 18 19 20 21 22 23" at bounding box center [482, 506] width 27 height 24
select select "18"
click at [469, 495] on select "00 01 02 03 04 05 06 07 08 09 10 11 12 13 14 15 16 17 18 19 20 21 22 23" at bounding box center [482, 506] width 27 height 24
type input "[DATE] 18:00"
click at [517, 519] on span "00 01 02 03 04 05 06 07 08 09 10 11 12 13 14 15 16 17 18 19 20 21 22 23 24 25 2…" at bounding box center [514, 509] width 27 height 31
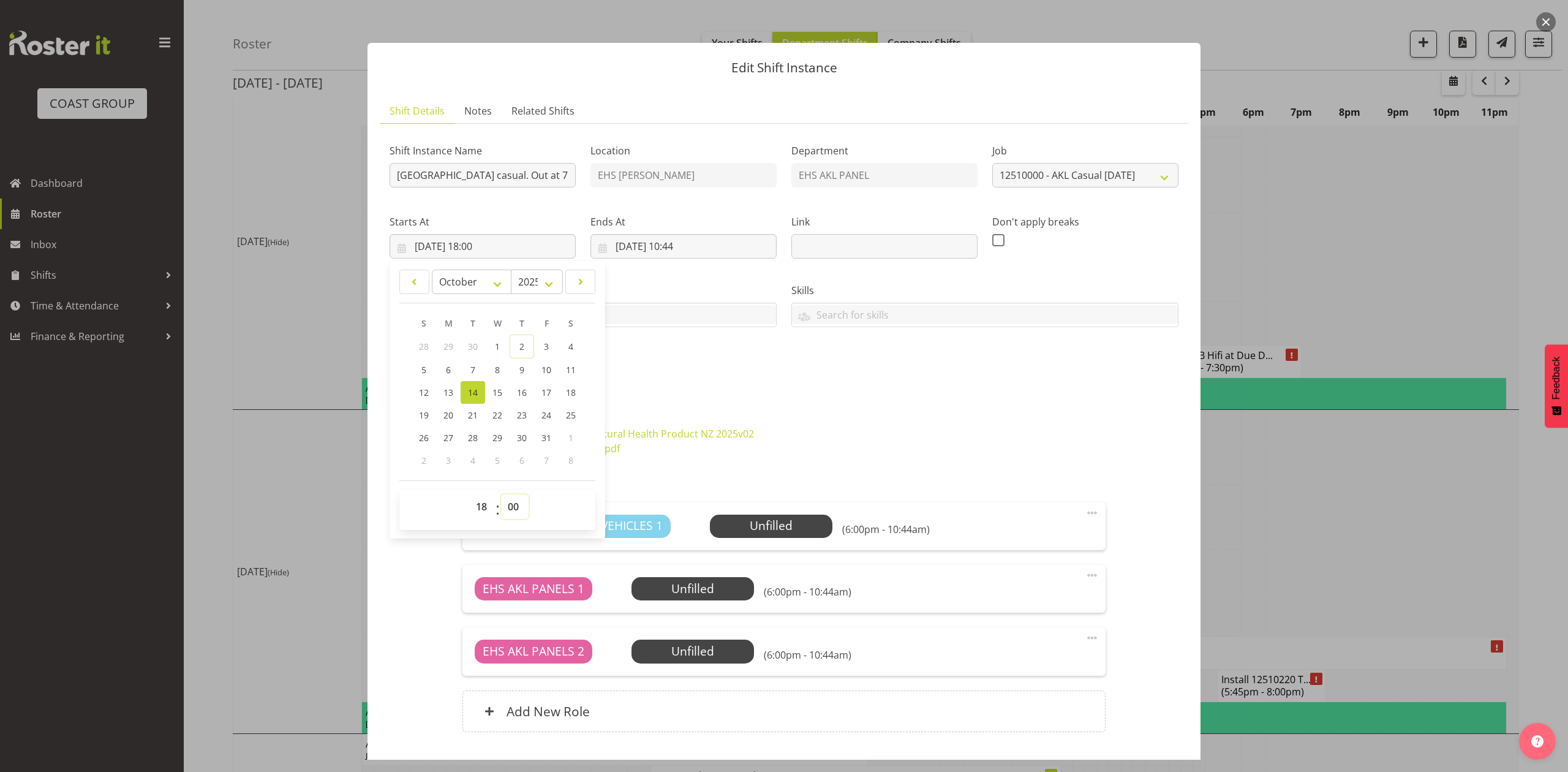
drag, startPoint x: 510, startPoint y: 517, endPoint x: 512, endPoint y: 507, distance: 10.2
click at [510, 517] on select "00 01 02 03 04 05 06 07 08 09 10 11 12 13 14 15 16 17 18 19 20 21 22 23 24 25 2…" at bounding box center [514, 506] width 27 height 24
select select "30"
click at [501, 495] on select "00 01 02 03 04 05 06 07 08 09 10 11 12 13 14 15 16 17 18 19 20 21 22 23 24 25 2…" at bounding box center [514, 506] width 27 height 24
type input "[DATE] 18:30"
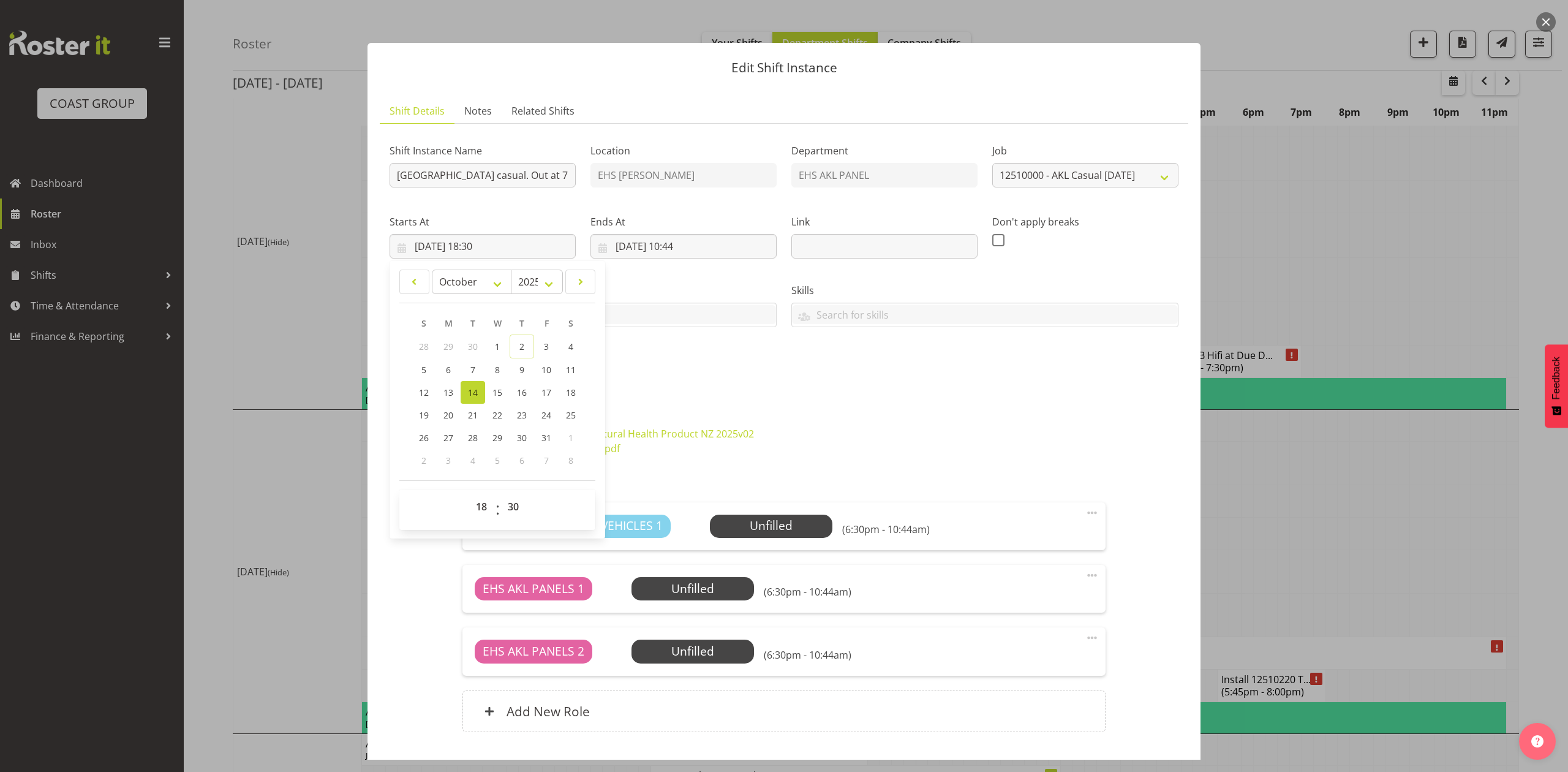
click at [736, 395] on div "Shift Instance Name [GEOGRAPHIC_DATA] casual. Out at 7pm. Location EHS [PERSON_…" at bounding box center [784, 440] width 789 height 613
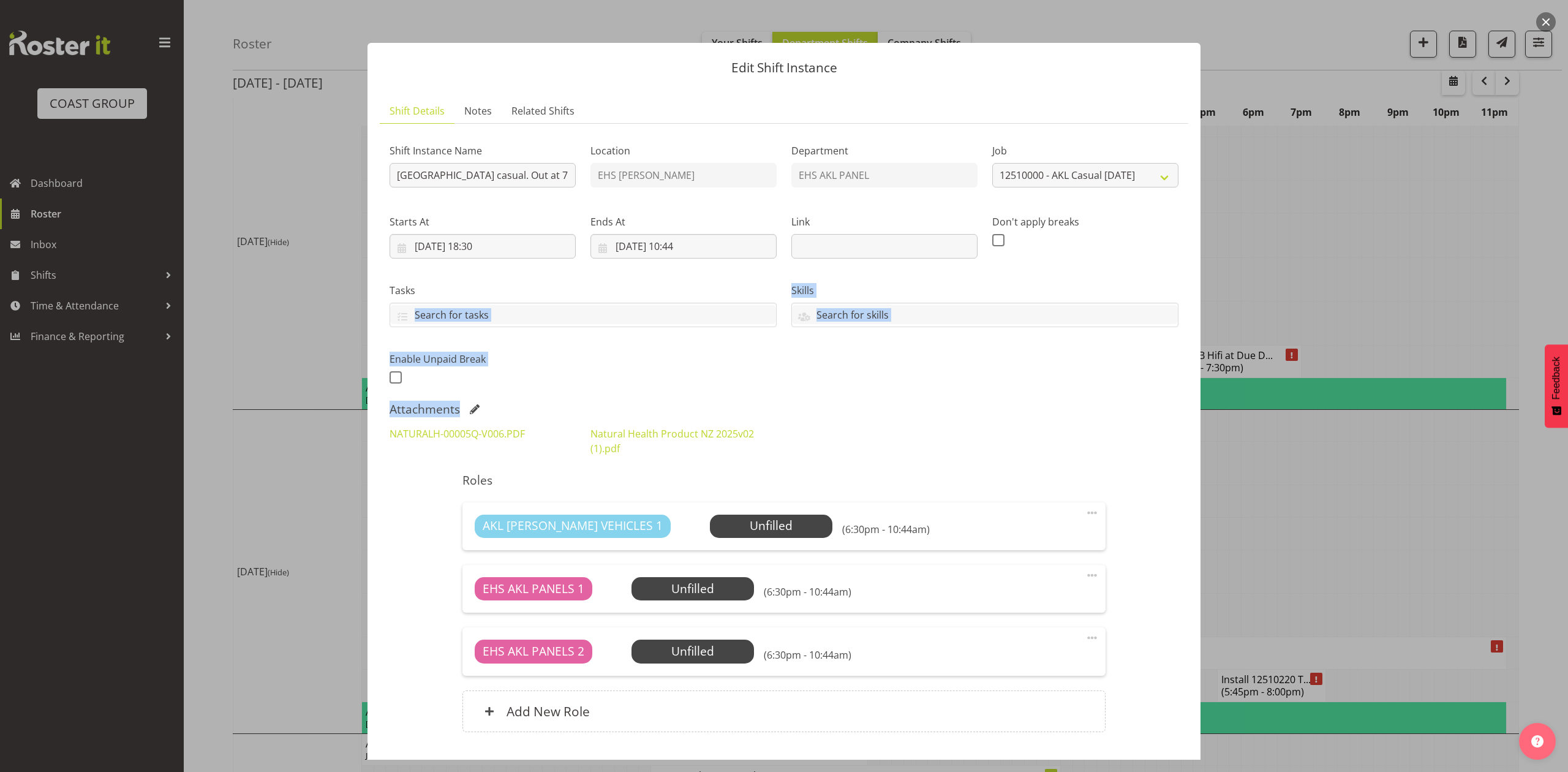
drag, startPoint x: 724, startPoint y: 402, endPoint x: 723, endPoint y: 390, distance: 12.0
click at [723, 402] on div "Shift Instance Name [GEOGRAPHIC_DATA] casual. Out at 7pm. Location EHS [PERSON_…" at bounding box center [784, 440] width 789 height 613
click at [711, 250] on input "[DATE] 10:44" at bounding box center [683, 246] width 186 height 24
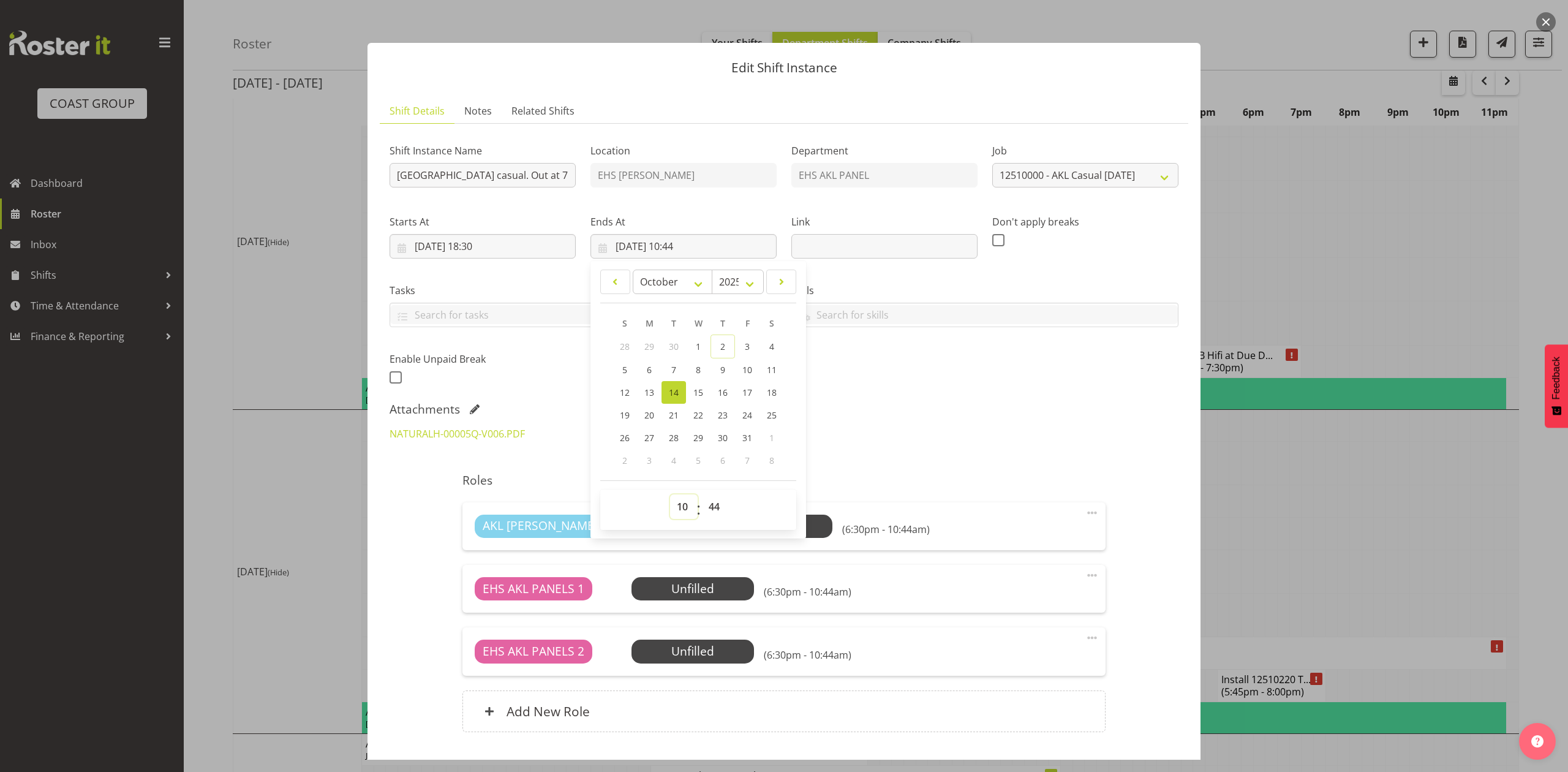
click at [687, 506] on select "00 01 02 03 04 05 06 07 08 09 10 11 12 13 14 15 16 17 18 19 20 21 22 23" at bounding box center [683, 506] width 27 height 24
select select "20"
click at [670, 495] on select "00 01 02 03 04 05 06 07 08 09 10 11 12 13 14 15 16 17 18 19 20 21 22 23" at bounding box center [683, 506] width 27 height 24
type input "[DATE] 20:44"
click at [718, 493] on div "00 01 02 03 04 05 06 07 08 09 10 11 12 13 14 15 16 17 18 19 20 21 22 23 : 00 01…" at bounding box center [698, 509] width 196 height 40
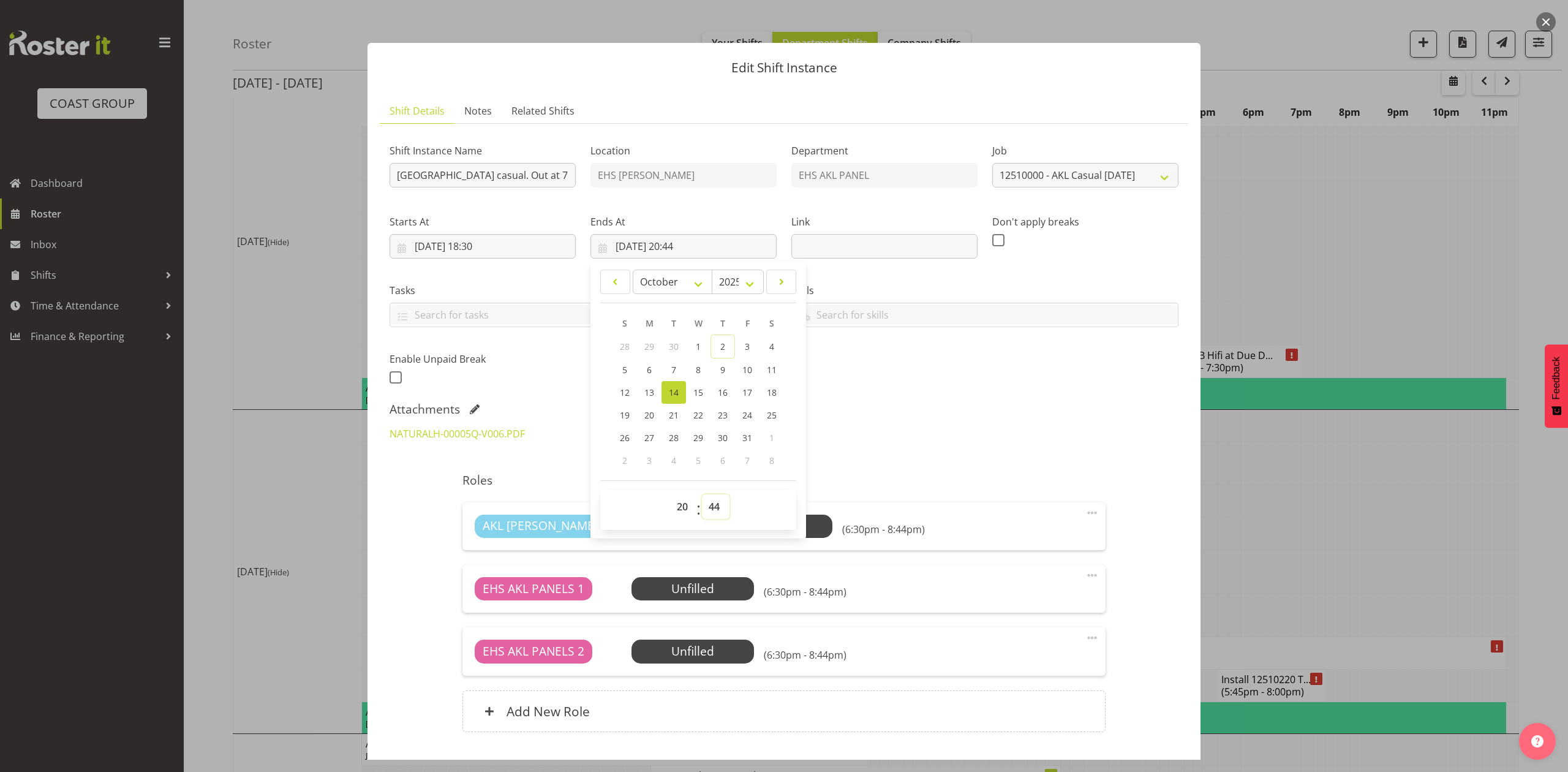
click at [714, 503] on select "00 01 02 03 04 05 06 07 08 09 10 11 12 13 14 15 16 17 18 19 20 21 22 23 24 25 2…" at bounding box center [715, 506] width 27 height 24
select select "30"
click at [702, 495] on select "00 01 02 03 04 05 06 07 08 09 10 11 12 13 14 15 16 17 18 19 20 21 22 23 24 25 2…" at bounding box center [715, 506] width 27 height 24
type input "[DATE] 20:30"
click at [864, 403] on div "Attachments" at bounding box center [784, 409] width 789 height 15
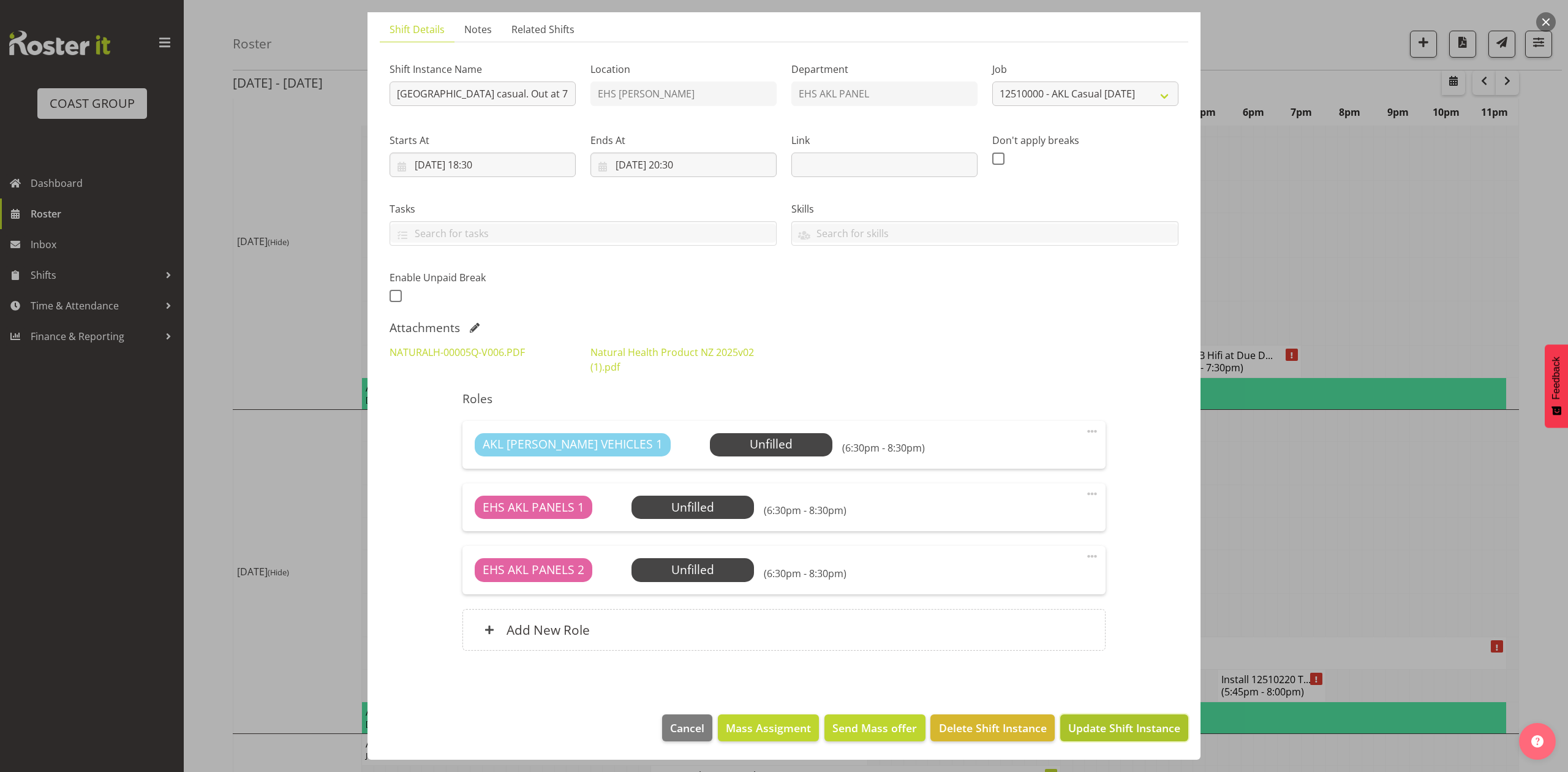
click at [1101, 715] on button "Update Shift Instance" at bounding box center [1124, 727] width 128 height 27
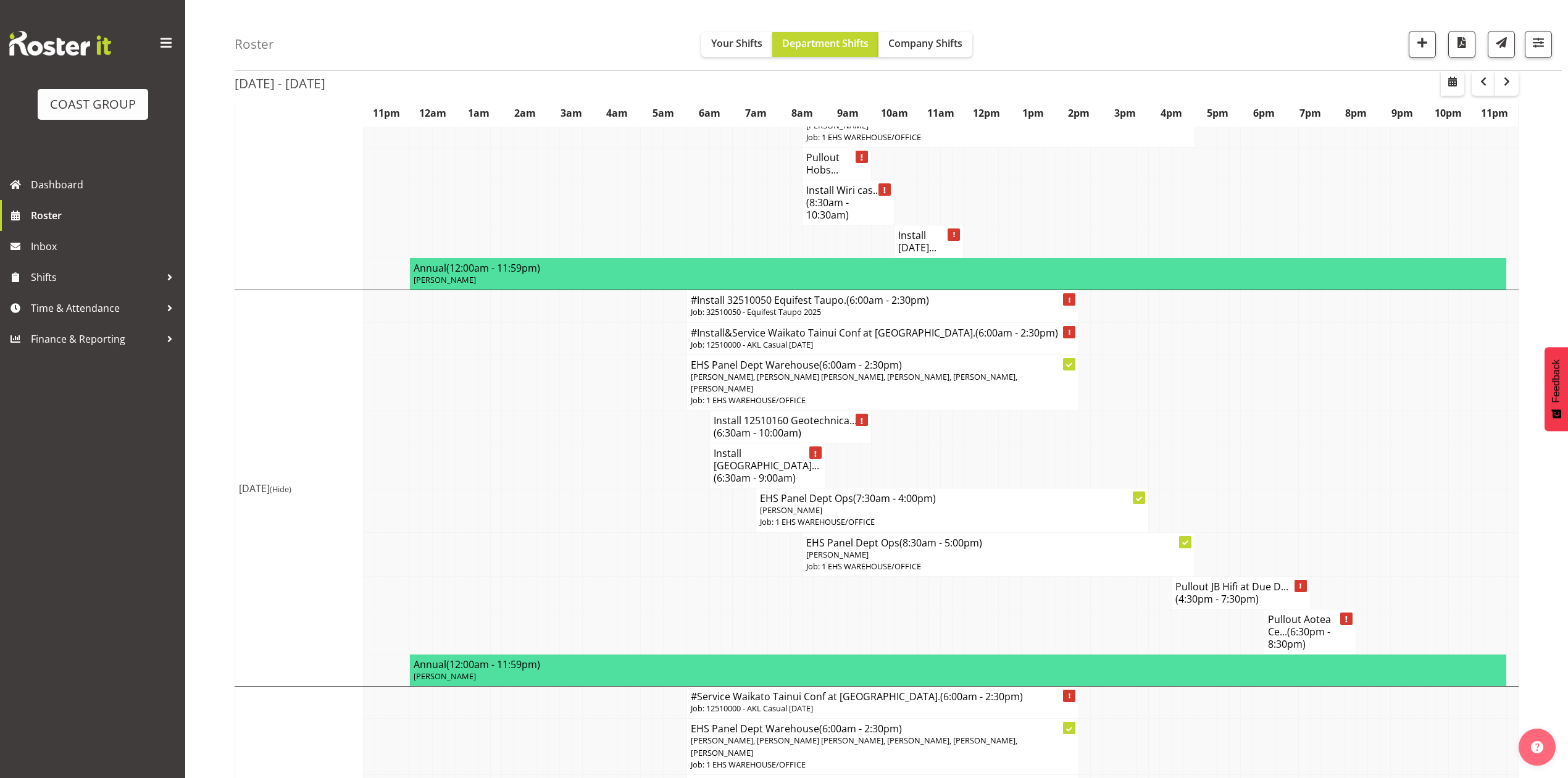
scroll to position [329, 0]
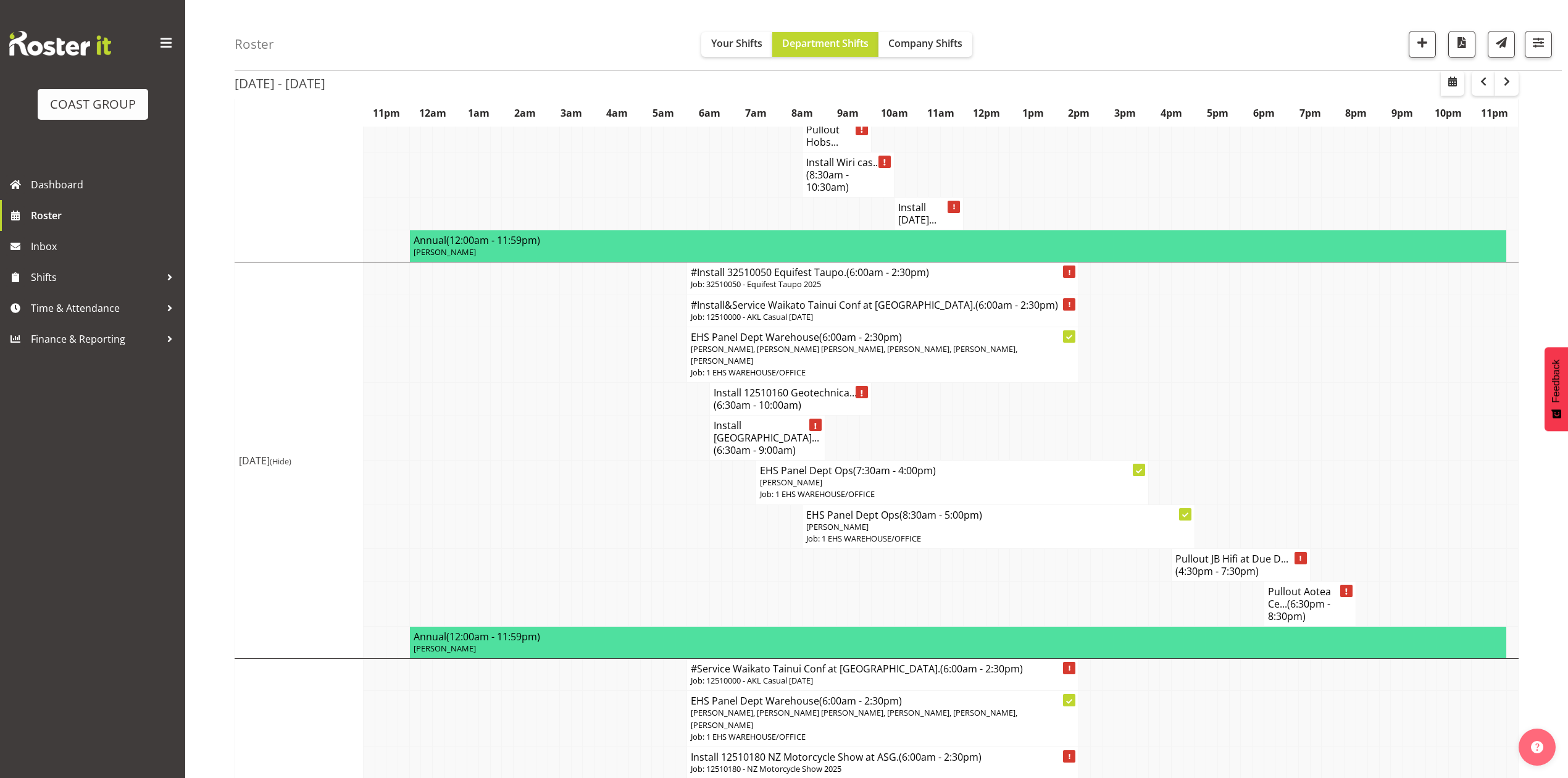
click at [1376, 383] on td at bounding box center [1373, 399] width 12 height 32
drag, startPoint x: 1386, startPoint y: 366, endPoint x: 1413, endPoint y: 369, distance: 27.2
click at [1387, 383] on td at bounding box center [1384, 399] width 12 height 32
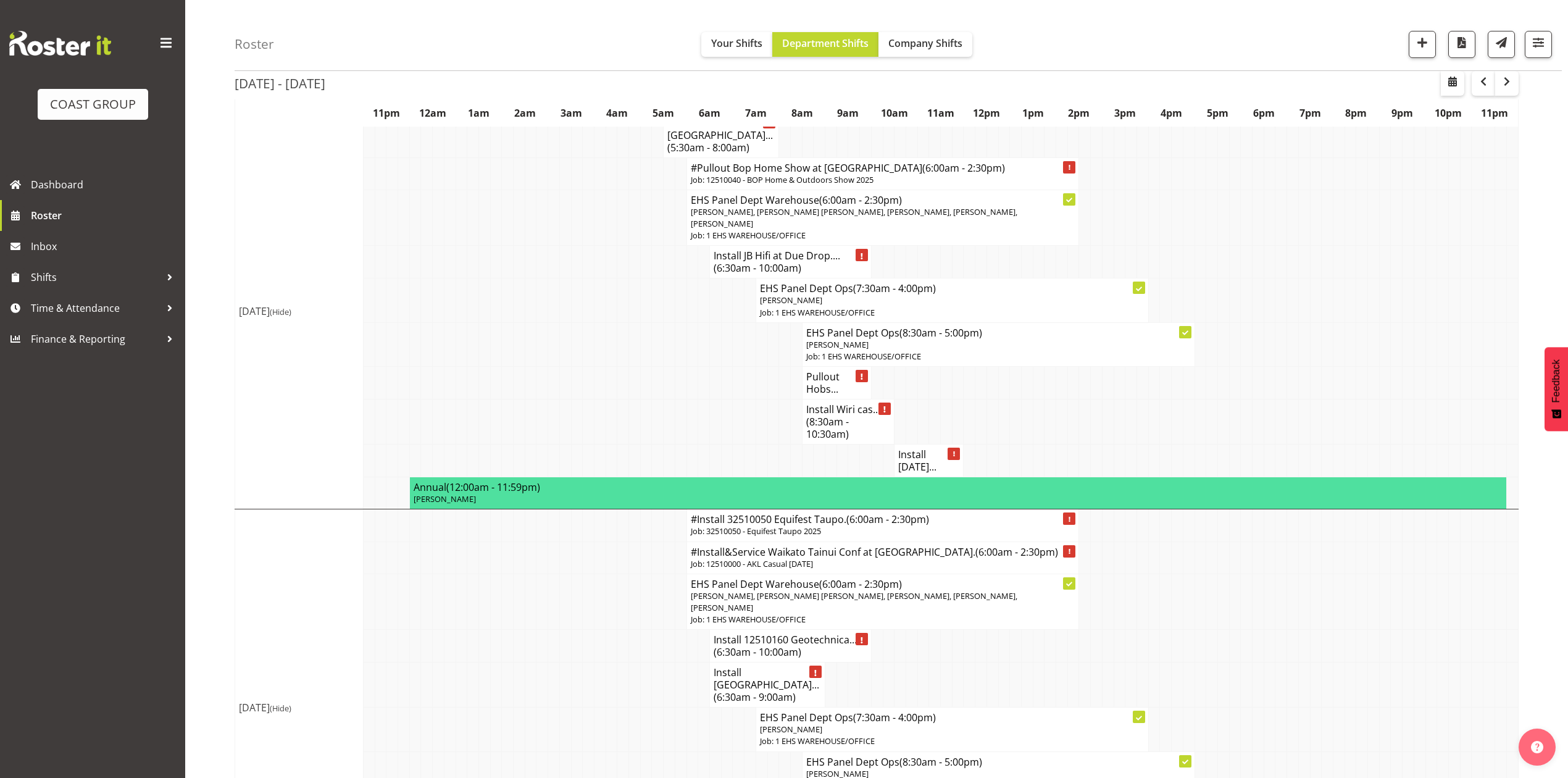
scroll to position [0, 0]
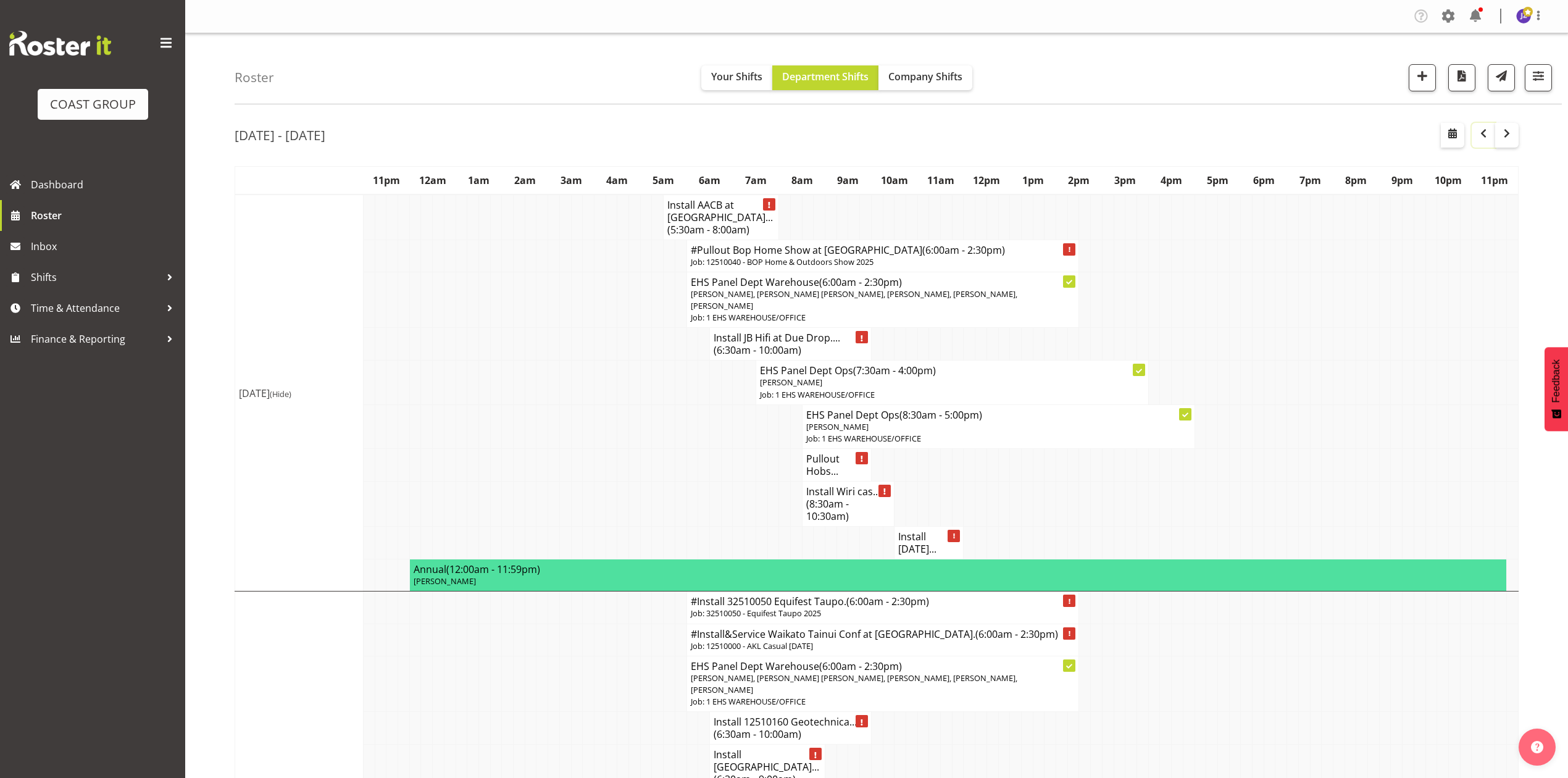
click at [1487, 129] on span "button" at bounding box center [1483, 133] width 15 height 15
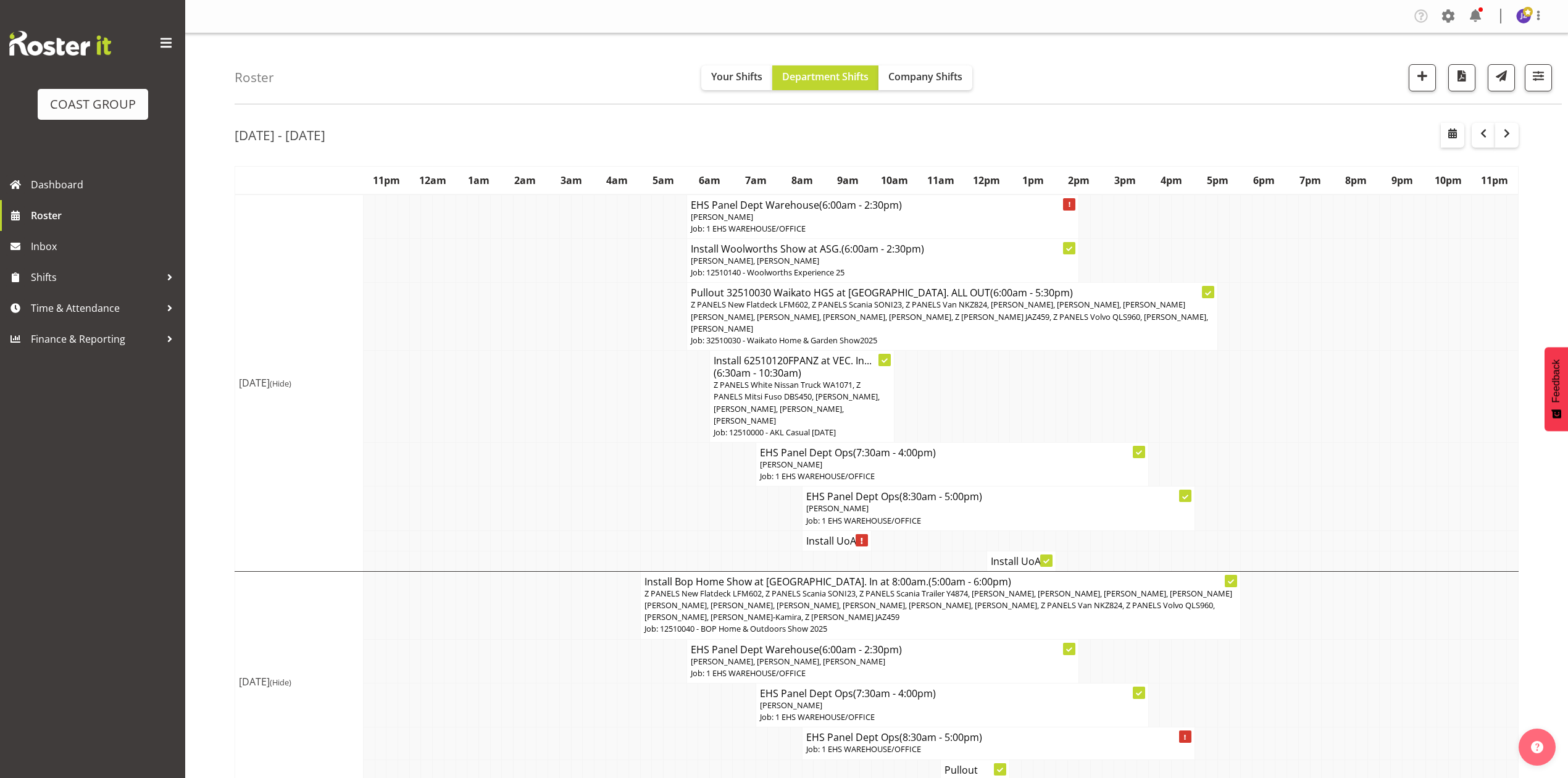
click at [1278, 406] on td at bounding box center [1281, 397] width 12 height 92
click at [519, 369] on td at bounding box center [519, 397] width 12 height 92
drag, startPoint x: 576, startPoint y: 461, endPoint x: 581, endPoint y: 465, distance: 6.4
click at [579, 463] on td at bounding box center [576, 464] width 12 height 44
click at [1270, 468] on td at bounding box center [1270, 464] width 12 height 44
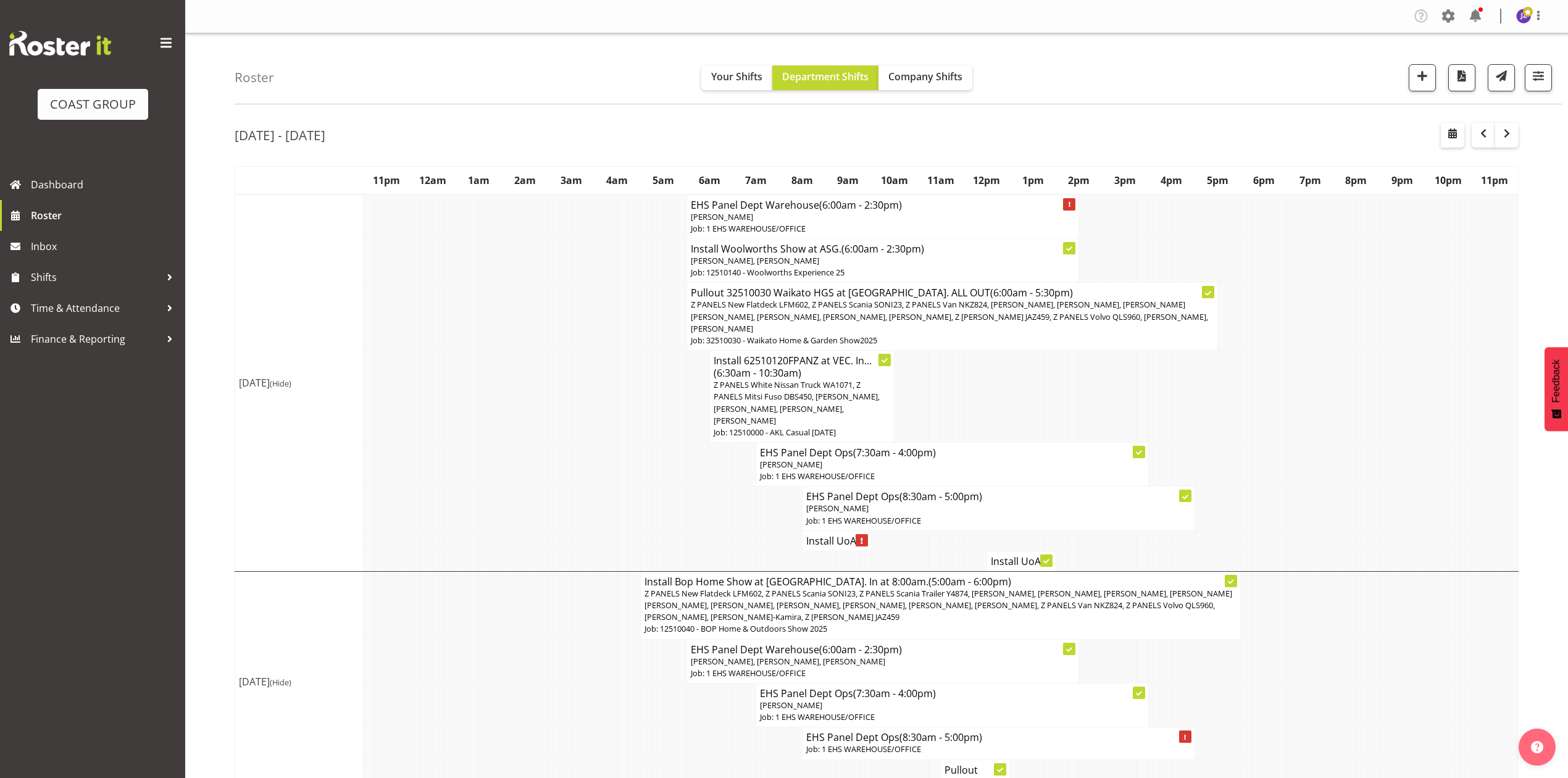
click at [811, 534] on h4 "Install UoA ..." at bounding box center [837, 541] width 61 height 13
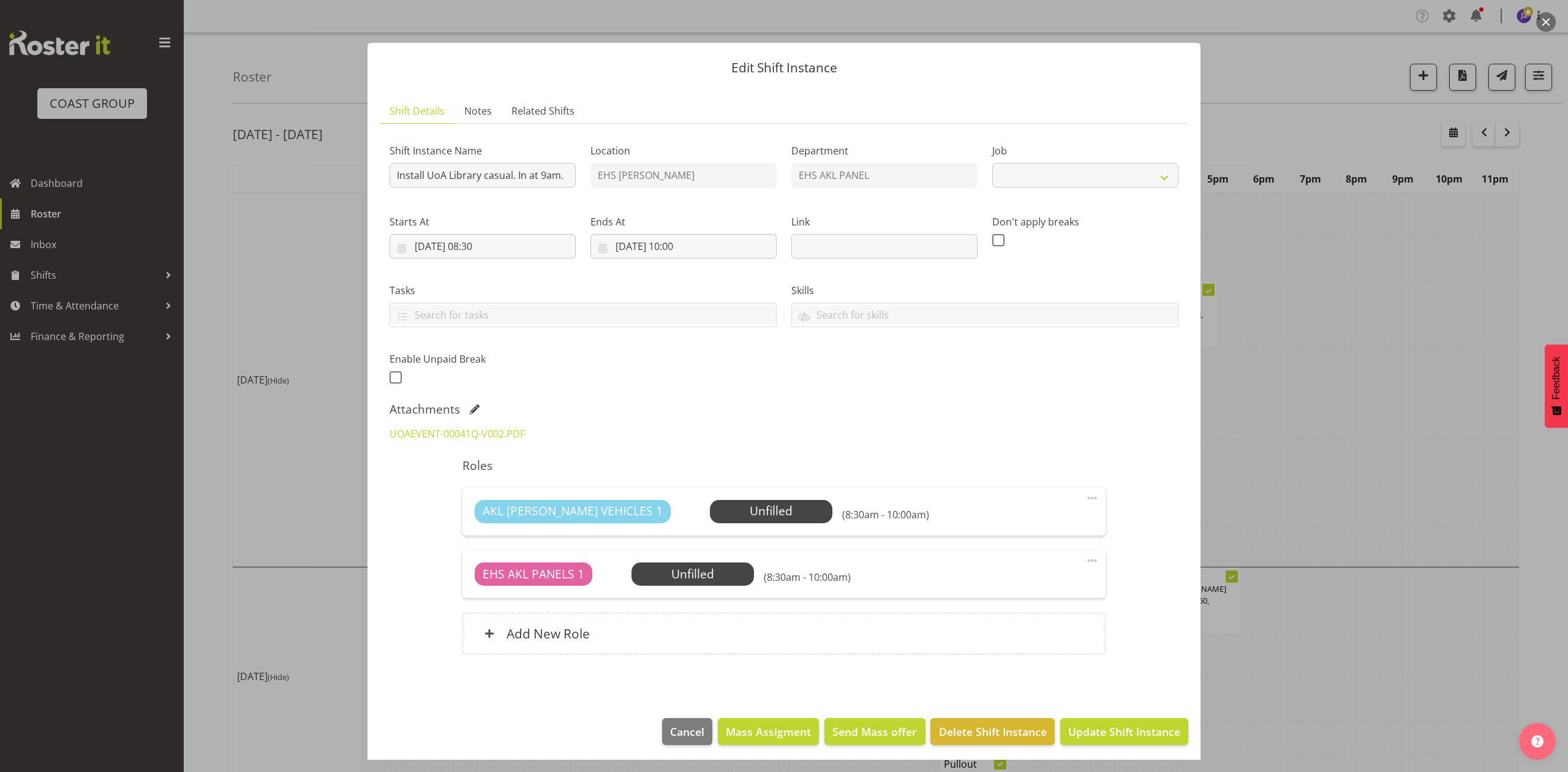
select select "8654"
click at [422, 434] on link "UOAEVENT-00041Q-V002.PDF" at bounding box center [457, 434] width 135 height 13
click at [1309, 322] on div at bounding box center [784, 386] width 1568 height 772
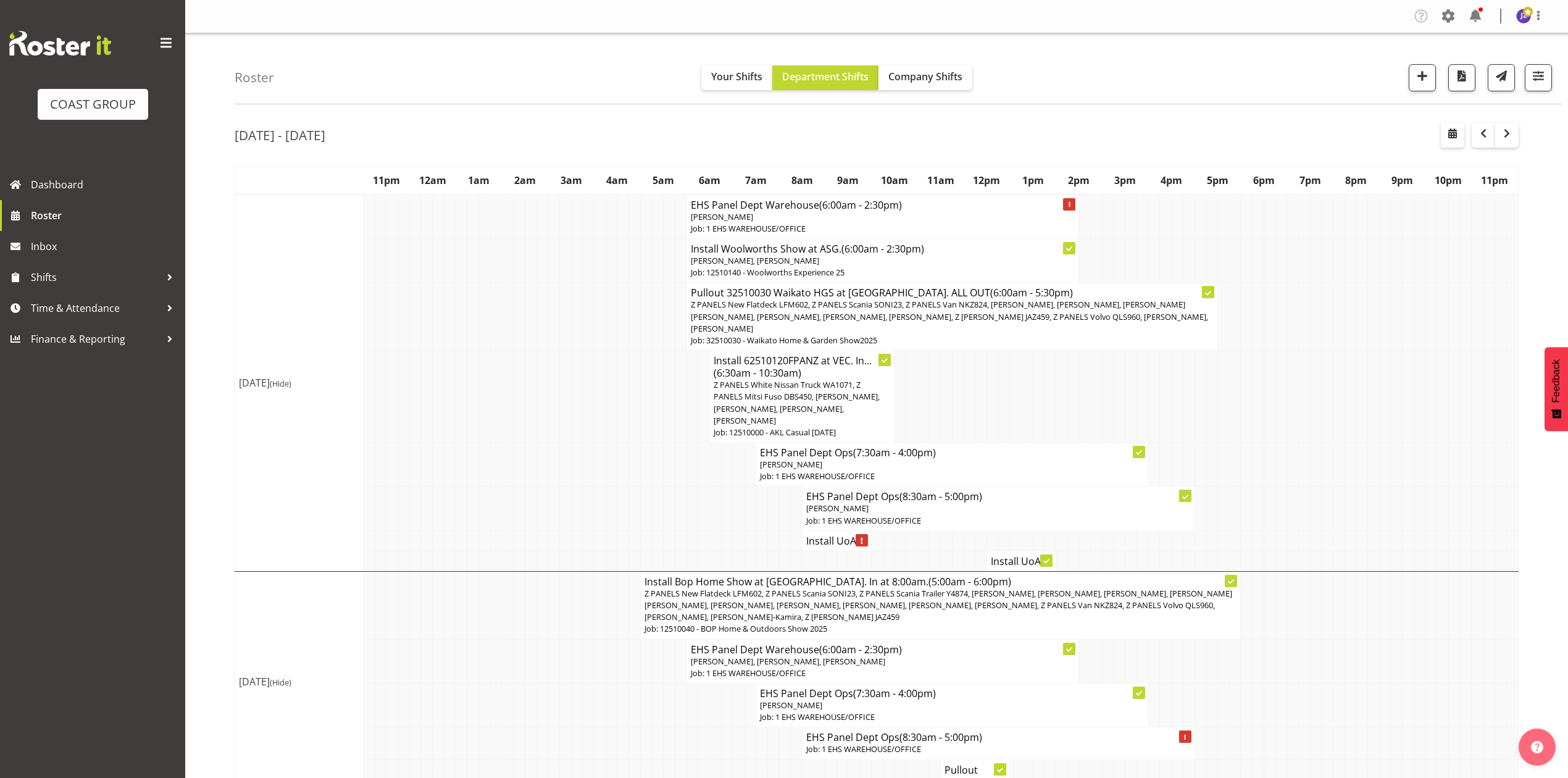
click at [1012, 555] on h4 "Install UoA ..." at bounding box center [1021, 561] width 61 height 13
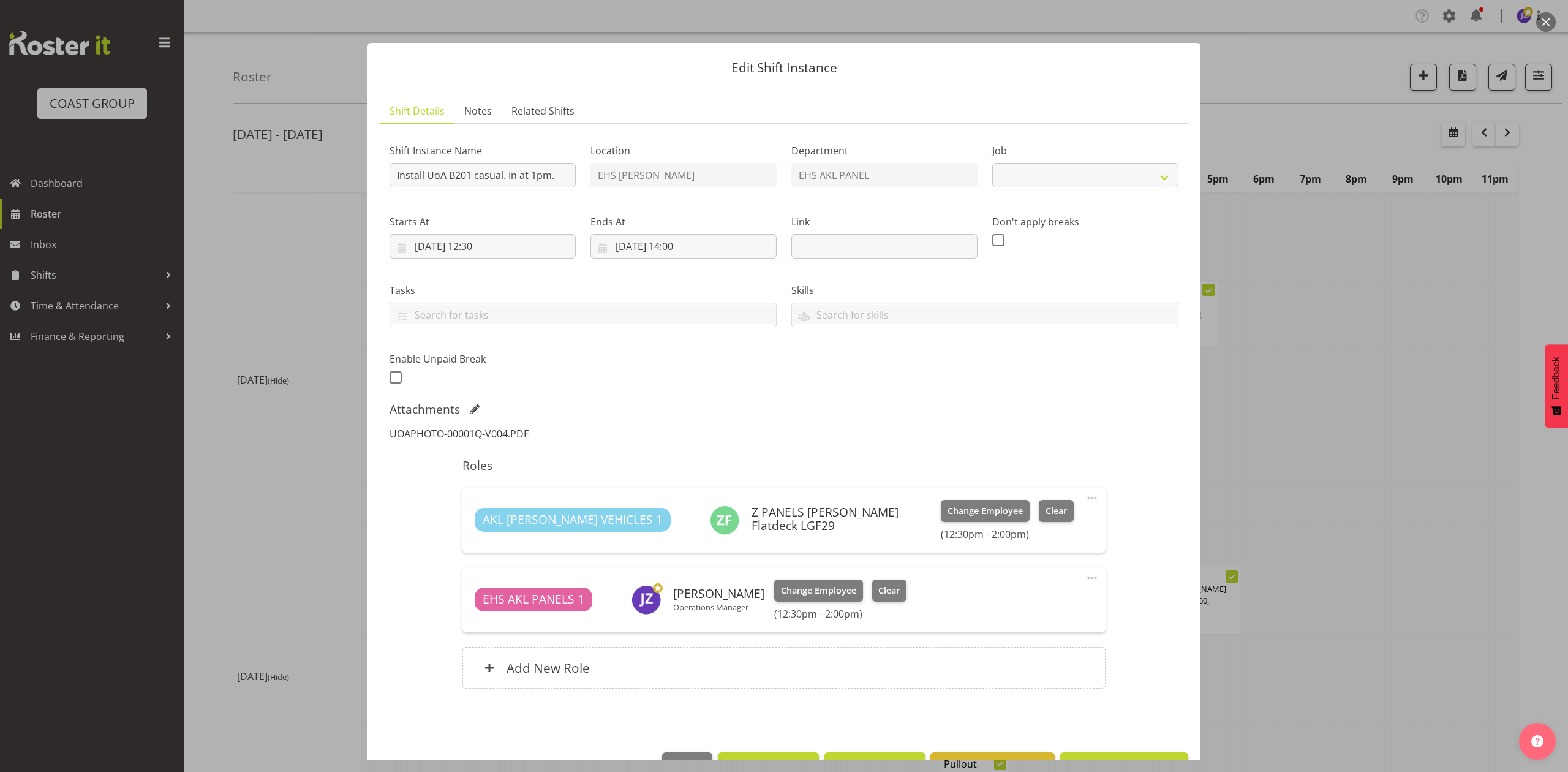
select select "8654"
click at [492, 425] on div "UOAPHOTO-00001Q-V004.PDF" at bounding box center [483, 433] width 201 height 29
click at [493, 436] on link "UOAPHOTO-00001Q-V004.PDF" at bounding box center [459, 434] width 139 height 13
click at [1451, 338] on div at bounding box center [784, 386] width 1568 height 772
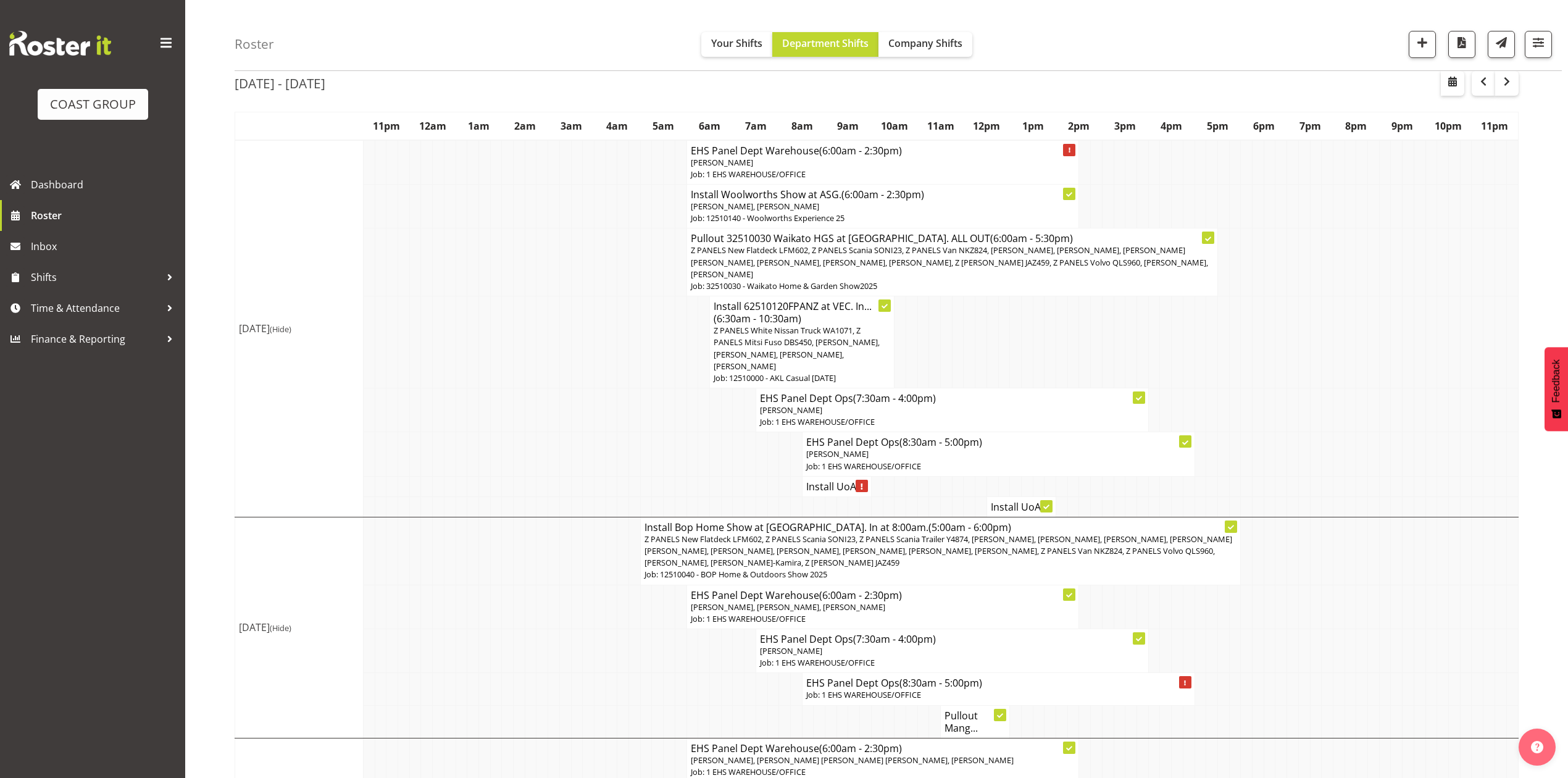
scroll to position [82, 0]
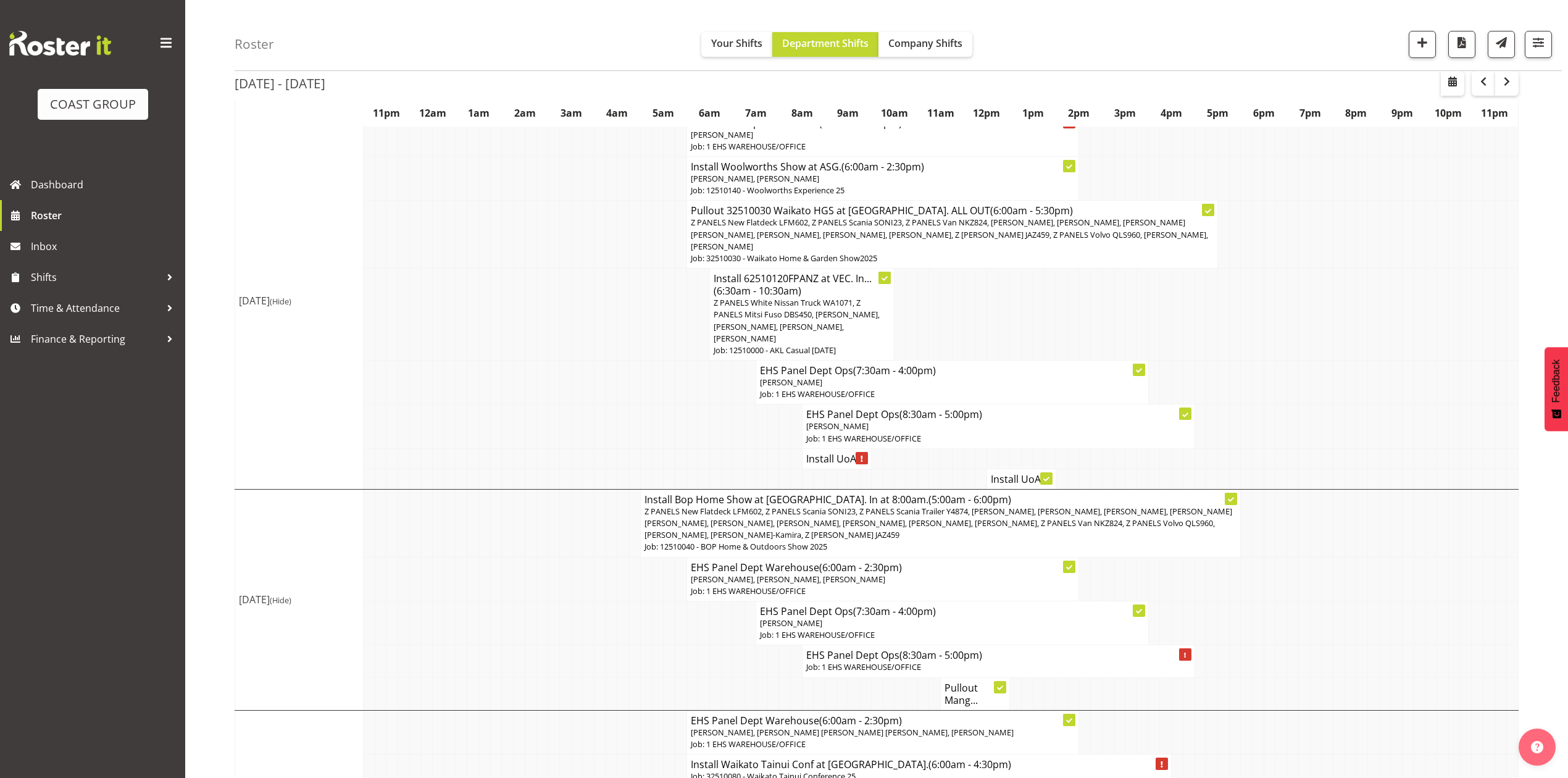
click at [823, 453] on h4 "Install UoA ..." at bounding box center [837, 459] width 61 height 13
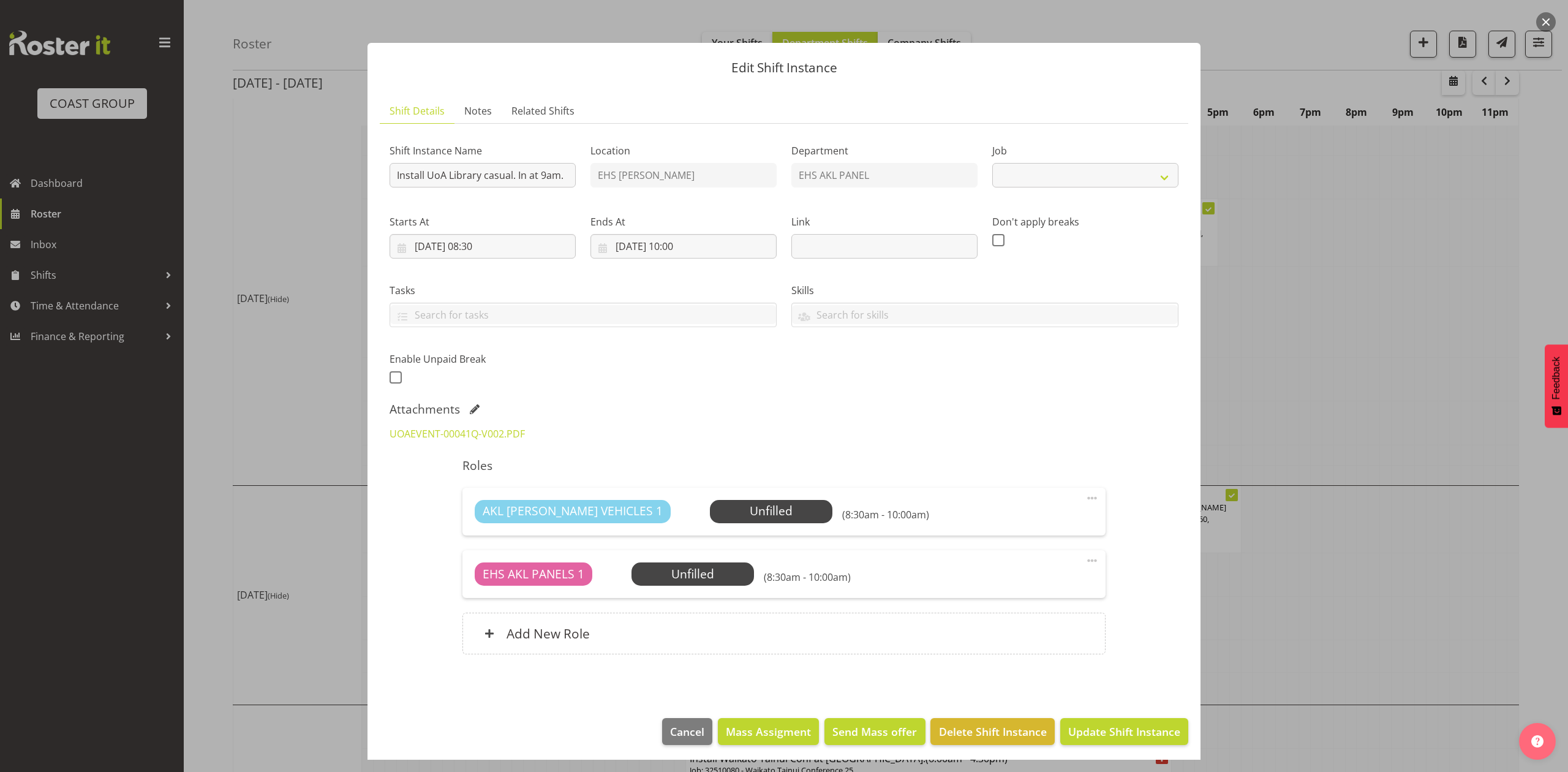
select select "8654"
click at [1265, 365] on div at bounding box center [784, 386] width 1568 height 772
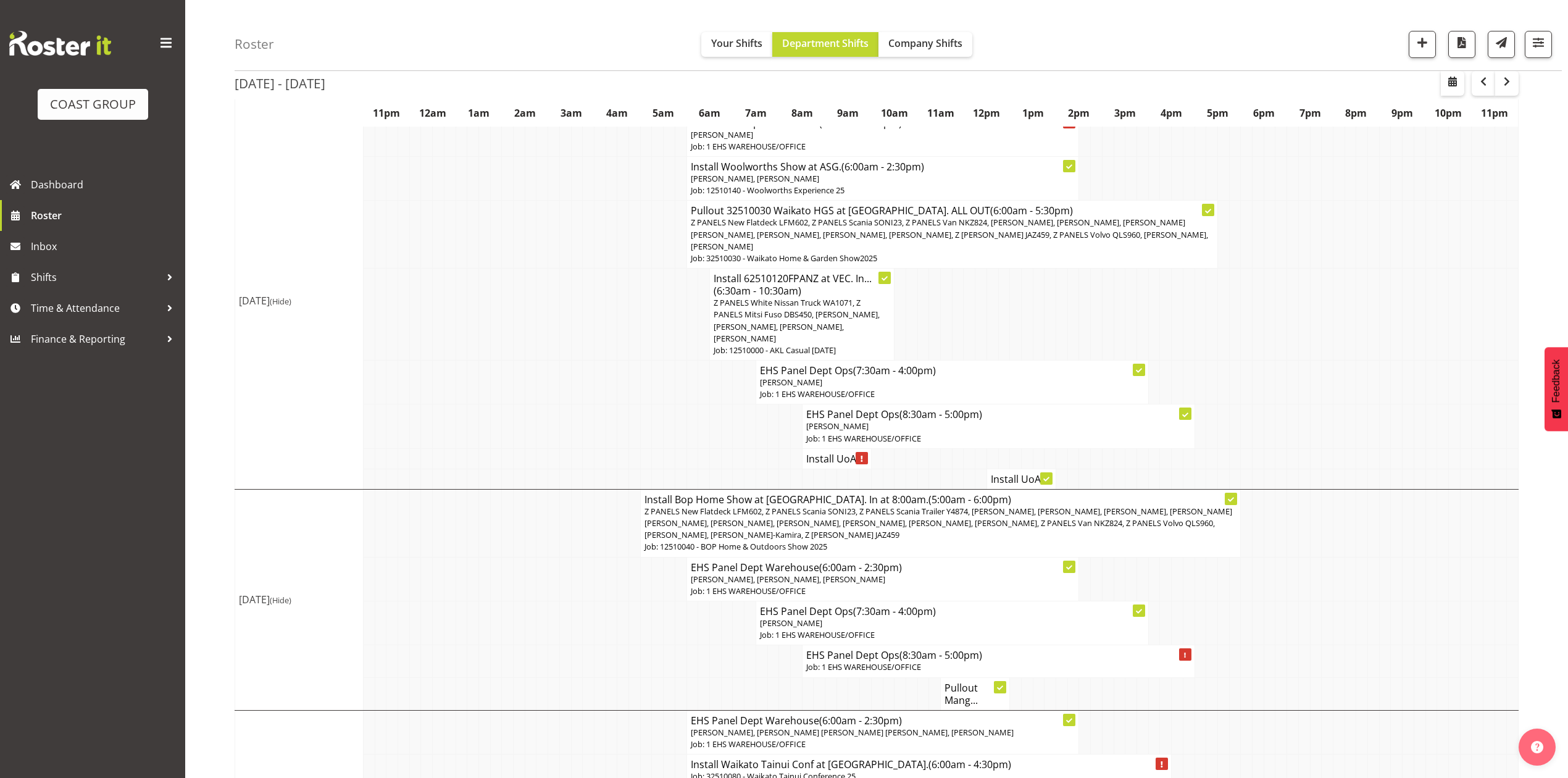
scroll to position [0, 0]
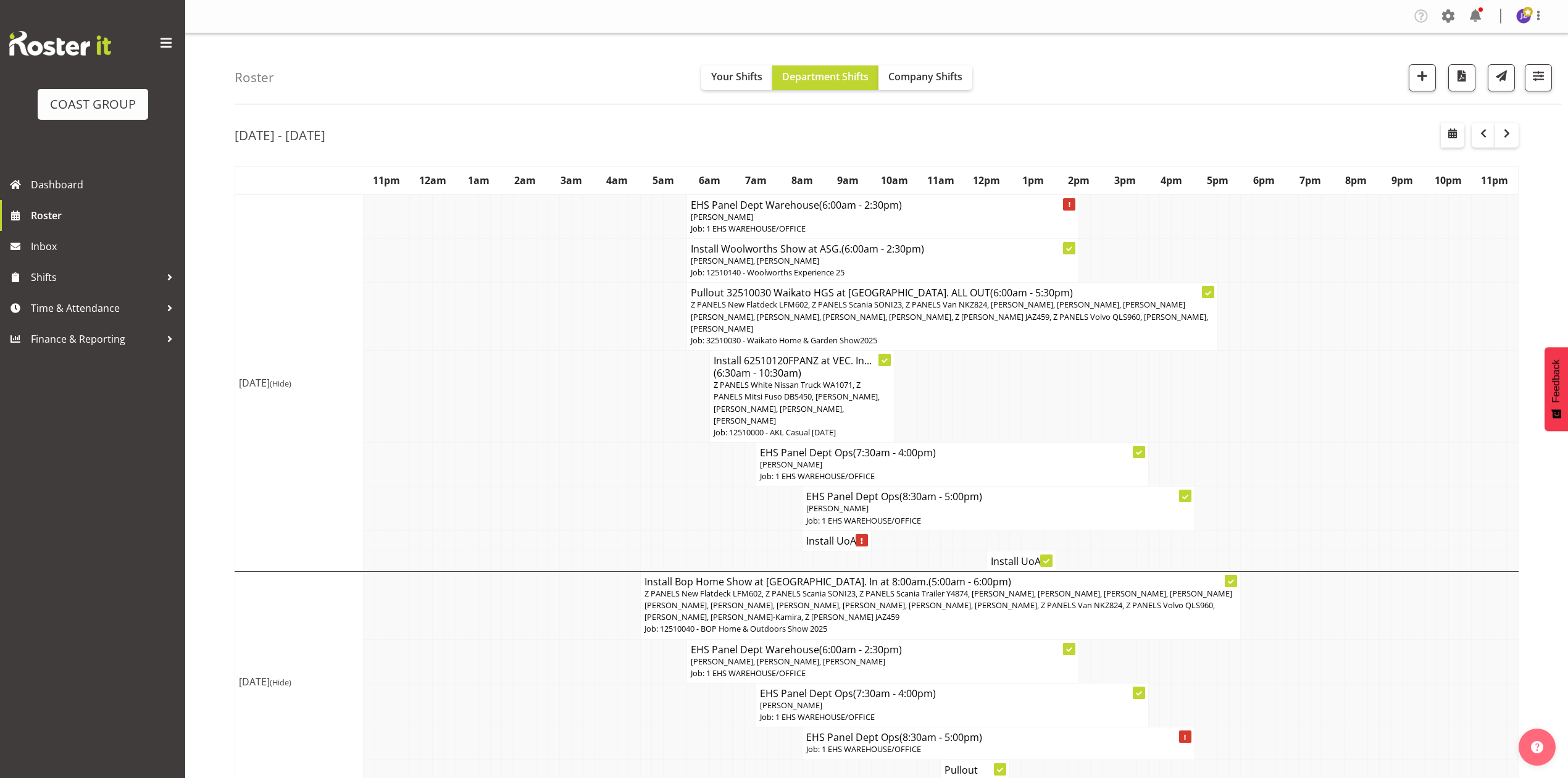
click at [829, 534] on h4 "Install UoA ..." at bounding box center [837, 541] width 61 height 13
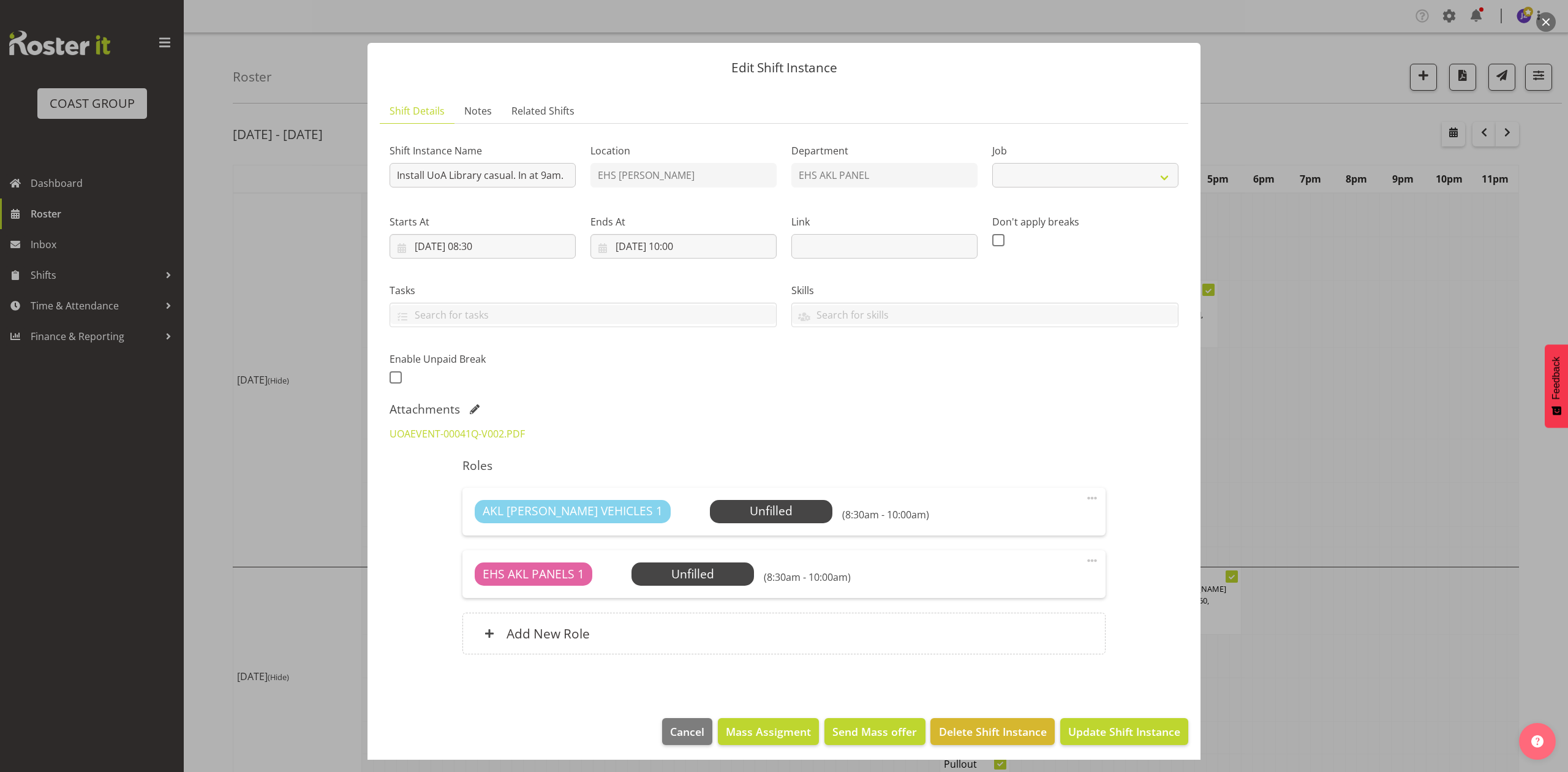
select select "8654"
click at [1262, 365] on div at bounding box center [784, 386] width 1568 height 772
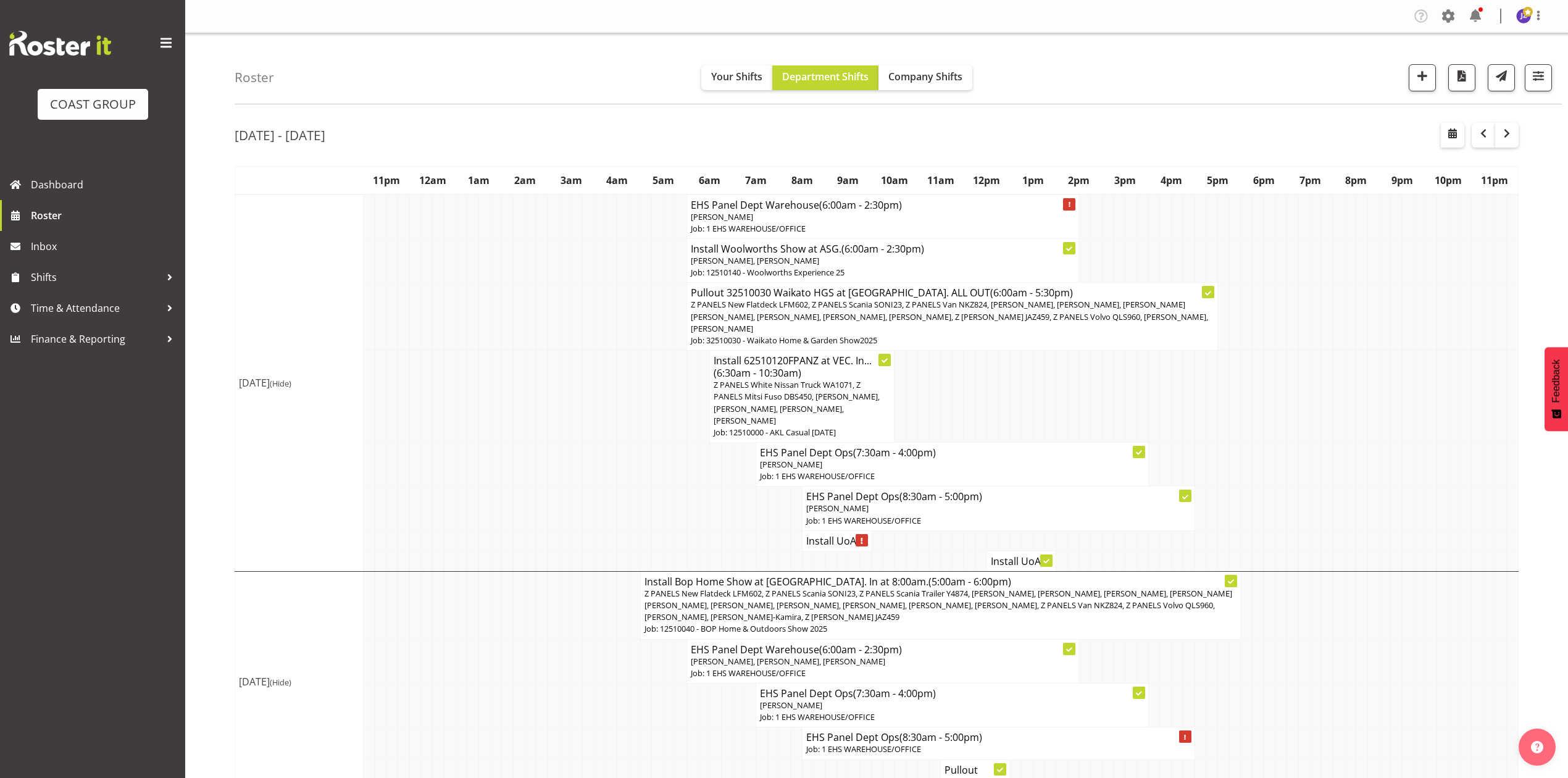
click at [1028, 551] on td "Install UoA ..." at bounding box center [1020, 561] width 69 height 21
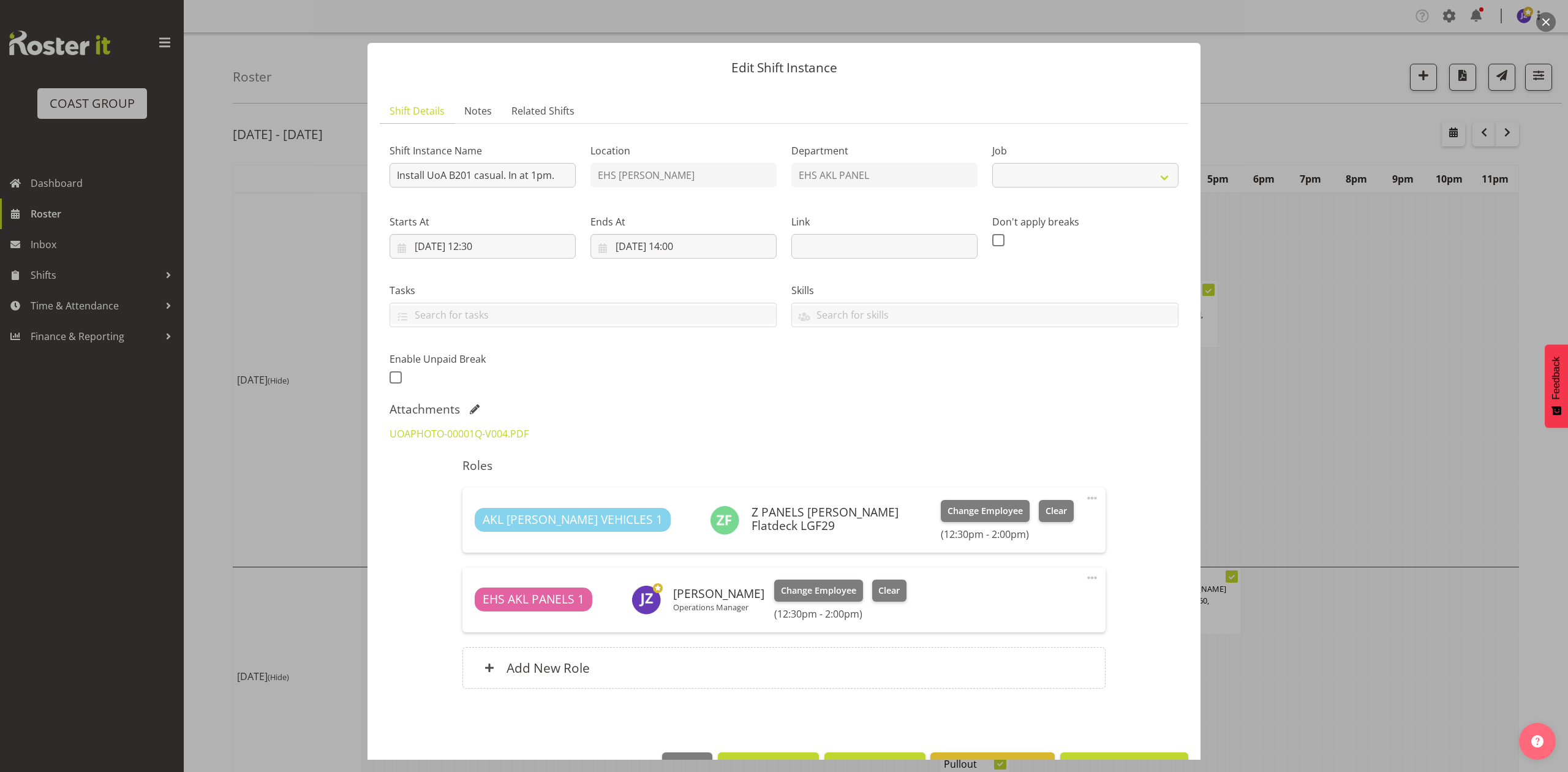
select select "8654"
click at [1365, 415] on div at bounding box center [784, 386] width 1568 height 772
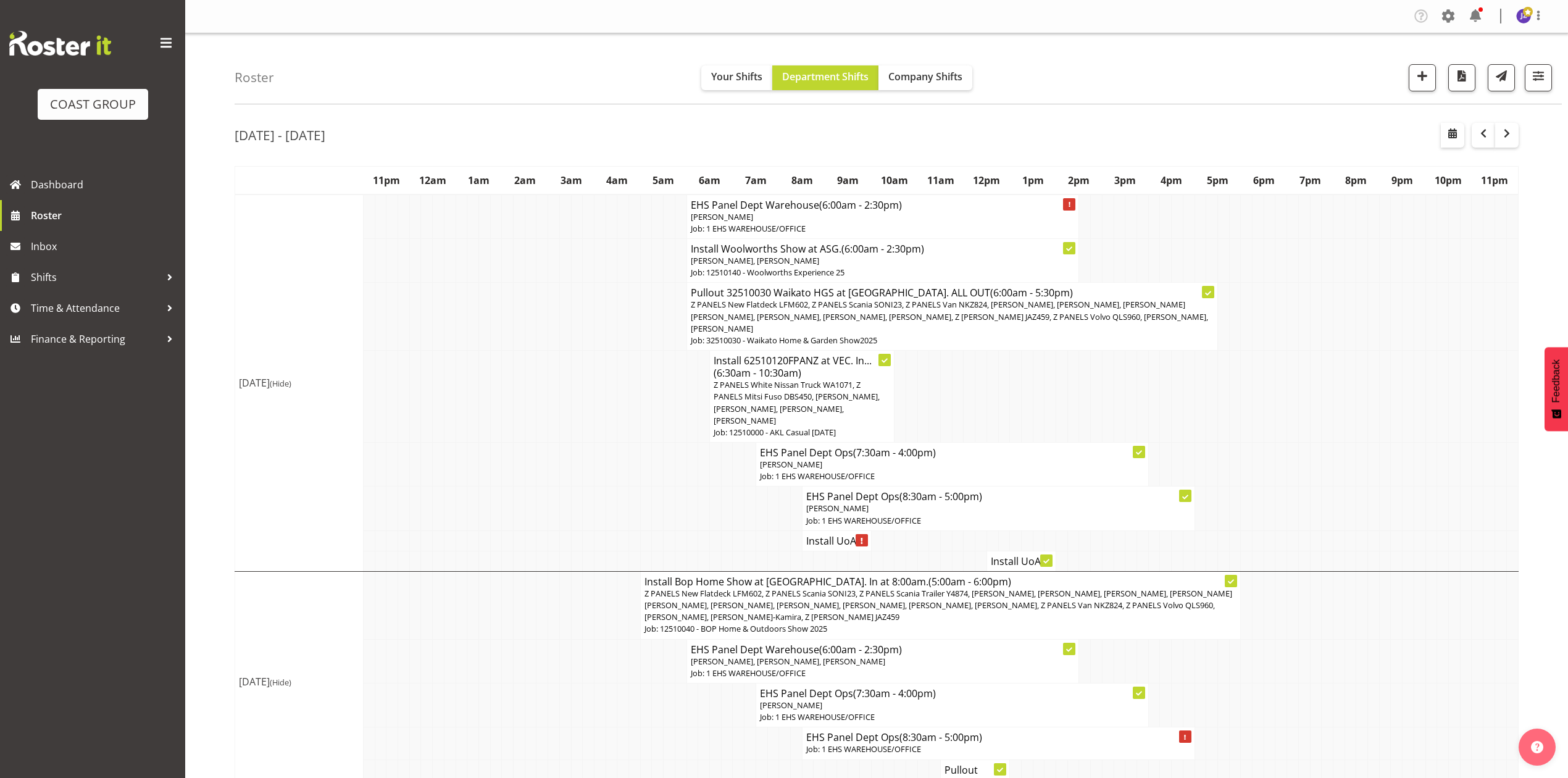
click at [811, 400] on span "Z PANELS White Nissan Truck WA1071, Z PANELS Mitsi Fuso DBS450, [PERSON_NAME], …" at bounding box center [797, 402] width 166 height 47
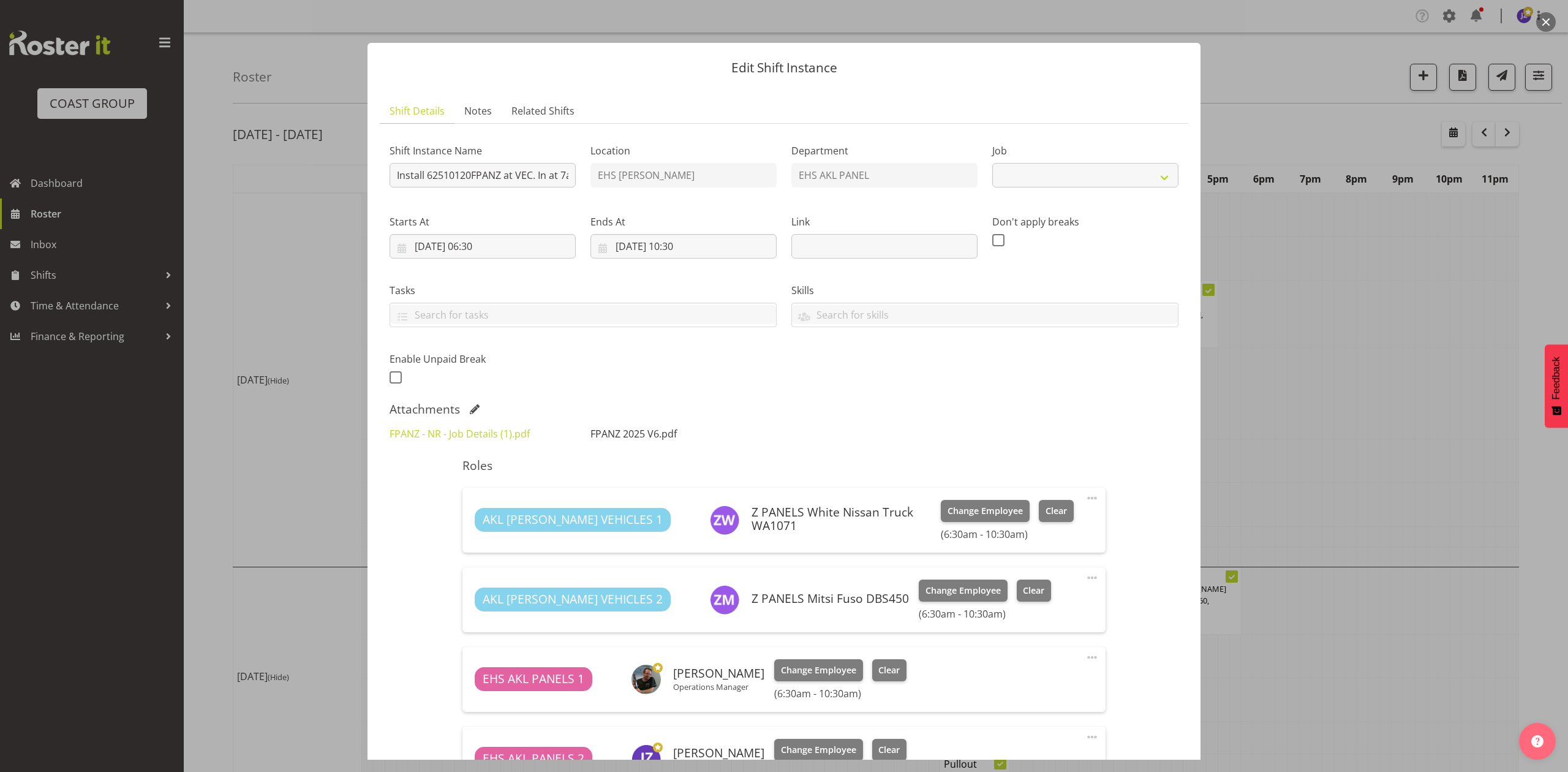
click at [608, 436] on link "FPANZ 2025 V6.pdf" at bounding box center [634, 434] width 86 height 13
select select "8654"
click at [495, 433] on link "FPANZ - NR - Job Details (1).pdf" at bounding box center [459, 434] width 141 height 13
click at [1318, 382] on div at bounding box center [784, 386] width 1568 height 772
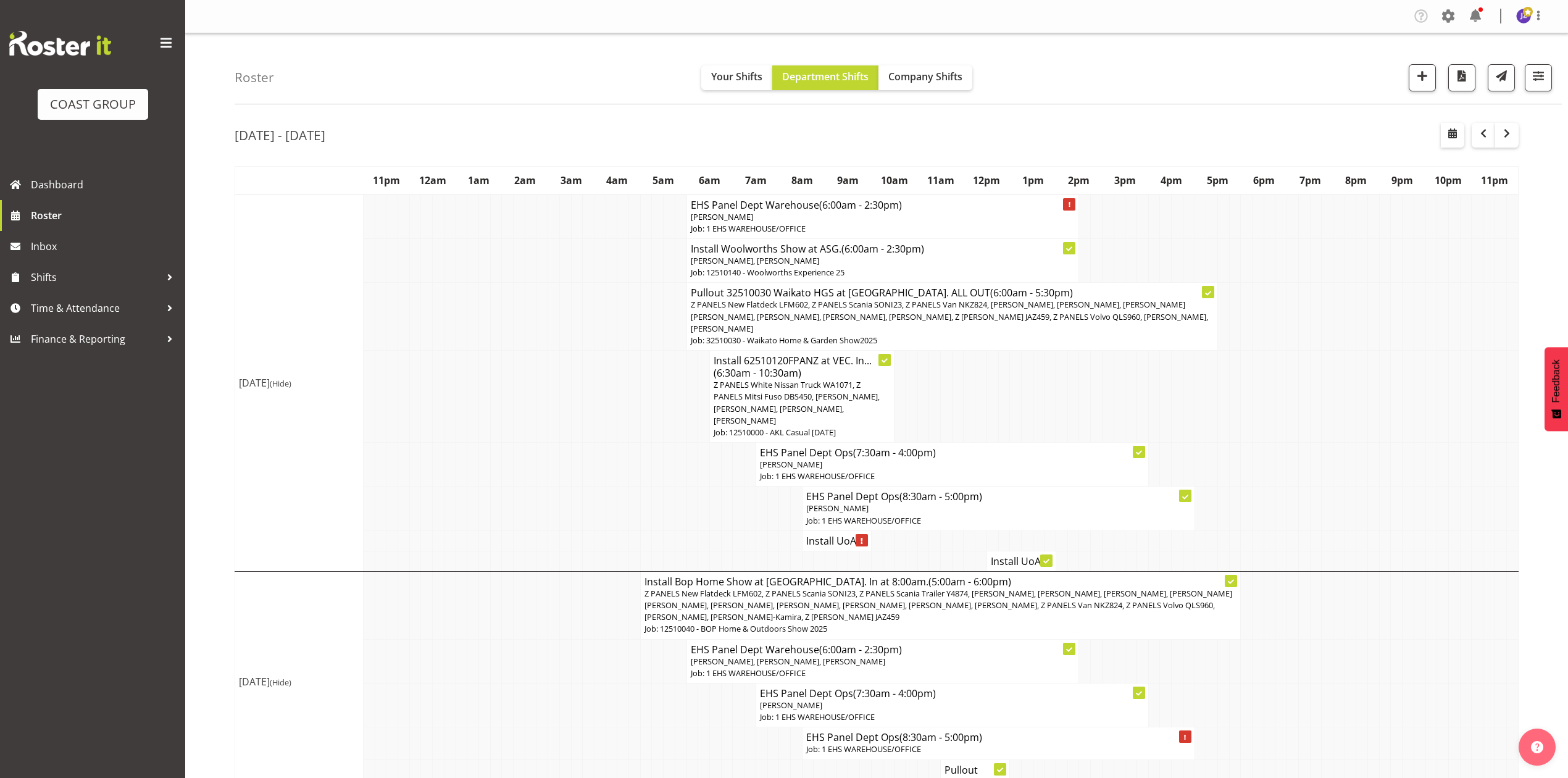
click at [1221, 398] on td at bounding box center [1223, 397] width 12 height 92
click at [810, 534] on h4 "Install UoA ..." at bounding box center [837, 541] width 61 height 13
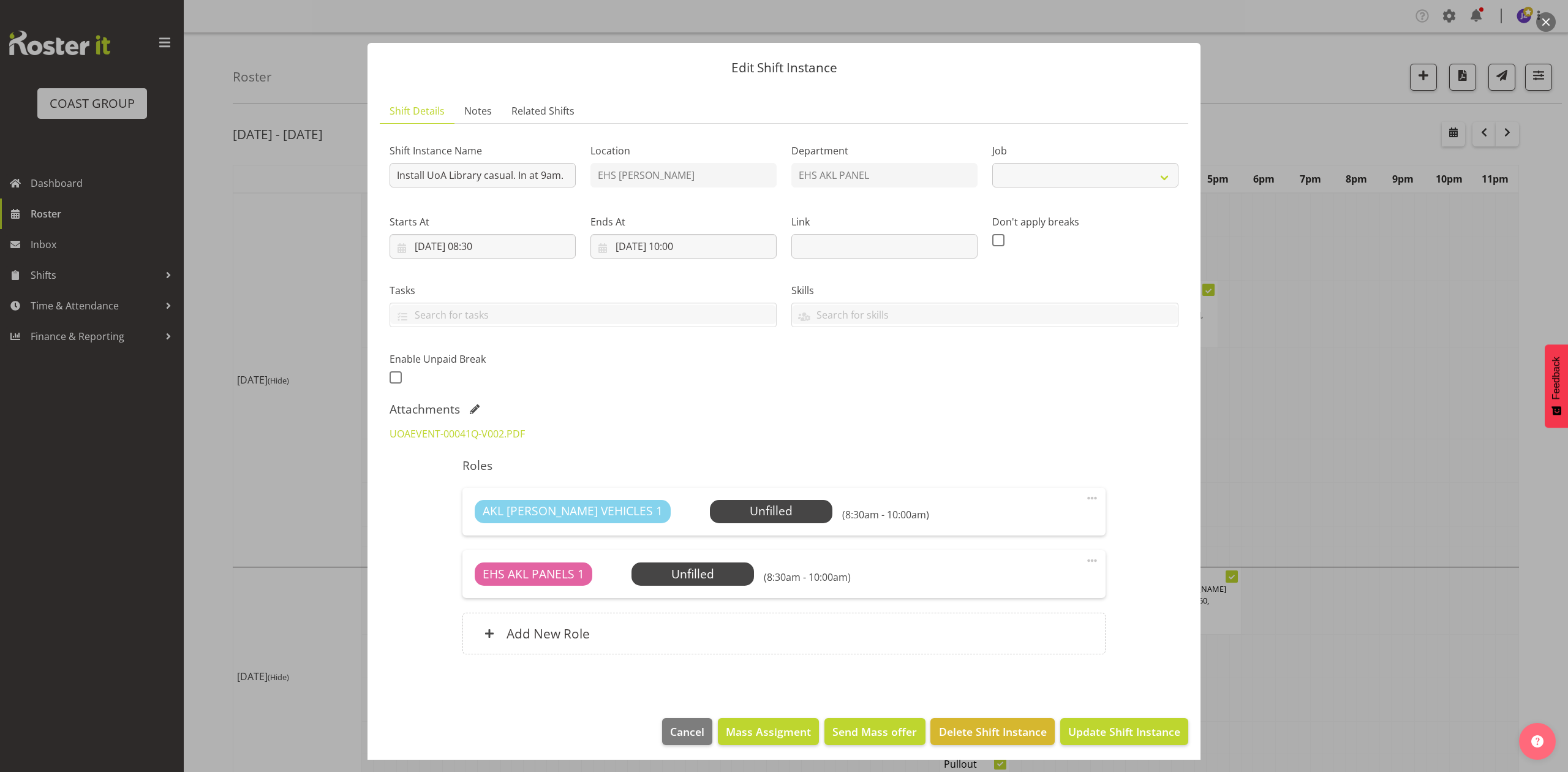
select select "8654"
click at [447, 439] on link "UOAEVENT-00041Q-V002.PDF" at bounding box center [457, 434] width 135 height 13
click at [1402, 363] on div at bounding box center [784, 386] width 1568 height 772
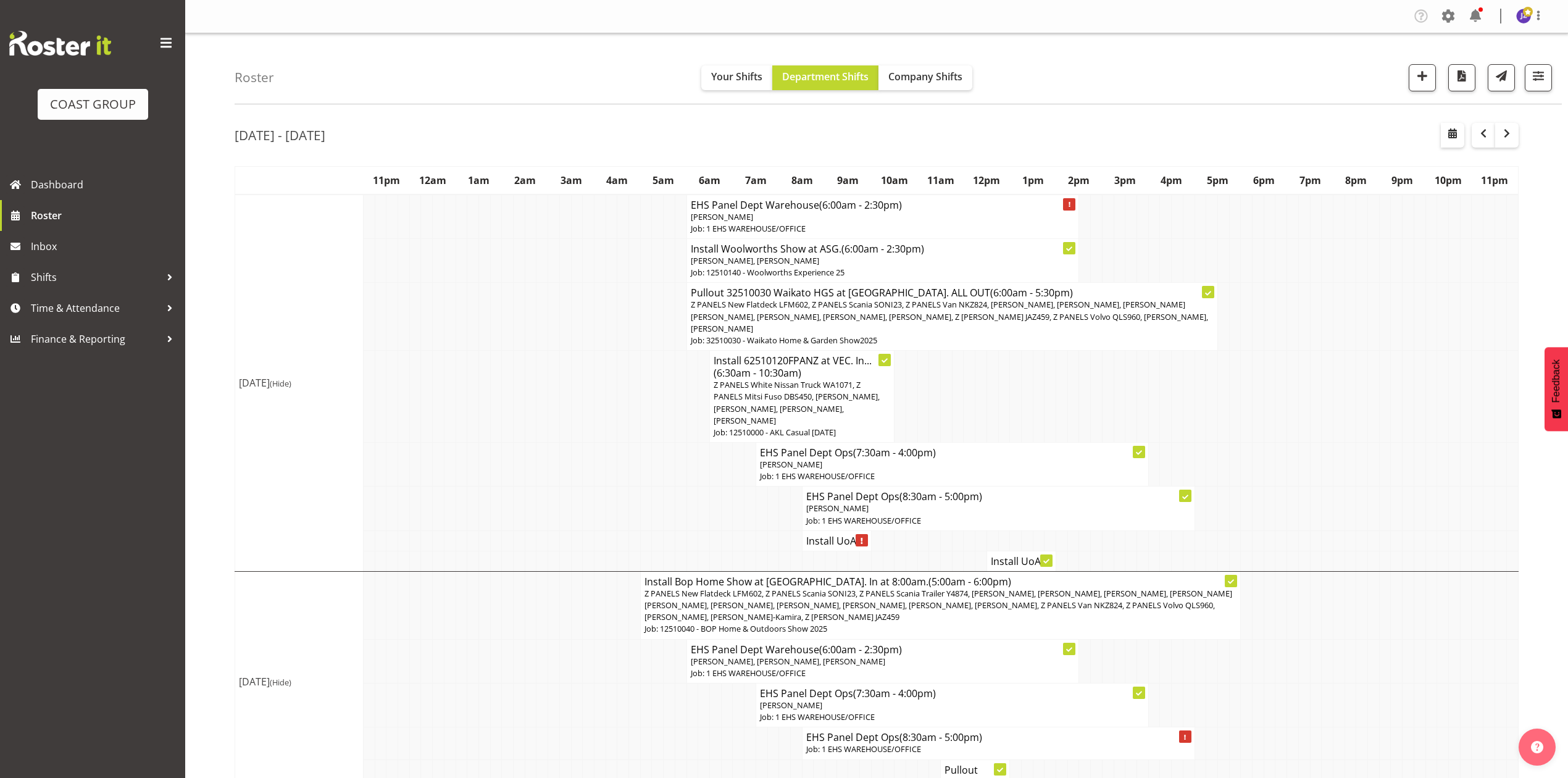
click at [723, 465] on td at bounding box center [727, 464] width 12 height 44
click at [831, 534] on h4 "Install UoA ..." at bounding box center [837, 541] width 61 height 13
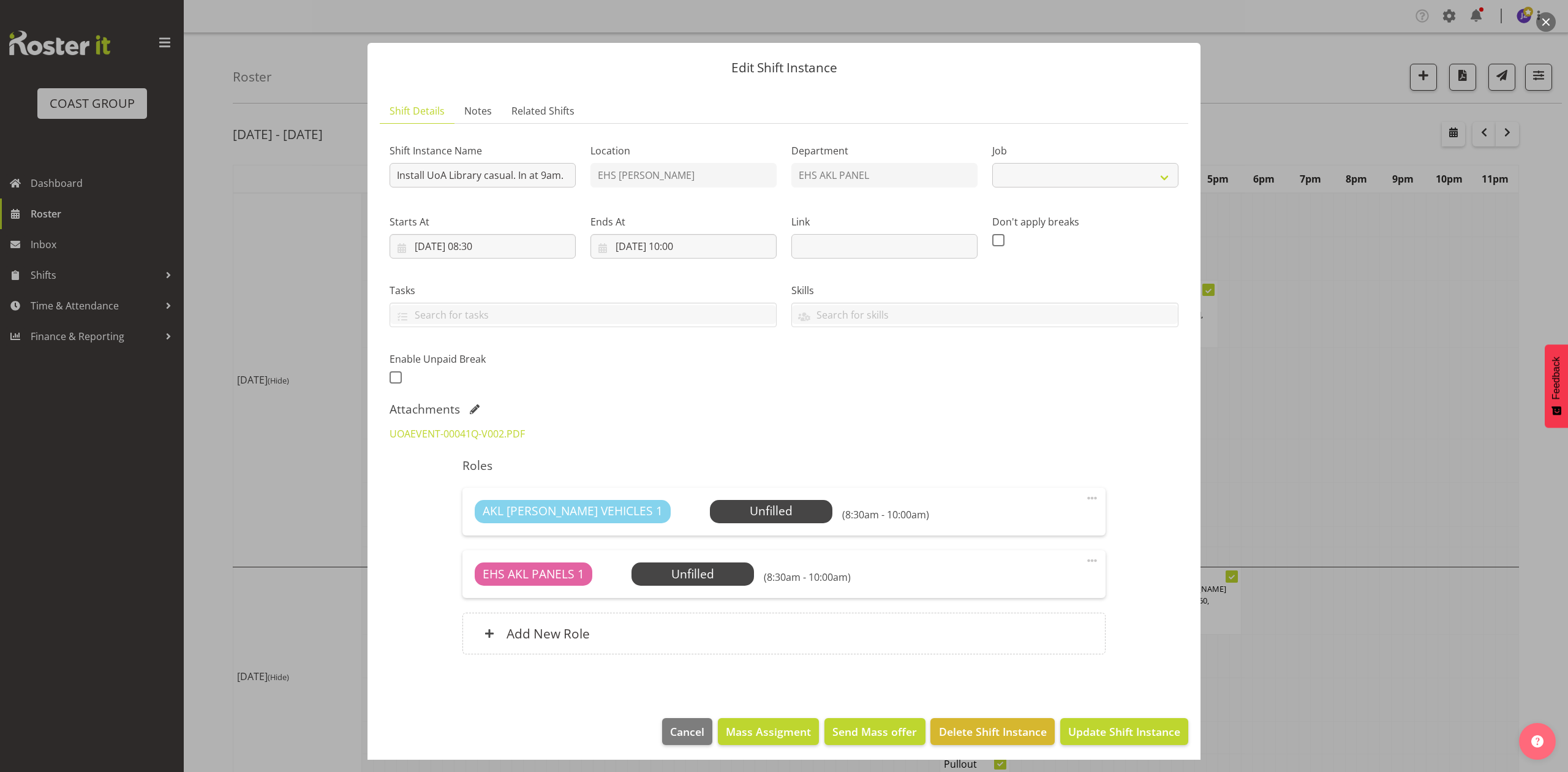
select select "8654"
click at [422, 429] on link "UOAEVENT-00041Q-V002.PDF" at bounding box center [457, 434] width 135 height 13
drag, startPoint x: 1393, startPoint y: 254, endPoint x: 1548, endPoint y: 171, distance: 175.8
click at [1398, 254] on div at bounding box center [784, 386] width 1568 height 772
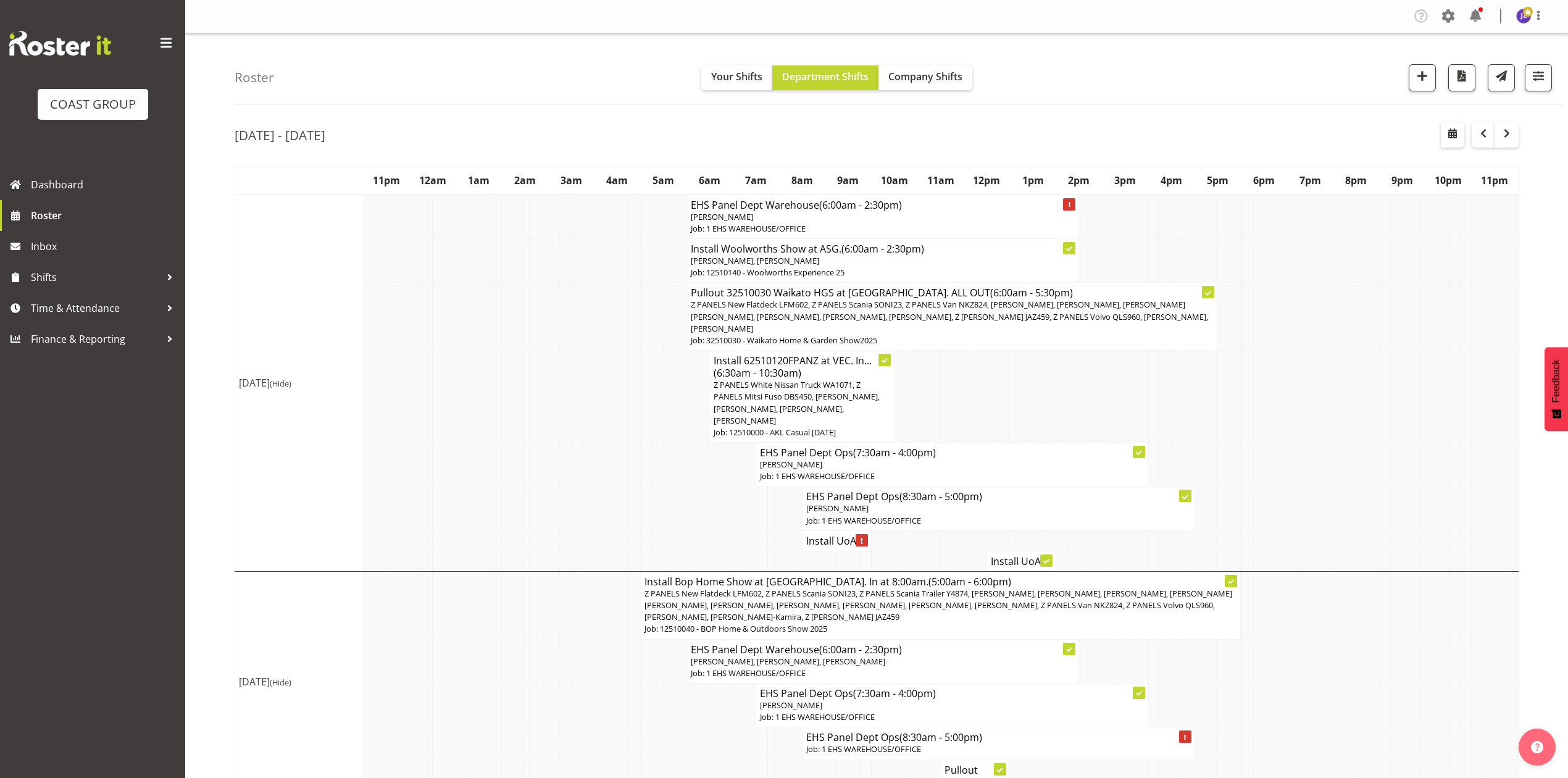
click at [1253, 374] on td at bounding box center [1259, 397] width 12 height 92
click at [1004, 363] on td at bounding box center [1004, 397] width 12 height 92
click at [1287, 400] on td at bounding box center [1293, 397] width 12 height 92
drag, startPoint x: 1203, startPoint y: 398, endPoint x: 1221, endPoint y: 408, distance: 20.6
click at [1213, 400] on tr "Install 62510120FPANZ at VEC. In... (6:30am - 10:30am) Z PANELS White Nissan Tr…" at bounding box center [877, 397] width 1284 height 92
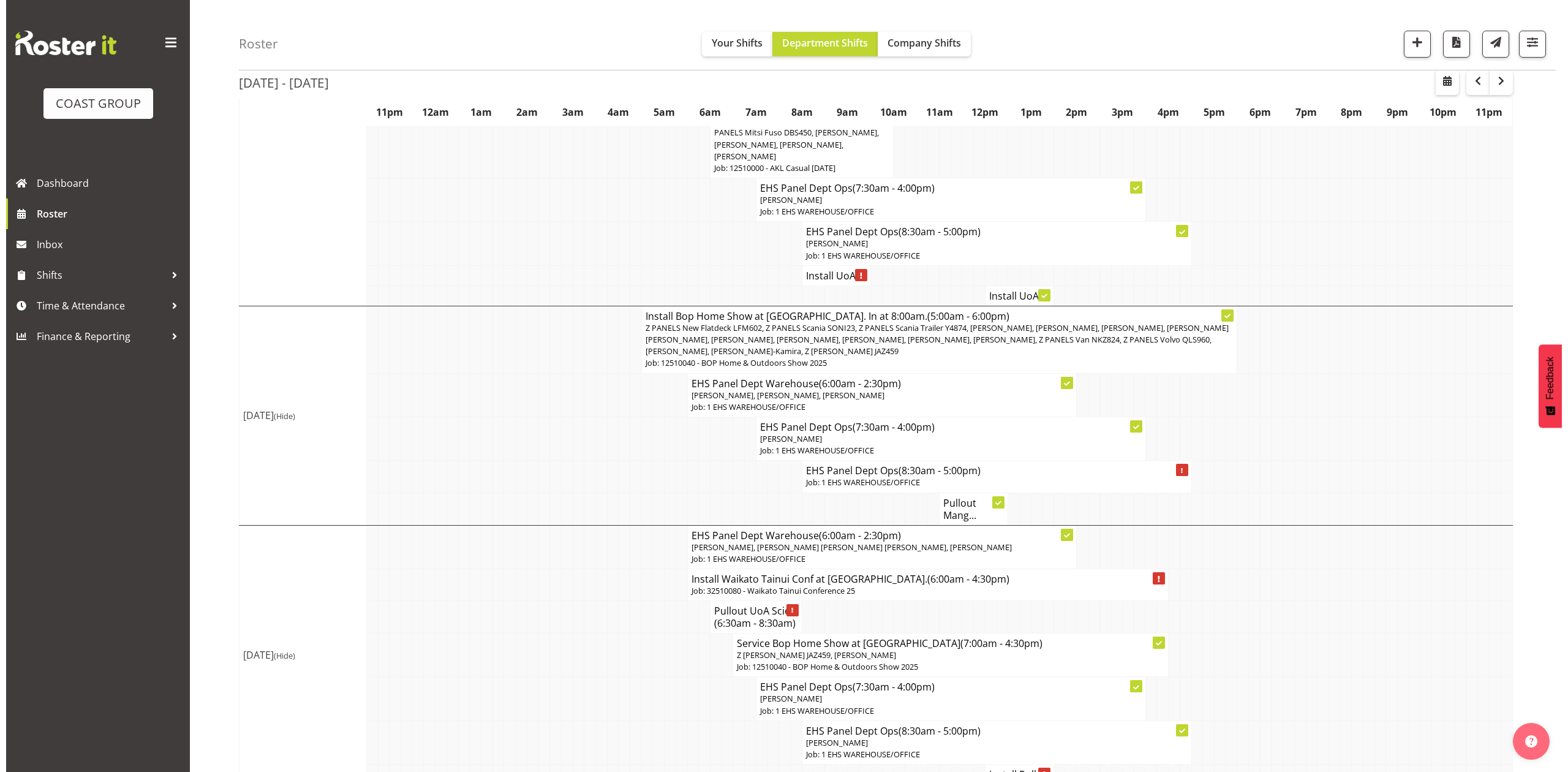
scroll to position [245, 0]
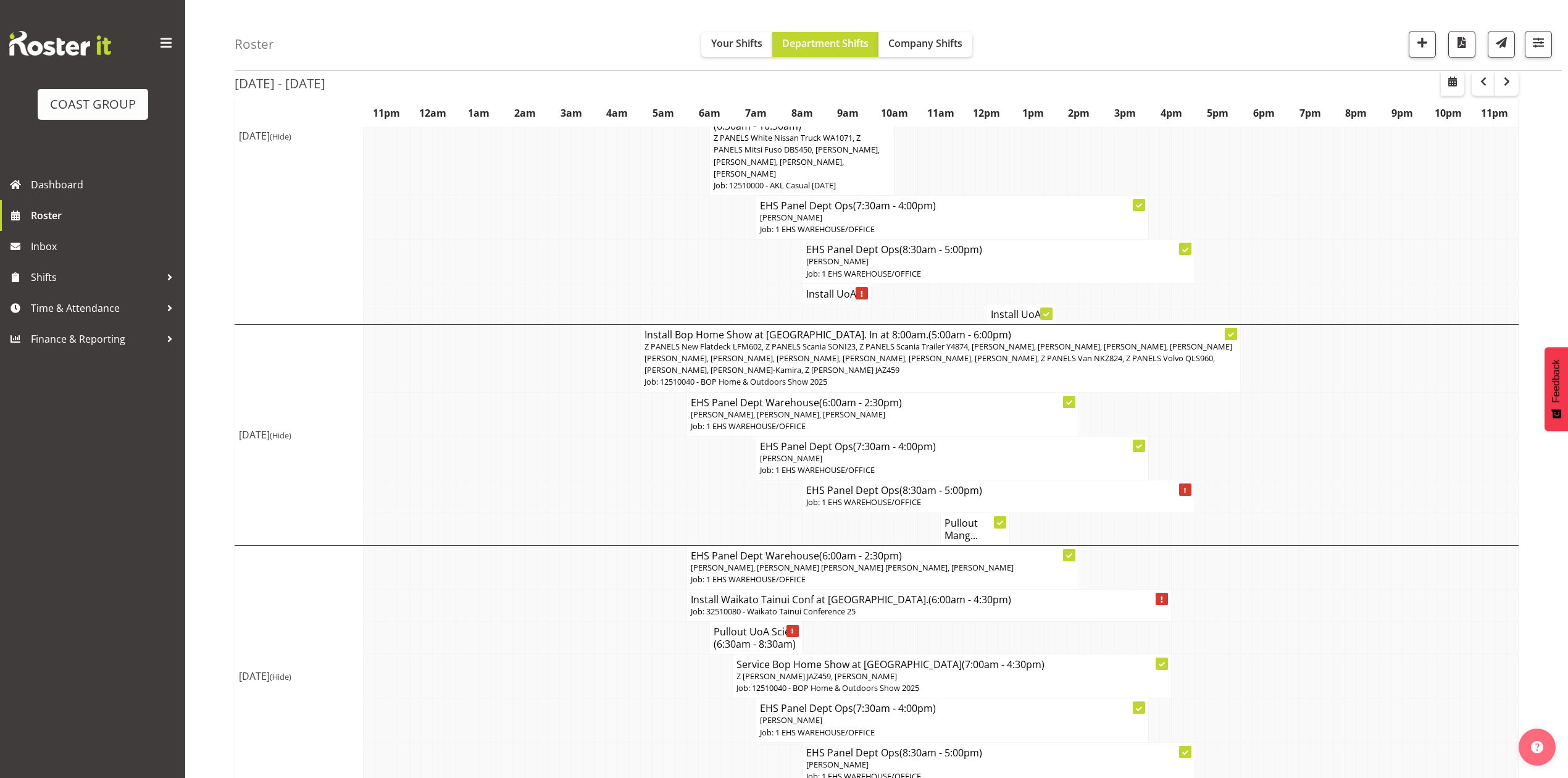
click at [963, 524] on h4 "Pullout Mang..." at bounding box center [974, 529] width 61 height 25
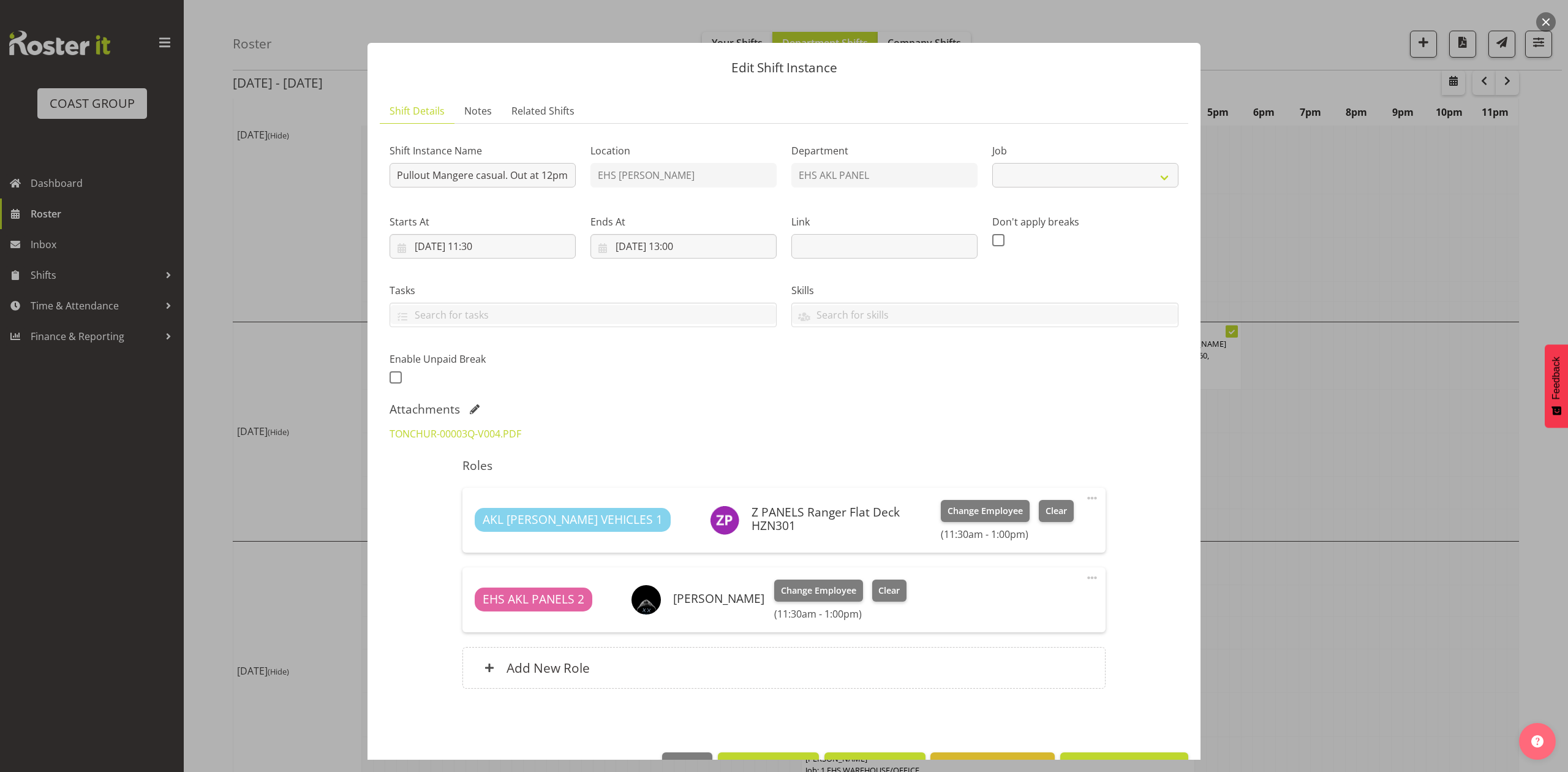
select select "8653"
click at [1270, 463] on div at bounding box center [784, 386] width 1568 height 772
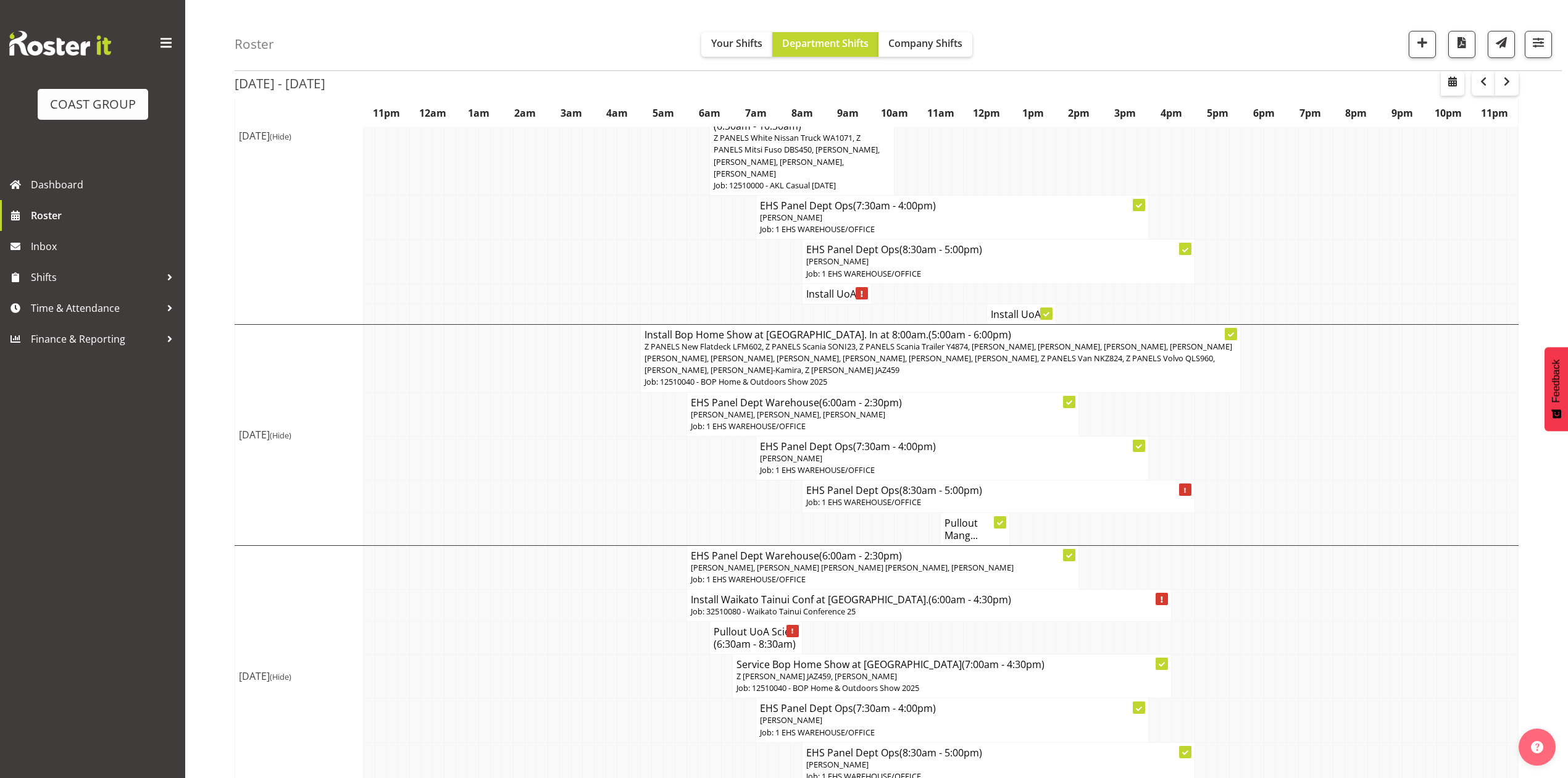
click at [975, 359] on p "Z PANELS New Flatdeck LFM602, Z PANELS Scania SONI23, Z PANELS Scania Trailer Y…" at bounding box center [940, 359] width 593 height 36
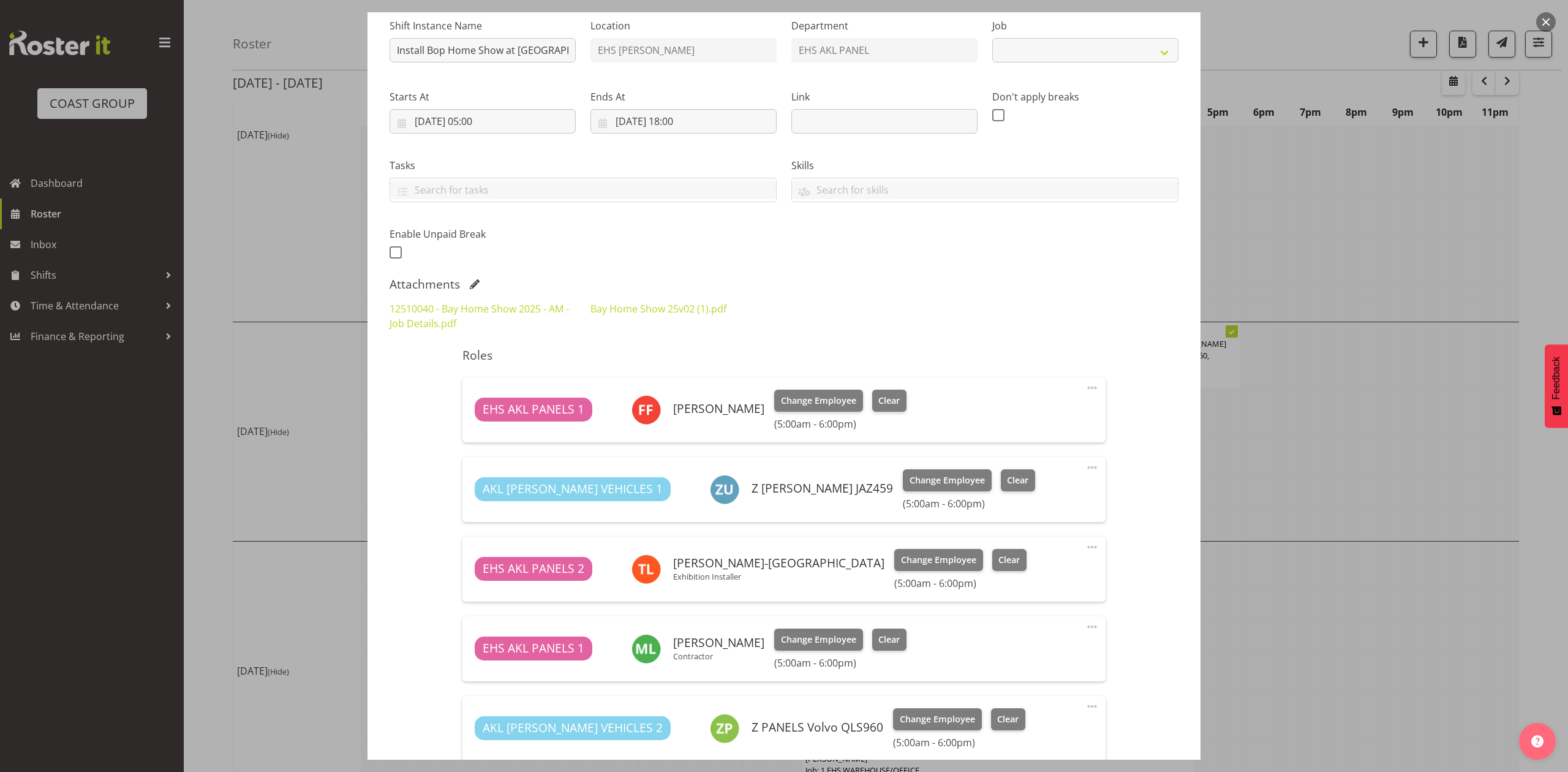
select select "9297"
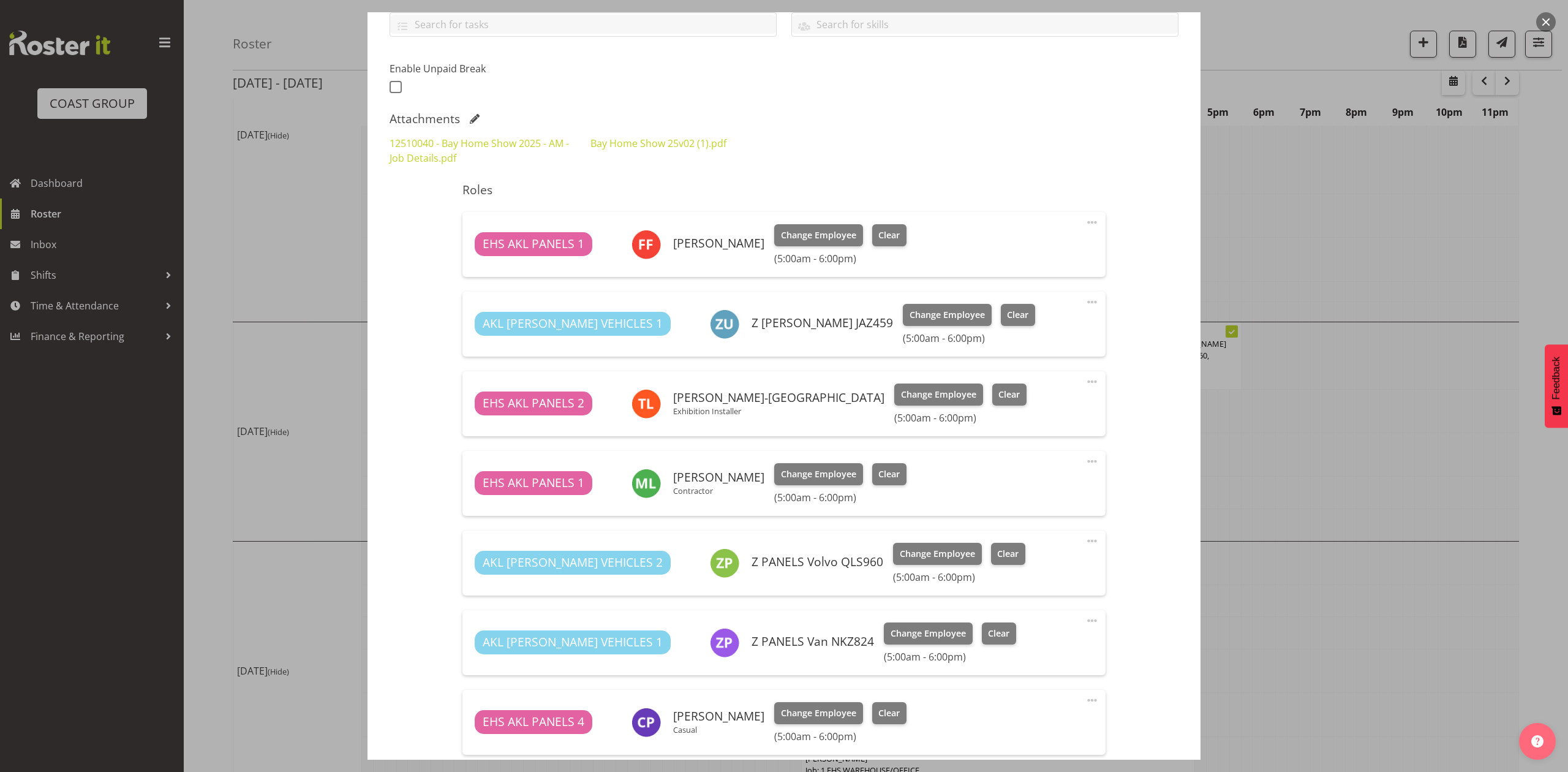
scroll to position [265, 0]
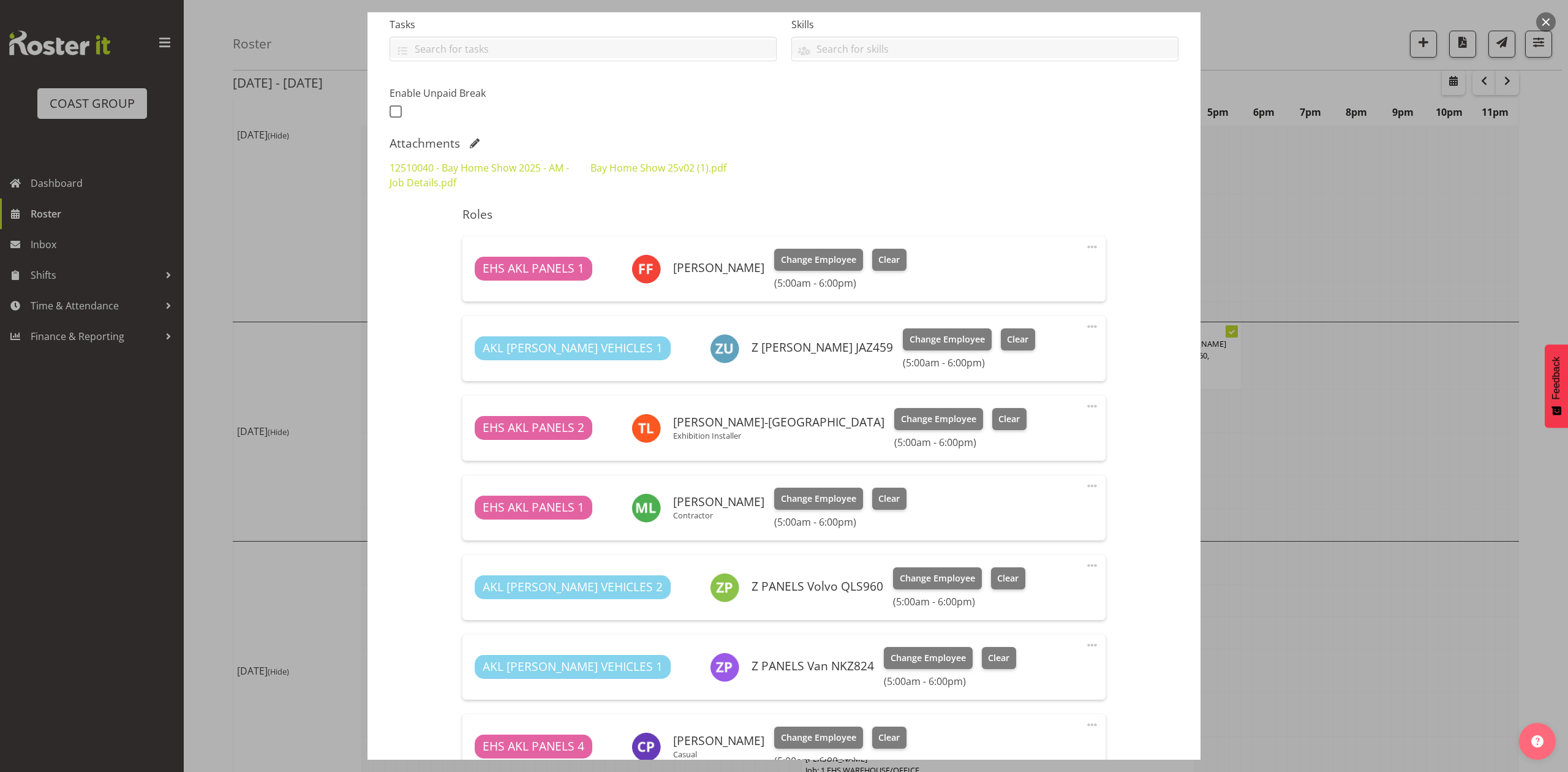
click at [1431, 322] on div at bounding box center [784, 386] width 1568 height 772
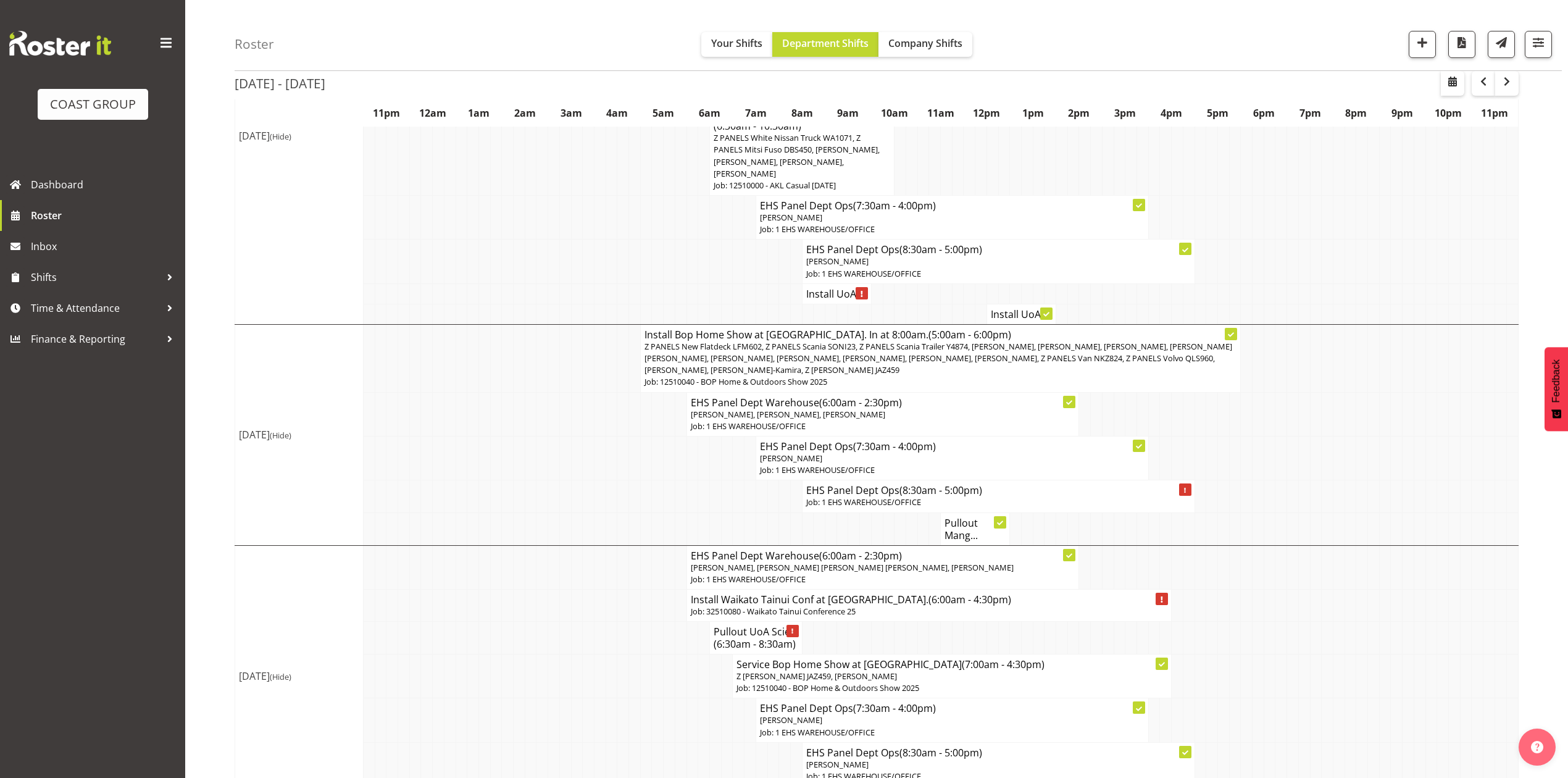
click at [889, 453] on p "[PERSON_NAME]" at bounding box center [952, 458] width 385 height 12
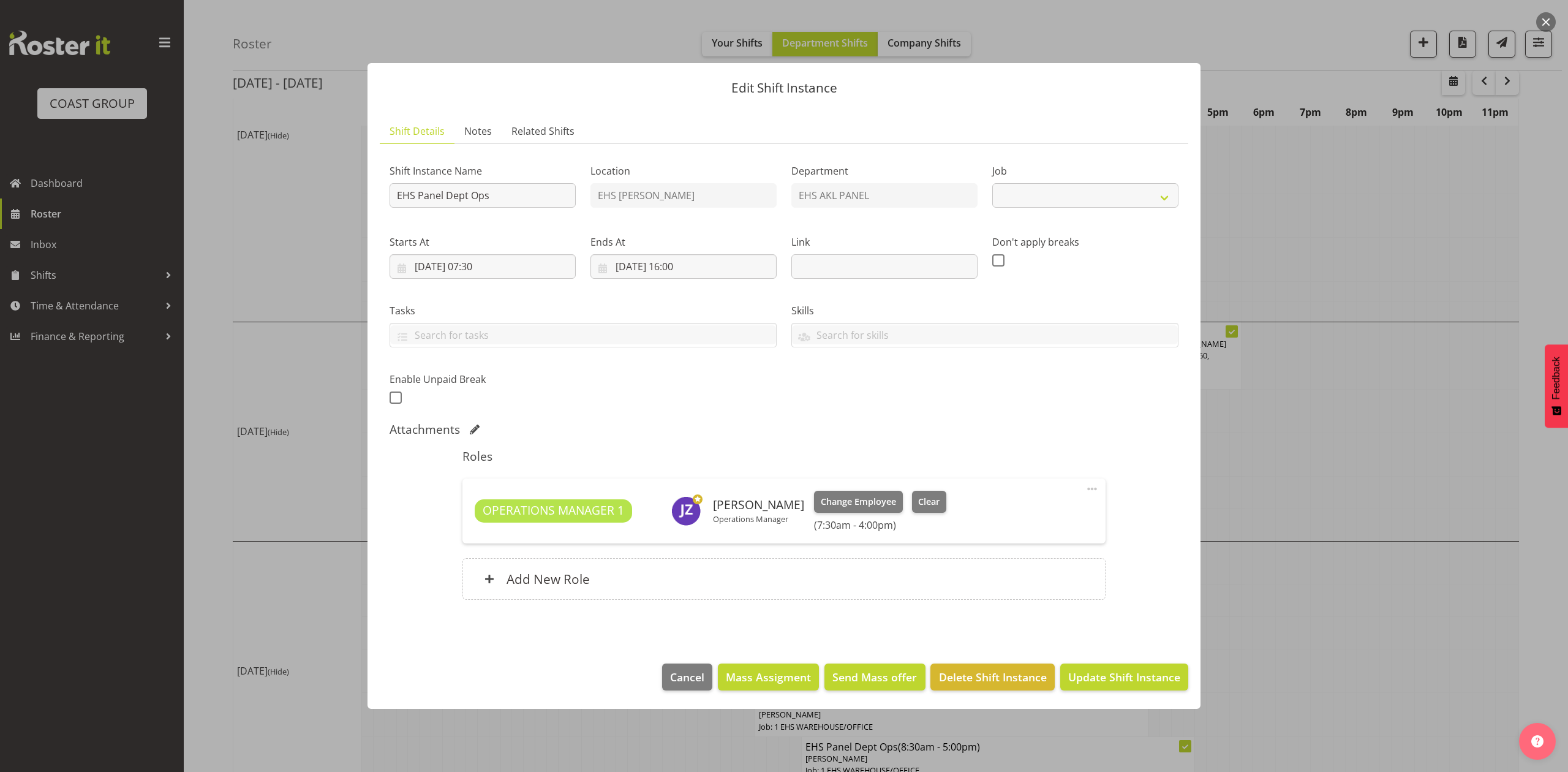
select select "69"
click at [1325, 440] on div at bounding box center [784, 386] width 1568 height 772
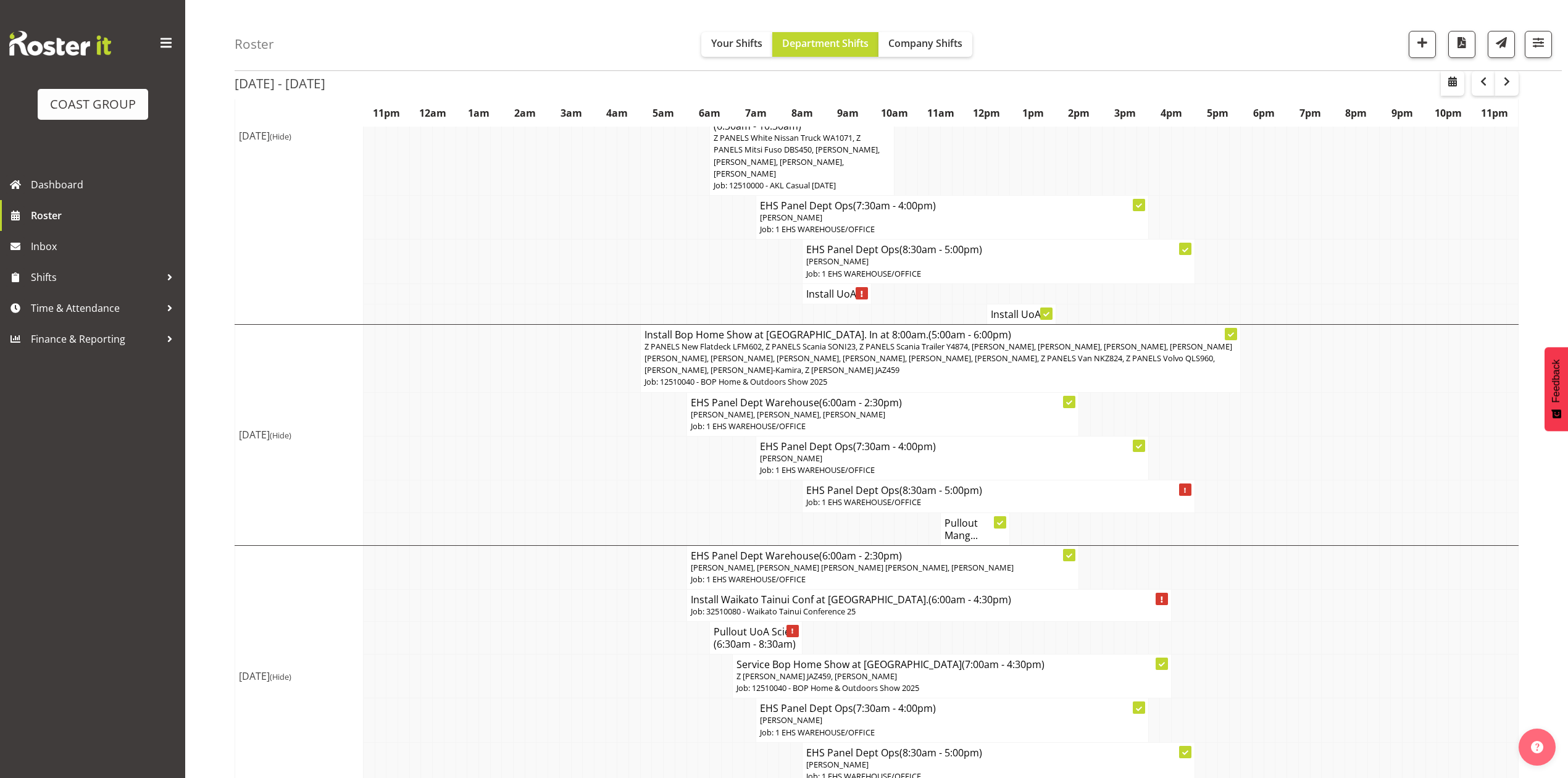
click at [953, 517] on h4 "Pullout Mang..." at bounding box center [974, 529] width 61 height 25
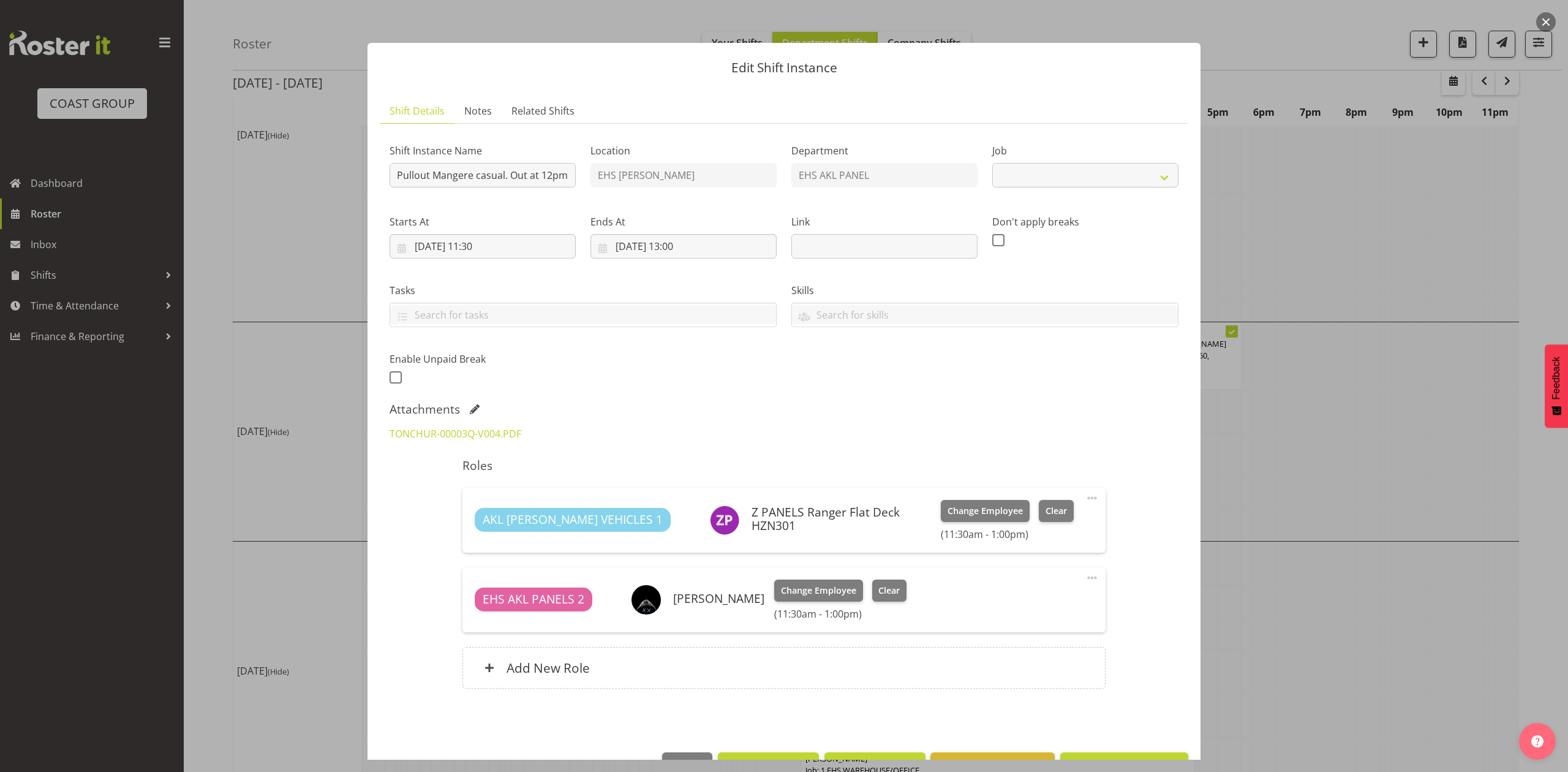
select select "8653"
click at [1287, 398] on div at bounding box center [784, 386] width 1568 height 772
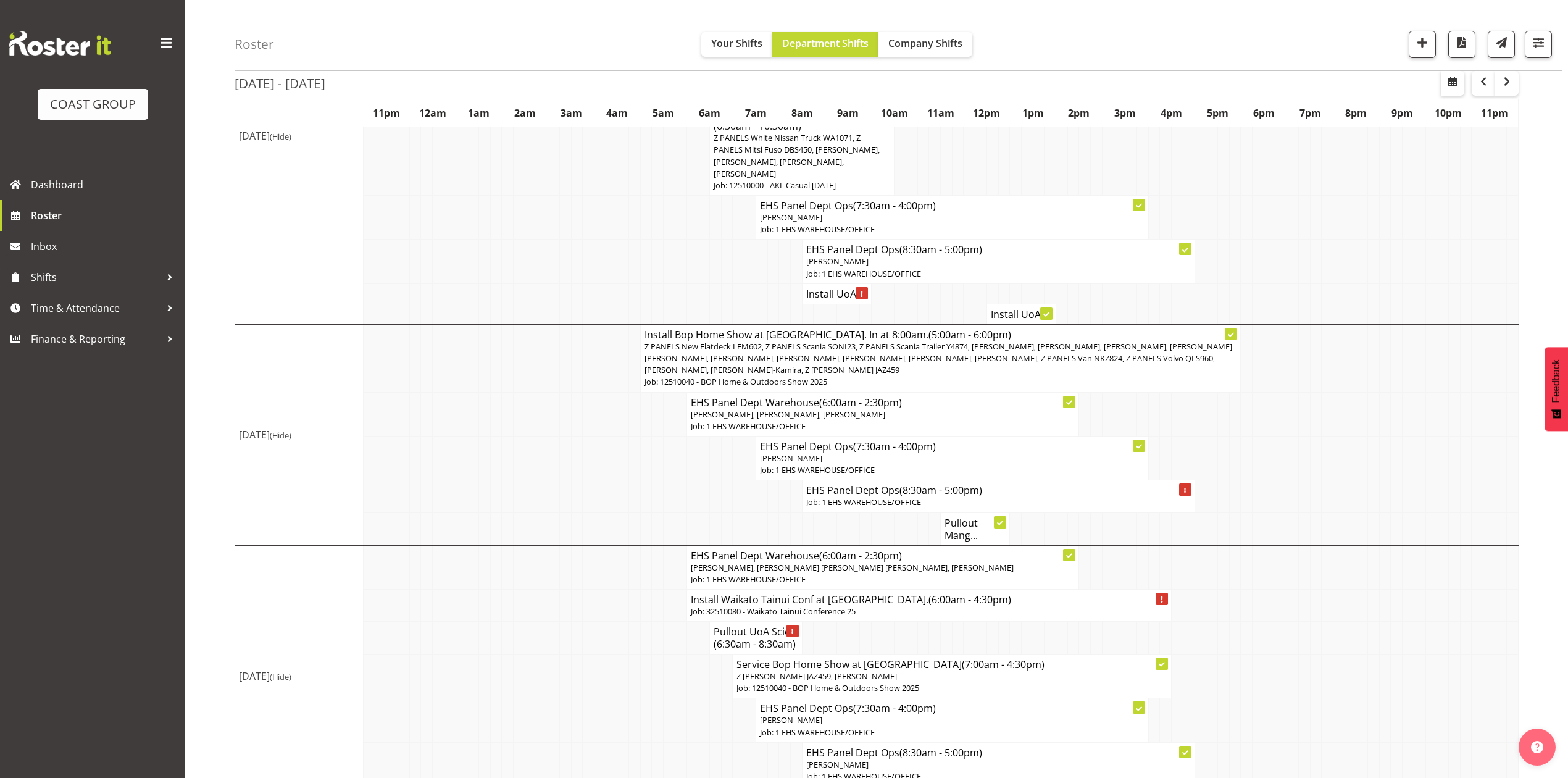
click at [953, 341] on span "Z PANELS New Flatdeck LFM602, Z PANELS Scania SONI23, Z PANELS Scania Trailer Y…" at bounding box center [938, 359] width 588 height 35
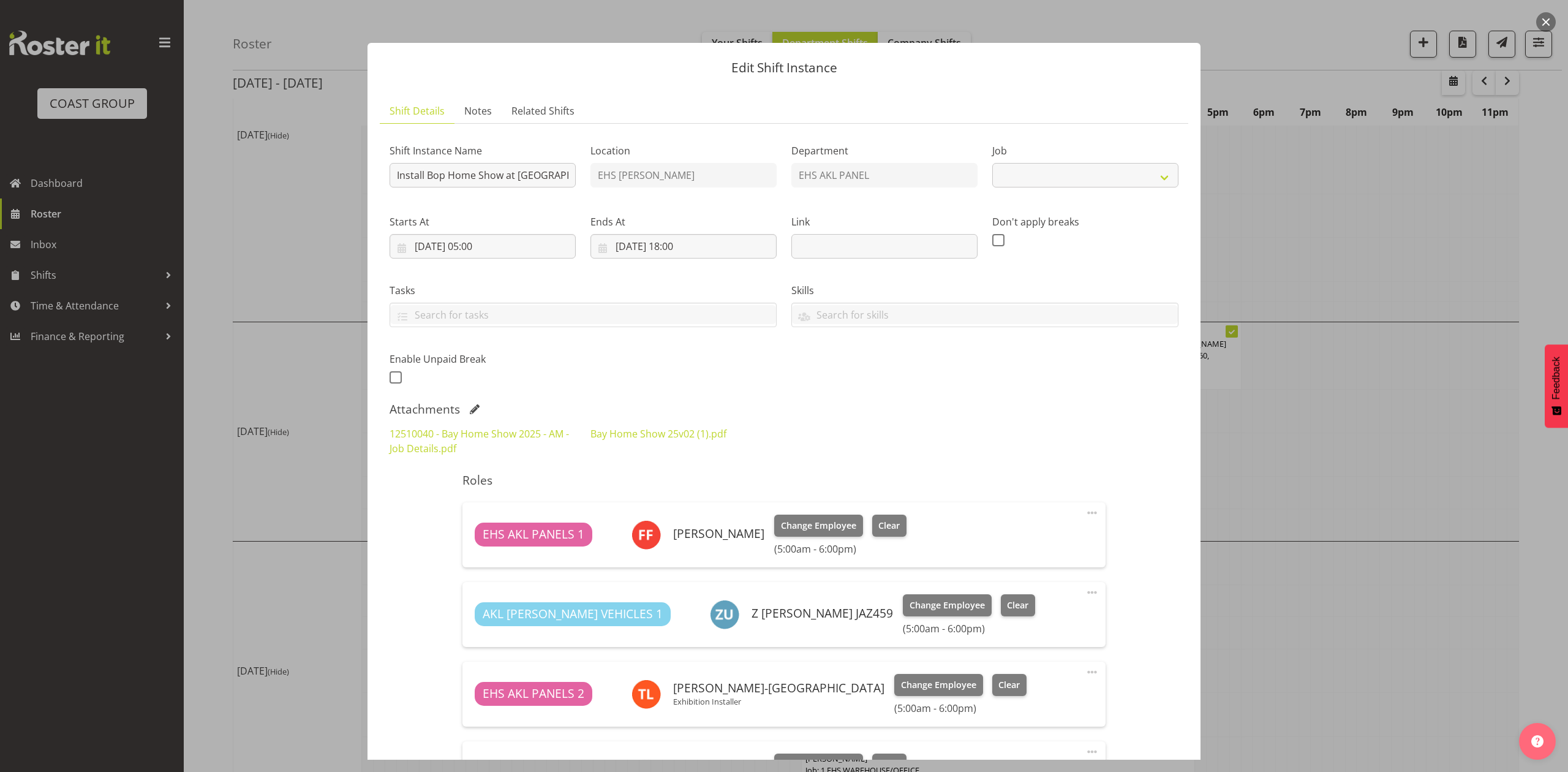
select select "9297"
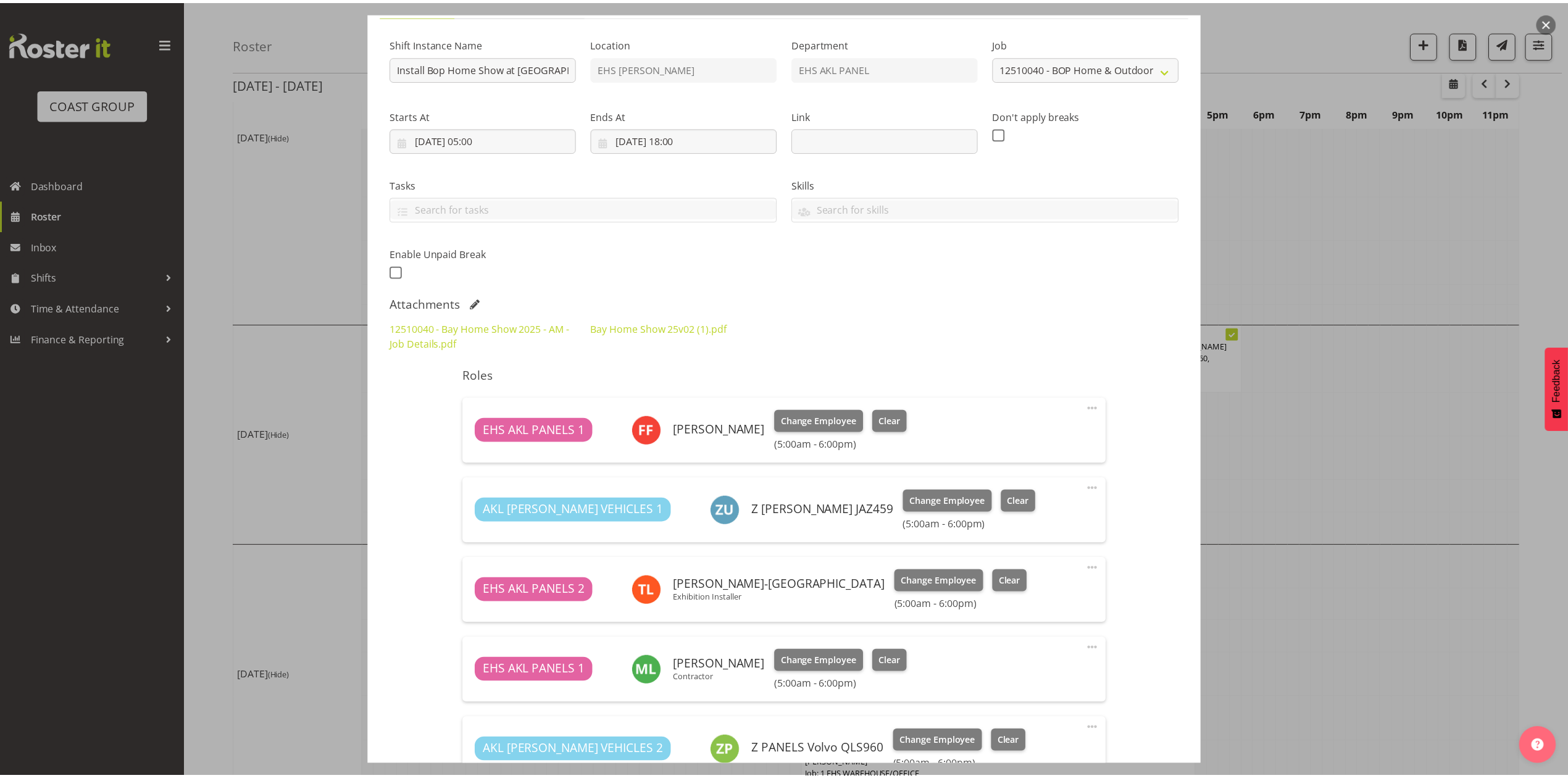
scroll to position [21, 0]
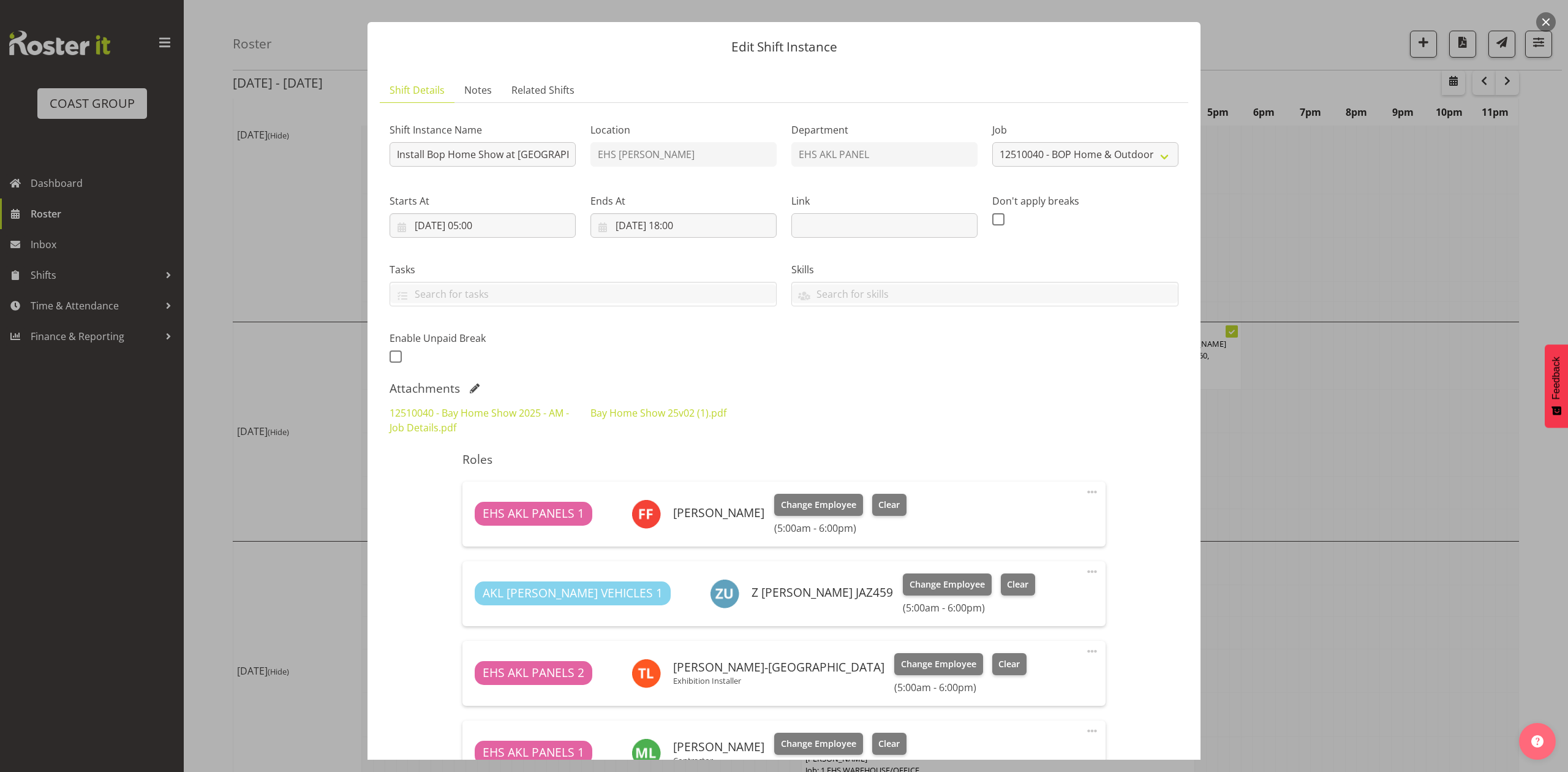
click at [1346, 430] on div at bounding box center [784, 386] width 1568 height 772
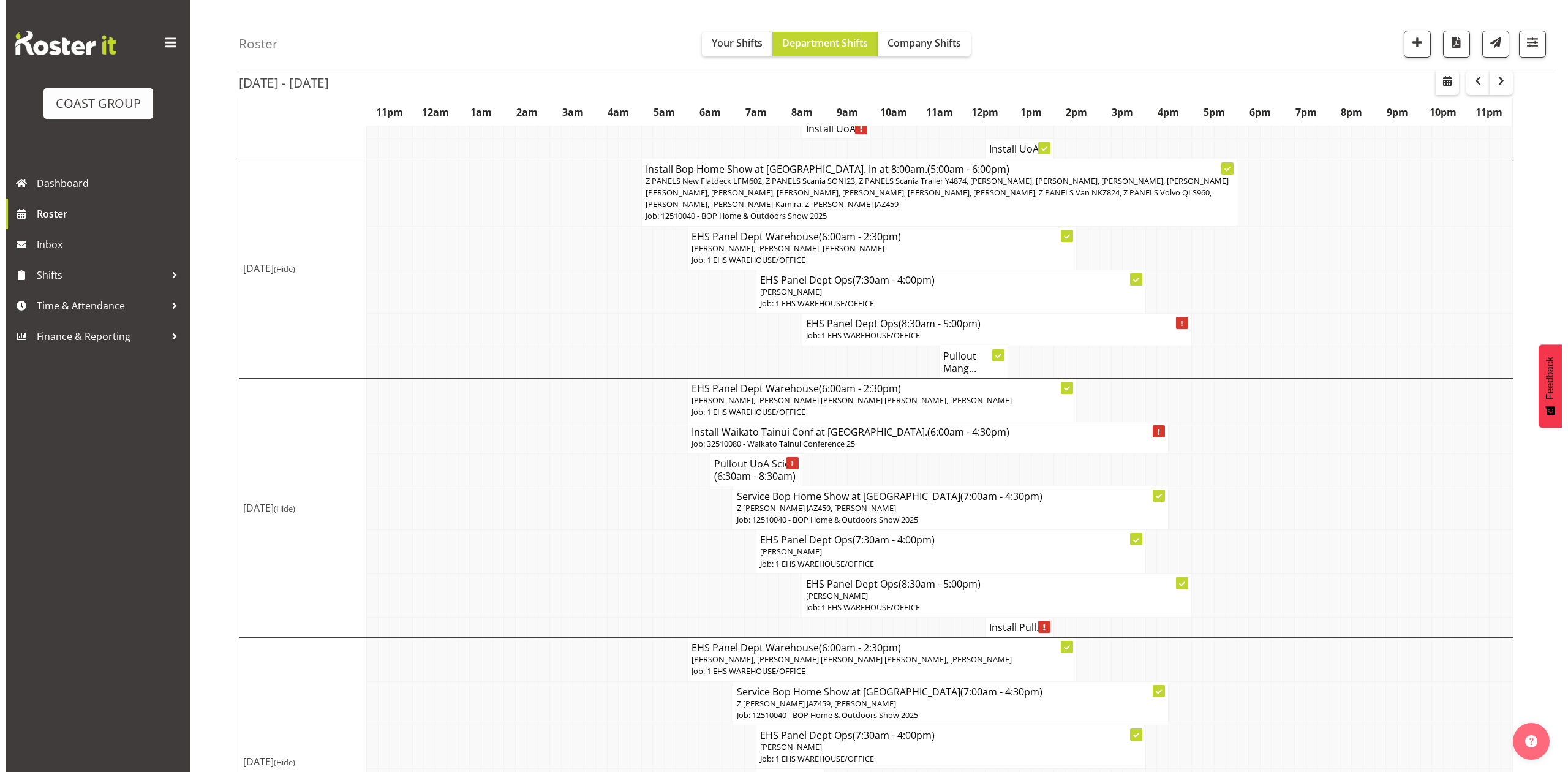
scroll to position [490, 0]
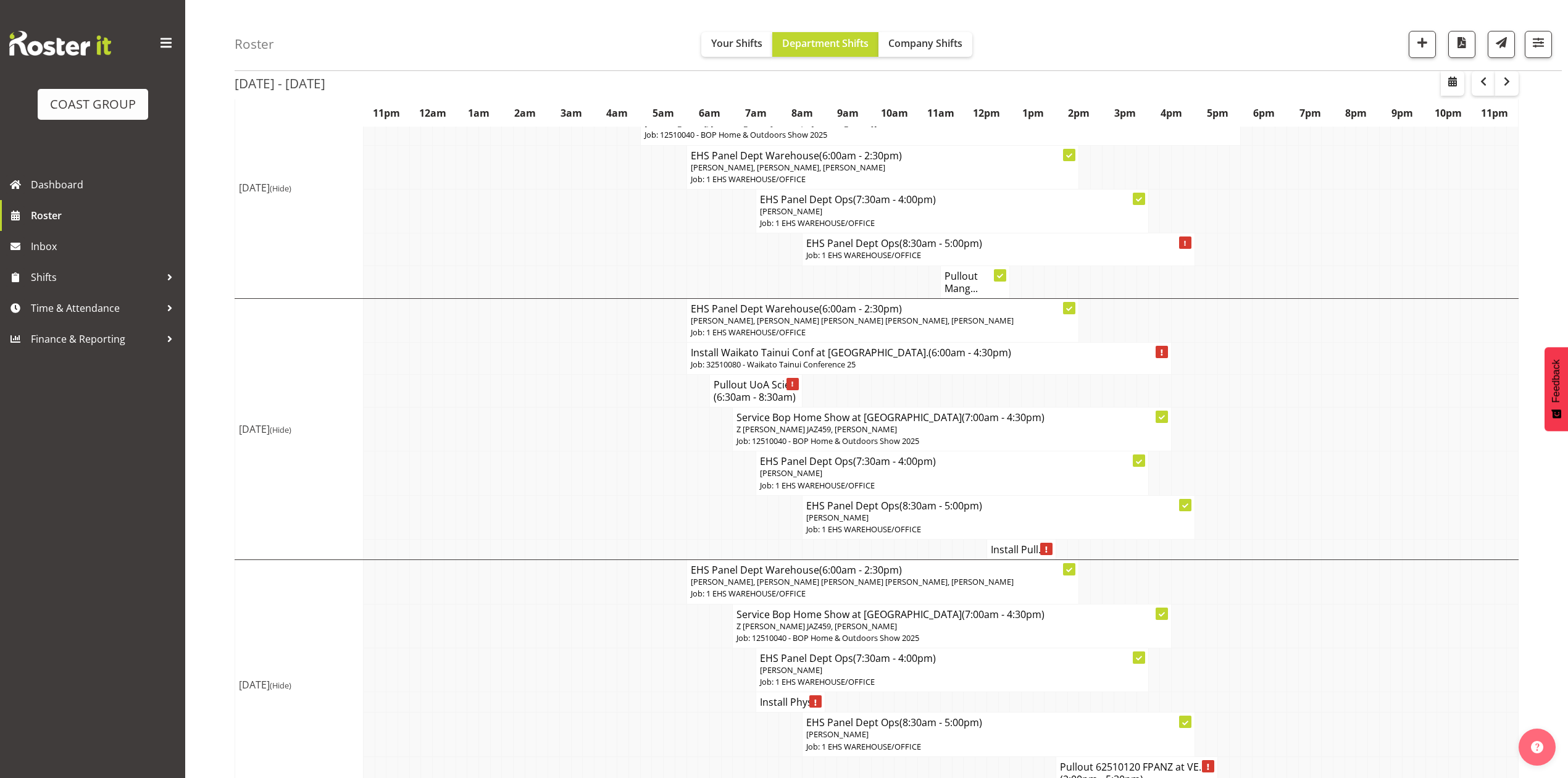
click at [761, 389] on h4 "Pullout UoA Scie... (6:30am - 8:30am)" at bounding box center [756, 390] width 85 height 25
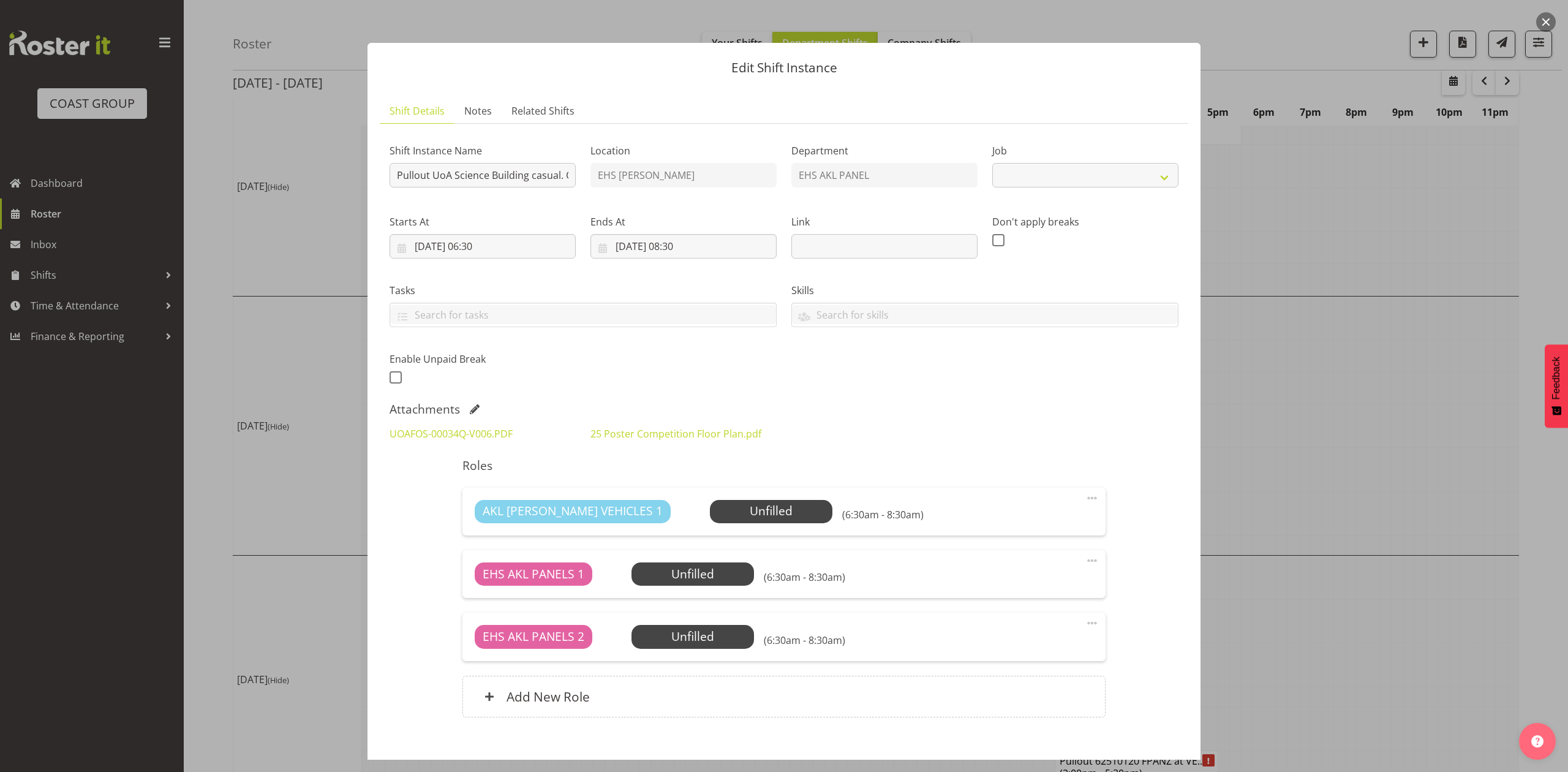
select select "8654"
click at [1357, 366] on div at bounding box center [784, 386] width 1568 height 772
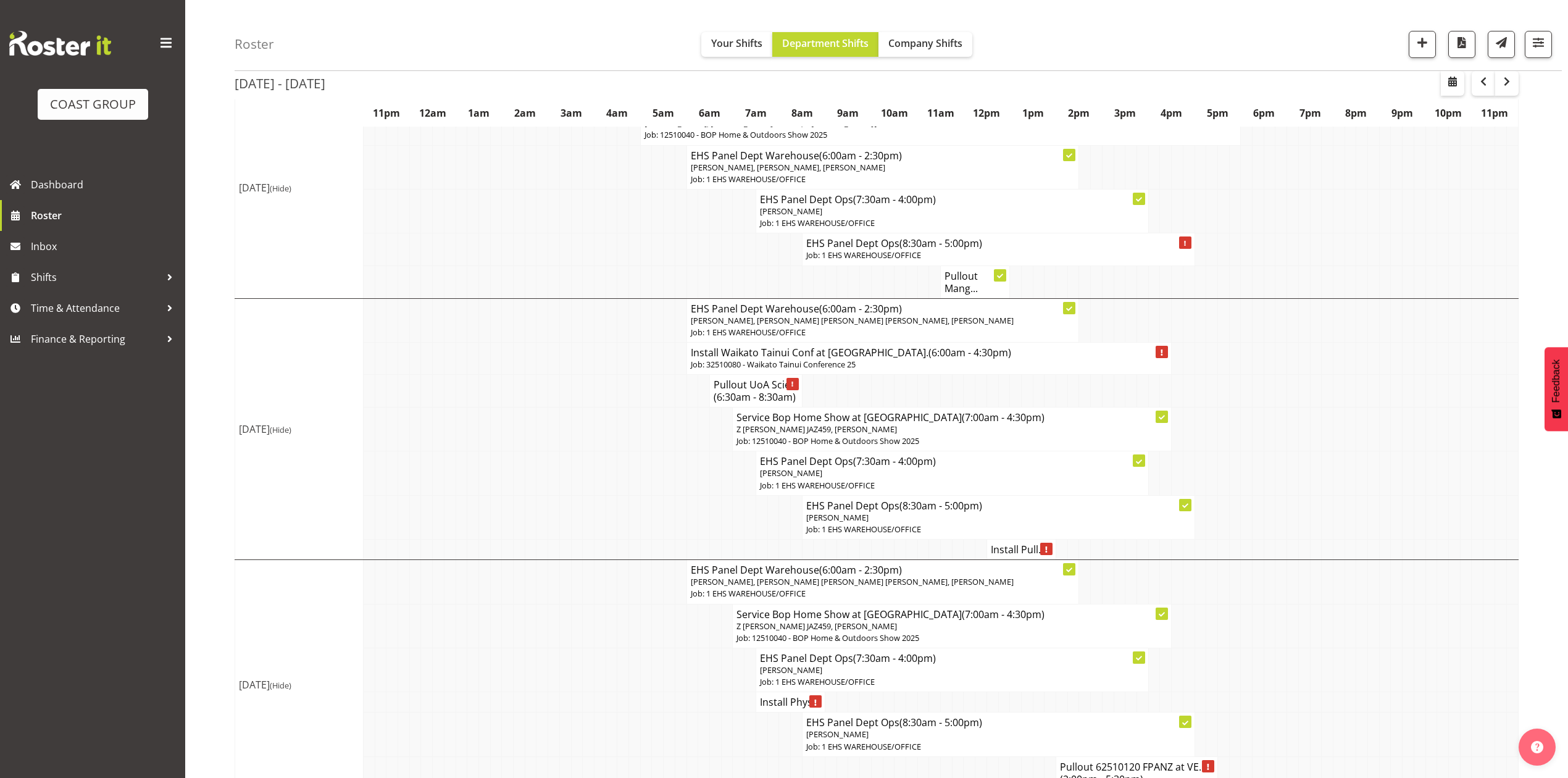
click at [1015, 551] on h4 "Install Pull..." at bounding box center [1021, 549] width 61 height 13
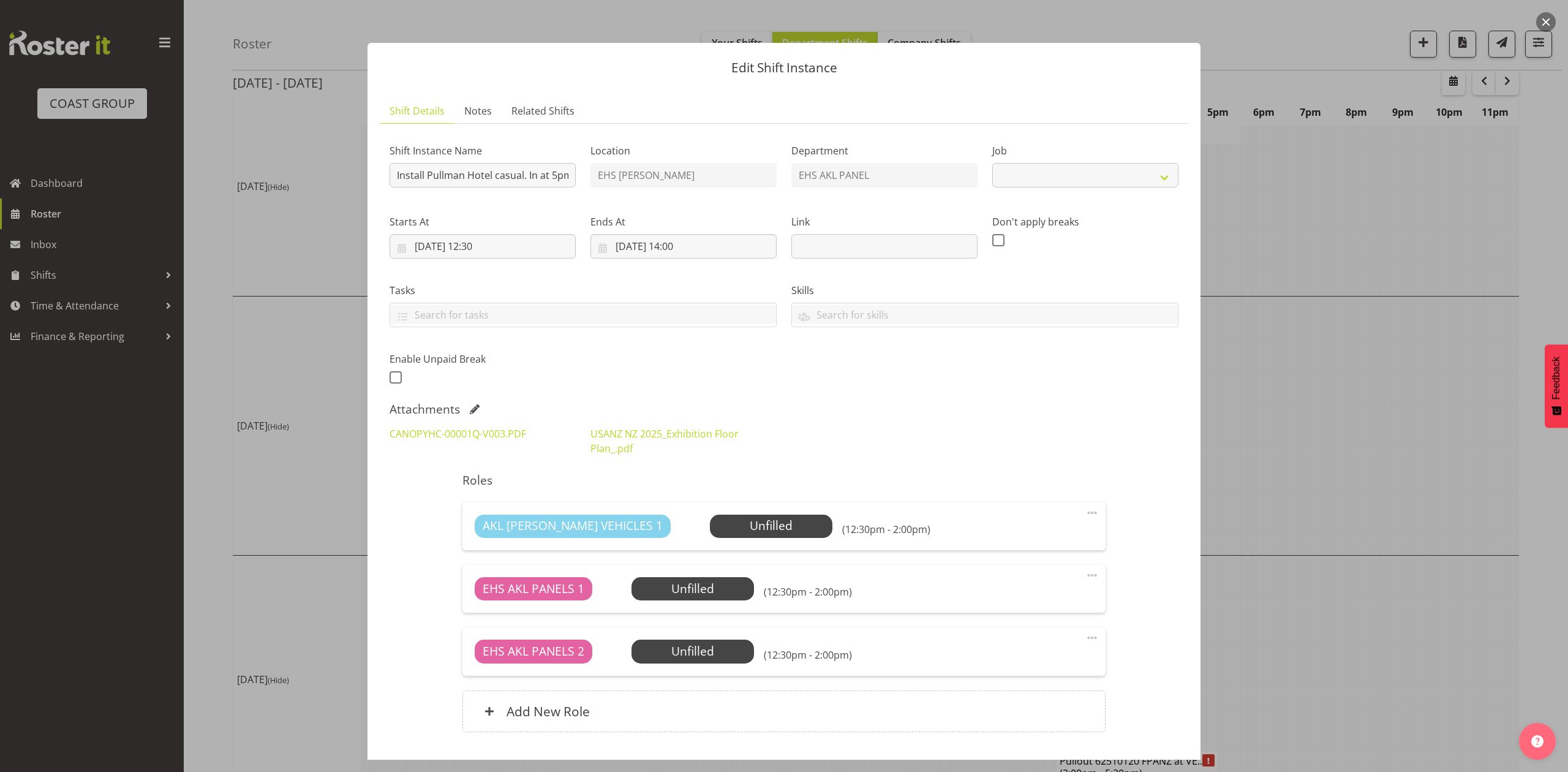
select select "8654"
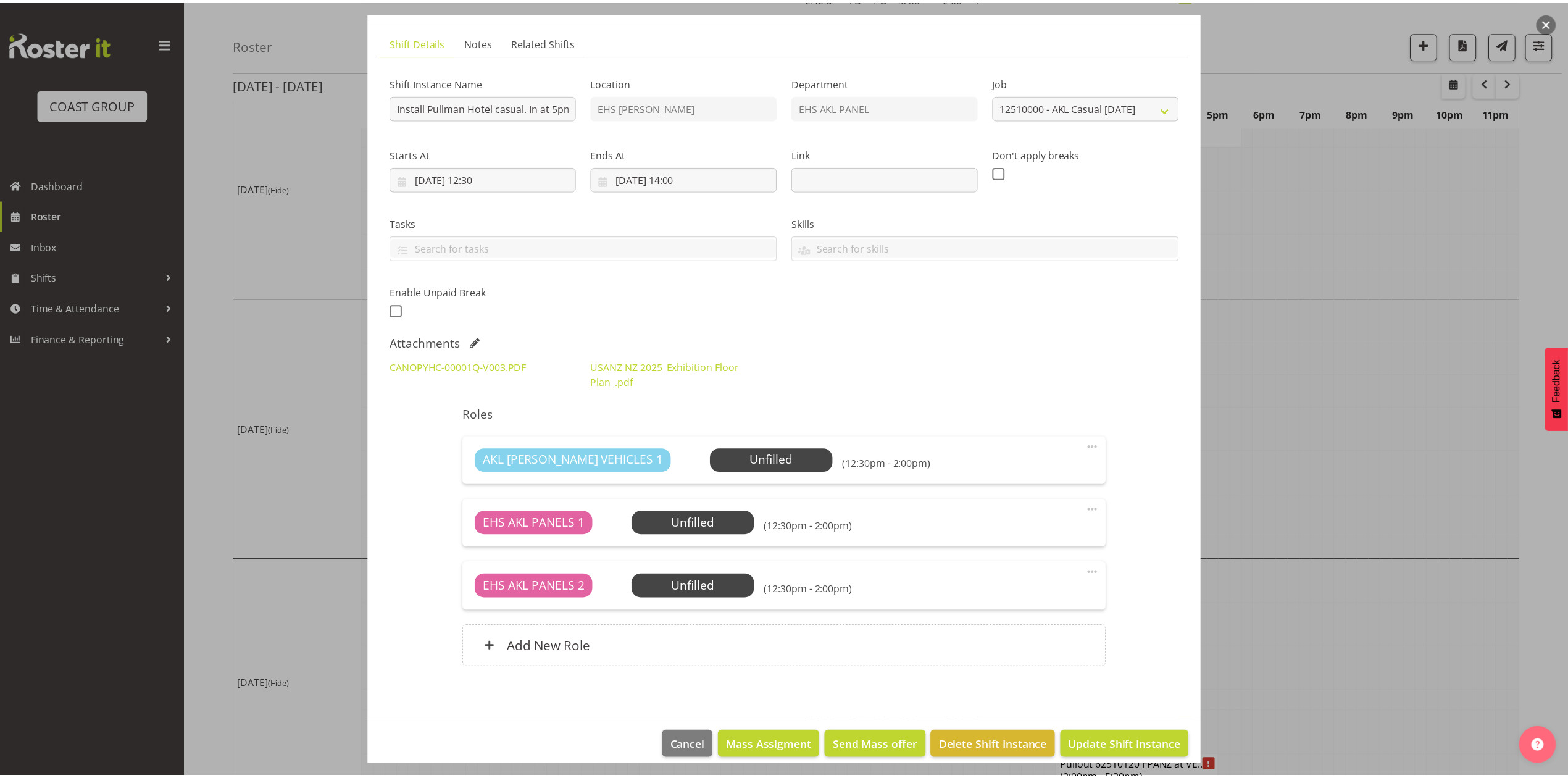
scroll to position [66, 0]
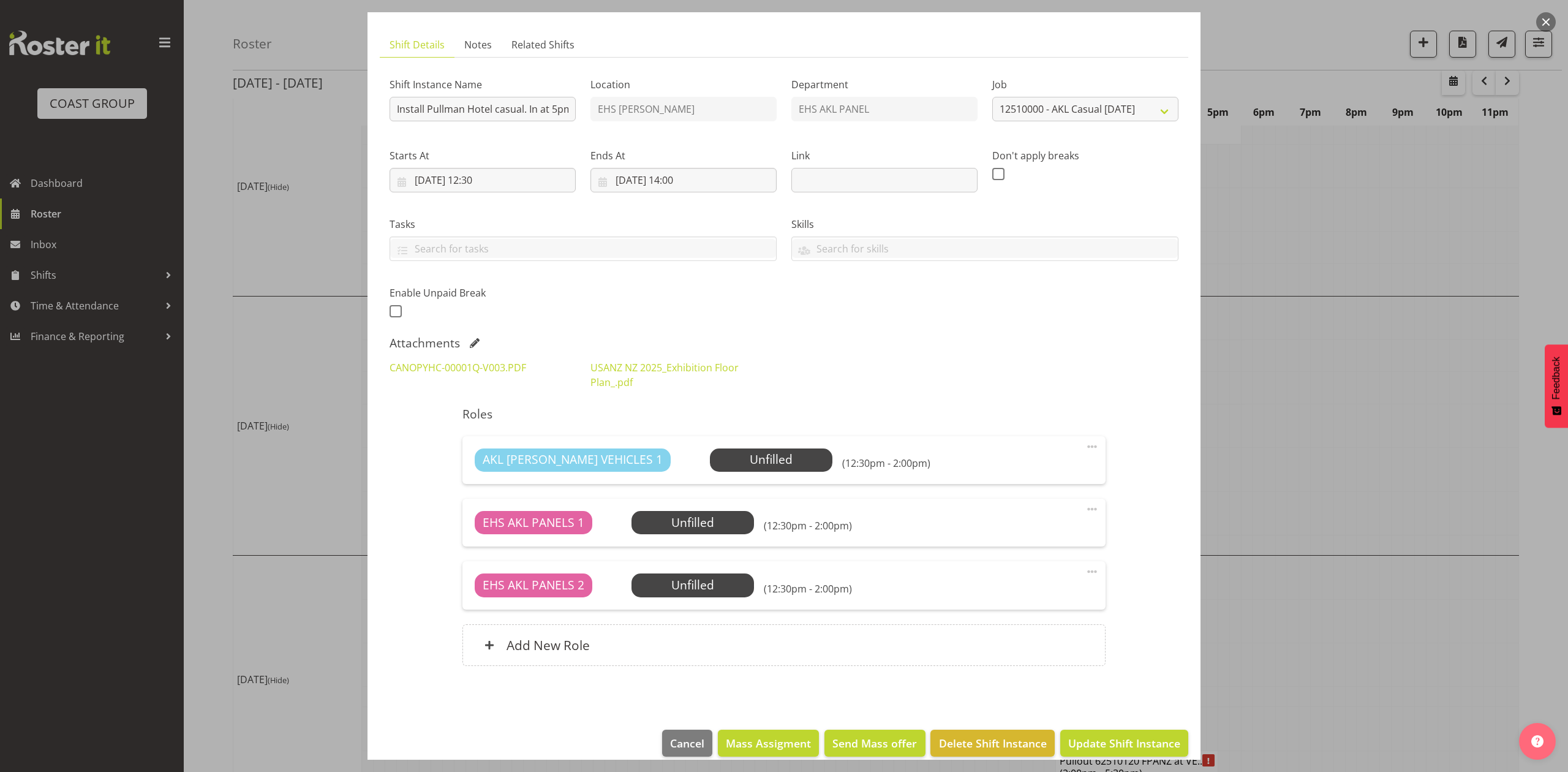
click at [1369, 386] on div at bounding box center [784, 386] width 1568 height 772
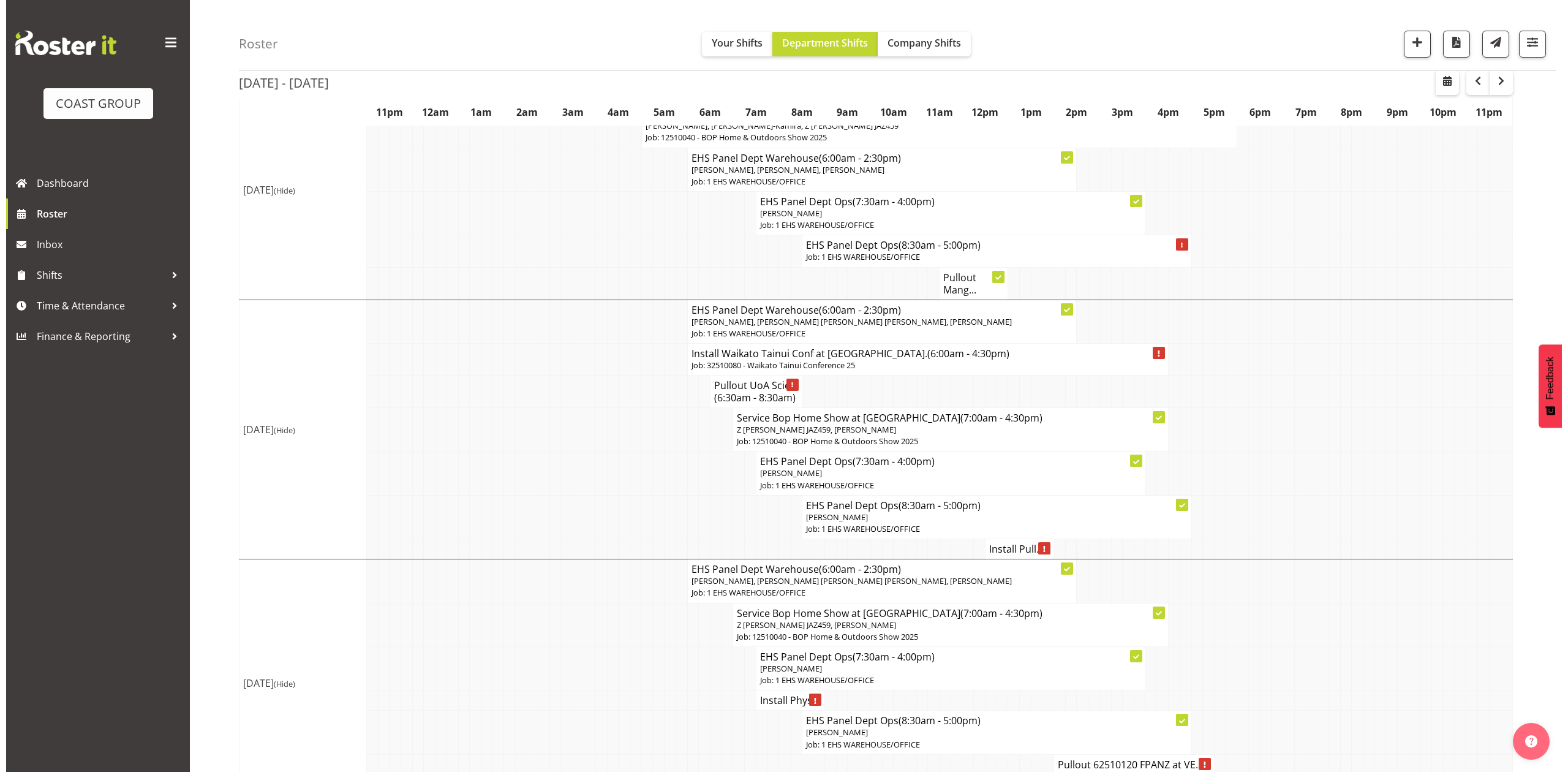
scroll to position [517, 0]
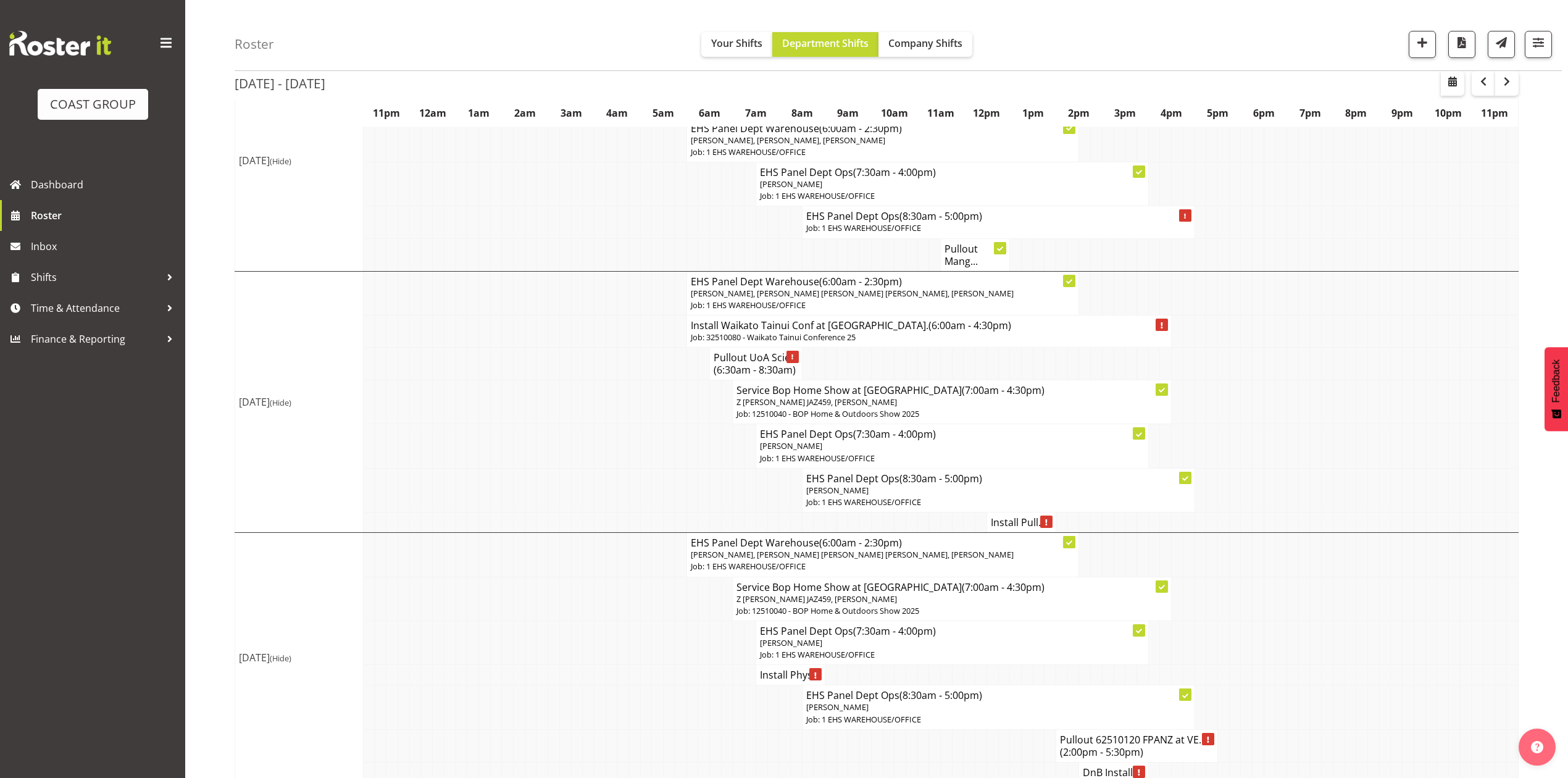
click at [995, 529] on h4 "Install Pull..." at bounding box center [1021, 522] width 61 height 13
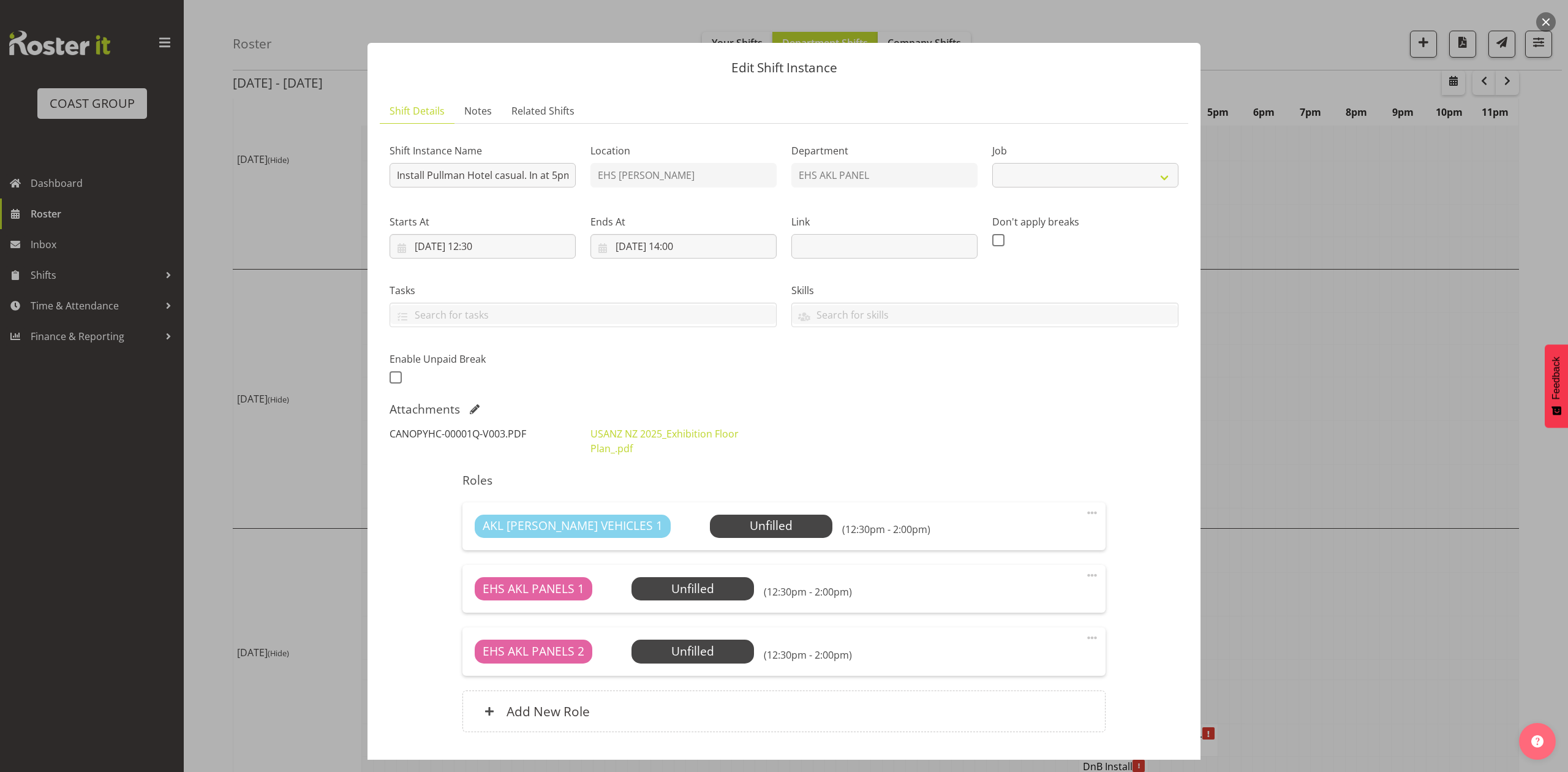
select select "8654"
click at [492, 434] on link "CANOPYHC-00001Q-V003.PDF" at bounding box center [458, 434] width 137 height 13
click at [620, 427] on link "USANZ NZ 2025_Exhibition Floor Plan_.pdf" at bounding box center [664, 441] width 148 height 28
click at [1263, 408] on div at bounding box center [784, 386] width 1568 height 772
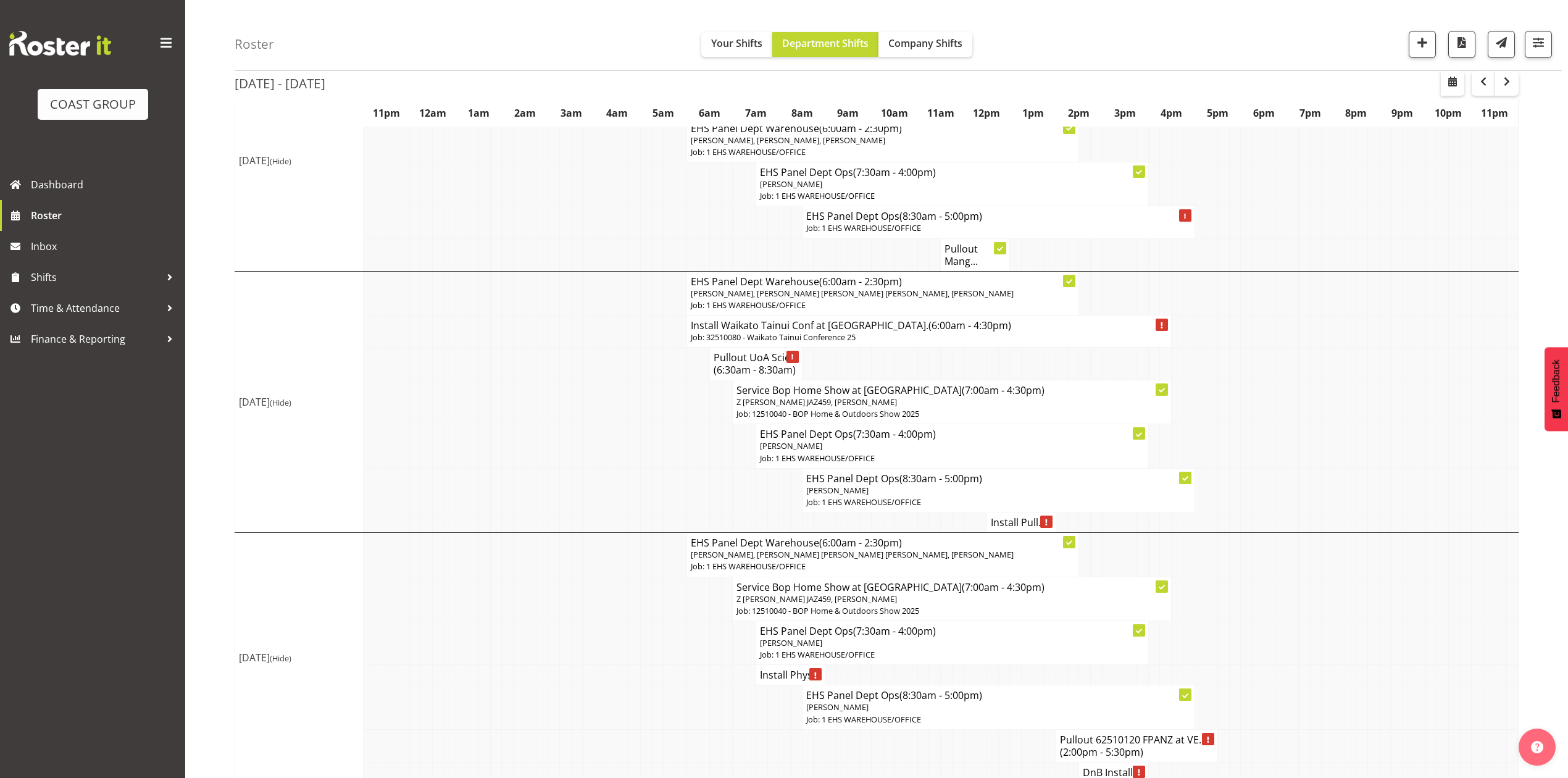
click at [1011, 526] on h4 "Install Pull..." at bounding box center [1021, 522] width 61 height 13
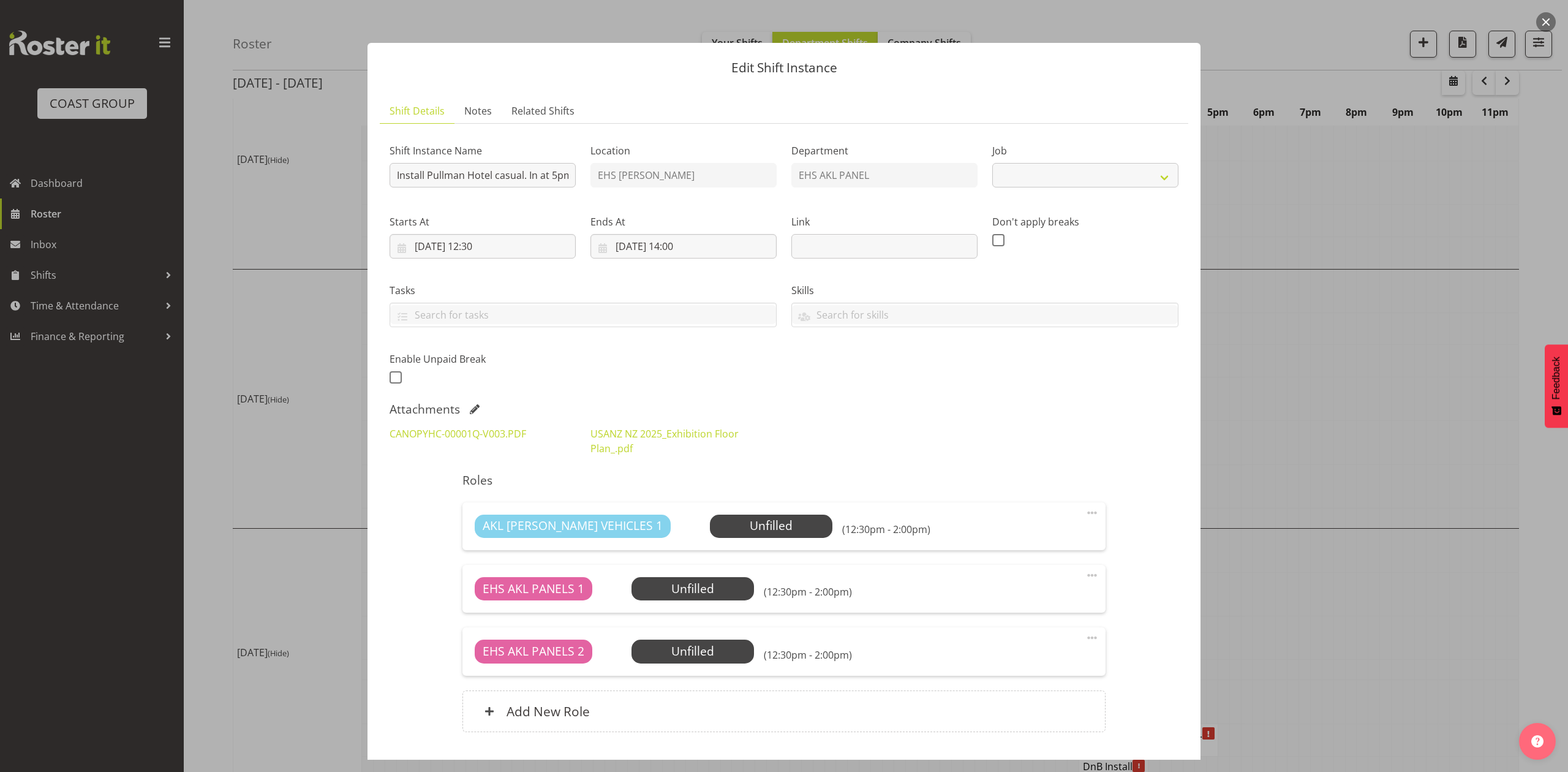
select select "8654"
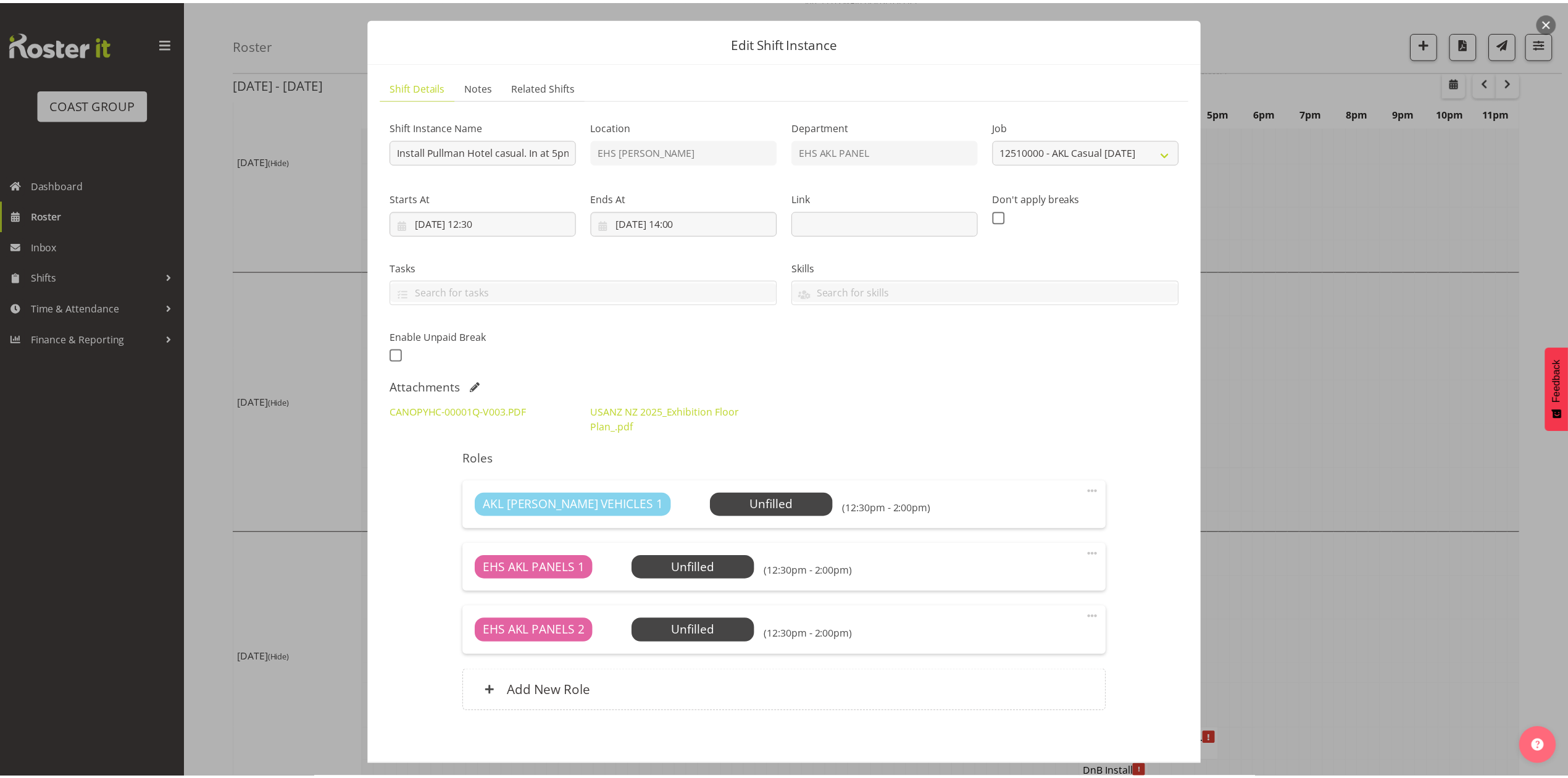
scroll to position [2, 0]
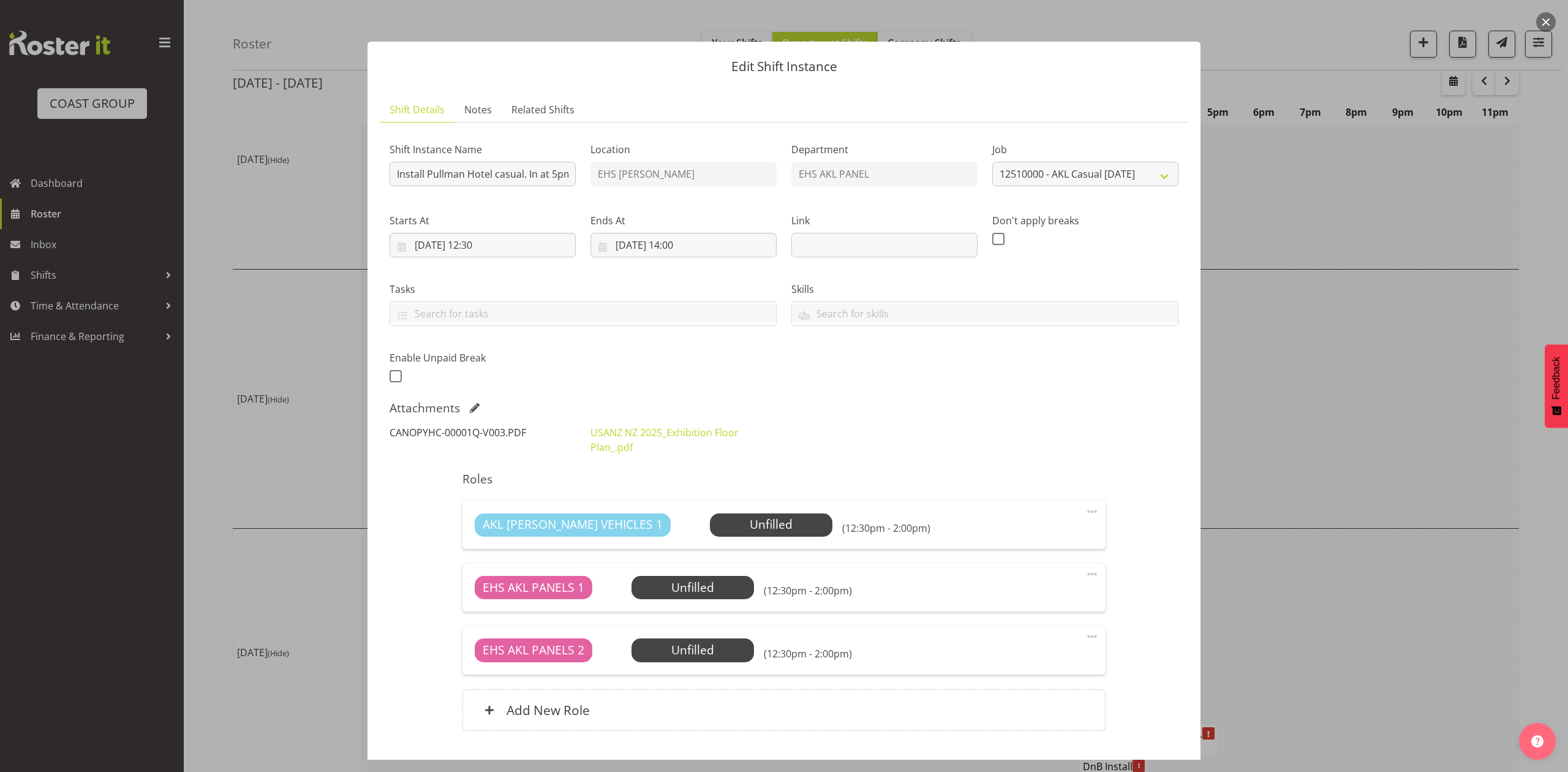
click at [455, 427] on link "CANOPYHC-00001Q-V003.PDF" at bounding box center [458, 432] width 137 height 13
click at [915, 414] on div "Attachments" at bounding box center [784, 408] width 789 height 15
click at [919, 414] on div "Attachments" at bounding box center [784, 408] width 789 height 15
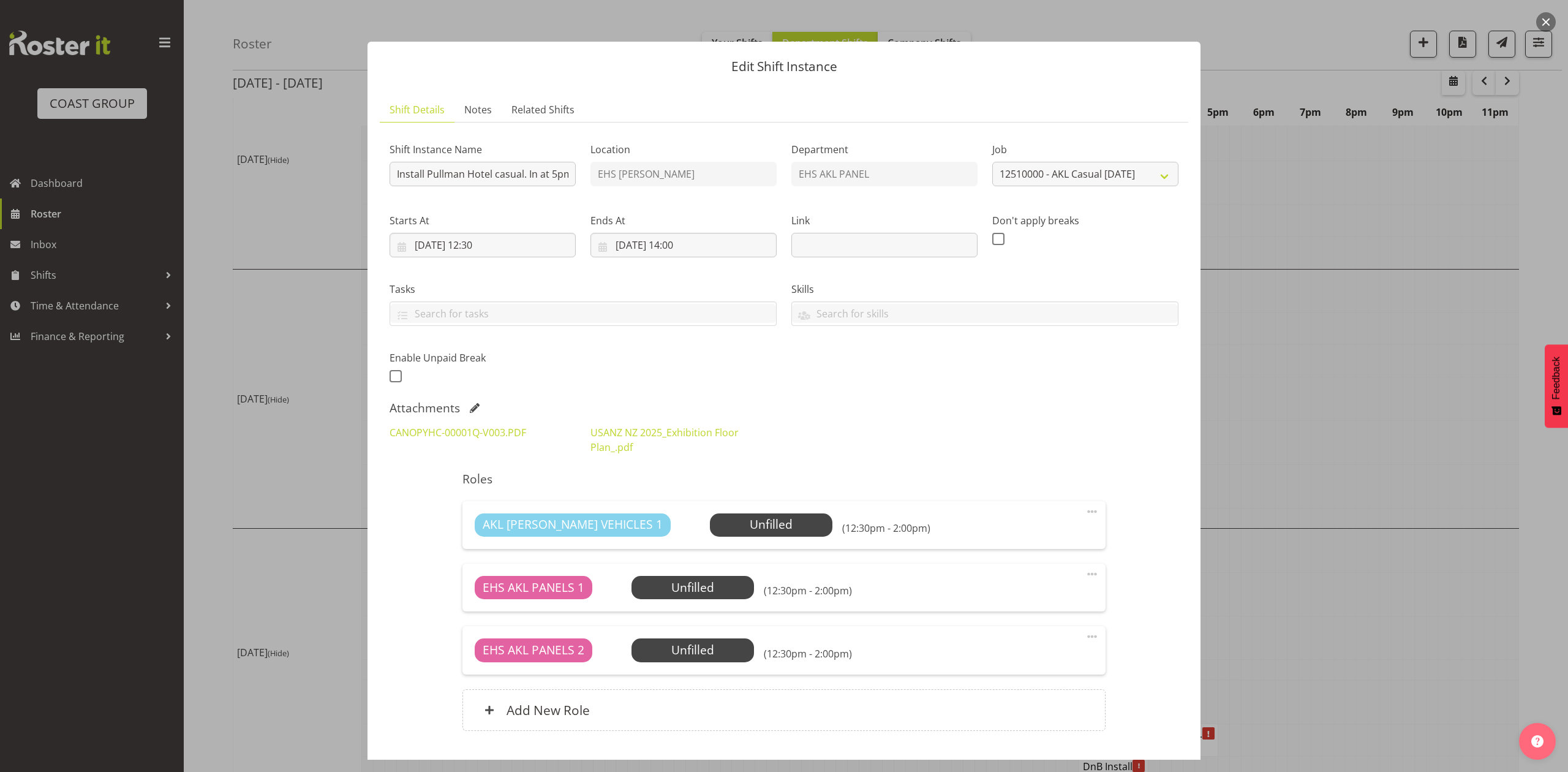
click at [947, 458] on div "CANOPYHC-00001Q-V003.PDF USANZ NZ 2025_Exhibition Floor Plan_.pdf" at bounding box center [784, 440] width 803 height 44
click at [1406, 447] on div at bounding box center [784, 386] width 1568 height 772
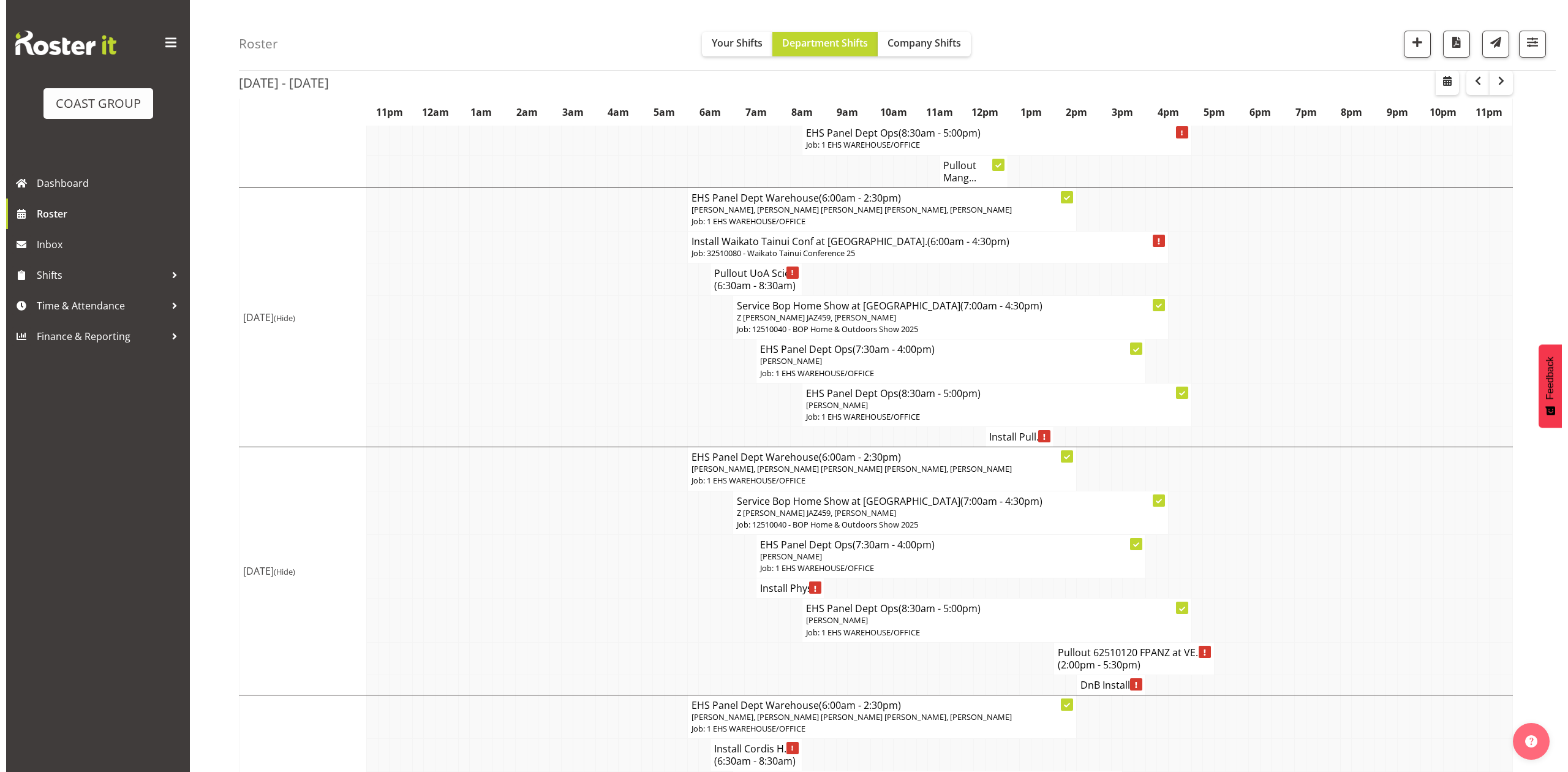
scroll to position [517, 0]
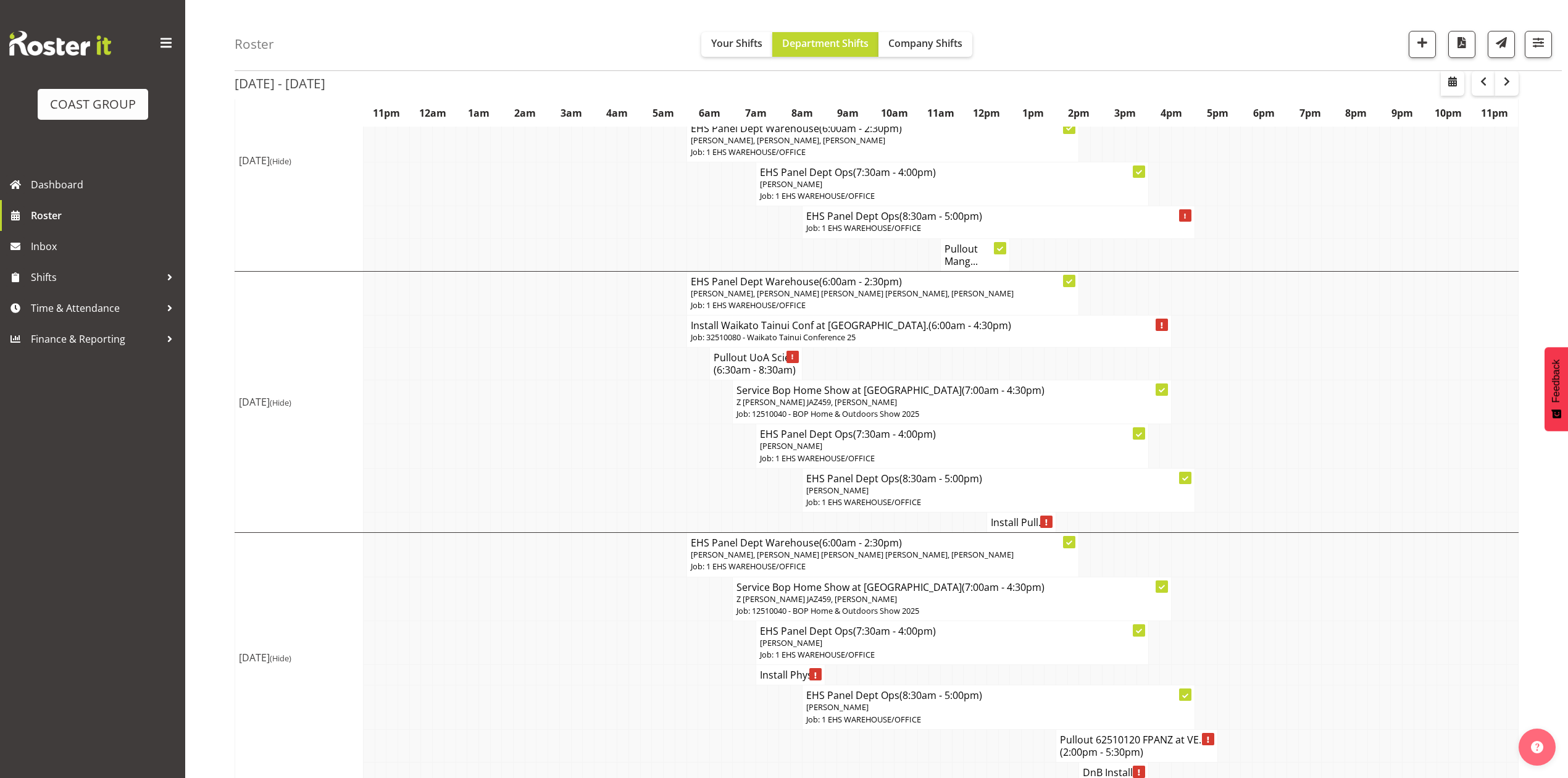
click at [1010, 529] on h4 "Install Pull..." at bounding box center [1021, 522] width 61 height 13
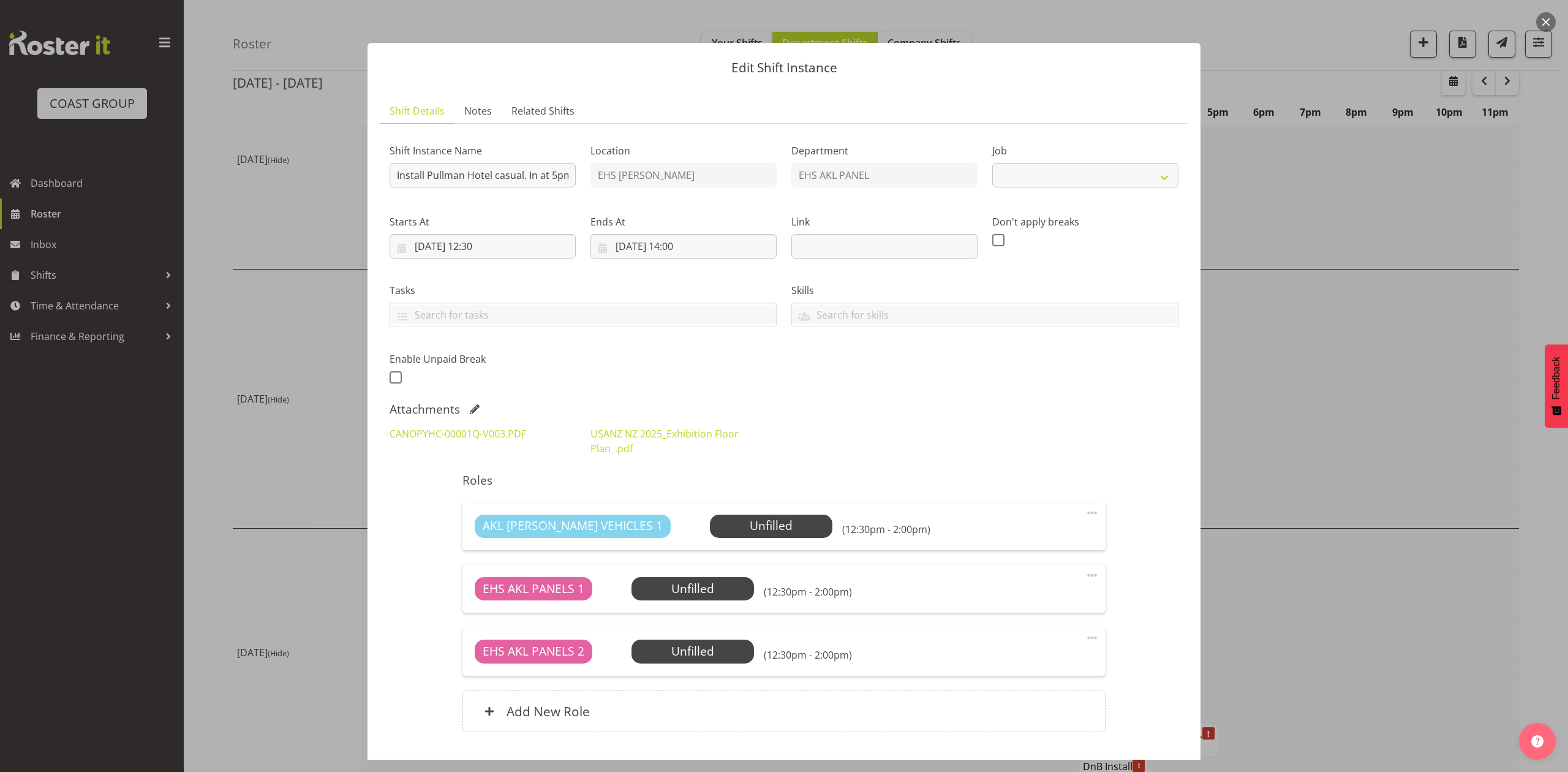
select select "8654"
click at [674, 591] on span "Select Employee" at bounding box center [693, 589] width 91 height 18
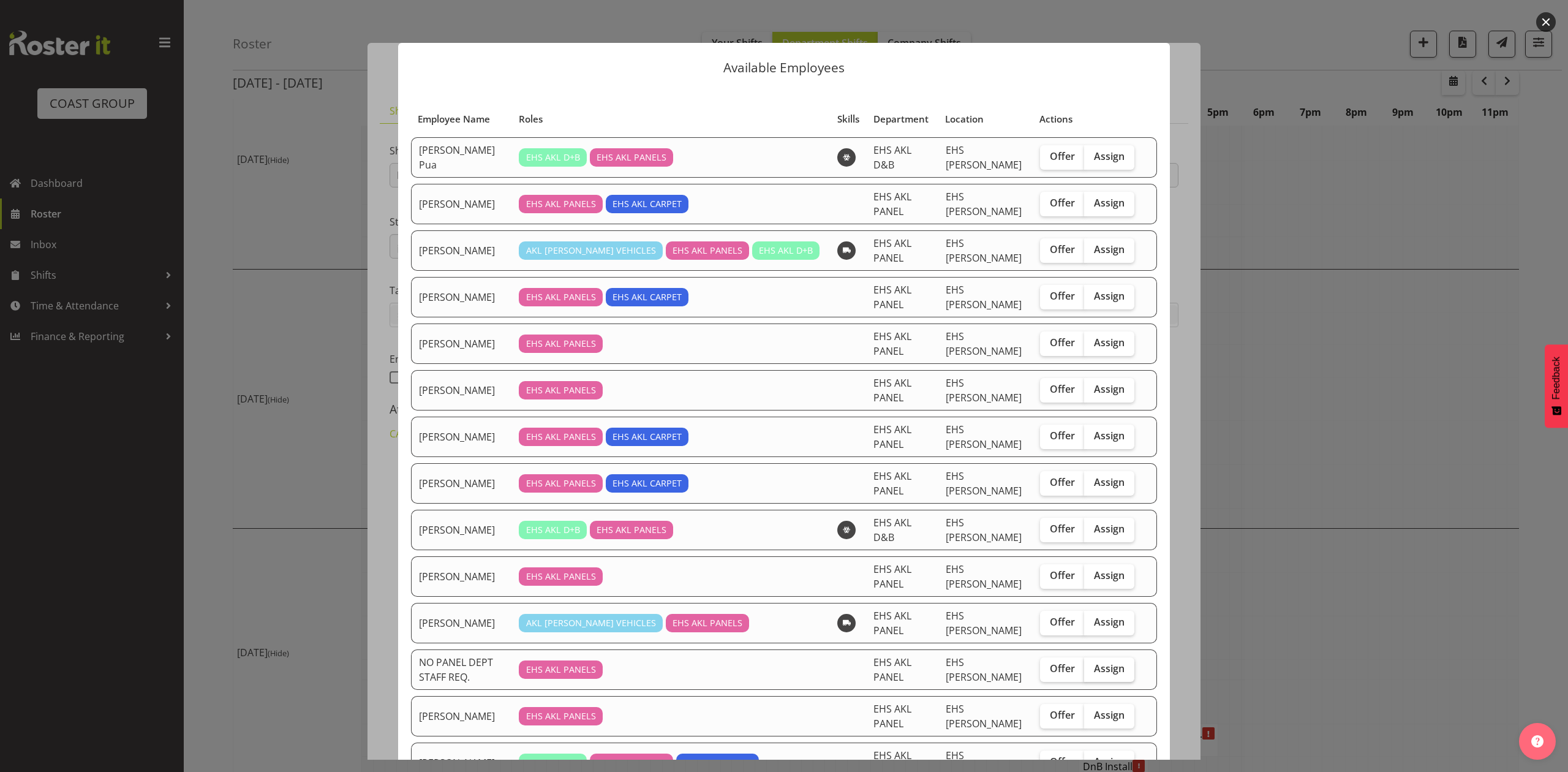
click at [1094, 662] on span "Assign" at bounding box center [1109, 668] width 31 height 13
click at [1091, 664] on input "Assign" at bounding box center [1088, 668] width 8 height 8
checkbox input "true"
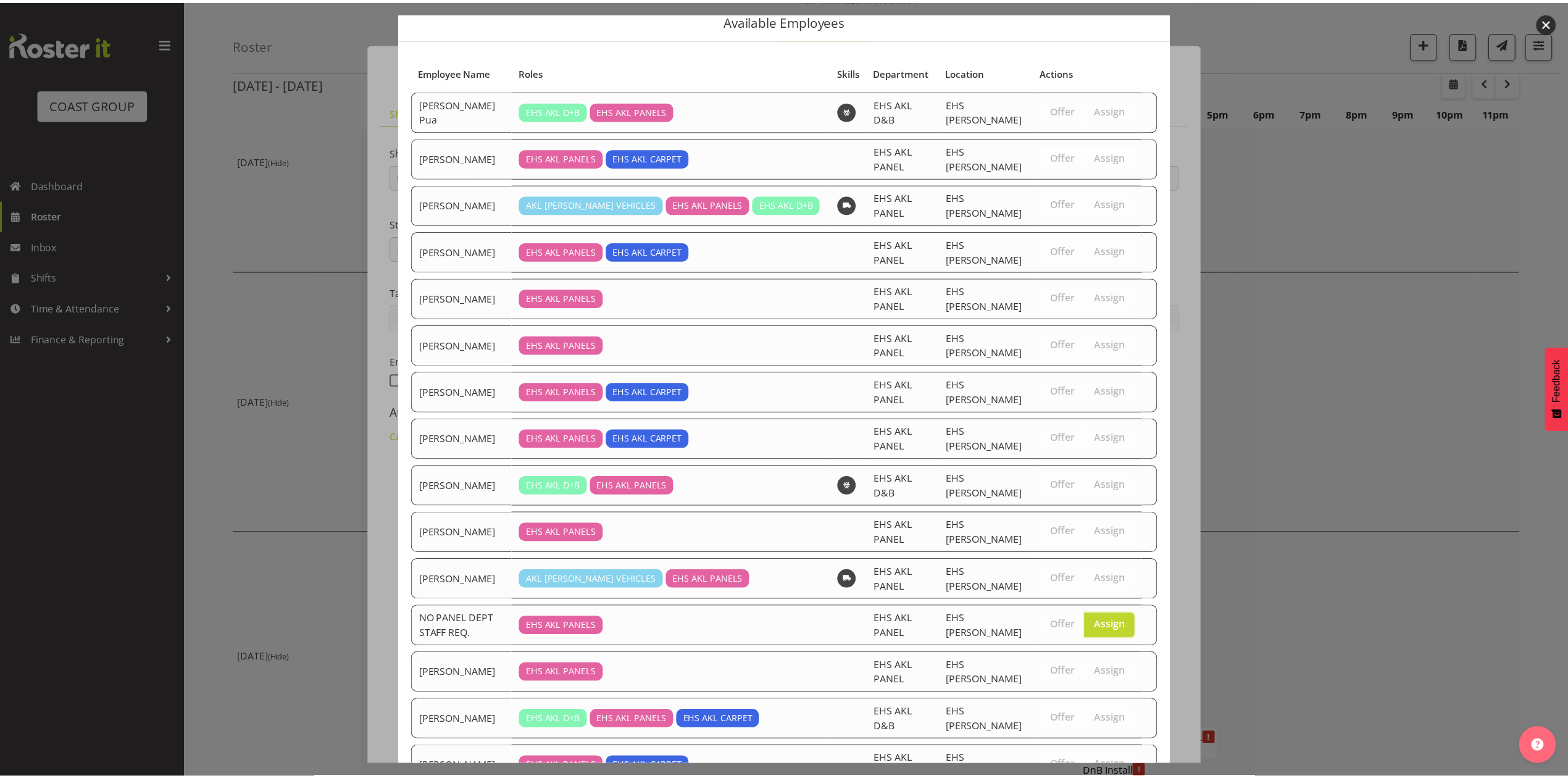
scroll to position [73, 0]
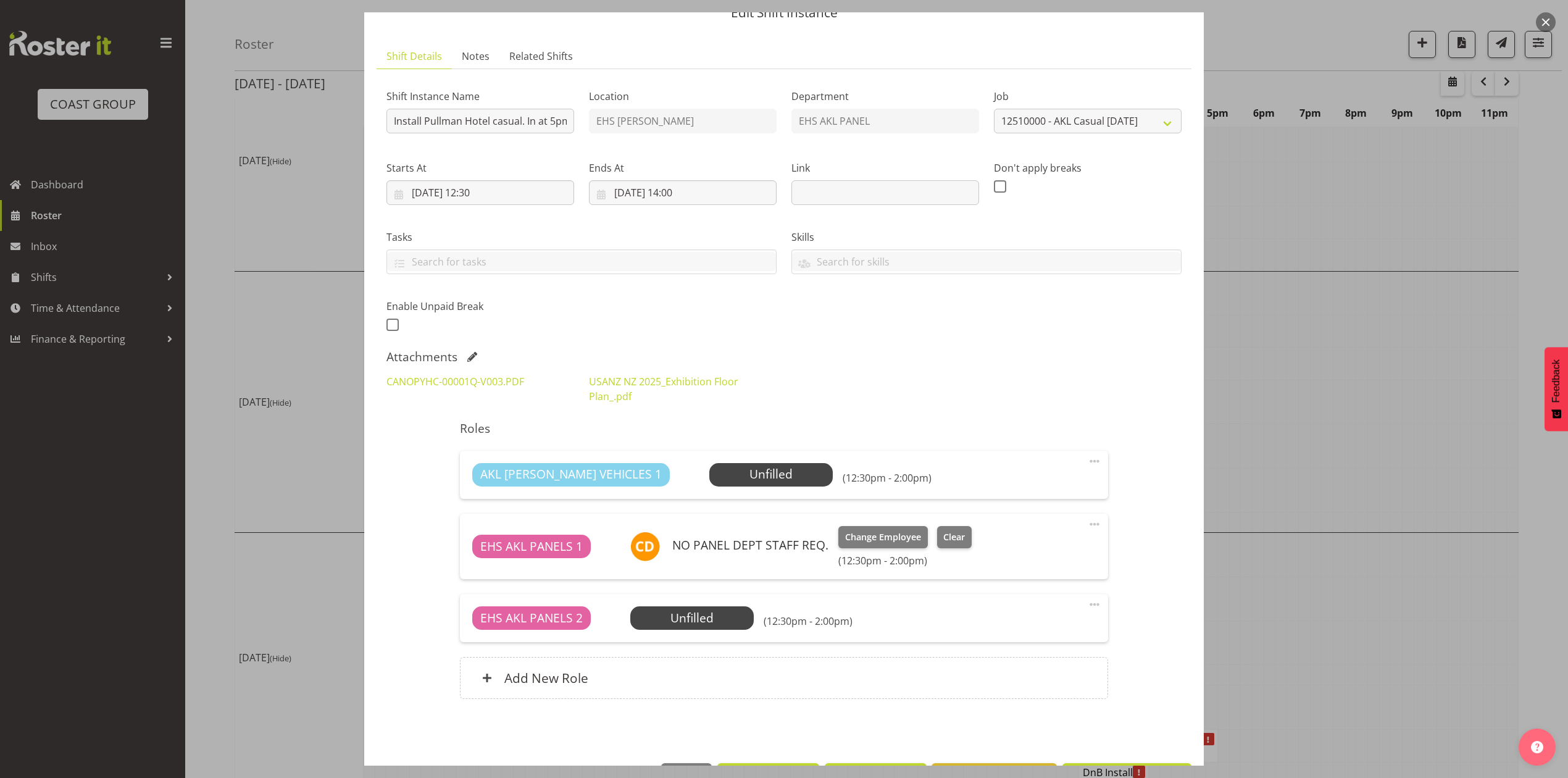
scroll to position [100, 0]
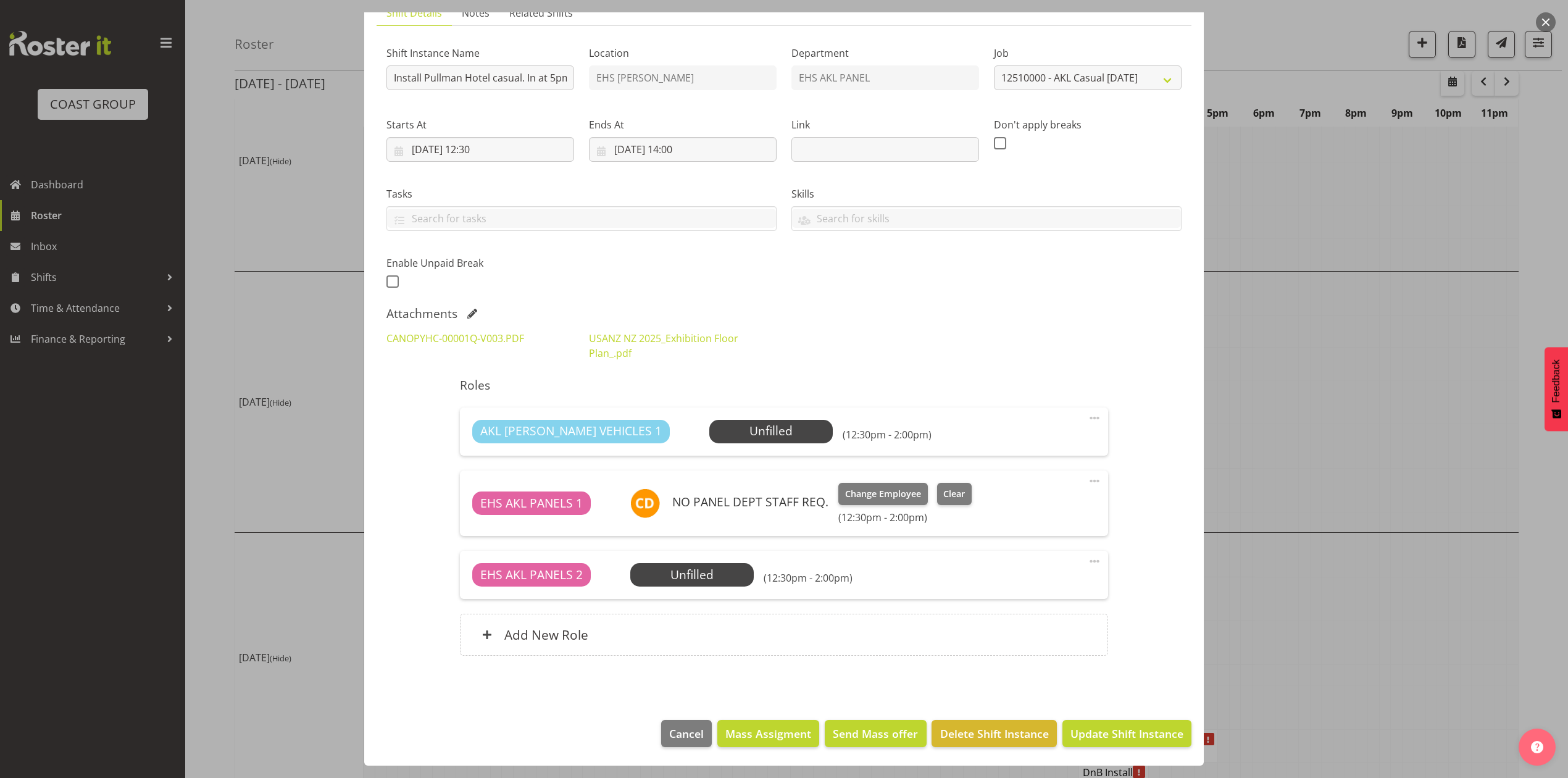
click at [1087, 416] on span at bounding box center [1094, 418] width 15 height 15
click at [1087, 562] on span at bounding box center [1094, 561] width 15 height 15
click at [1031, 636] on link "Delete" at bounding box center [1042, 632] width 119 height 22
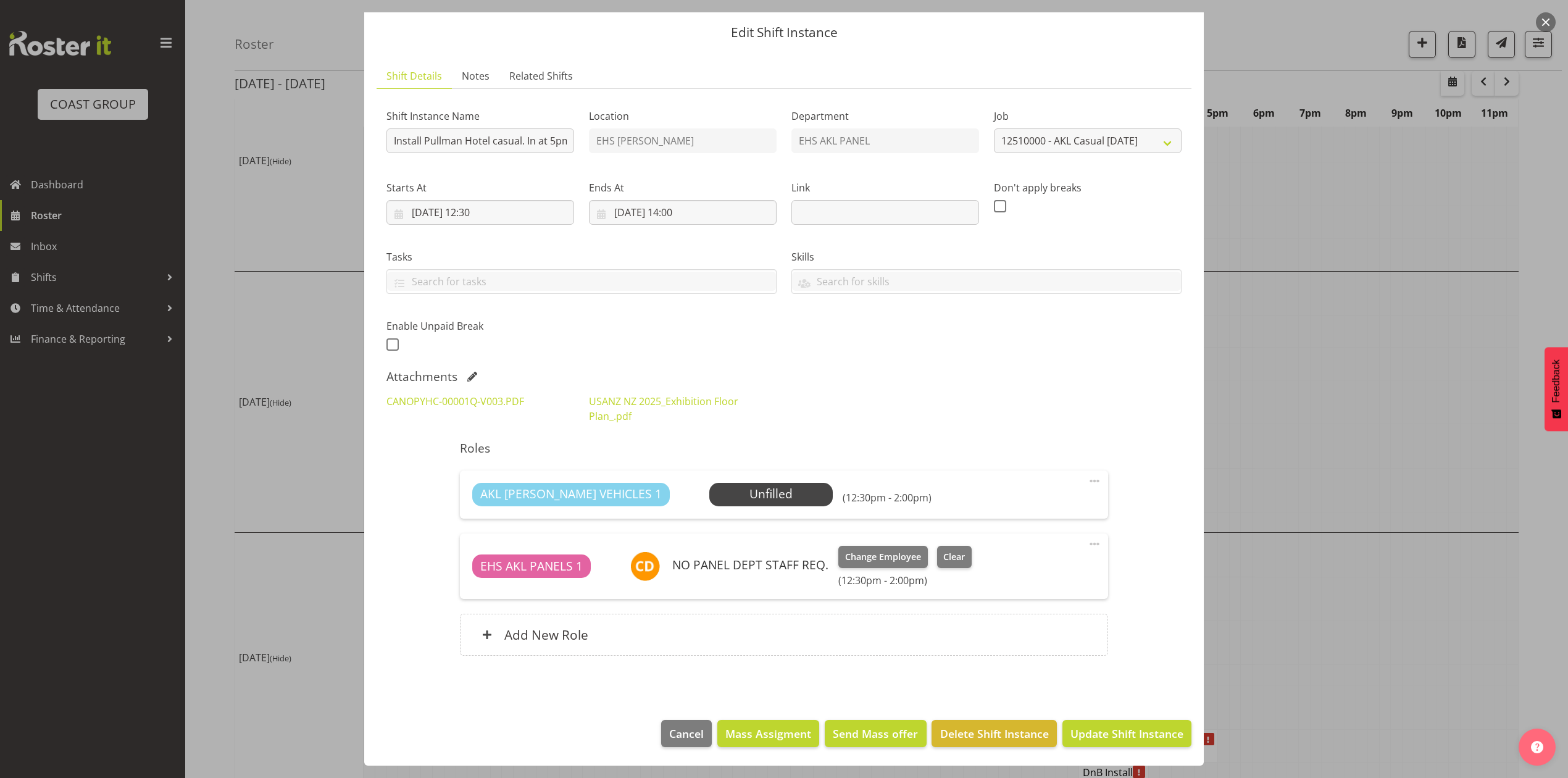
scroll to position [37, 0]
click at [1141, 736] on span "Update Shift Instance" at bounding box center [1126, 733] width 113 height 16
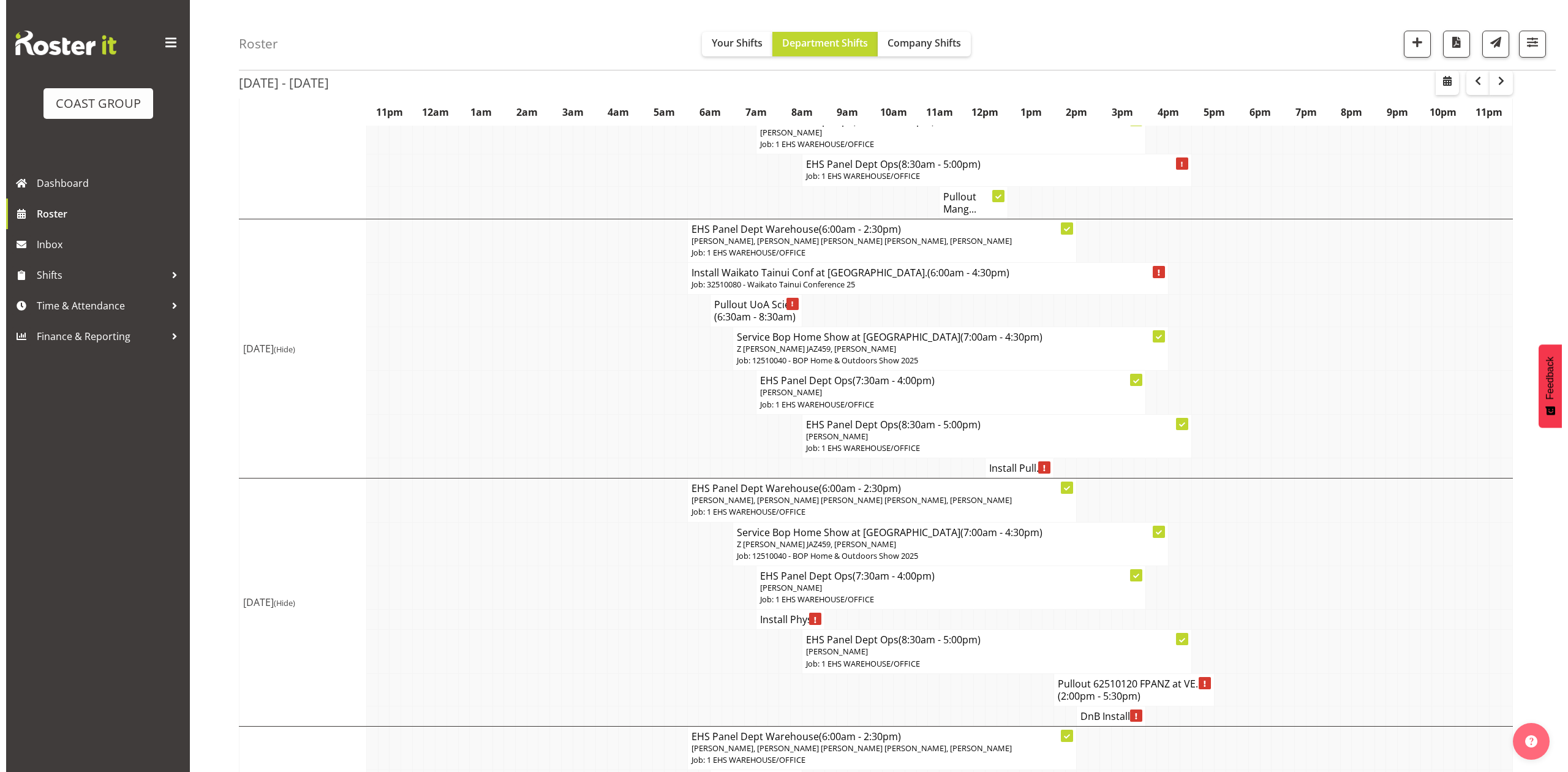
scroll to position [572, 0]
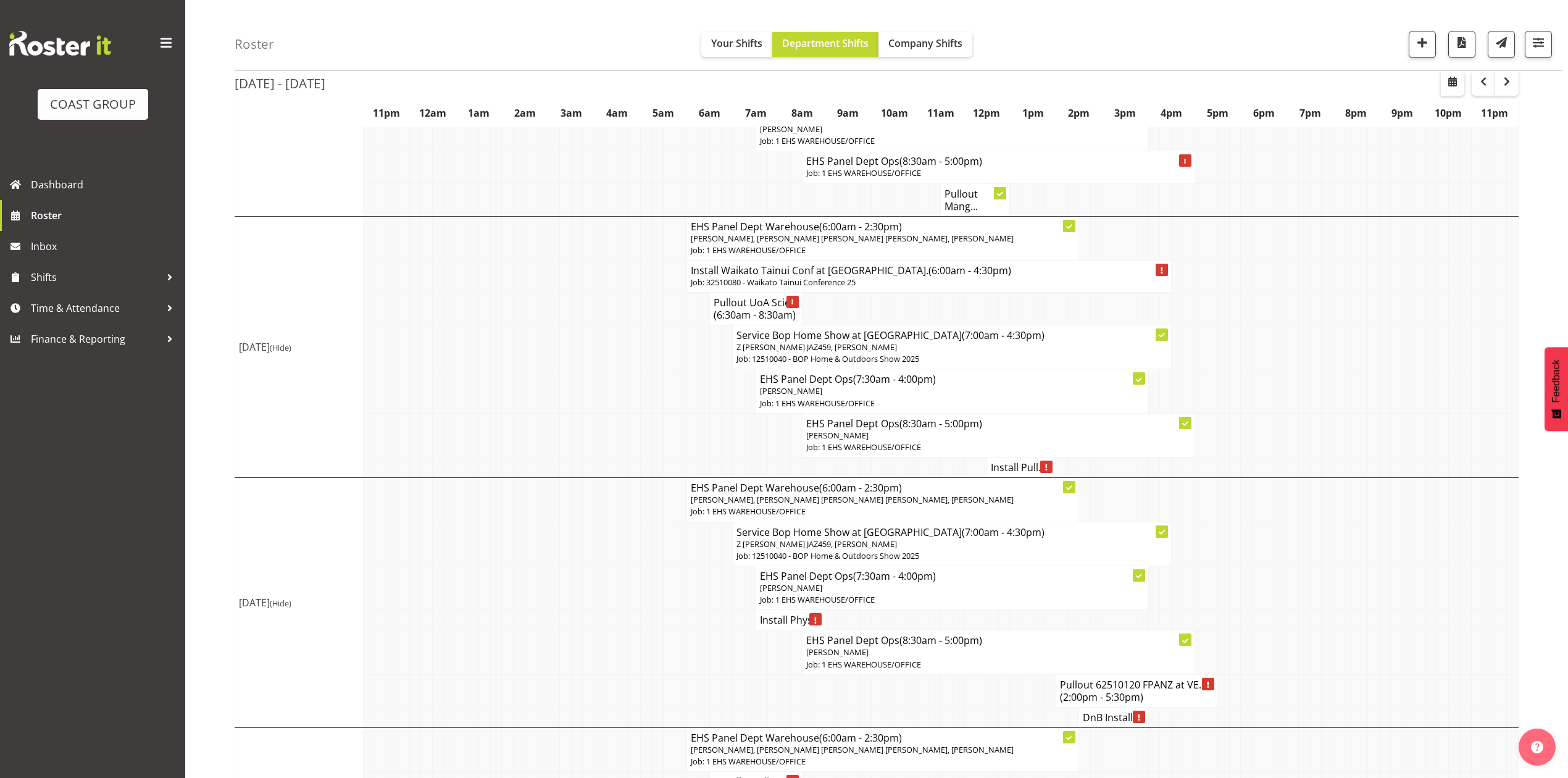
click at [1016, 472] on h4 "Install Pull..." at bounding box center [1021, 468] width 61 height 13
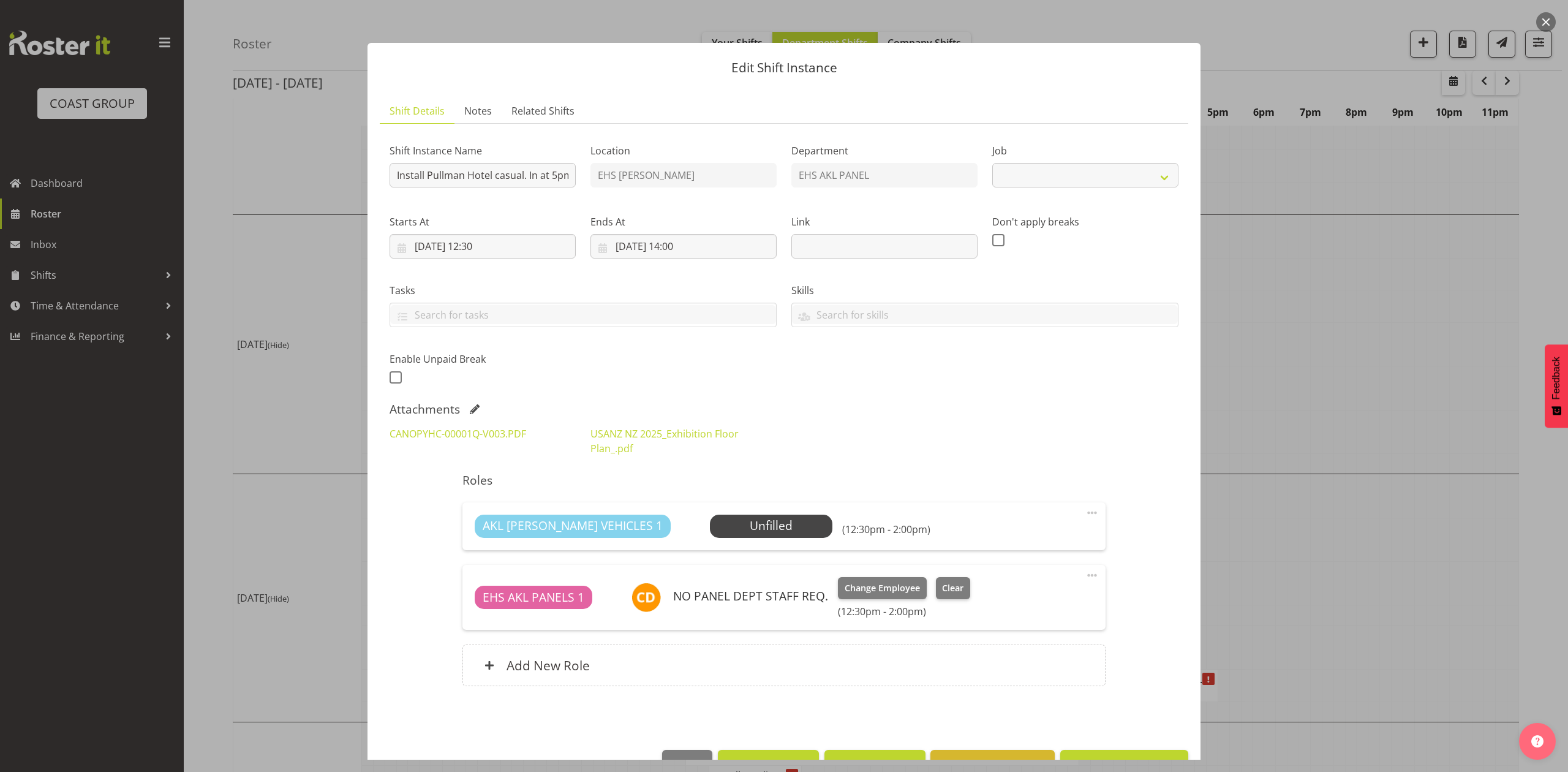
select select "8654"
click at [1084, 514] on span at bounding box center [1091, 512] width 15 height 15
drag, startPoint x: 1036, startPoint y: 582, endPoint x: 1115, endPoint y: 569, distance: 80.1
click at [1041, 582] on link "Delete" at bounding box center [1040, 584] width 118 height 22
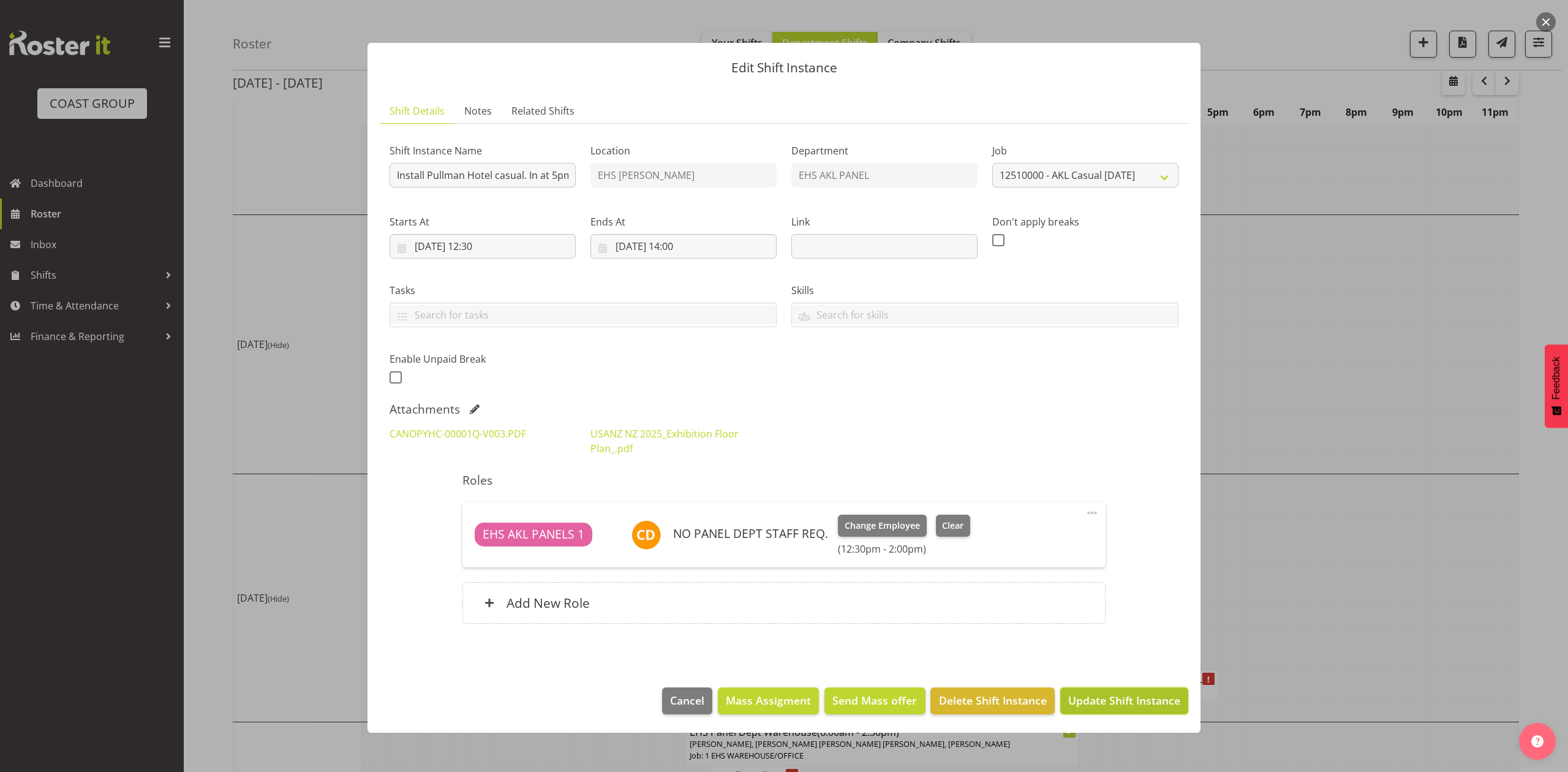
click at [1135, 692] on button "Update Shift Instance" at bounding box center [1124, 701] width 128 height 27
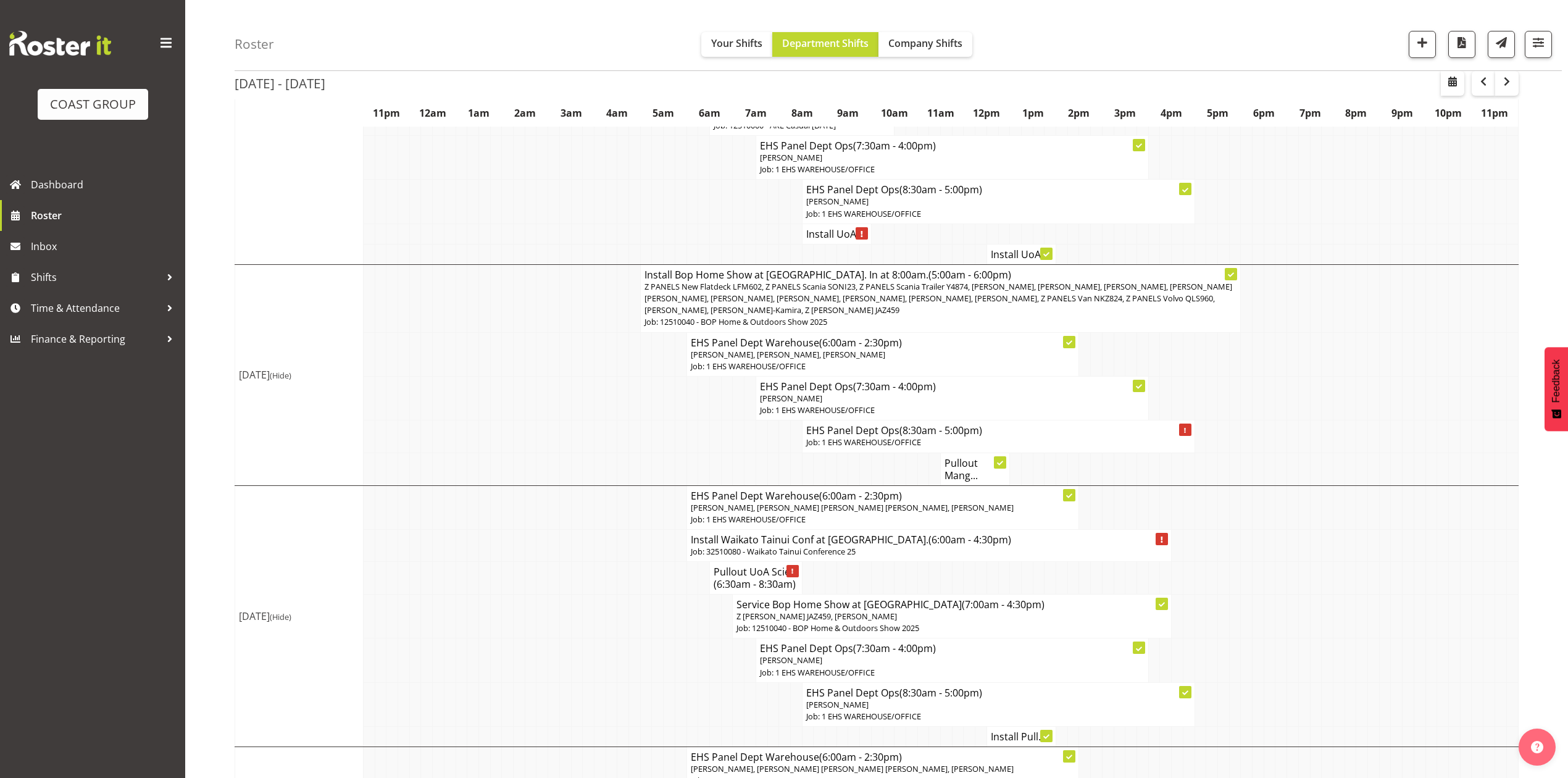
scroll to position [494, 0]
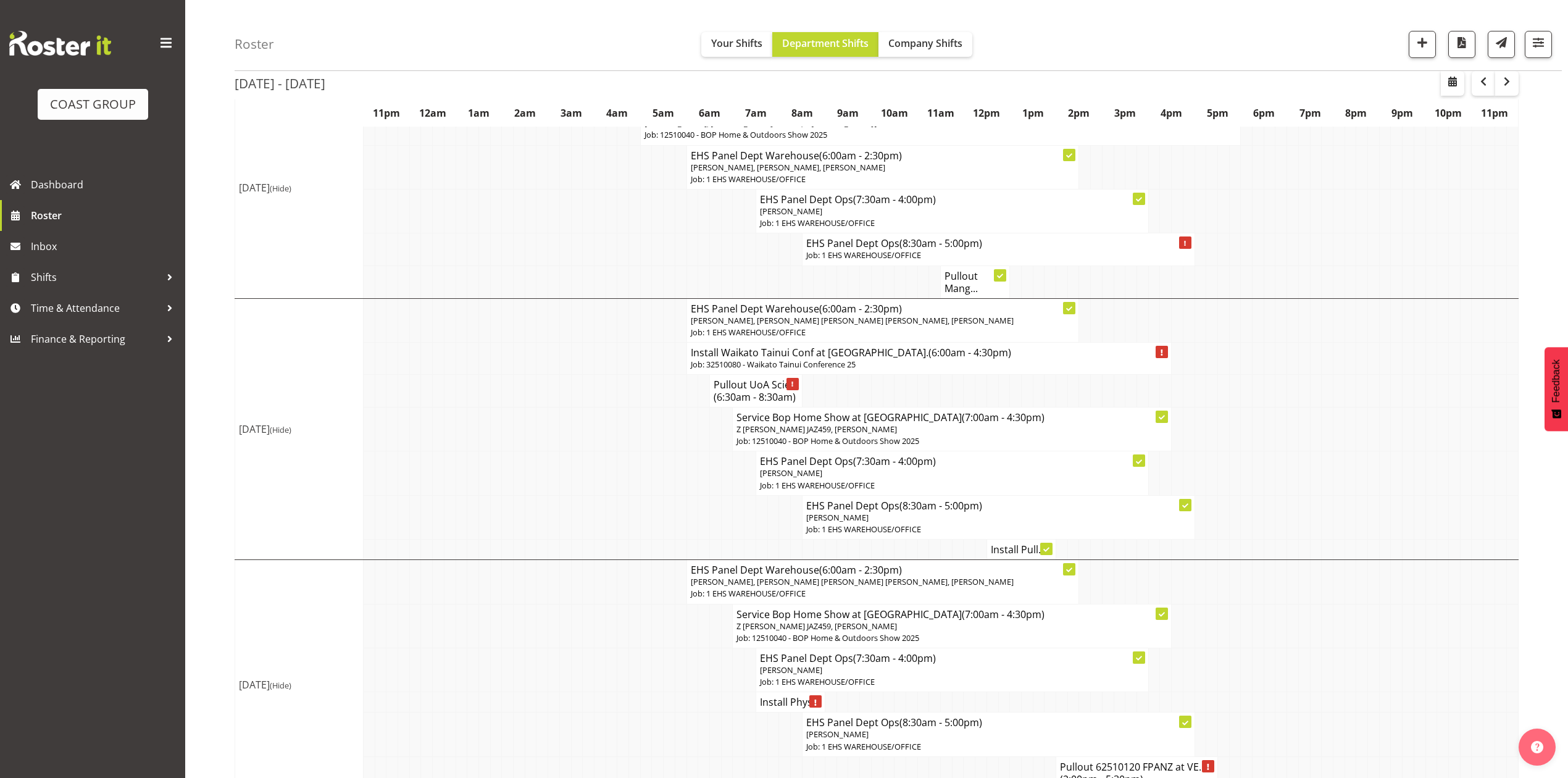
drag, startPoint x: 1304, startPoint y: 426, endPoint x: 1281, endPoint y: 441, distance: 27.5
click at [1304, 426] on td at bounding box center [1304, 429] width 12 height 44
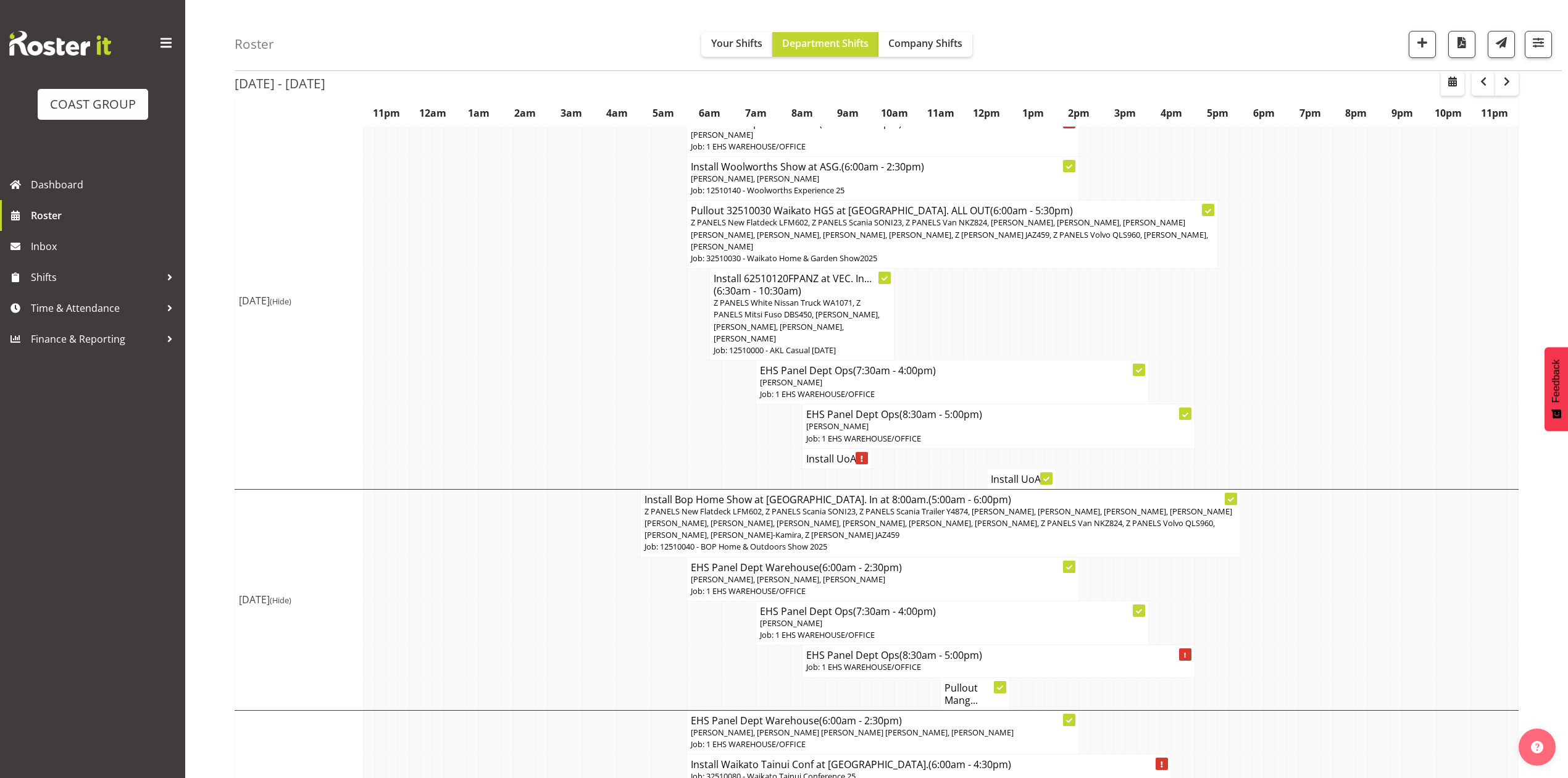
scroll to position [247, 0]
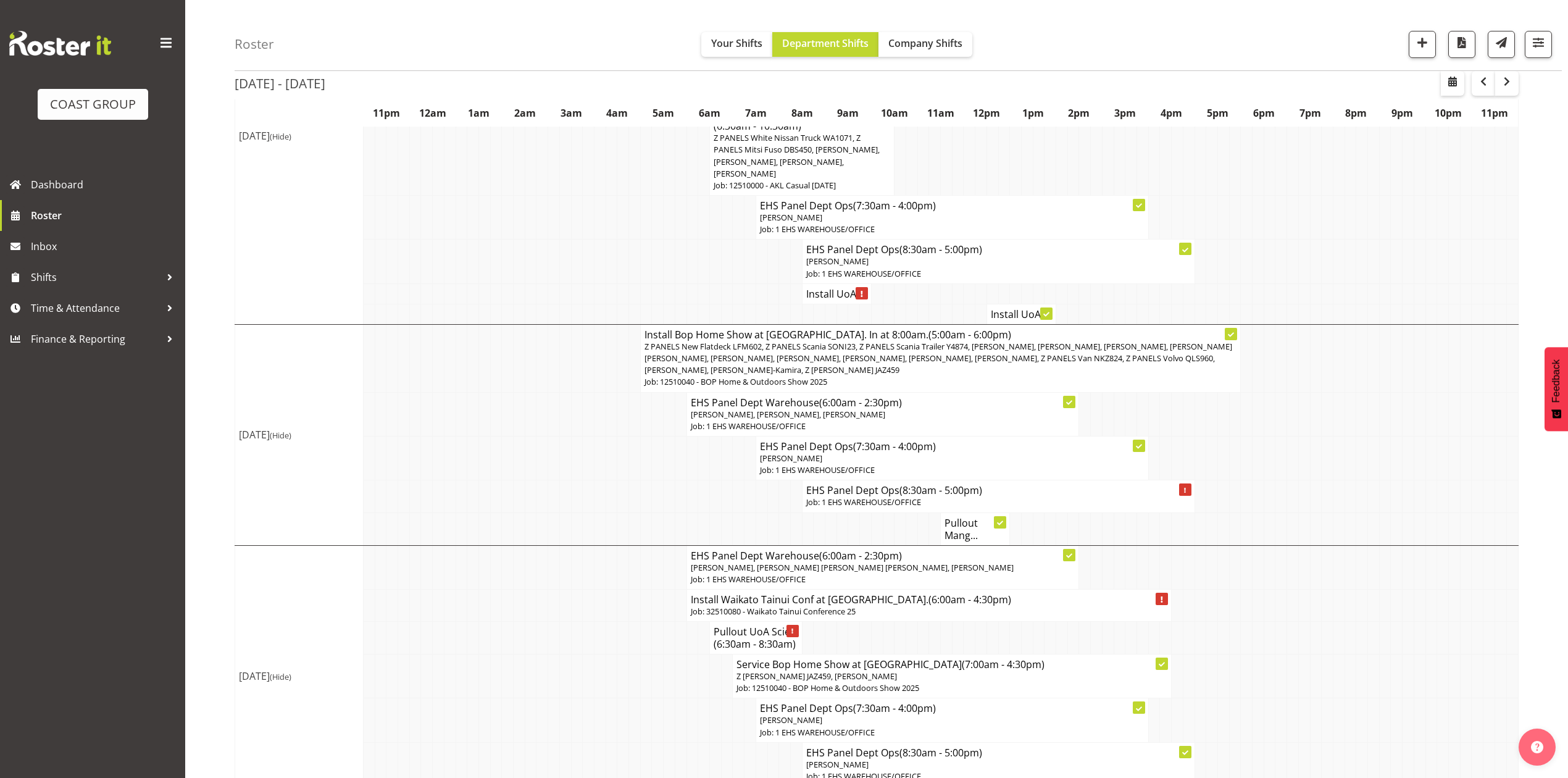
click at [826, 272] on td "EHS Panel Dept Ops (8:30am - 5:00pm) [PERSON_NAME] Job: 1 EHS WAREHOUSE/OFFICE" at bounding box center [998, 261] width 393 height 44
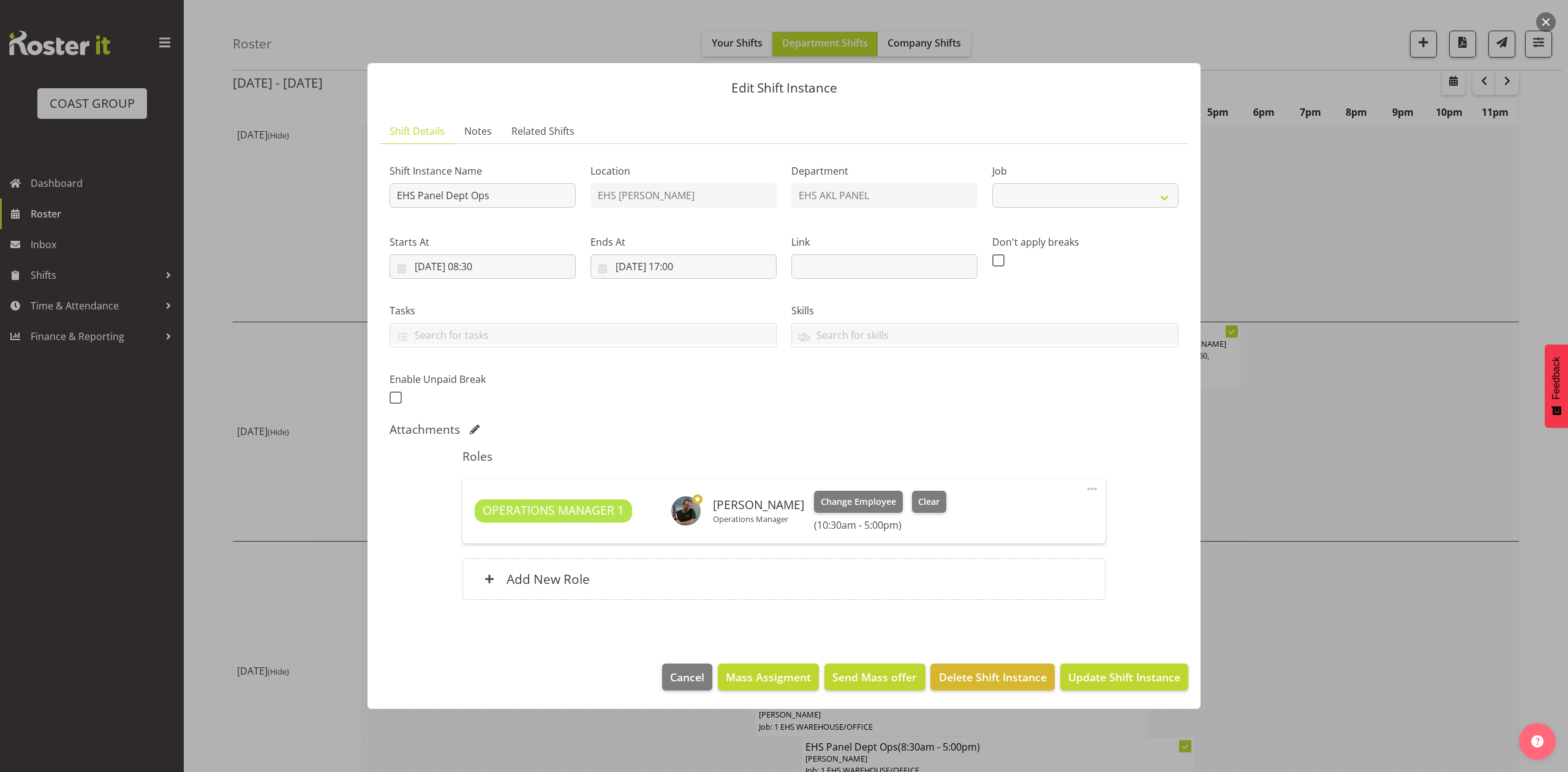
select select "69"
click at [1284, 412] on div at bounding box center [784, 386] width 1568 height 772
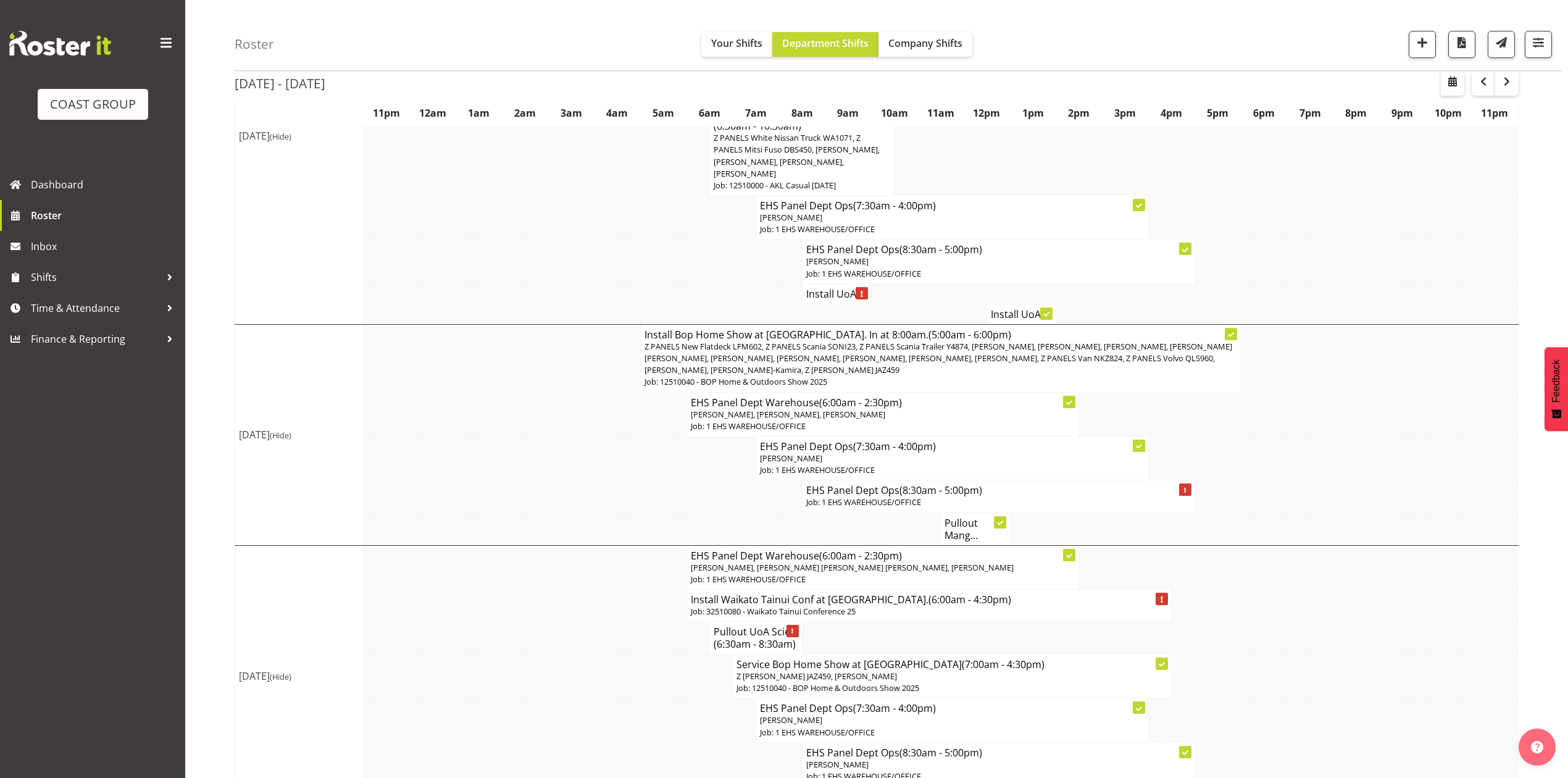
click at [833, 287] on h4 "Install UoA ..." at bounding box center [837, 294] width 61 height 13
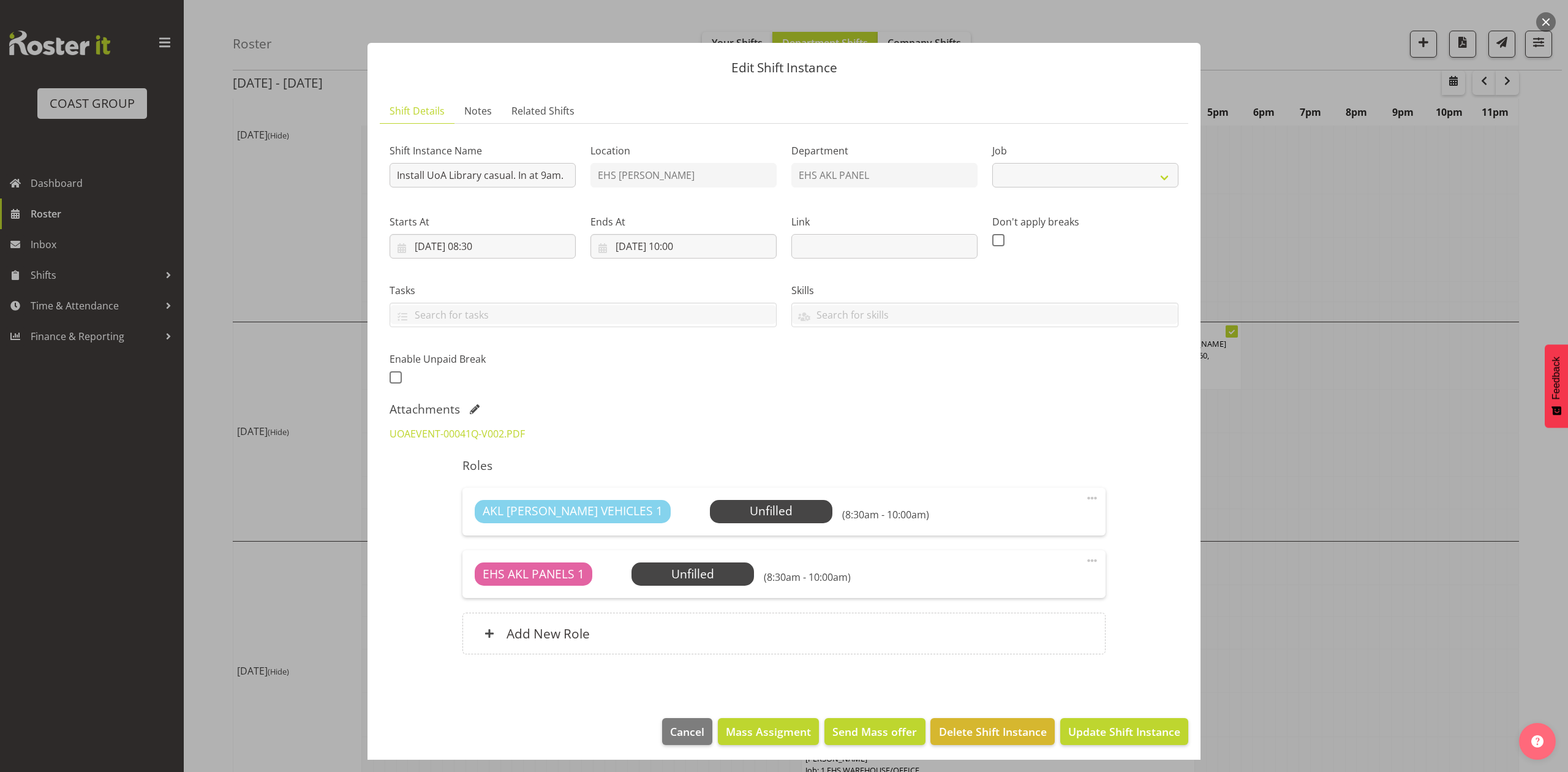
select select "8654"
click at [495, 426] on div "UOAEVENT-00041Q-V002.PDF" at bounding box center [483, 433] width 201 height 29
click at [498, 429] on link "UOAEVENT-00041Q-V002.PDF" at bounding box center [457, 434] width 135 height 13
click at [1332, 405] on div at bounding box center [784, 386] width 1568 height 772
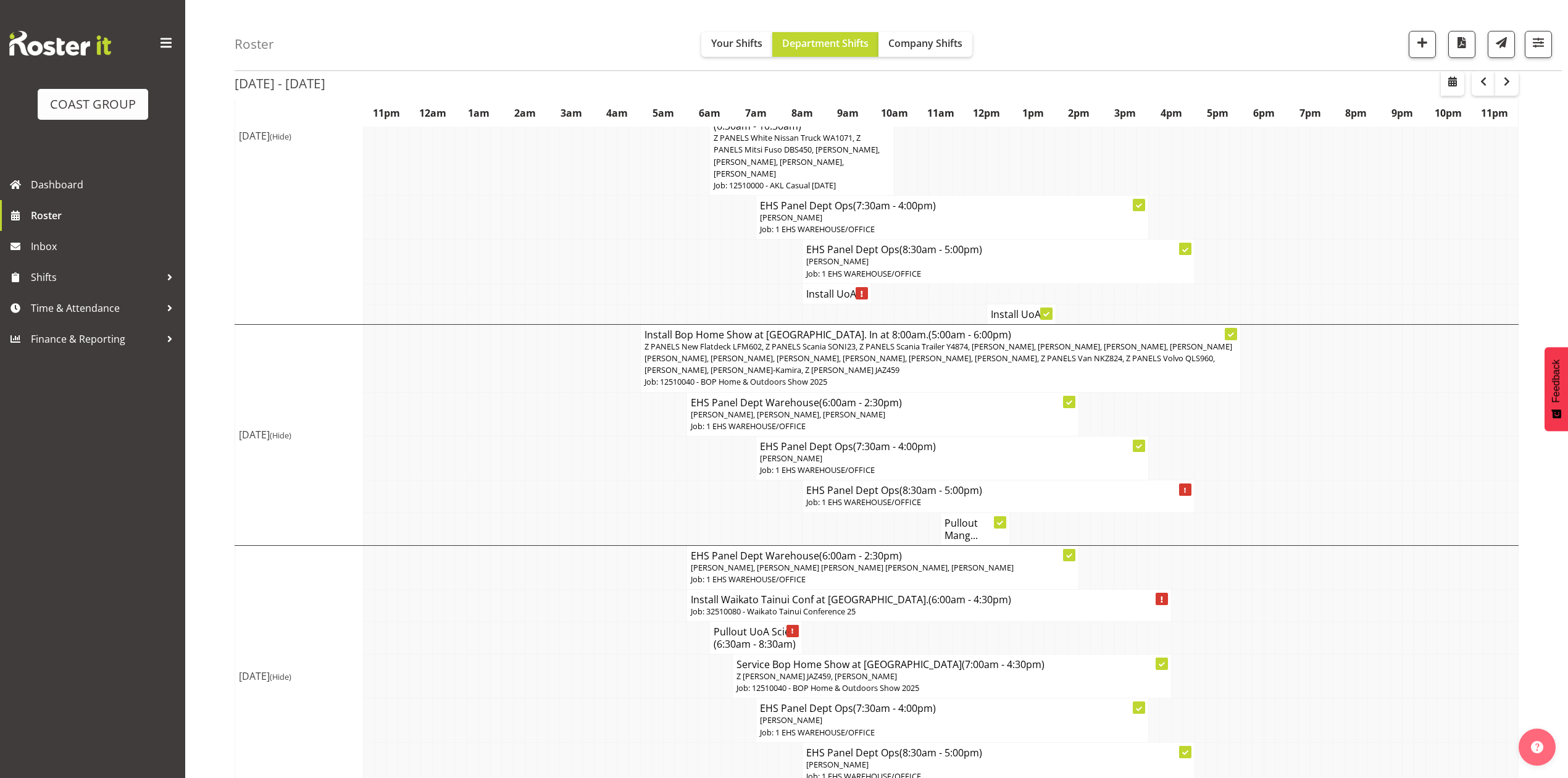
click at [1016, 308] on h4 "Install UoA ..." at bounding box center [1021, 314] width 61 height 13
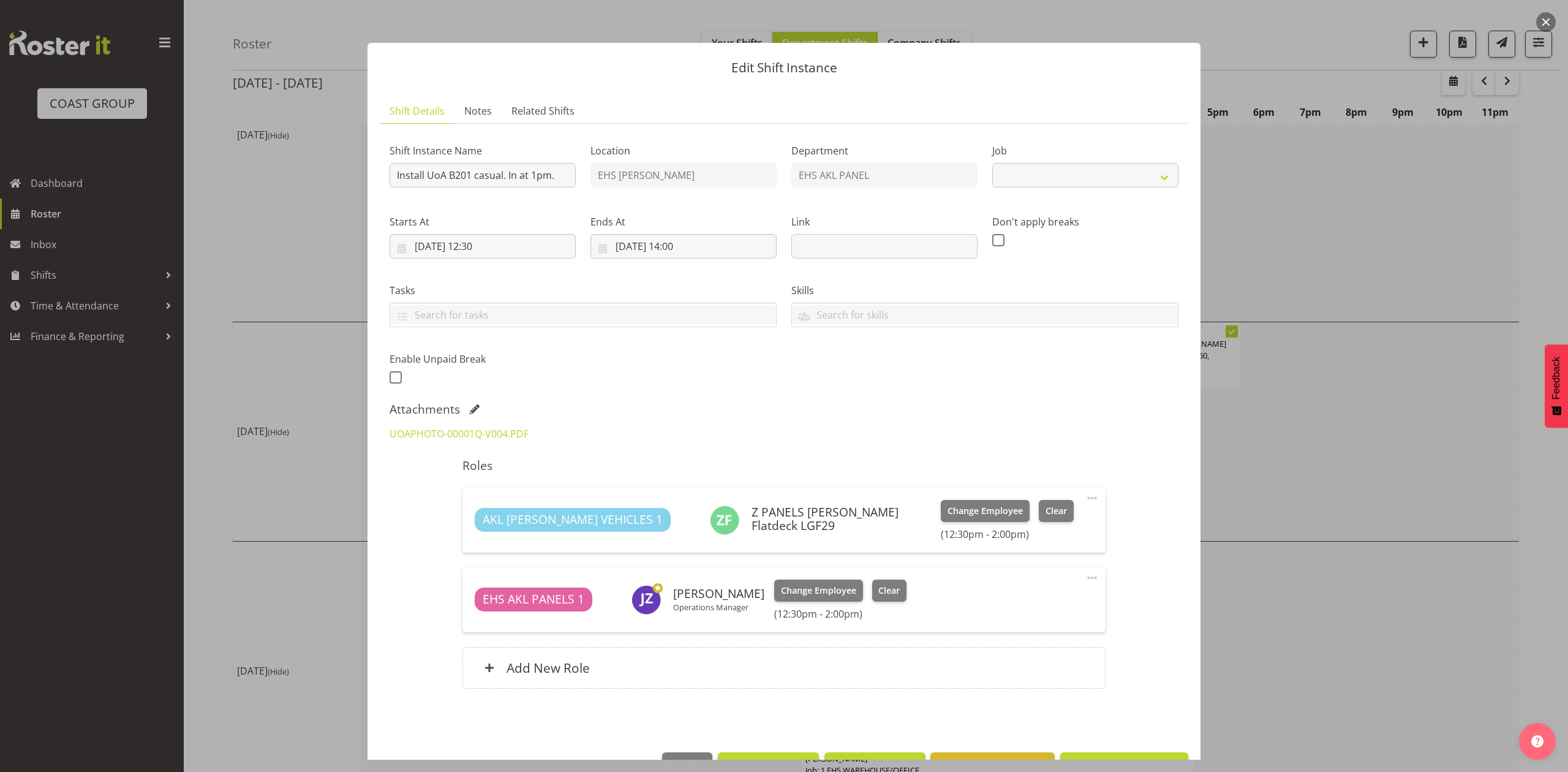
select select "8654"
click at [1326, 408] on div at bounding box center [784, 386] width 1568 height 772
